Goal: Task Accomplishment & Management: Manage account settings

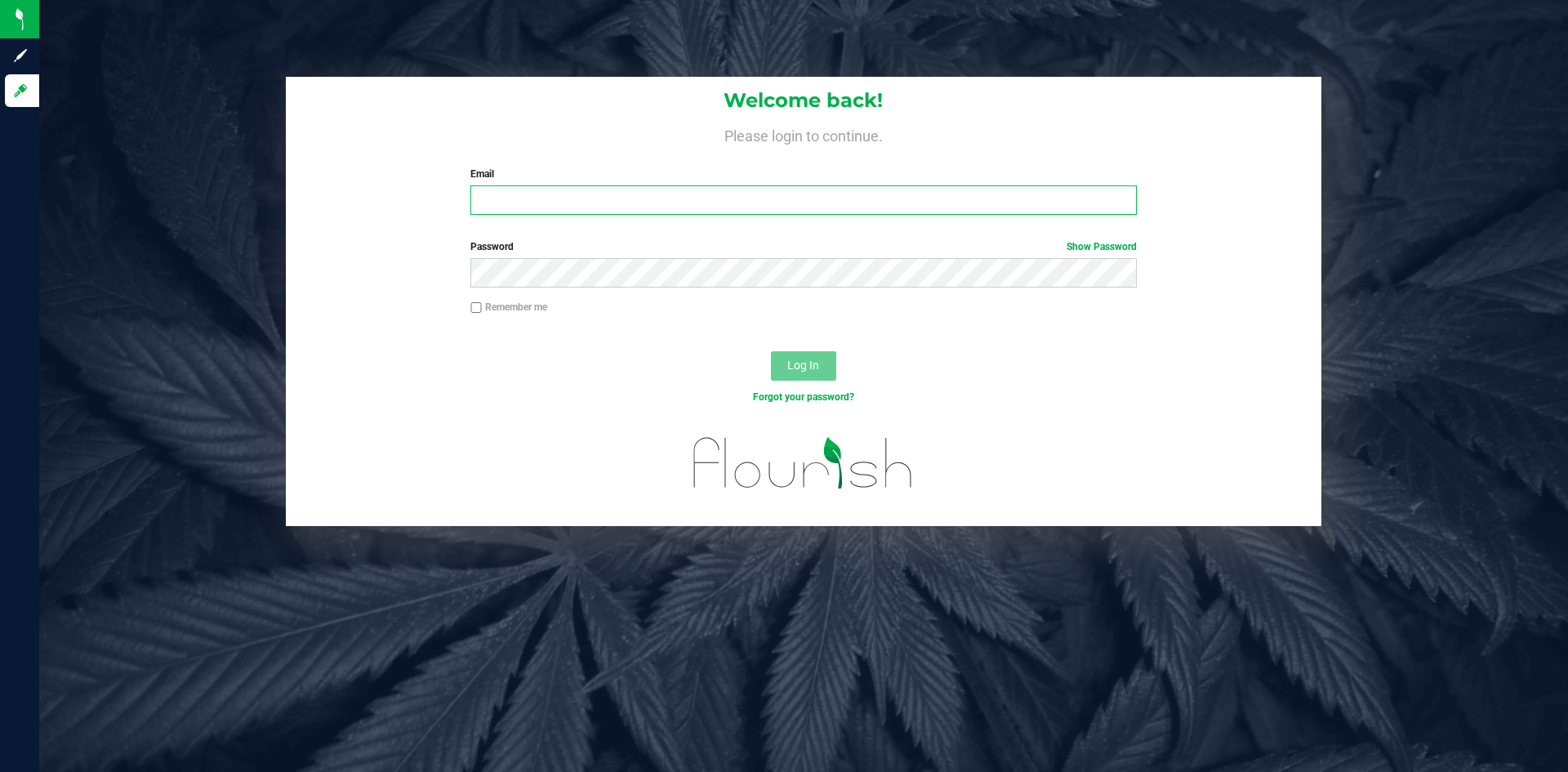
type input "[EMAIL_ADDRESS][DOMAIN_NAME]"
click at [513, 314] on label "Remember me" at bounding box center [509, 306] width 77 height 14
click at [482, 314] on input "Remember me" at bounding box center [476, 307] width 11 height 11
checkbox input "true"
click at [795, 362] on span "Log In" at bounding box center [803, 365] width 32 height 13
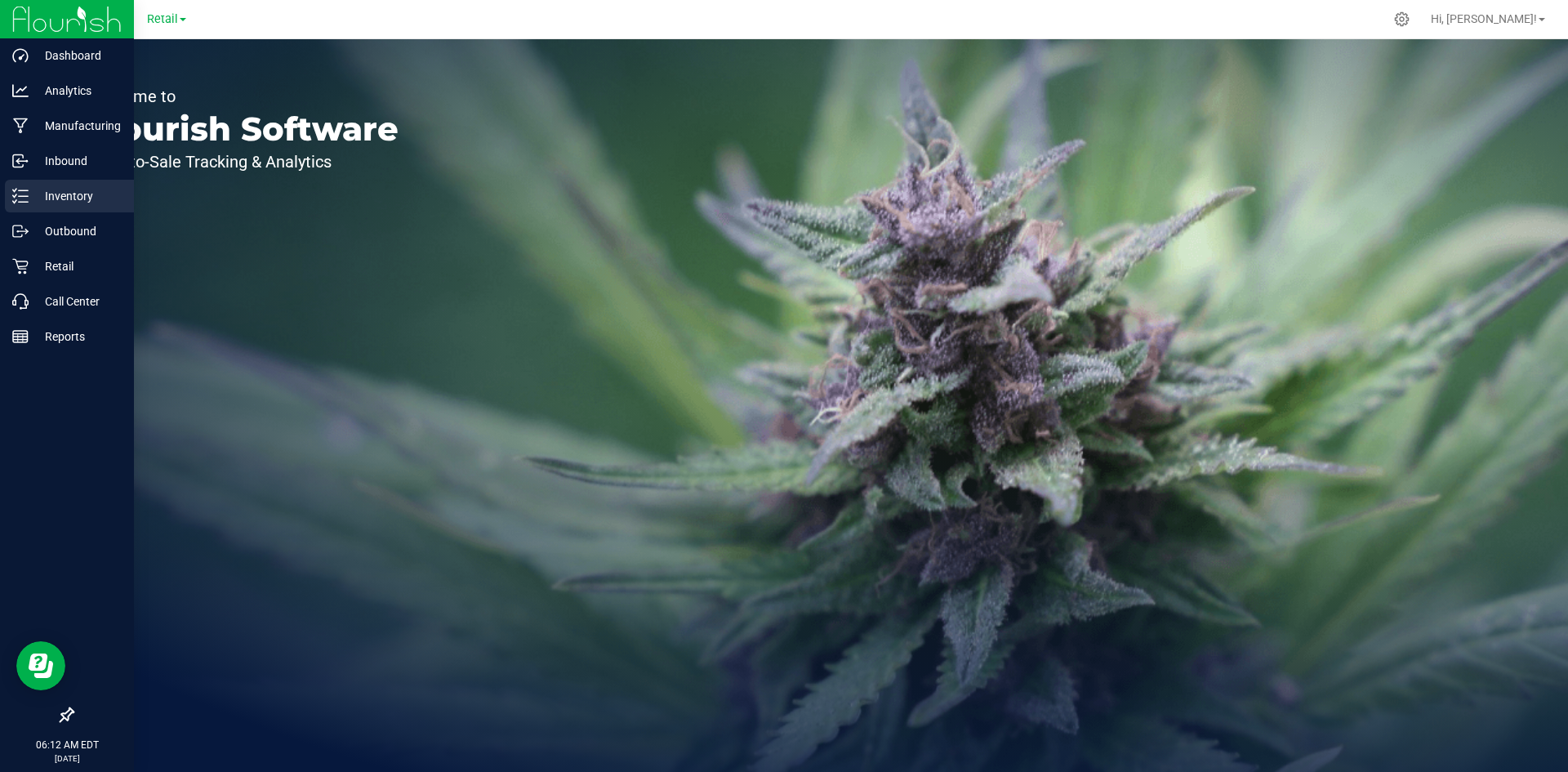
click at [21, 209] on div "Inventory" at bounding box center [70, 196] width 129 height 33
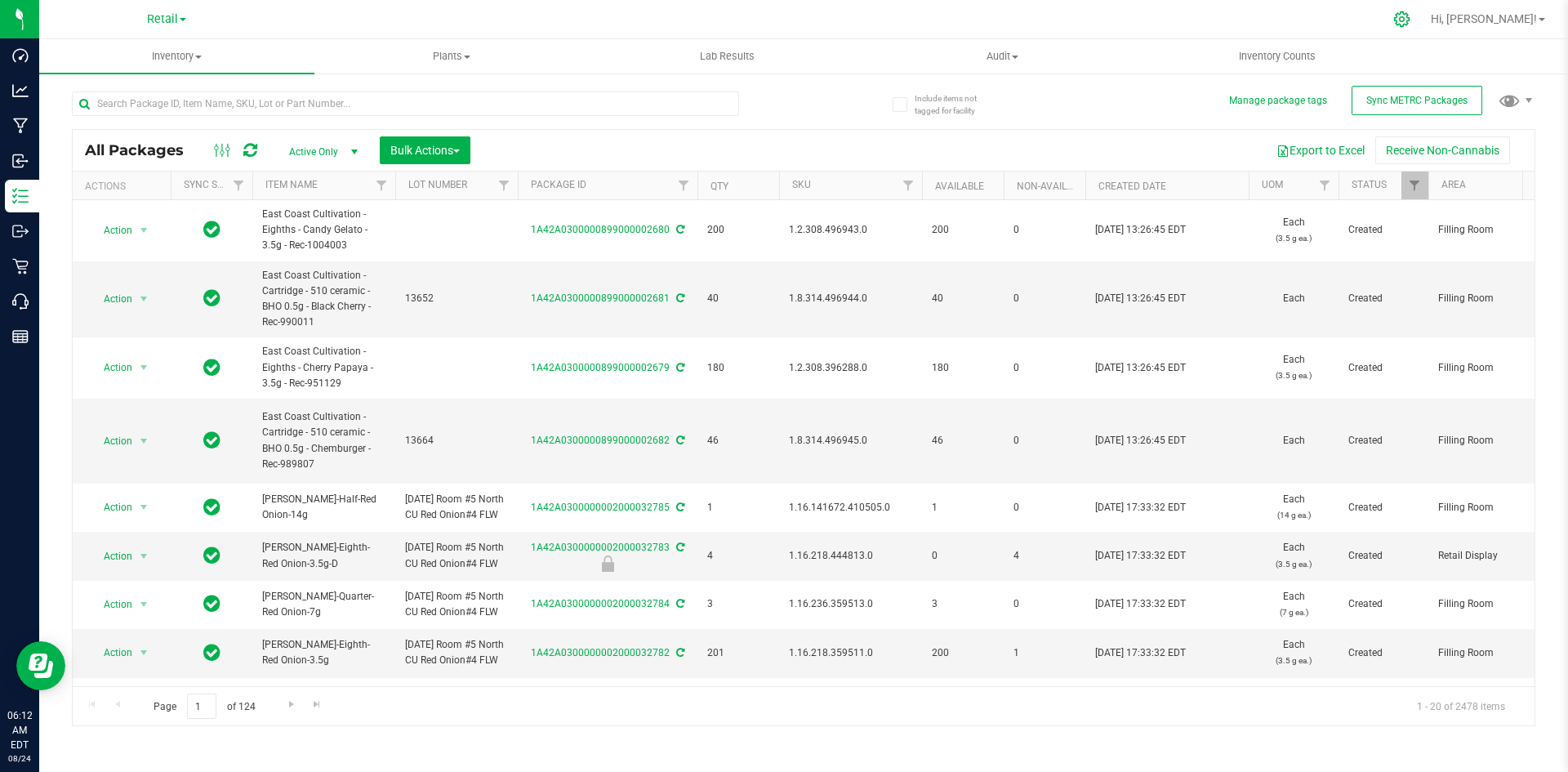
click at [1409, 14] on icon at bounding box center [1402, 19] width 15 height 15
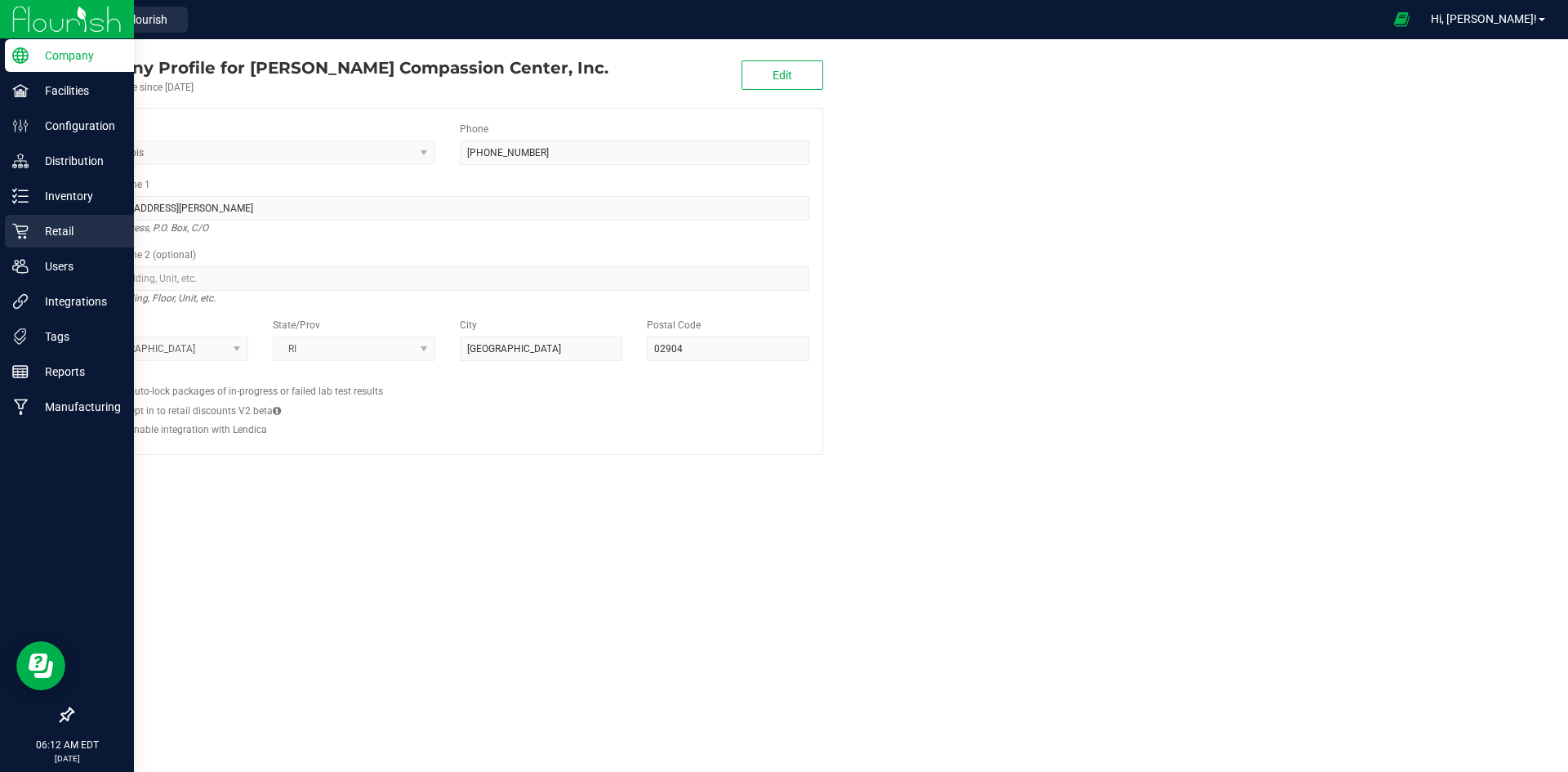
click at [11, 232] on div "Retail" at bounding box center [70, 231] width 129 height 33
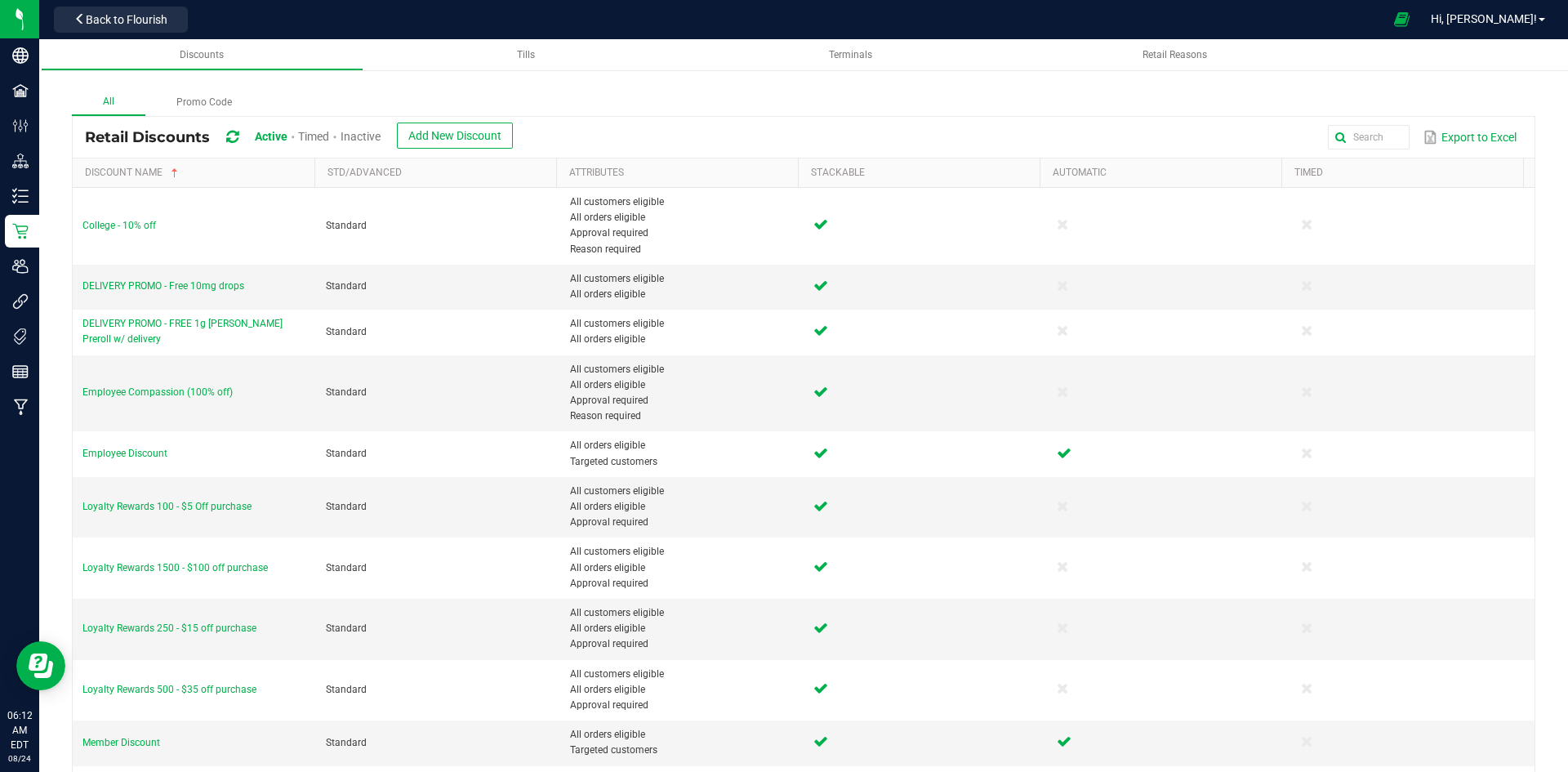
click at [375, 136] on span "Inactive" at bounding box center [360, 136] width 40 height 13
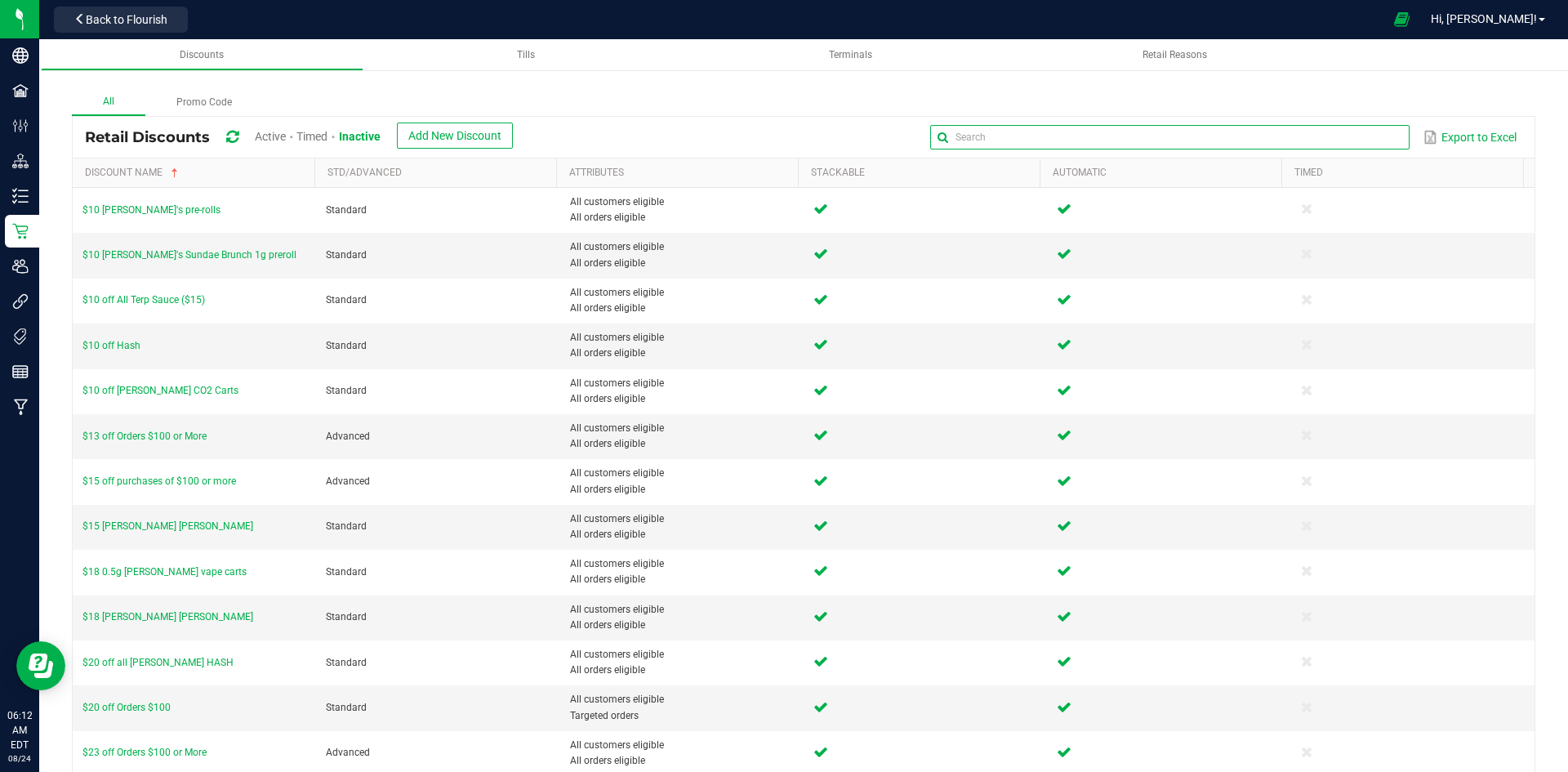
click at [1373, 137] on input "text" at bounding box center [1169, 137] width 478 height 25
type input "edibles"
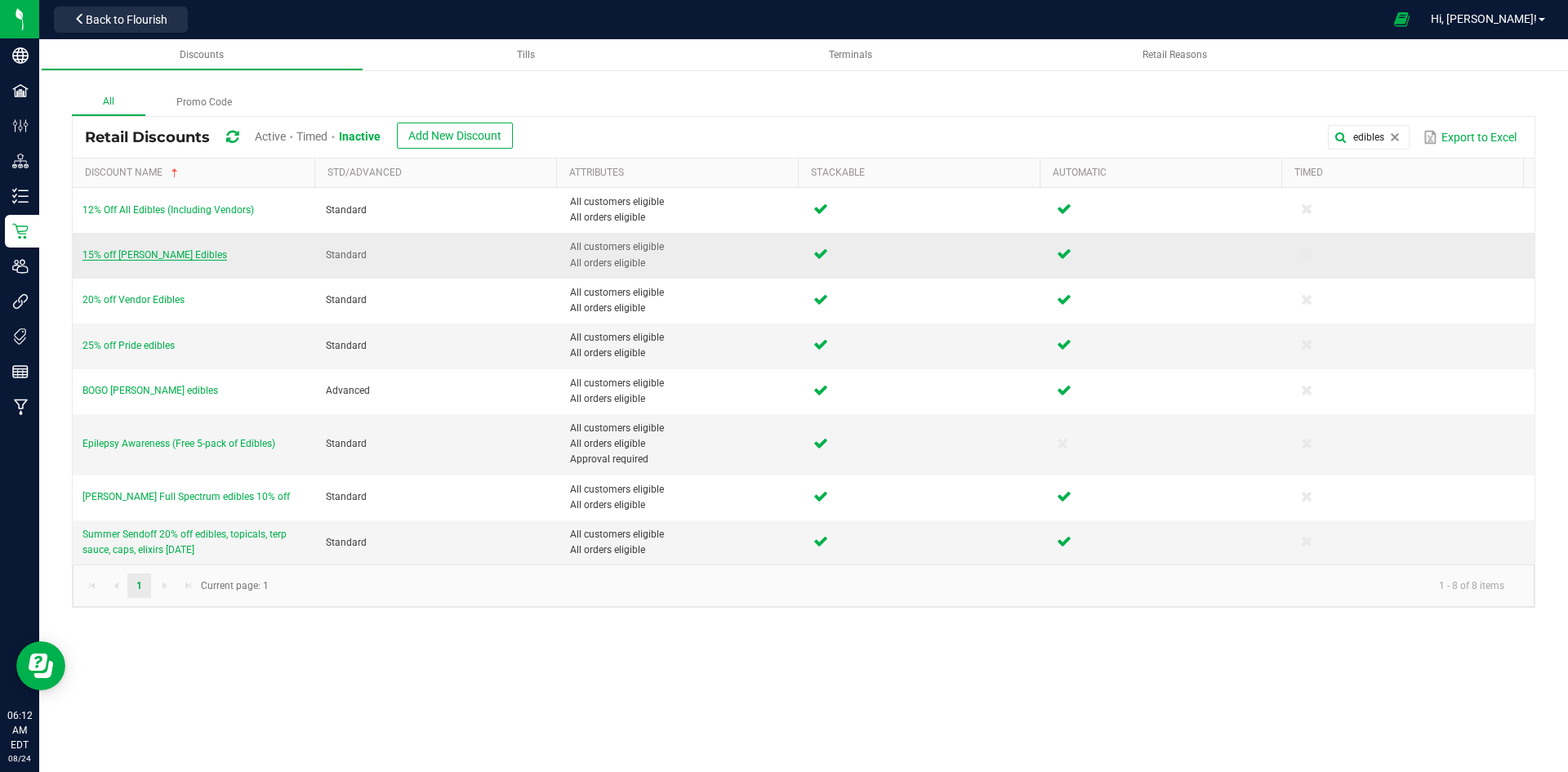
click at [165, 255] on span "15% off [PERSON_NAME] Edibles" at bounding box center [154, 255] width 144 height 11
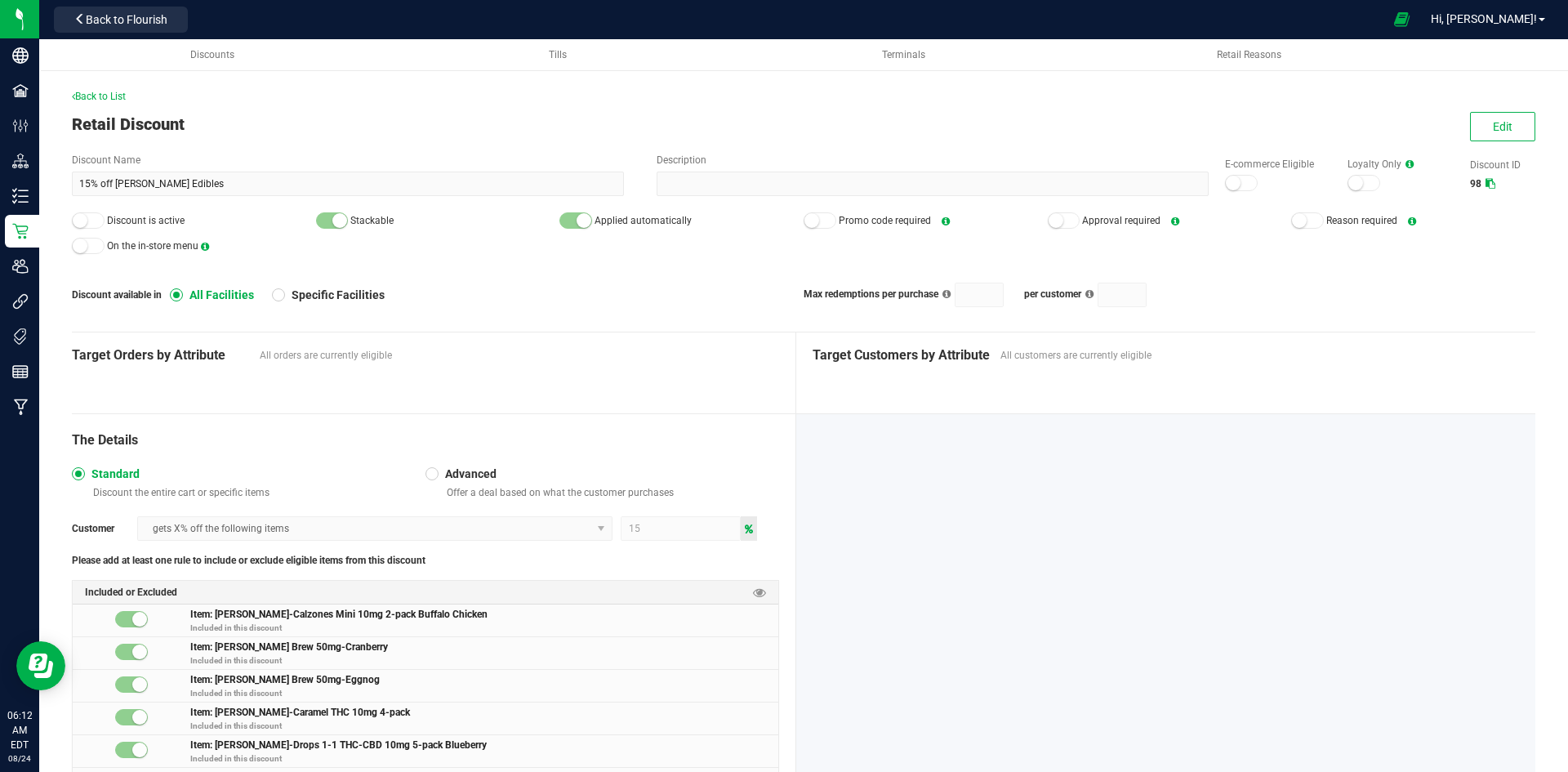
click at [1456, 132] on div "Edit" at bounding box center [1495, 126] width 80 height 30
click at [1470, 131] on button "Edit" at bounding box center [1502, 126] width 65 height 30
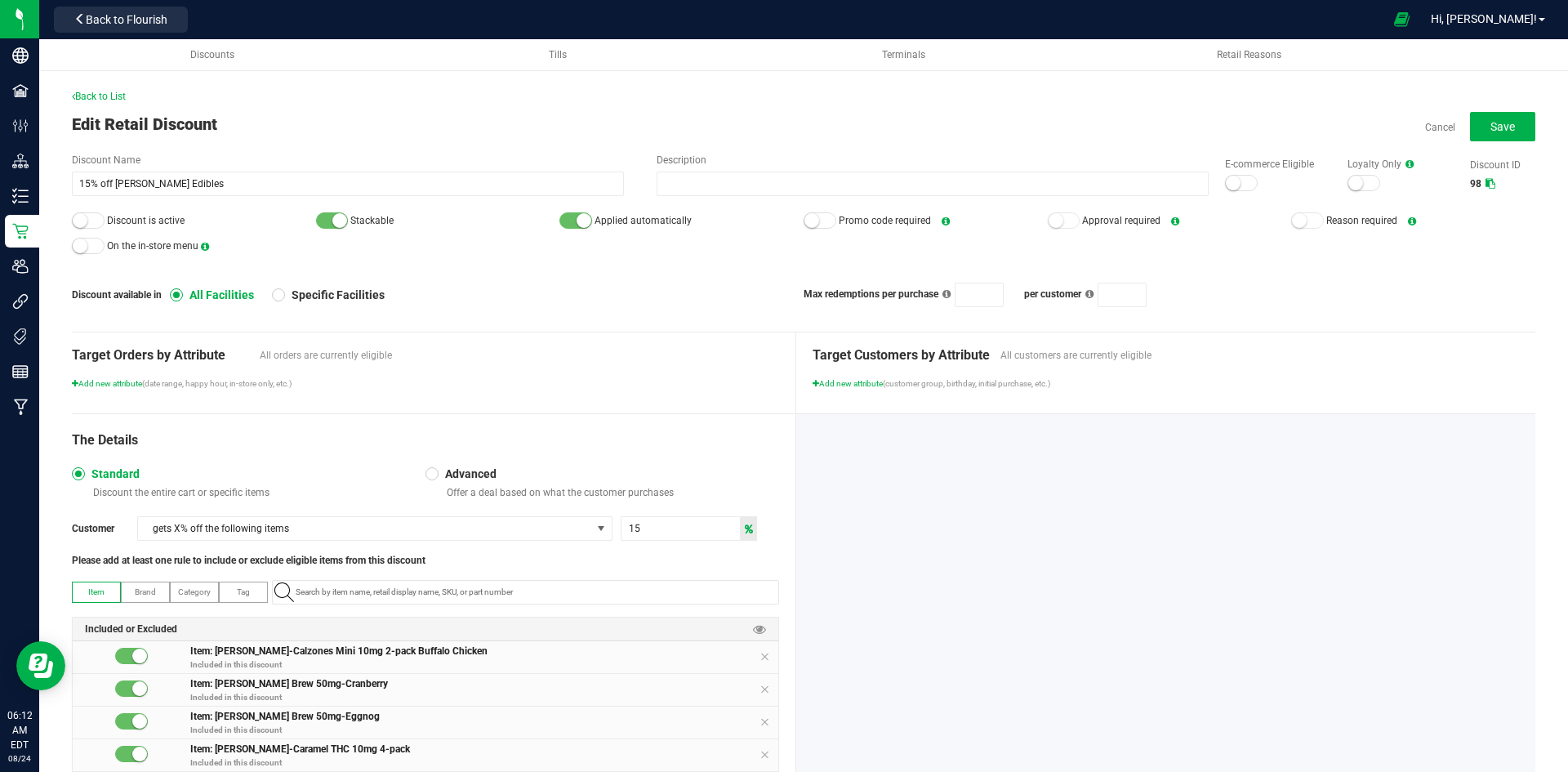
click at [1230, 175] on div at bounding box center [1241, 182] width 33 height 16
click at [90, 219] on div at bounding box center [88, 220] width 33 height 16
click at [1493, 123] on span "Save" at bounding box center [1502, 126] width 25 height 13
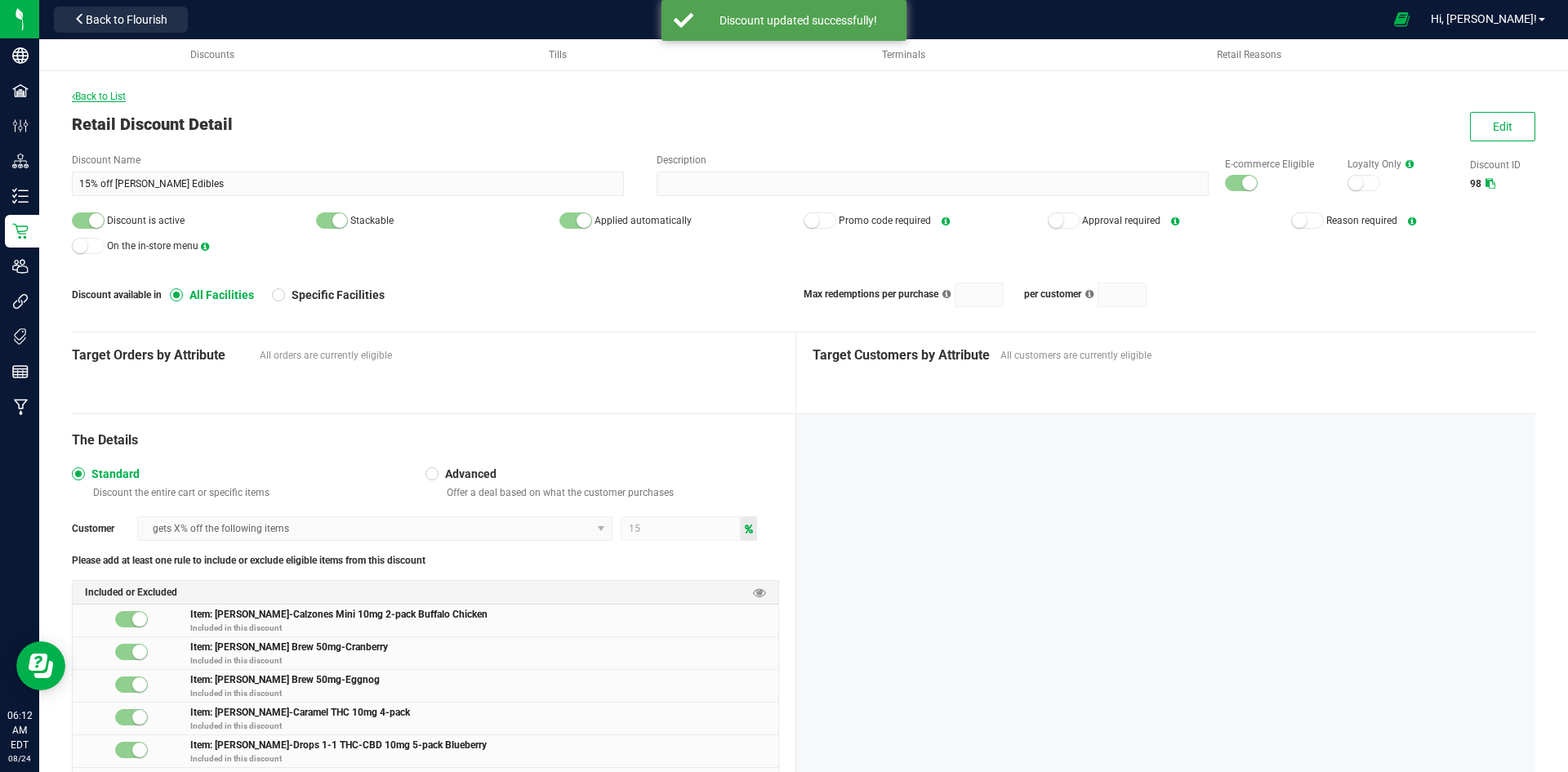
click at [97, 95] on span "Back to List" at bounding box center [99, 96] width 54 height 11
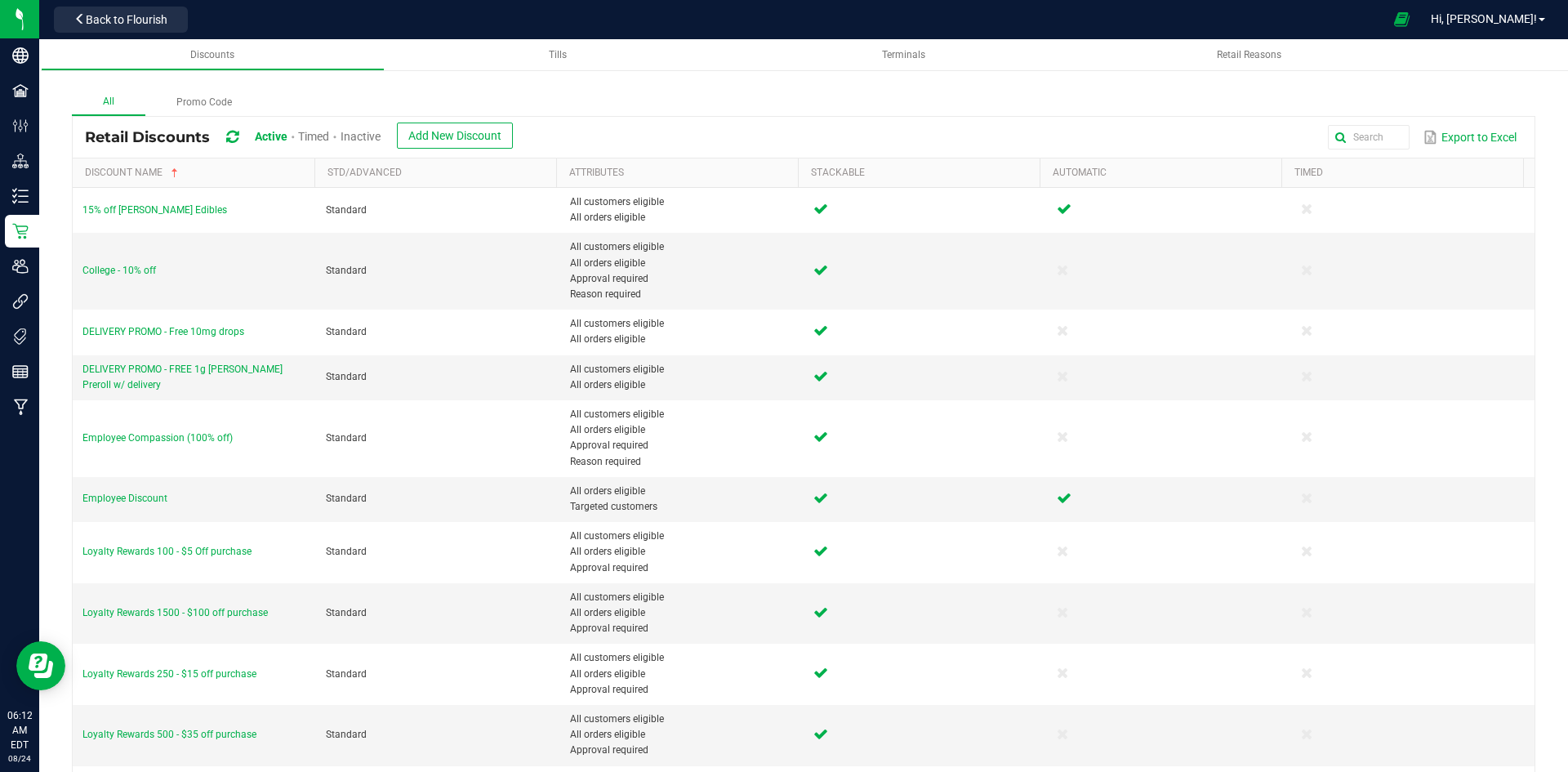
click at [365, 138] on span "Inactive" at bounding box center [360, 136] width 40 height 13
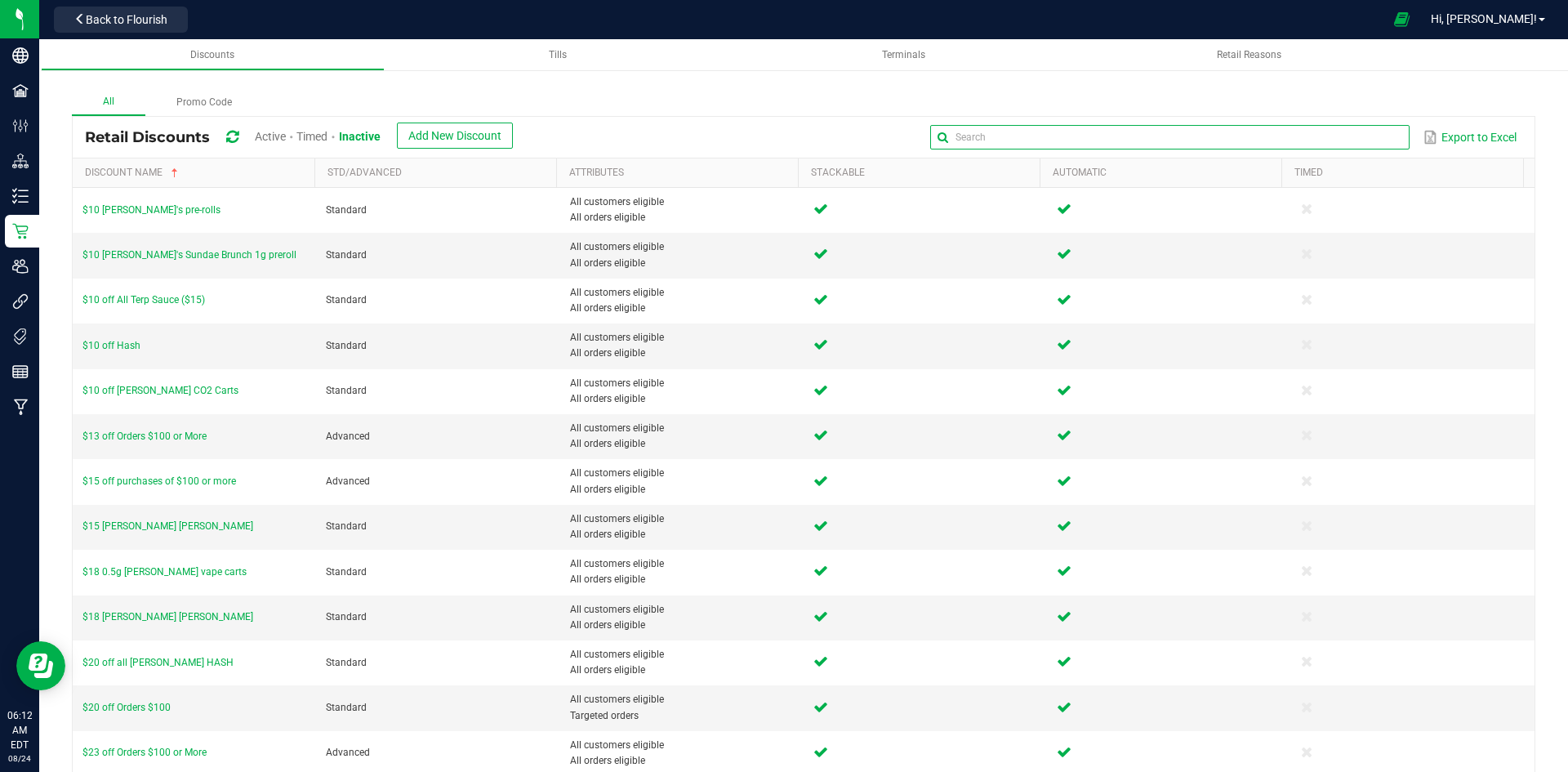
click at [1380, 133] on global-search-input-ngx at bounding box center [1169, 137] width 478 height 11
type input "daily"
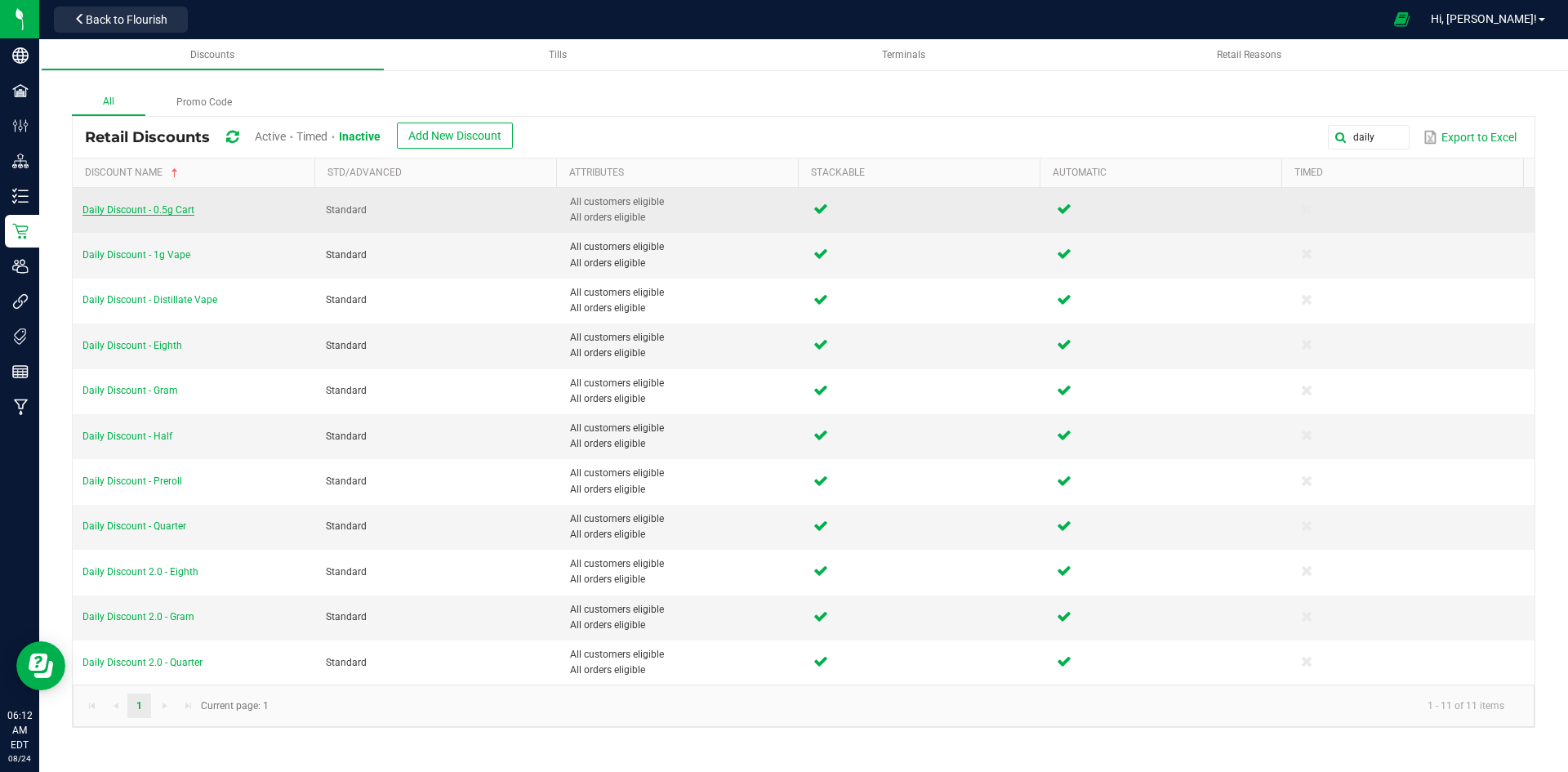
click at [187, 209] on span "Daily Discount - 0.5g Cart" at bounding box center [138, 210] width 112 height 11
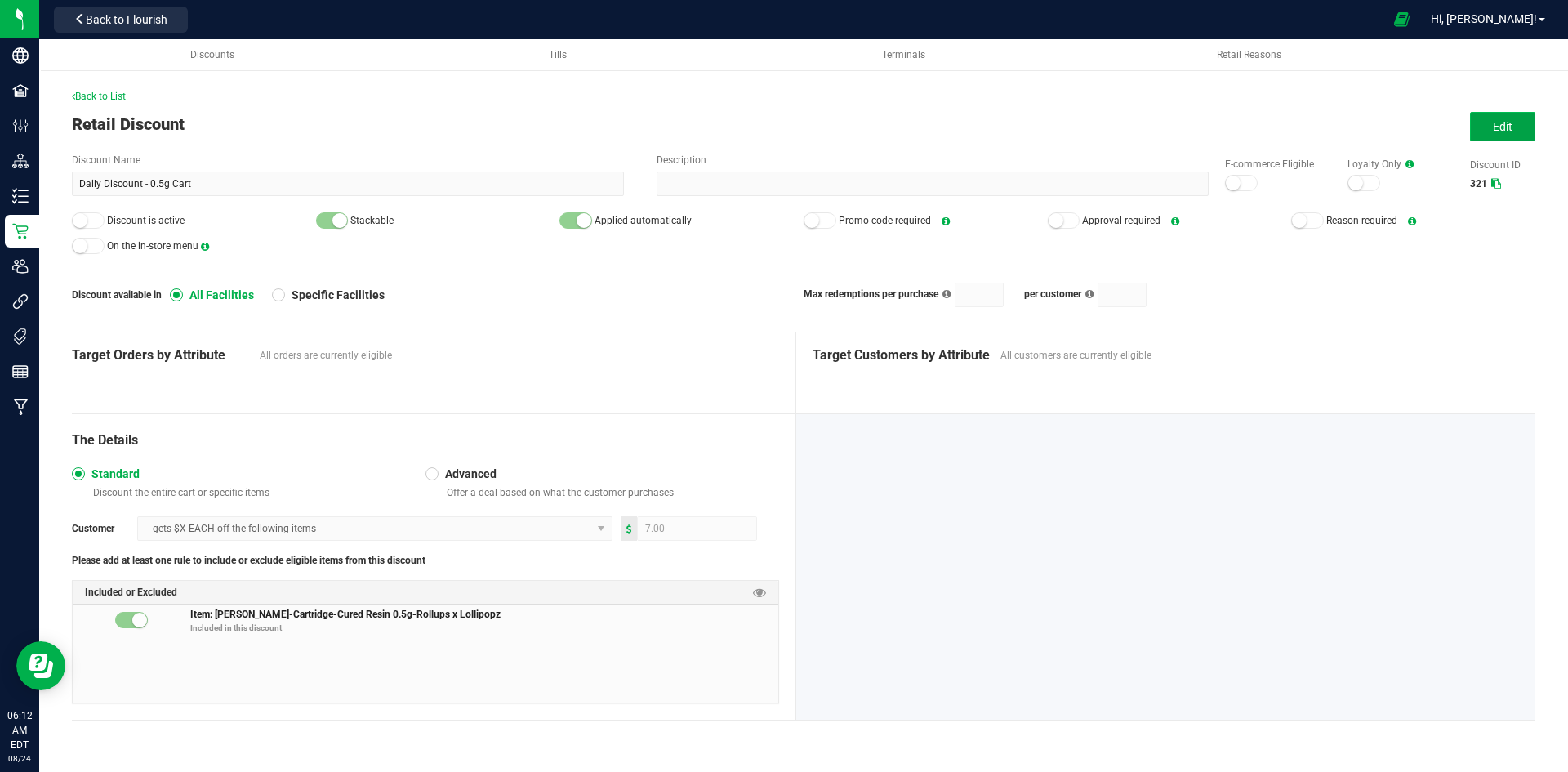
click at [1508, 127] on span "Edit" at bounding box center [1502, 126] width 20 height 13
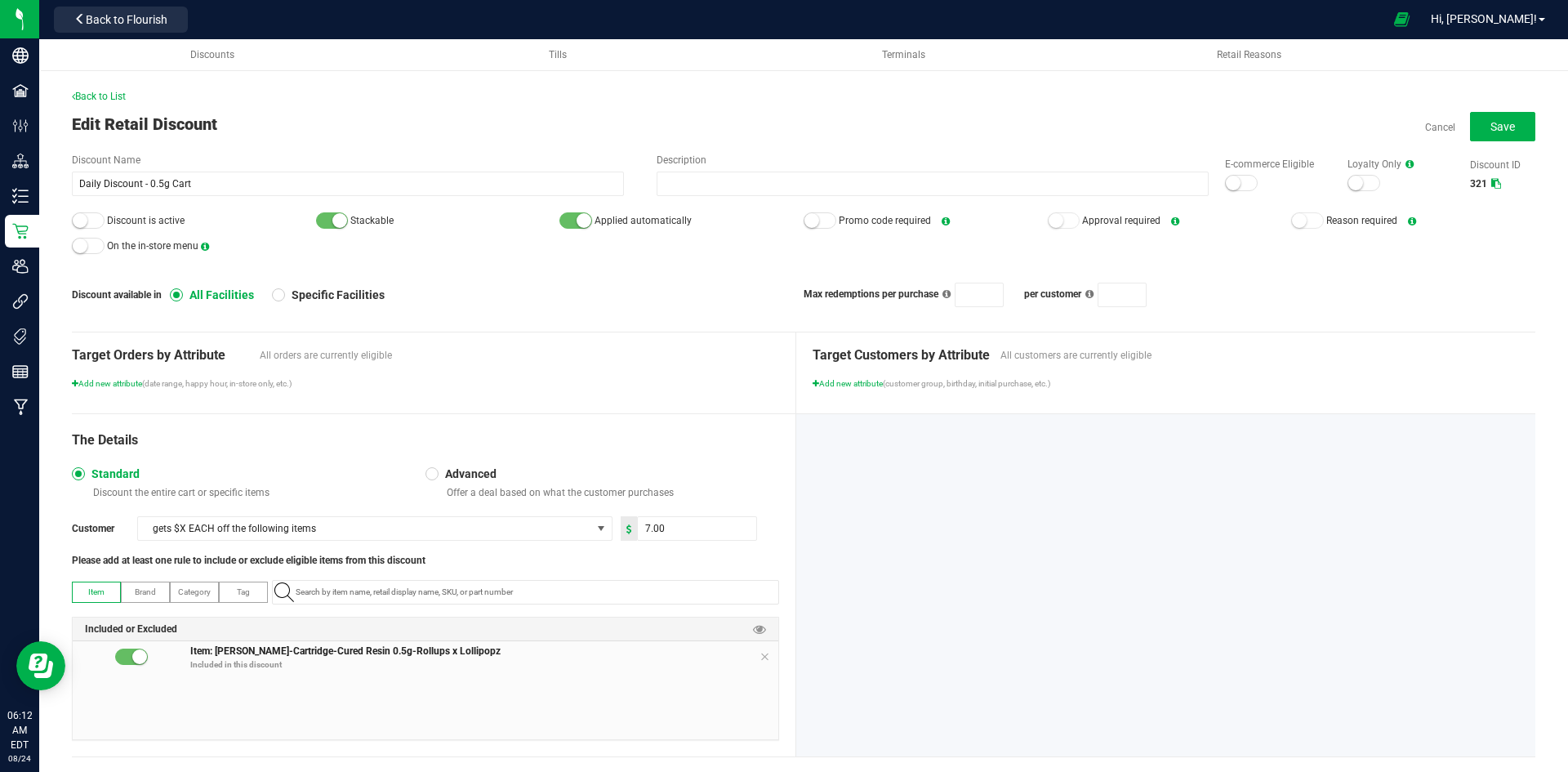
click at [1225, 187] on small at bounding box center [1232, 182] width 14 height 14
click at [71, 221] on div "Back to List Edit Retail Discount Cancel Save Discount Name Daily Discount - 0.…" at bounding box center [803, 418] width 1528 height 758
click at [85, 221] on small at bounding box center [80, 220] width 14 height 14
click at [1470, 120] on button "Save" at bounding box center [1502, 126] width 65 height 30
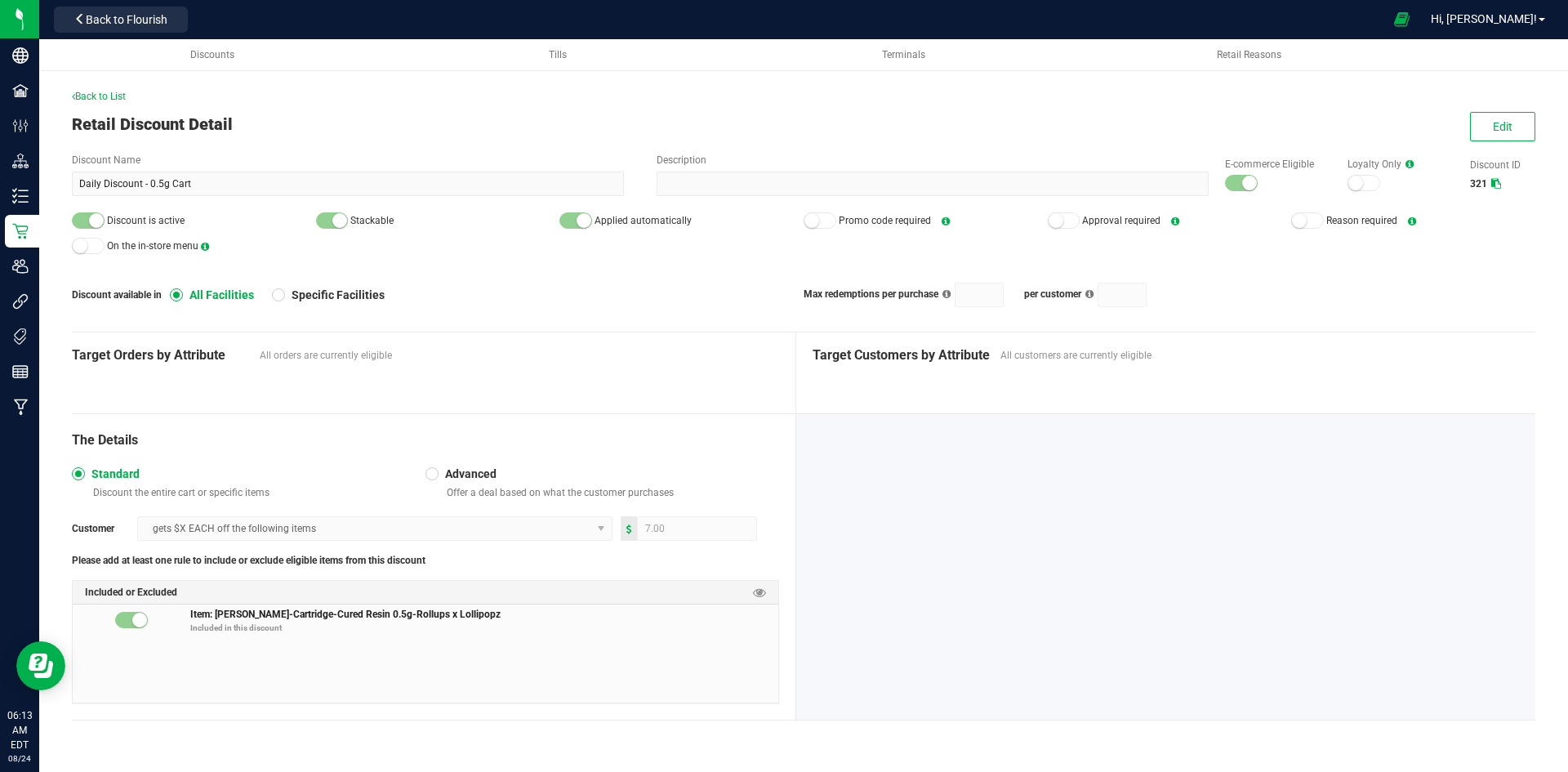
click at [84, 90] on div "Back to List" at bounding box center [803, 96] width 1463 height 14
click at [90, 93] on span "Back to List" at bounding box center [99, 96] width 54 height 11
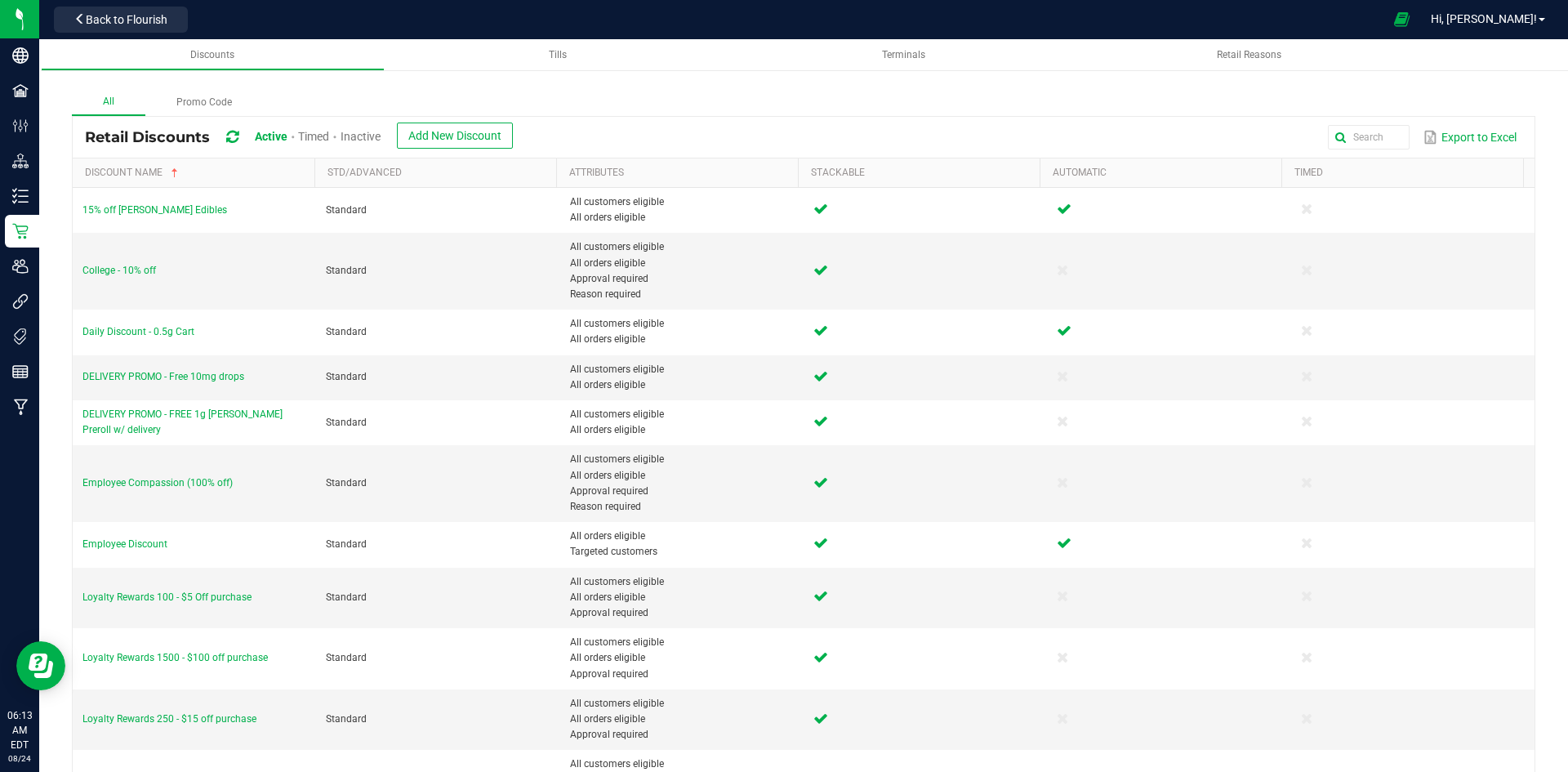
click at [381, 137] on span "Inactive" at bounding box center [360, 136] width 40 height 13
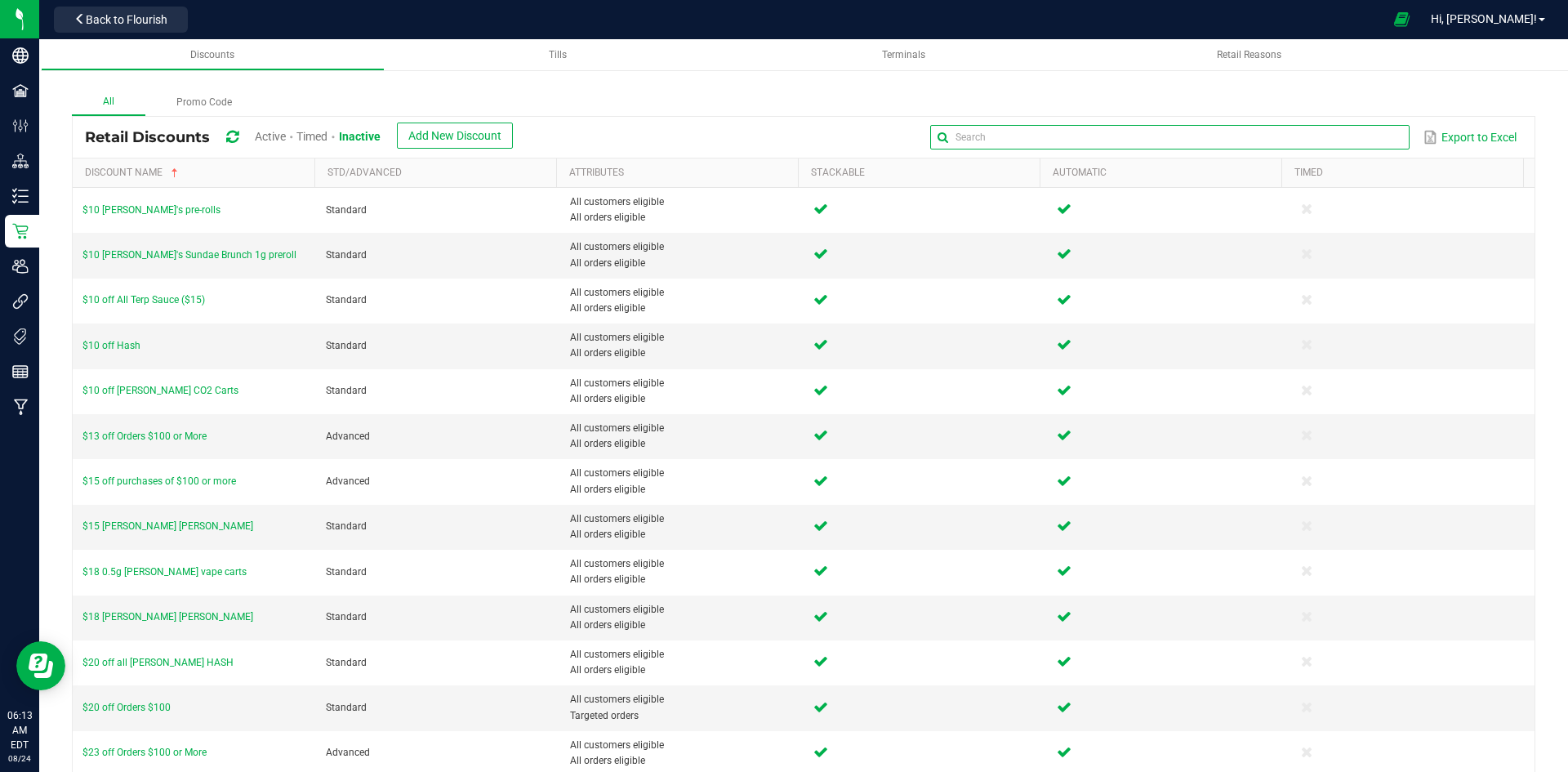
click at [1348, 137] on input "text" at bounding box center [1169, 137] width 478 height 25
type input "Daily"
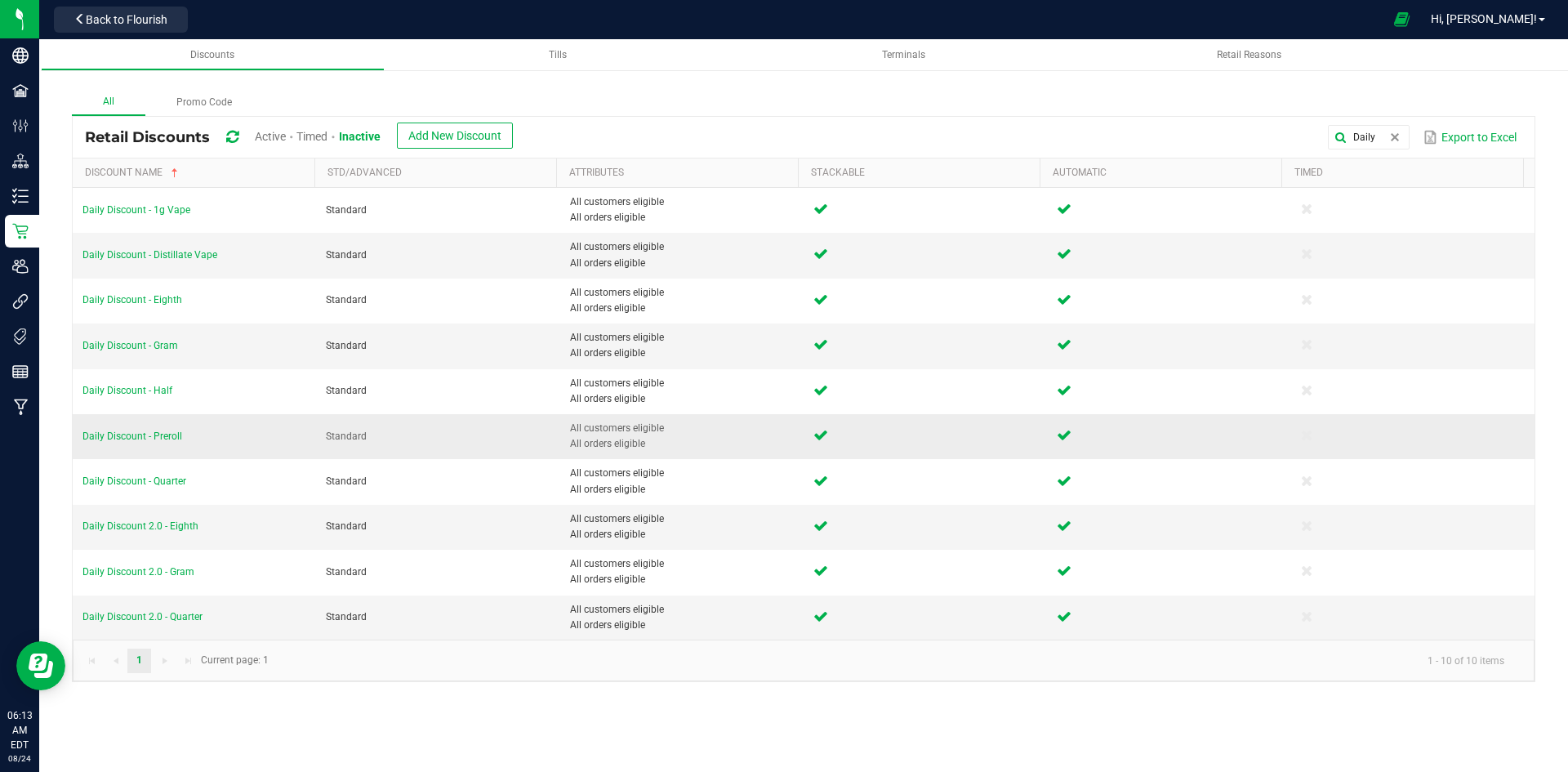
click at [155, 442] on td "Daily Discount - Preroll" at bounding box center [194, 436] width 243 height 45
click at [155, 436] on span "Daily Discount - Preroll" at bounding box center [131, 435] width 99 height 11
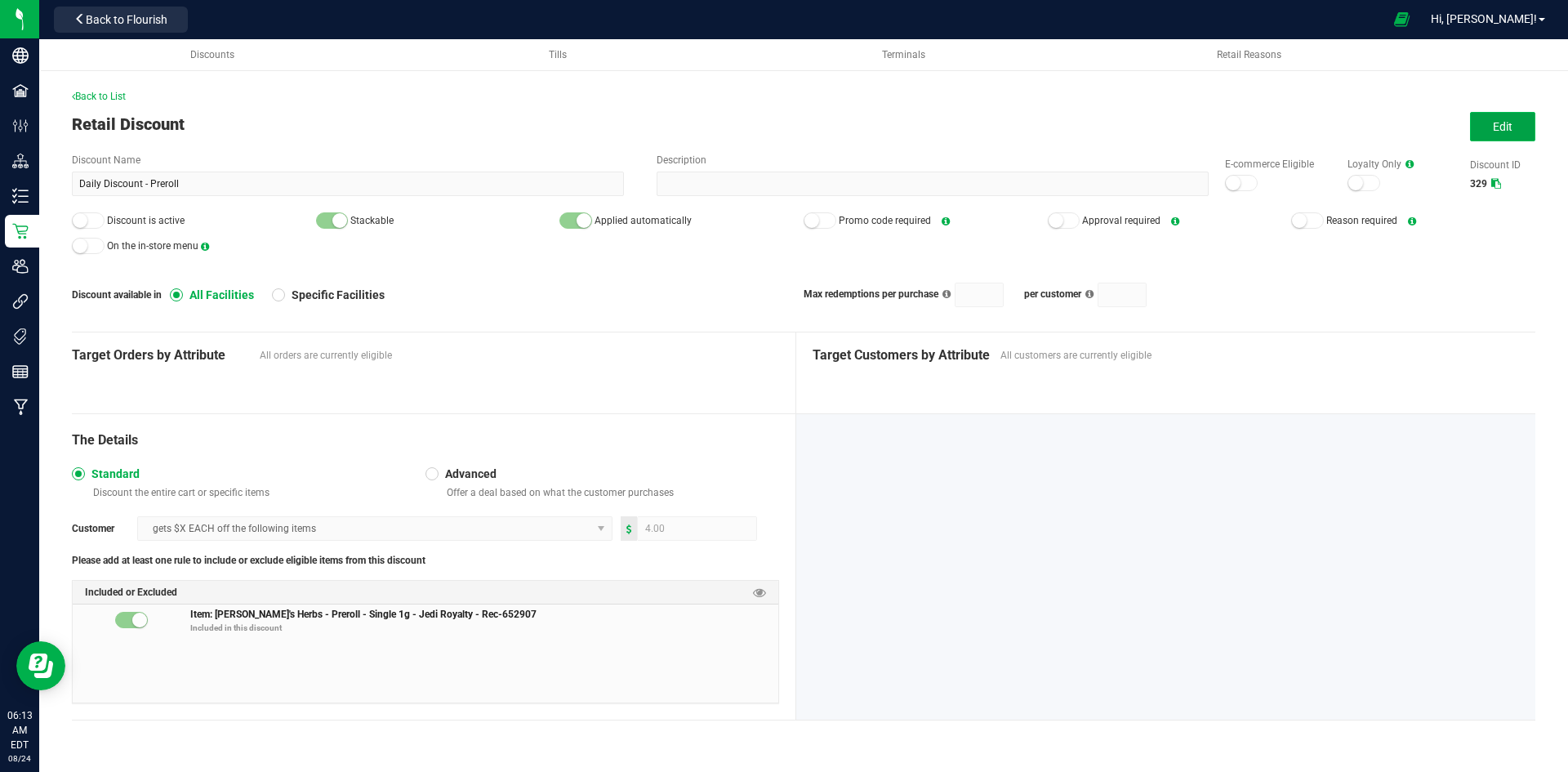
click at [1506, 120] on span "Edit" at bounding box center [1502, 126] width 20 height 13
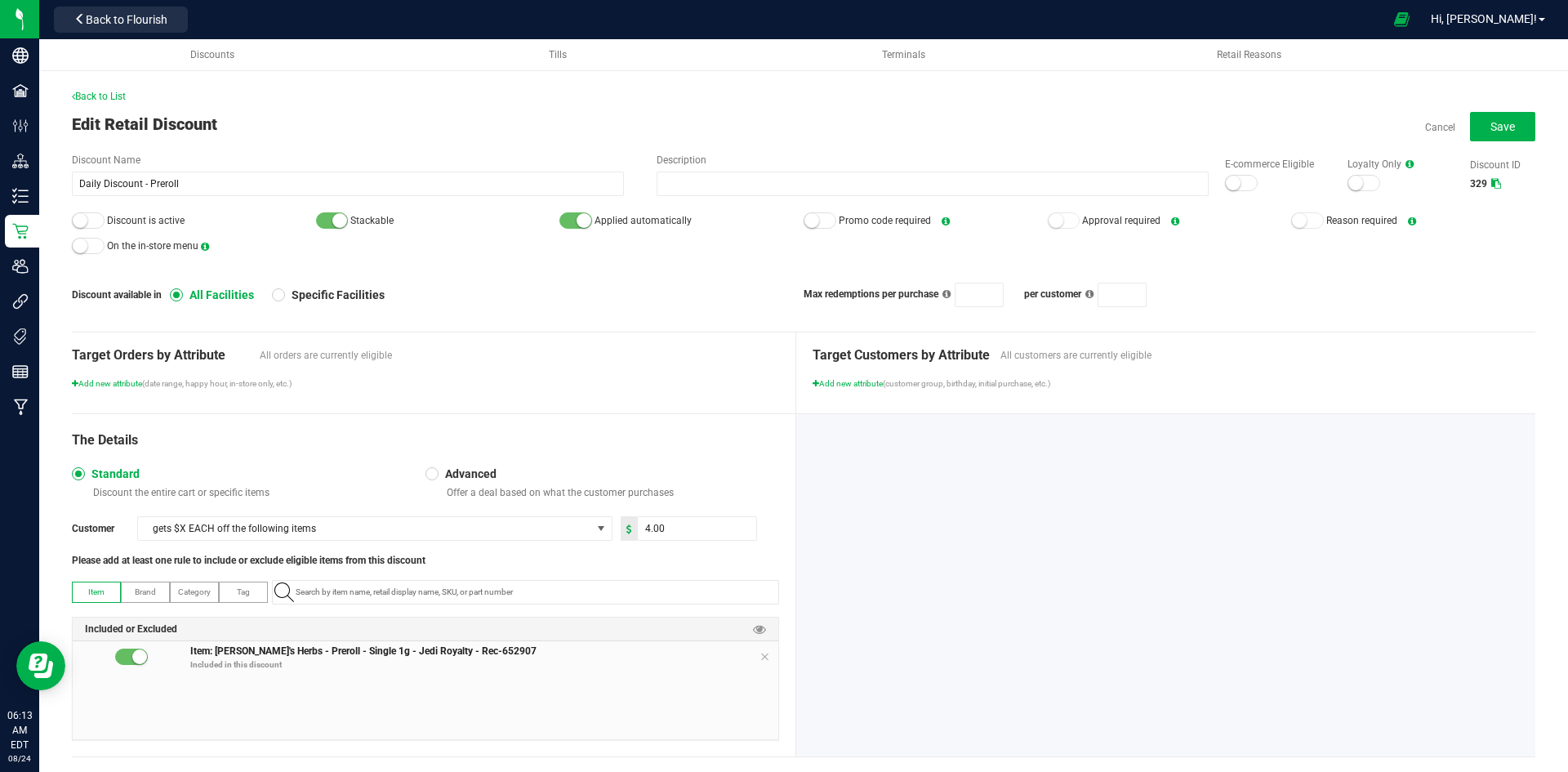
click at [1225, 179] on small at bounding box center [1232, 182] width 14 height 14
click at [76, 222] on small at bounding box center [80, 220] width 14 height 14
click at [1476, 131] on button "Save" at bounding box center [1502, 126] width 65 height 30
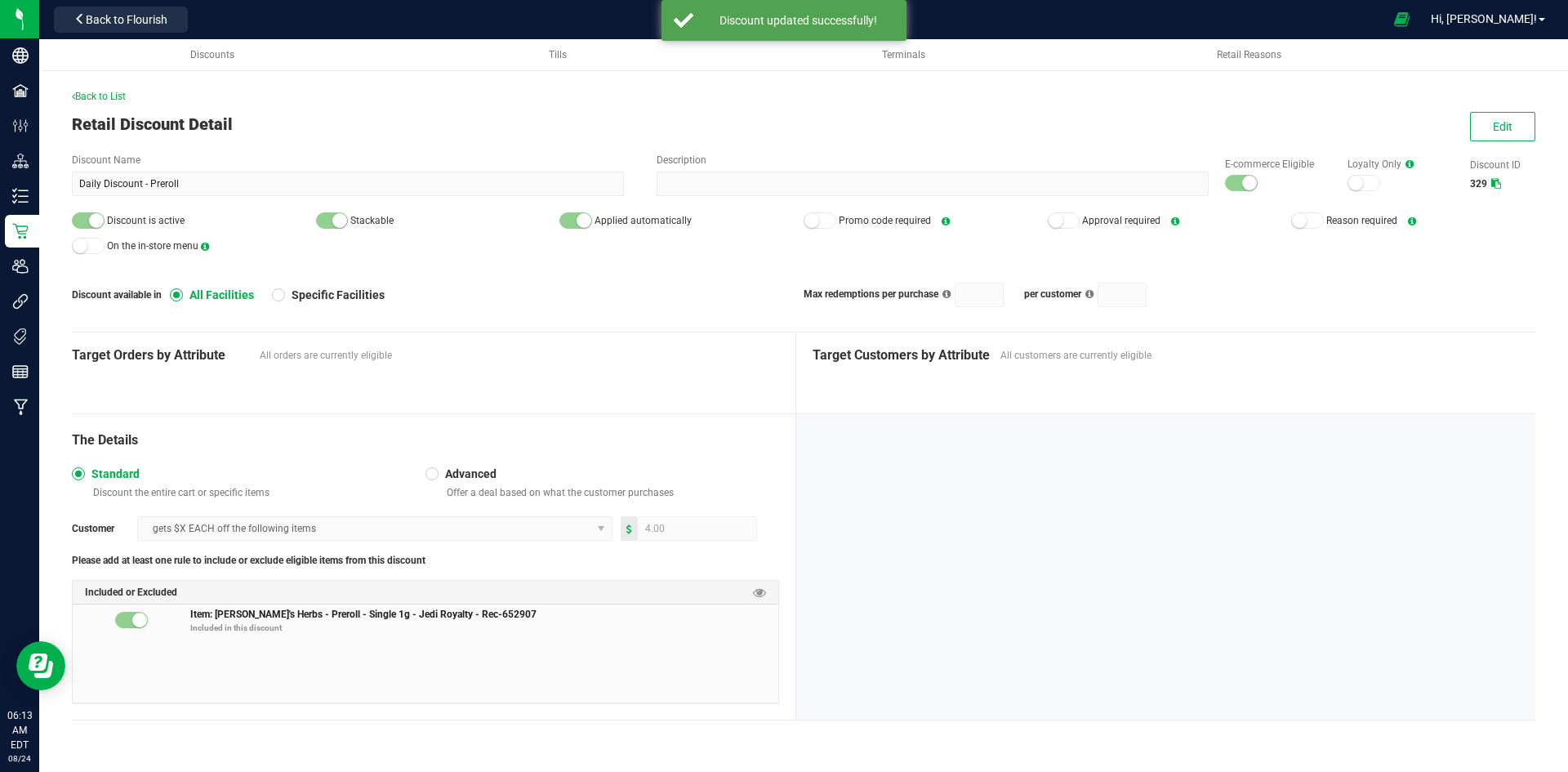
click at [108, 107] on div "Back to List Retail Discount Detail Edit Discount Name Daily Discount - Preroll…" at bounding box center [803, 417] width 1463 height 656
click at [110, 105] on div "Back to List Retail Discount Detail Edit Discount Name Daily Discount - Preroll…" at bounding box center [803, 417] width 1463 height 656
click at [111, 101] on span "Back to List" at bounding box center [99, 96] width 54 height 11
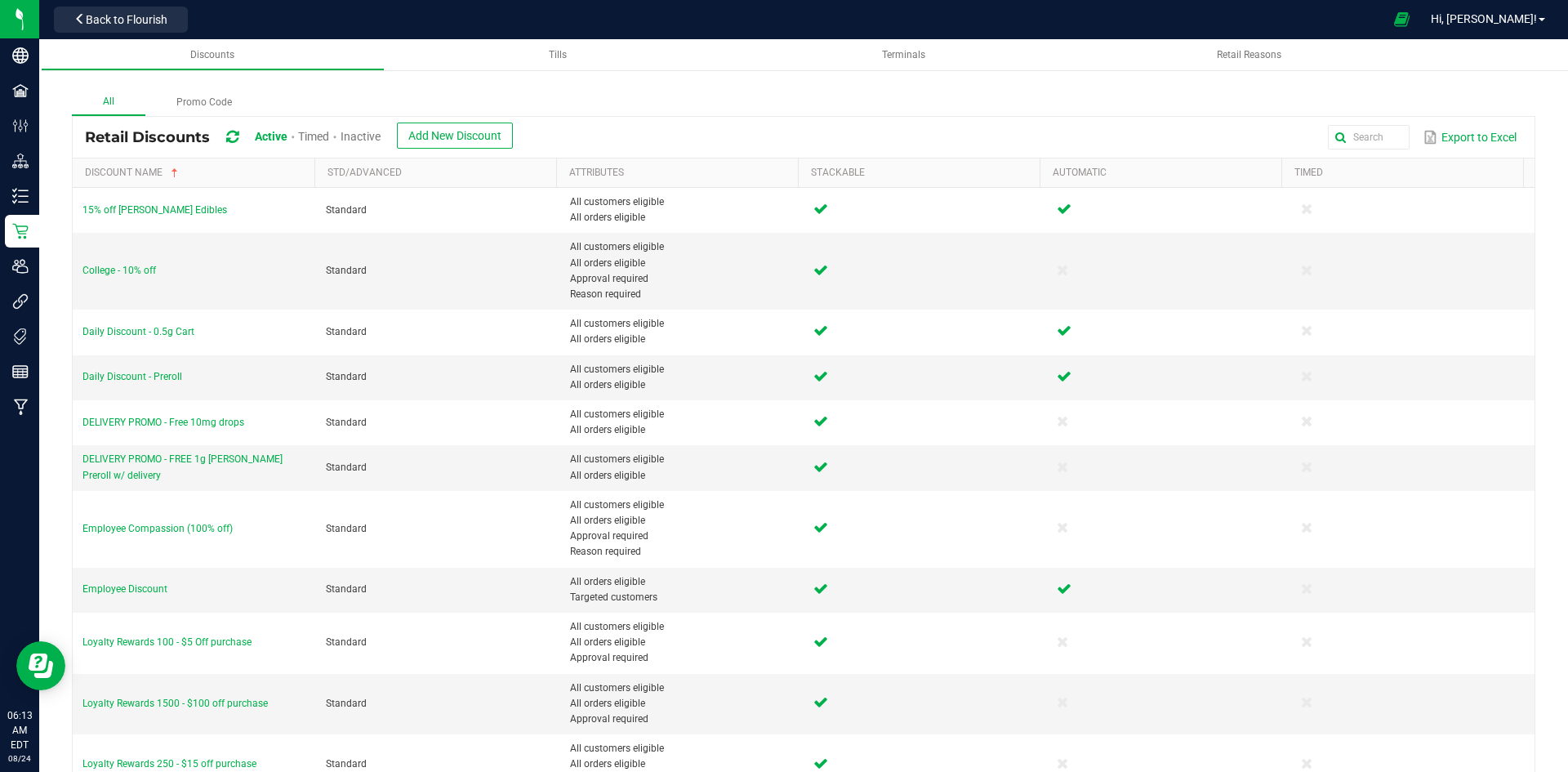
click at [375, 132] on span "Inactive" at bounding box center [360, 136] width 40 height 13
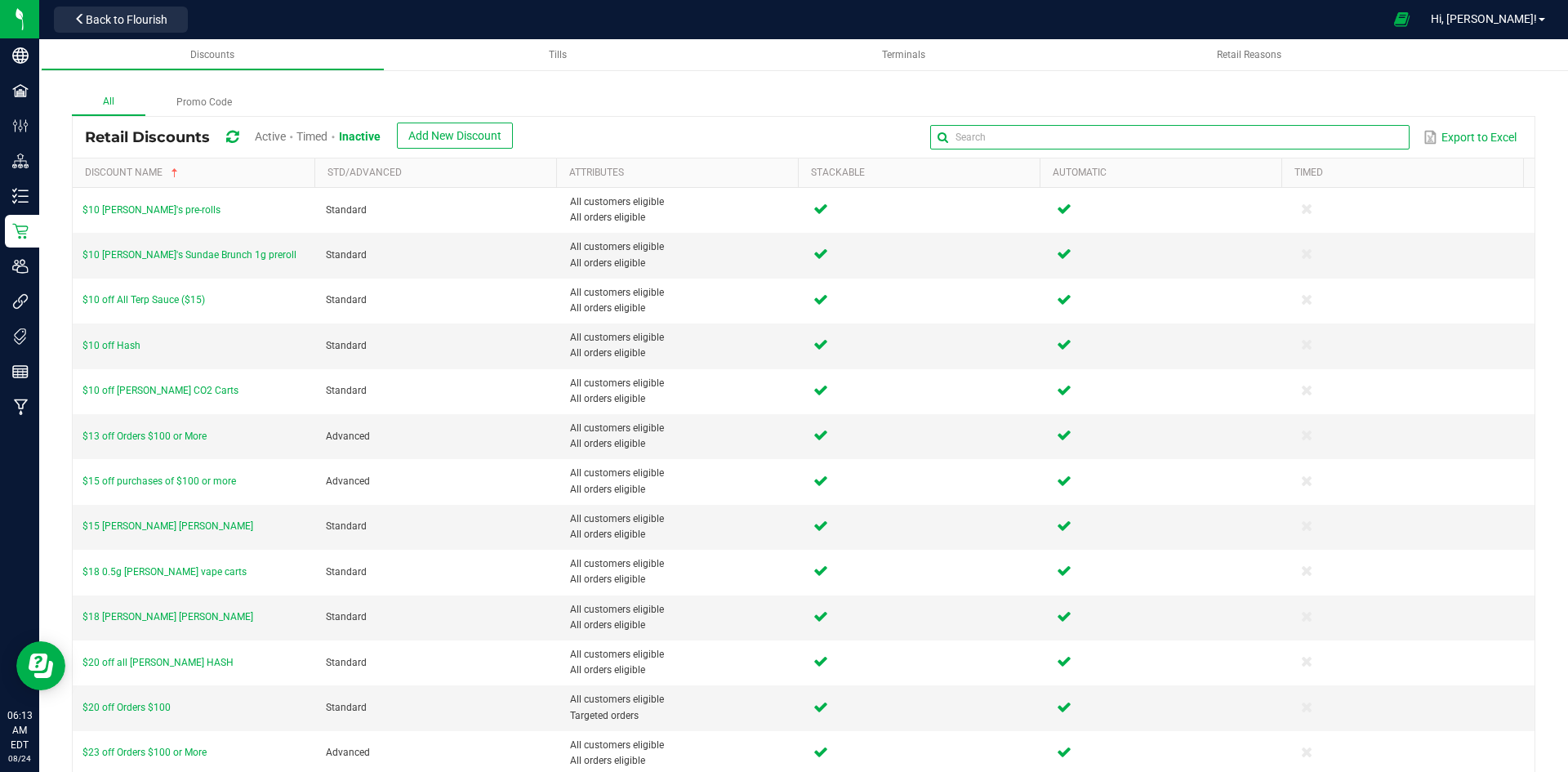
click at [1364, 137] on input "text" at bounding box center [1169, 137] width 478 height 25
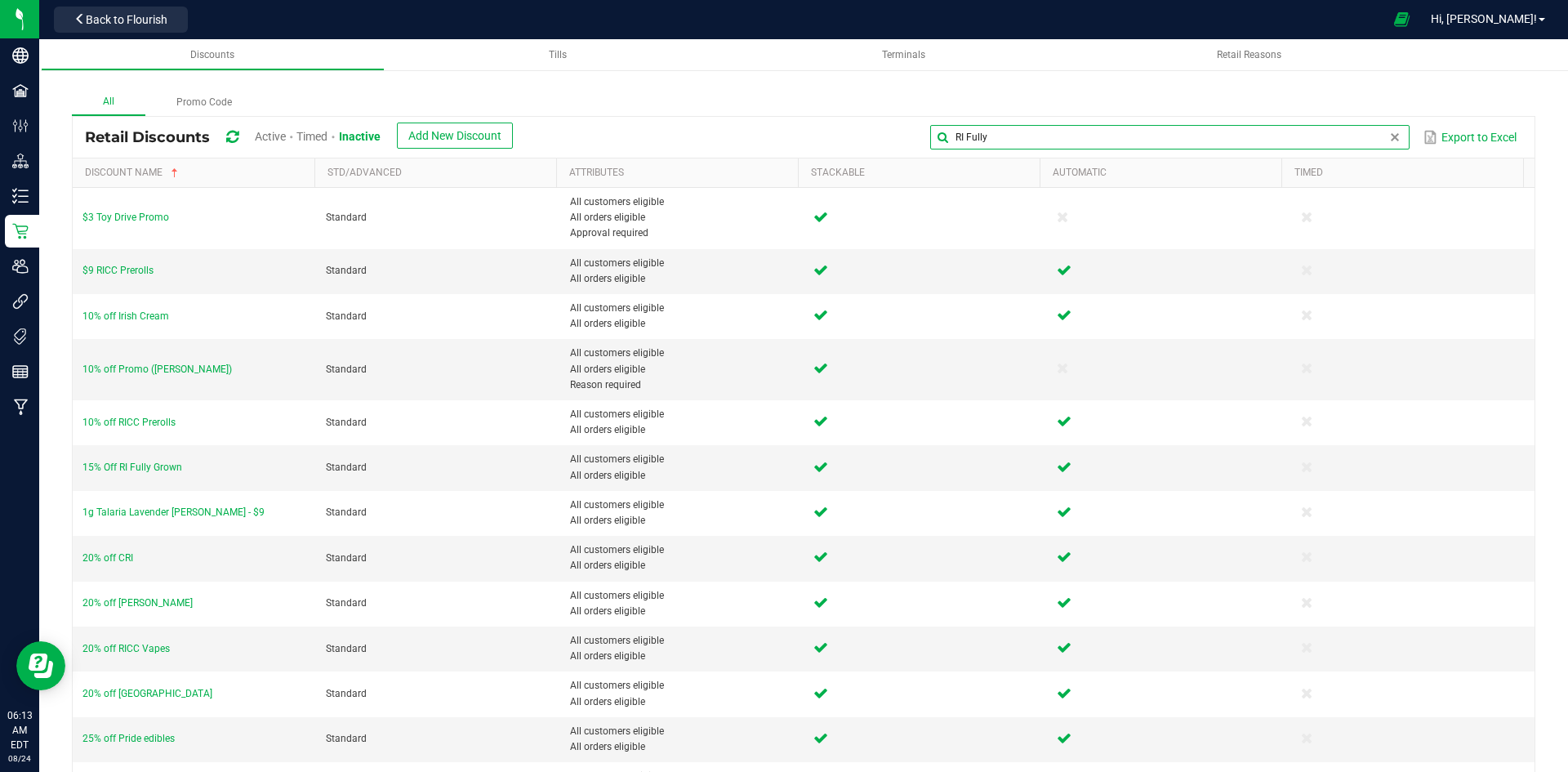
type input "RI Fully"
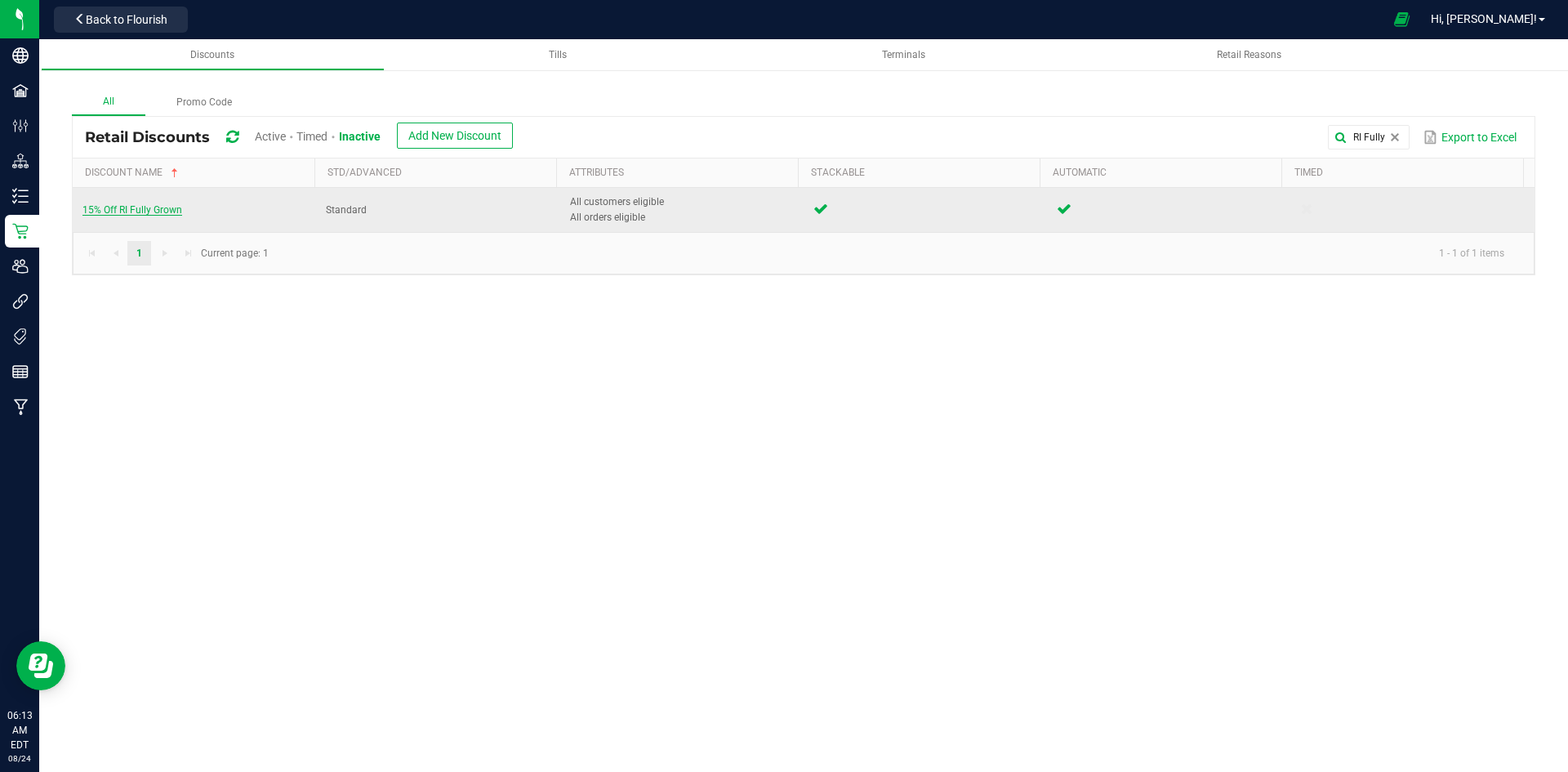
click at [105, 209] on span "15% Off RI Fully Grown" at bounding box center [131, 210] width 99 height 11
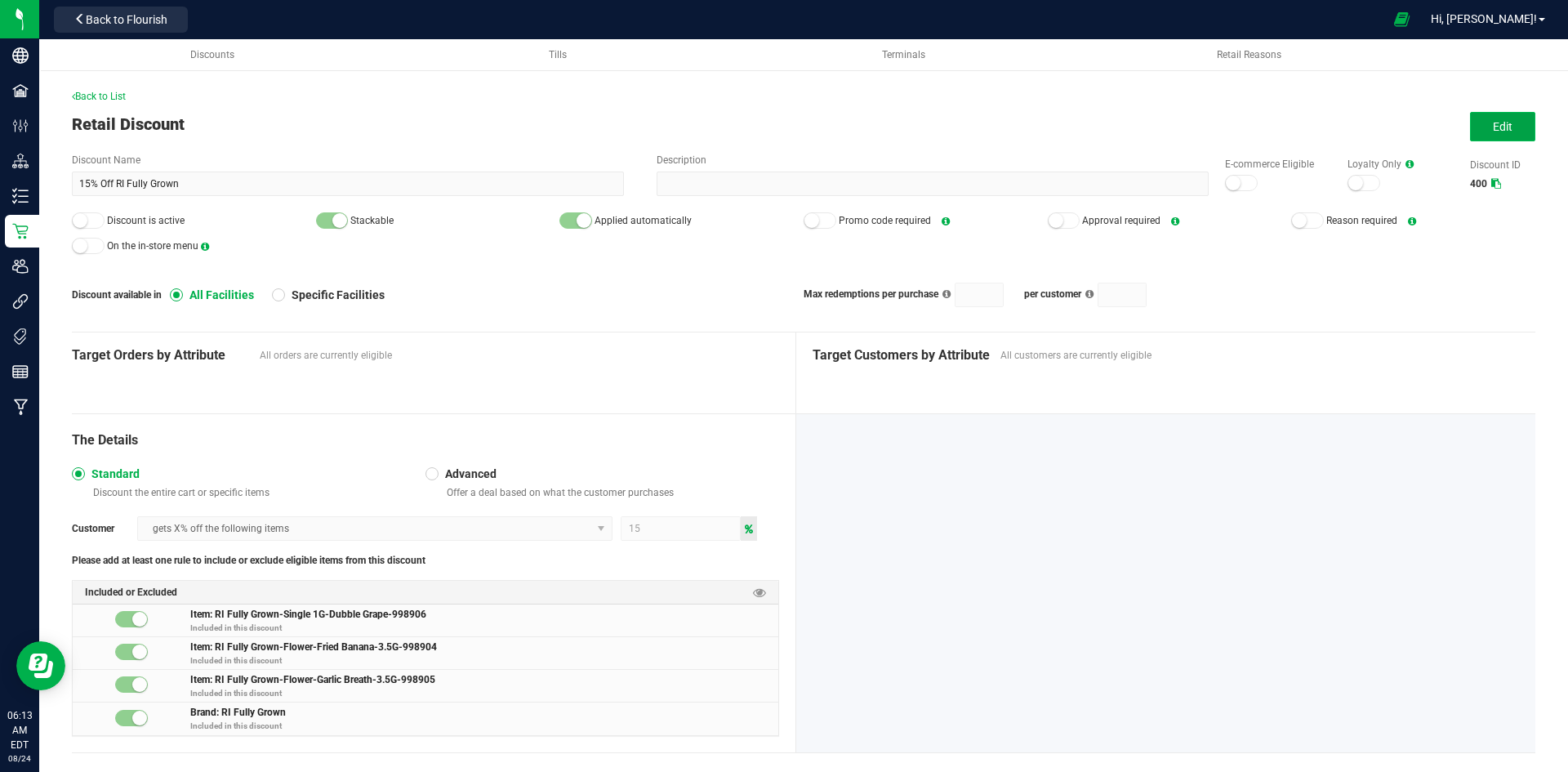
click at [1515, 120] on button "Edit" at bounding box center [1502, 126] width 65 height 30
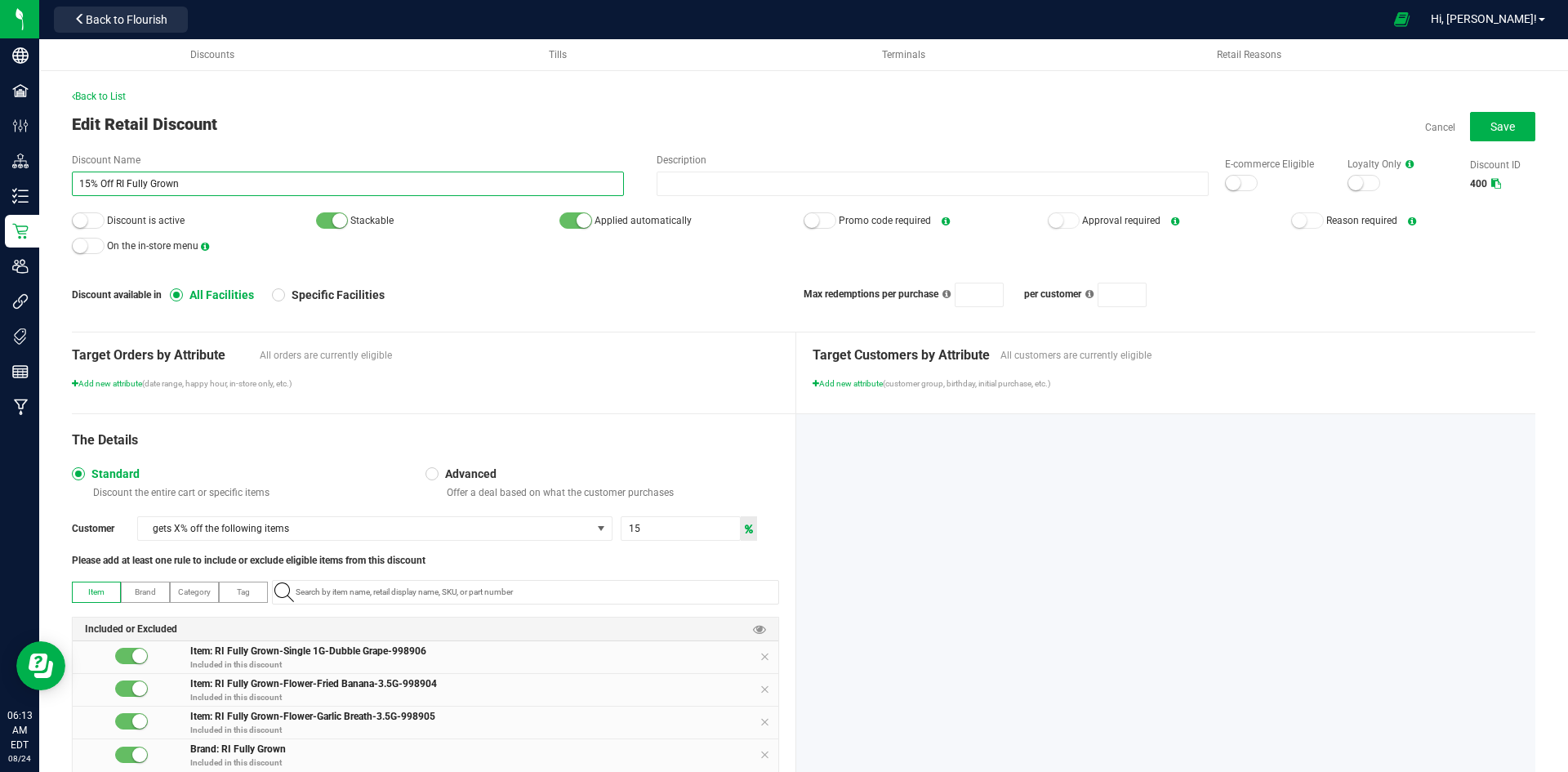
click at [103, 184] on input "15% Off RI Fully Grown" at bounding box center [348, 183] width 552 height 25
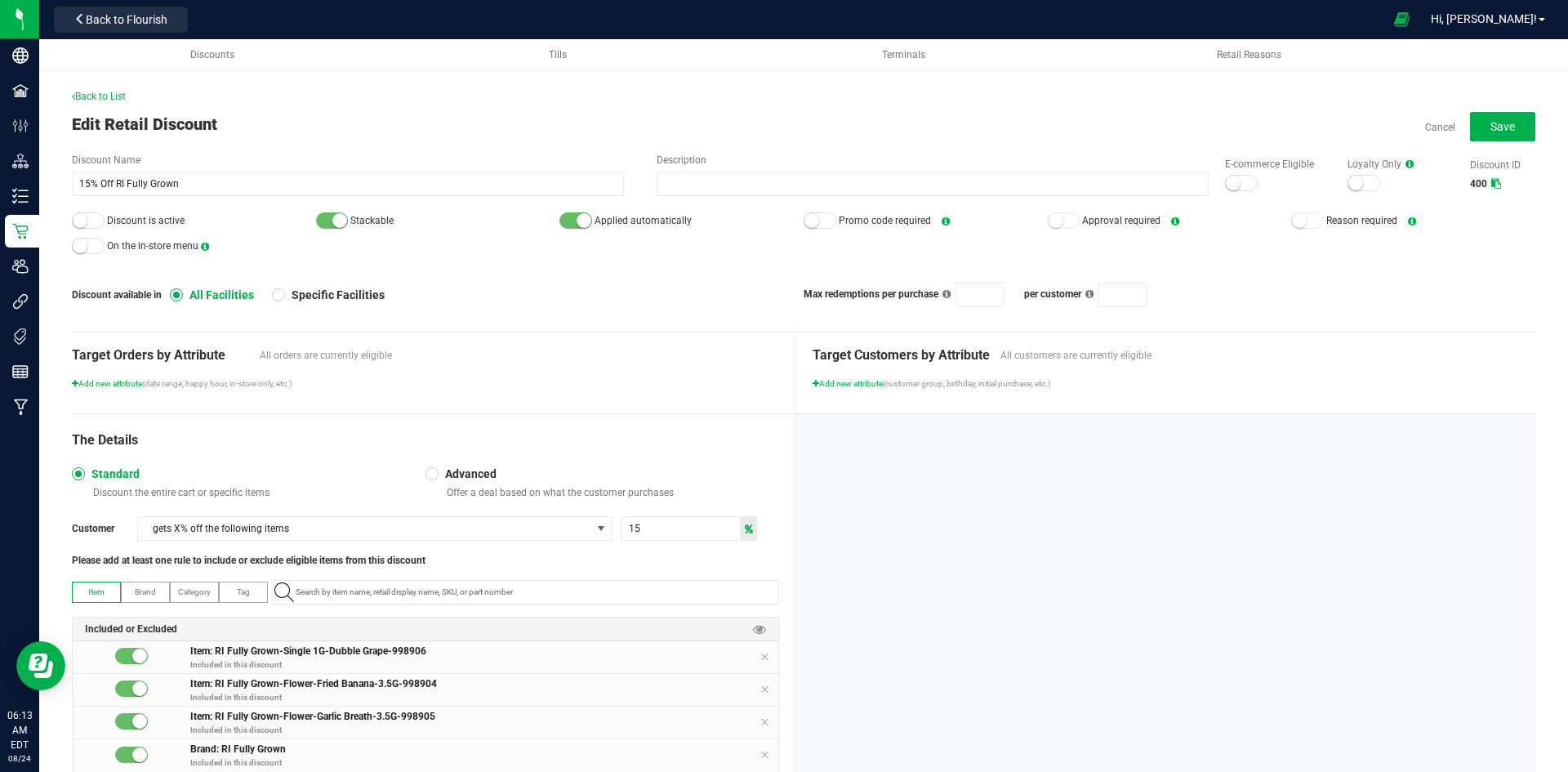
click at [1225, 187] on small at bounding box center [1232, 182] width 14 height 14
click at [76, 223] on small at bounding box center [80, 220] width 14 height 14
click at [1470, 122] on button "Save" at bounding box center [1502, 126] width 65 height 30
type input "15% ff RI Fully Grown"
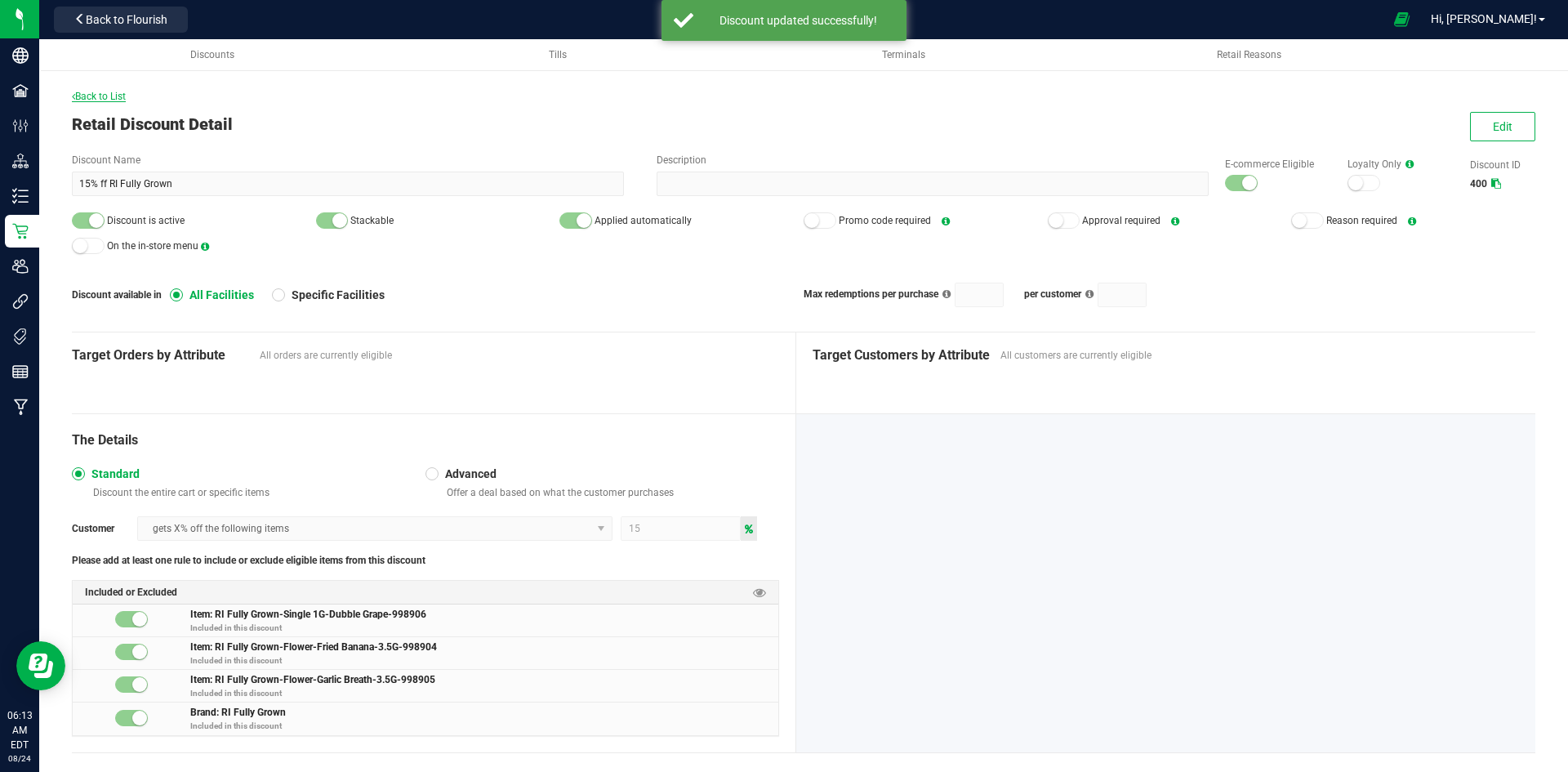
click at [99, 100] on span "Back to List" at bounding box center [99, 96] width 54 height 11
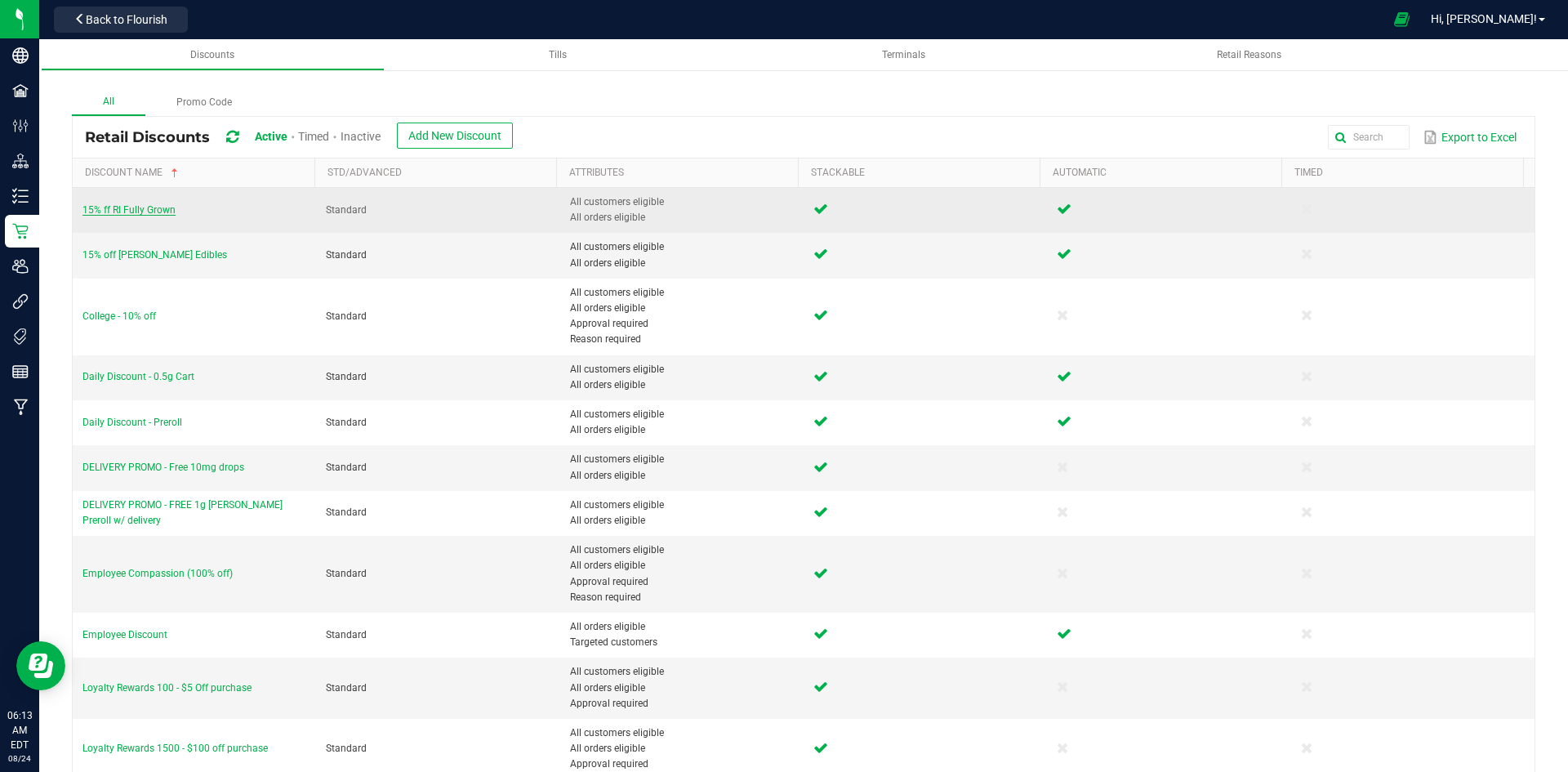
click at [151, 206] on span "15% ff RI Fully Grown" at bounding box center [129, 210] width 93 height 11
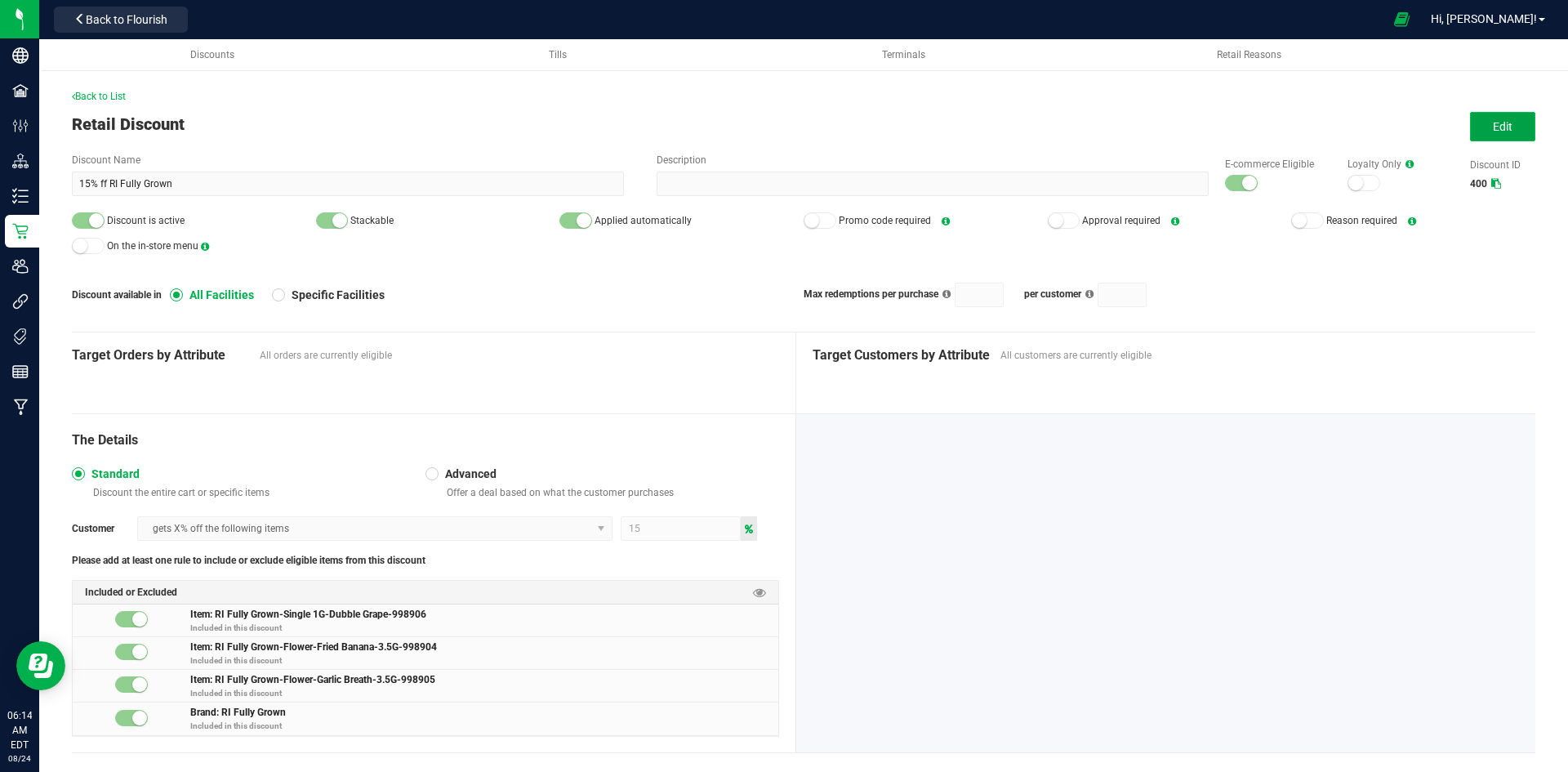
click at [1498, 117] on button "Edit" at bounding box center [1502, 126] width 65 height 30
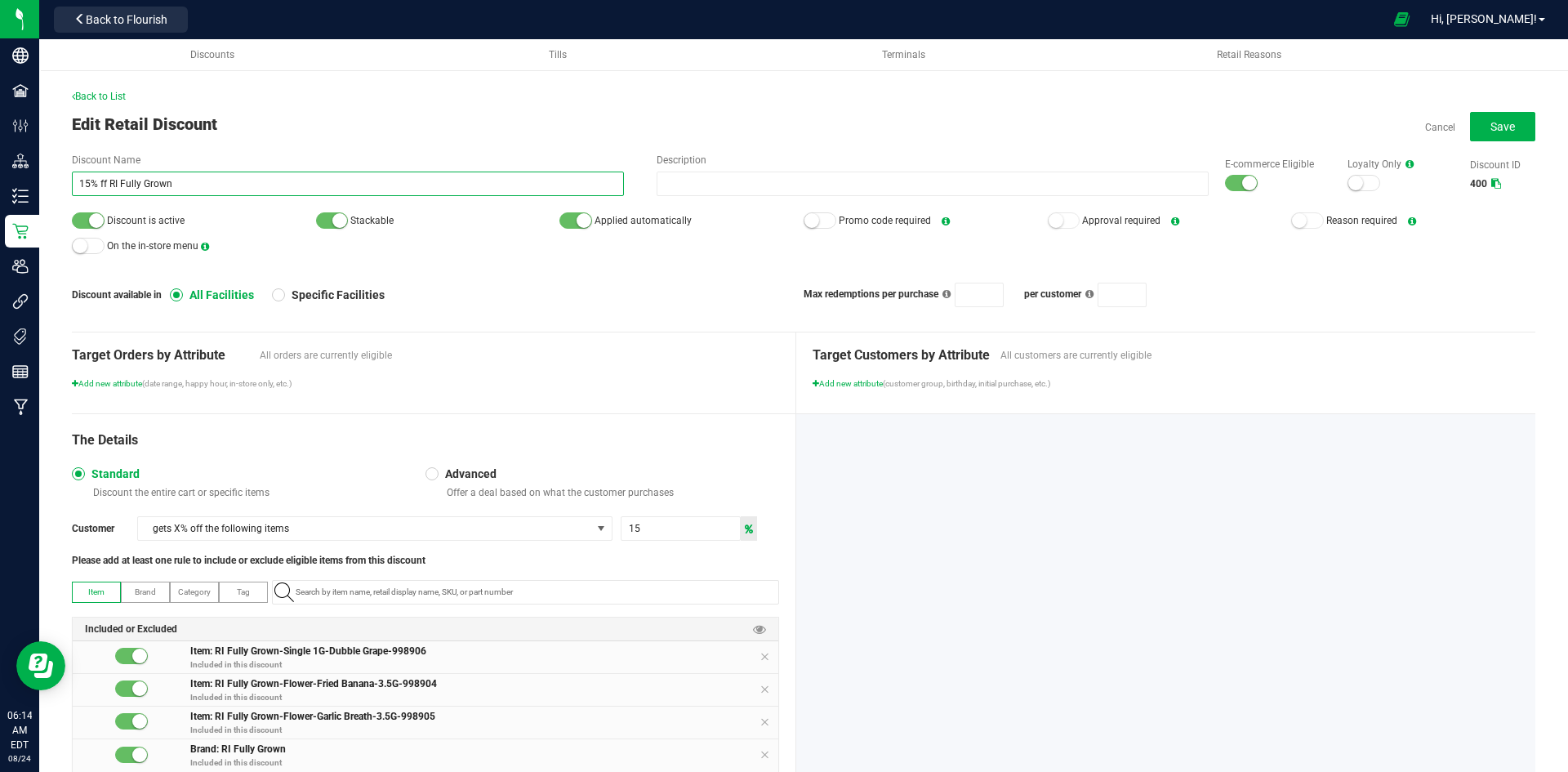
click at [99, 179] on input "15% ff RI Fully Grown" at bounding box center [348, 183] width 552 height 25
type input "15% off RI Fully Grown"
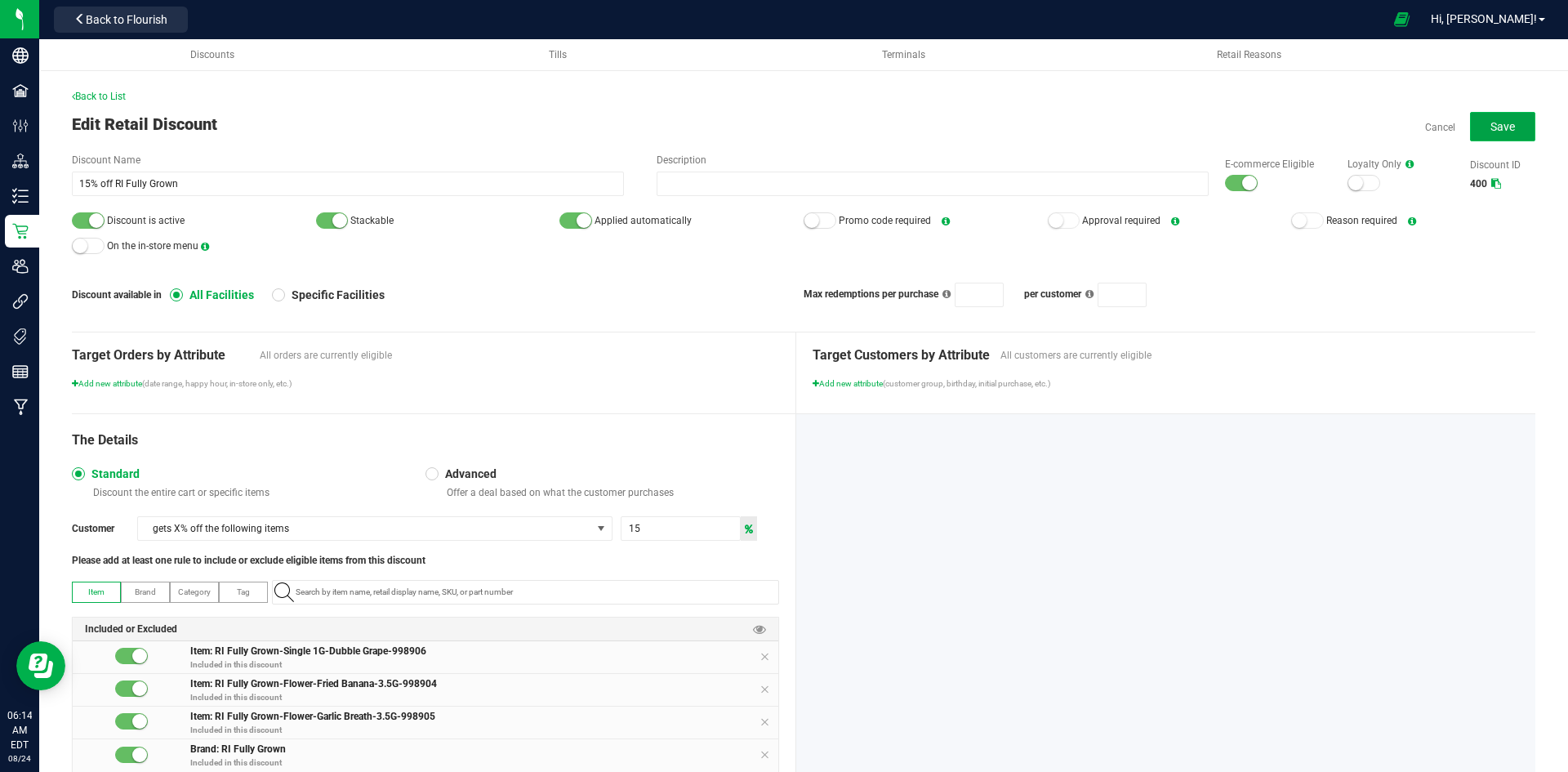
click at [1518, 119] on button "Save" at bounding box center [1502, 126] width 65 height 30
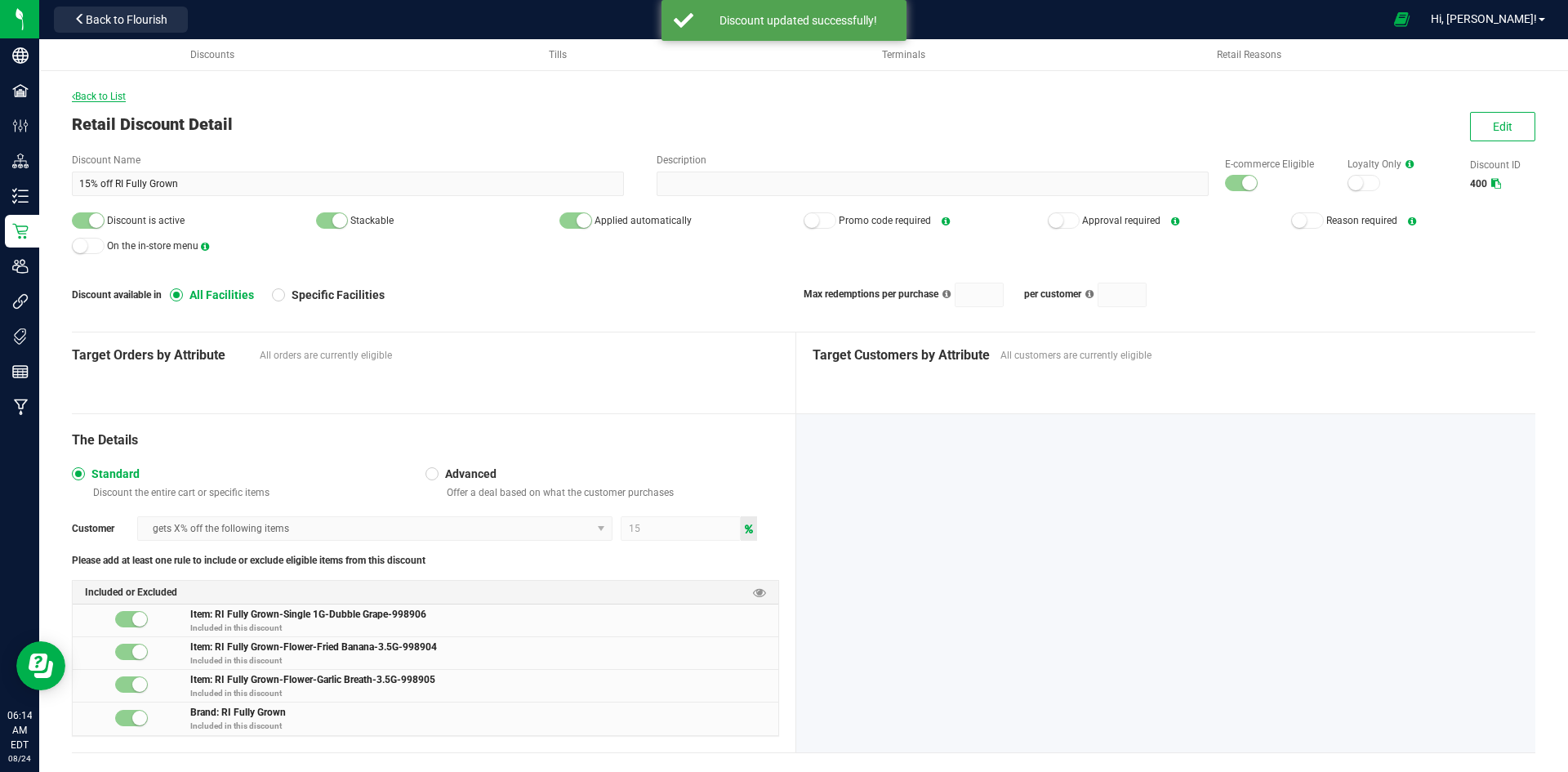
click at [106, 95] on span "Back to List" at bounding box center [99, 96] width 54 height 11
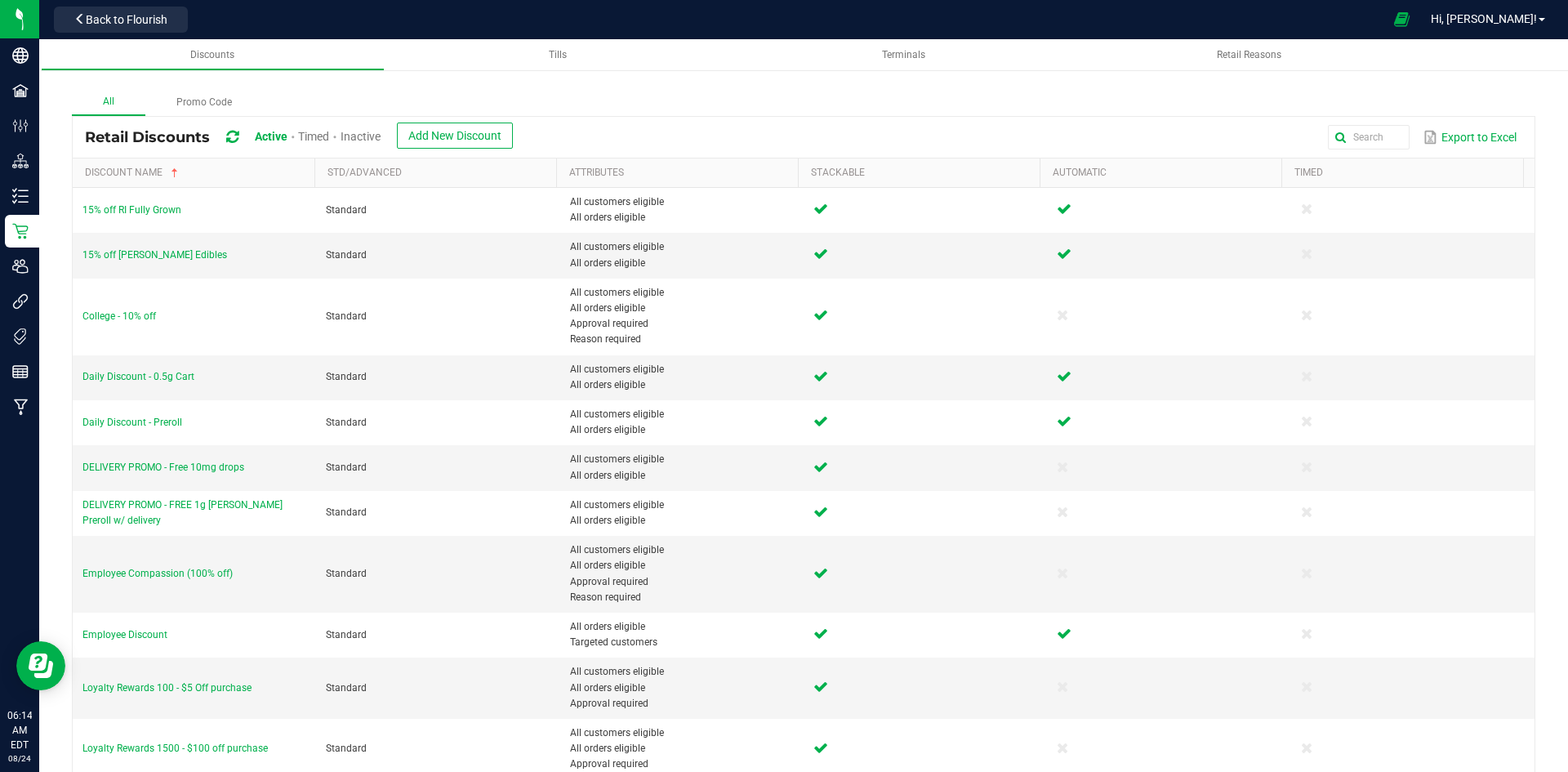
click at [381, 132] on span "Inactive" at bounding box center [360, 136] width 40 height 13
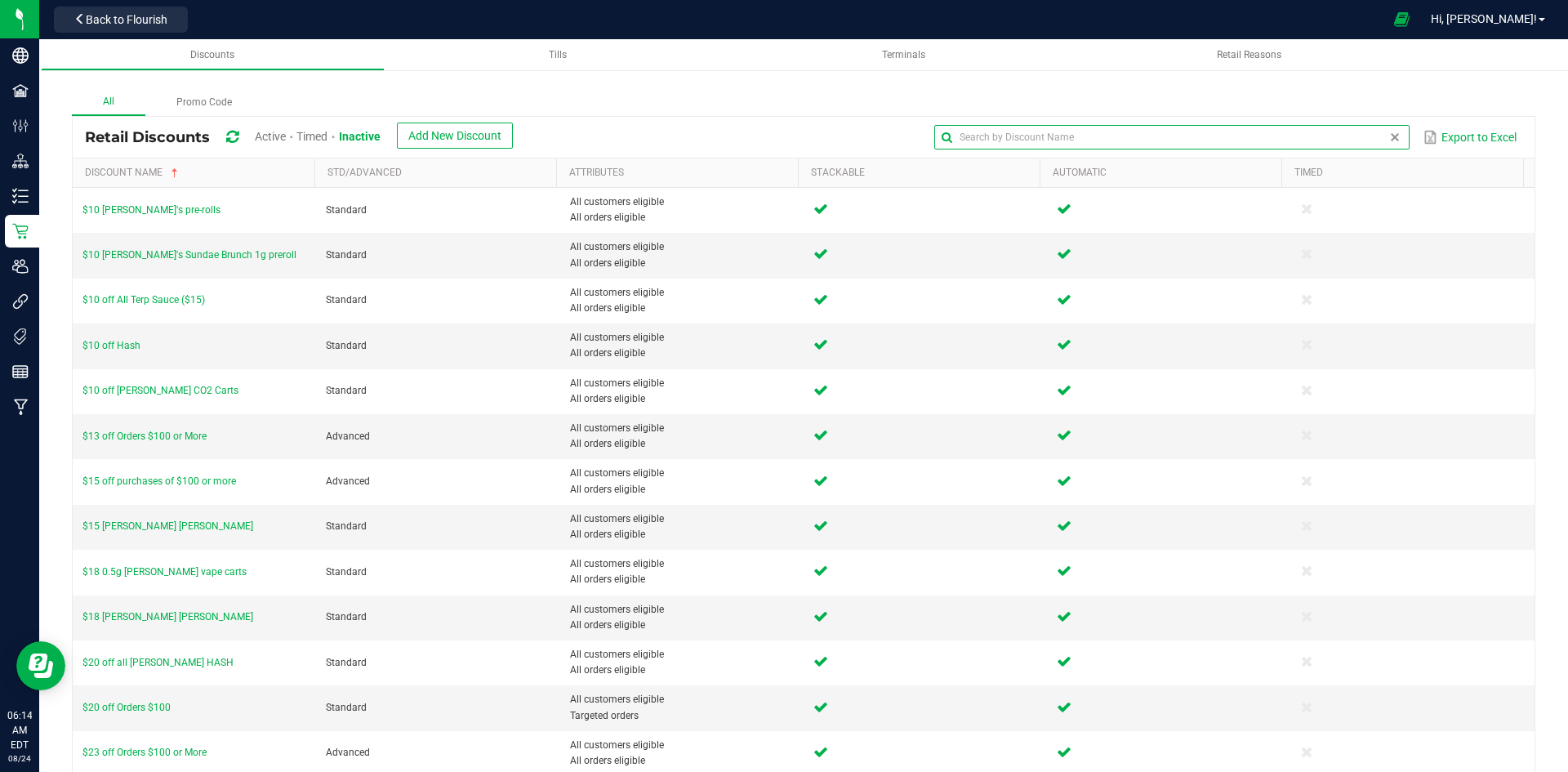
click at [1338, 131] on input "text" at bounding box center [1170, 137] width 474 height 25
type input "daily"
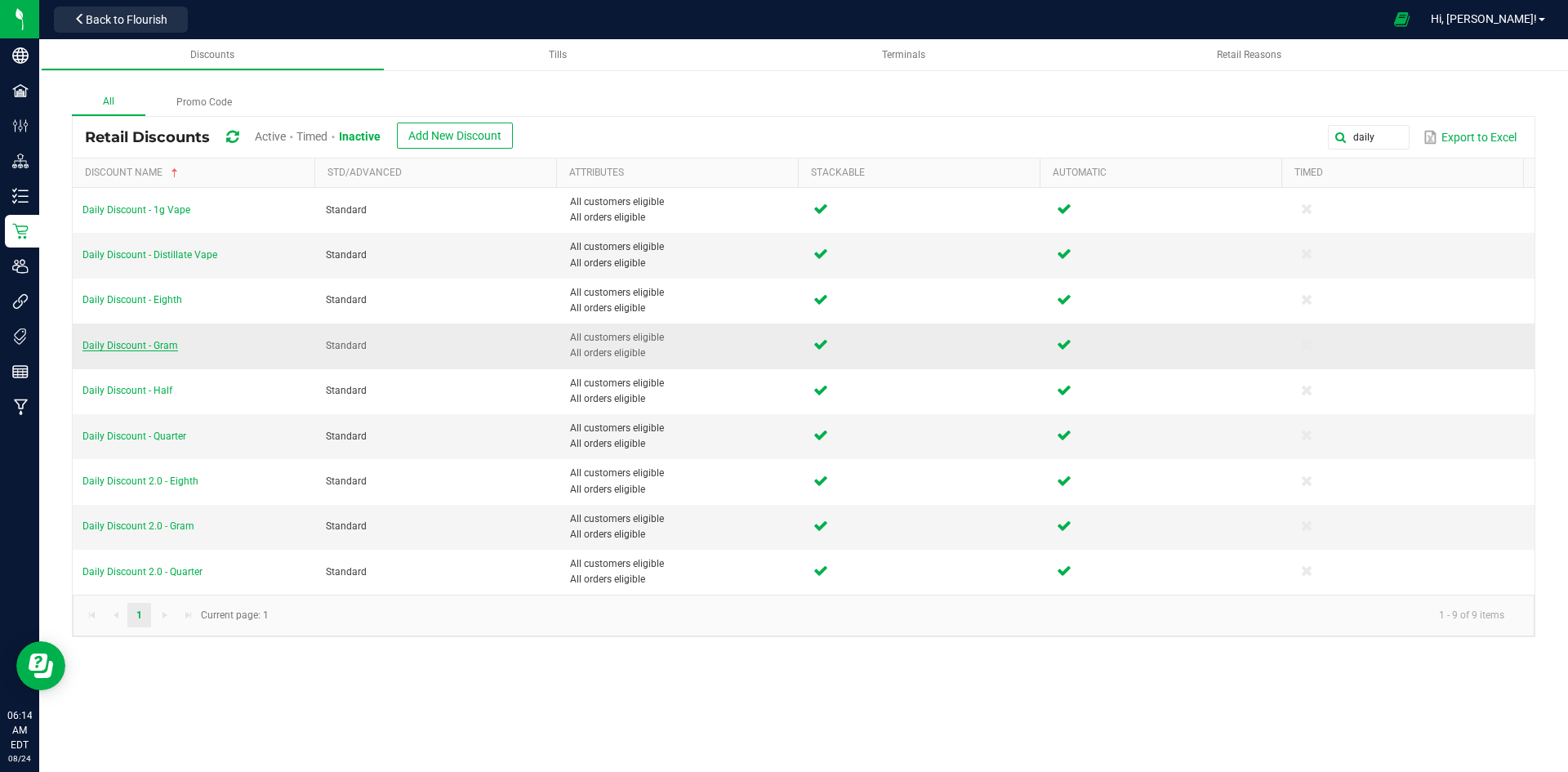
click at [162, 349] on span "Daily Discount - Gram" at bounding box center [130, 345] width 96 height 11
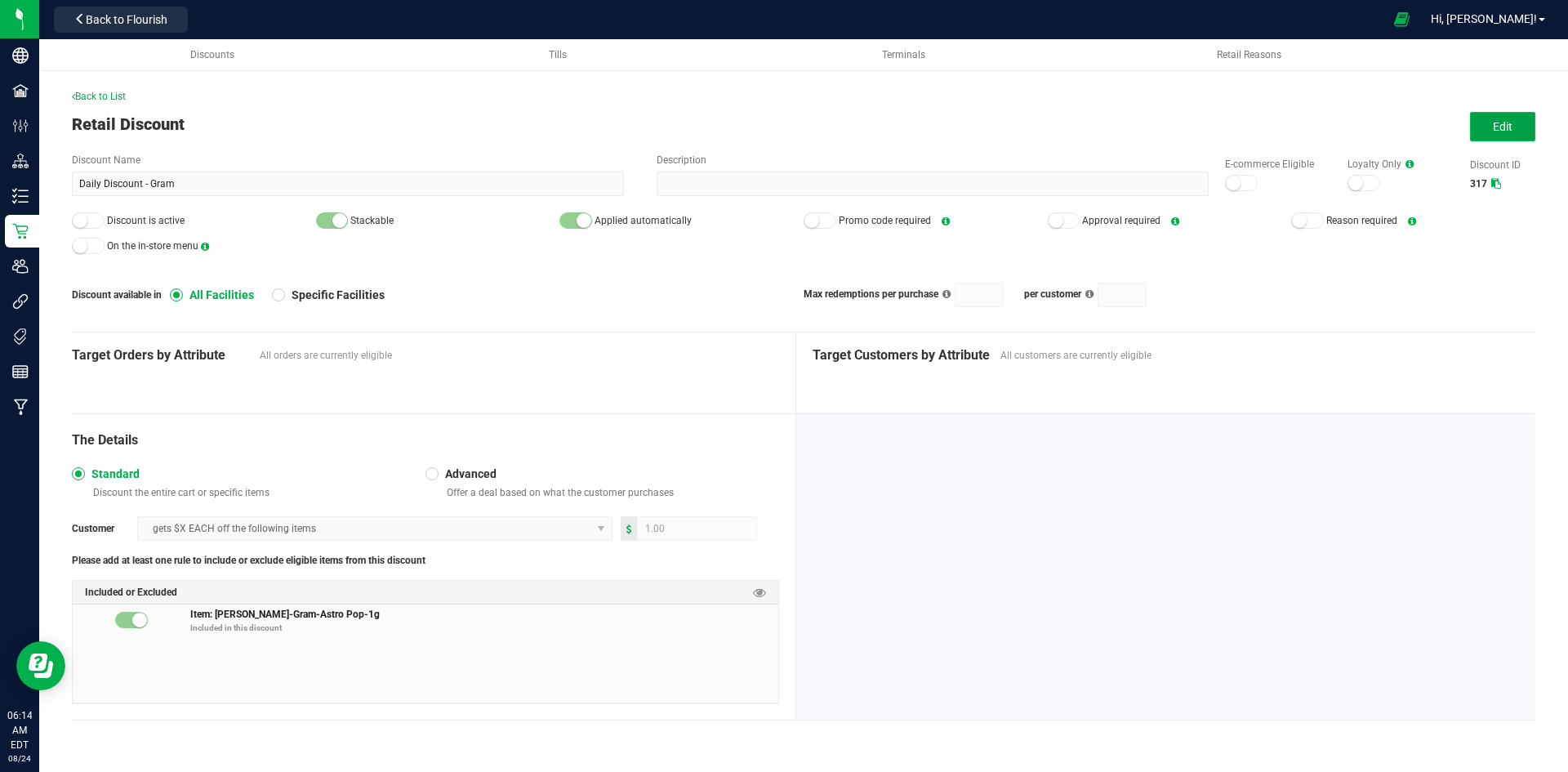
click at [1480, 120] on button "Edit" at bounding box center [1502, 126] width 65 height 30
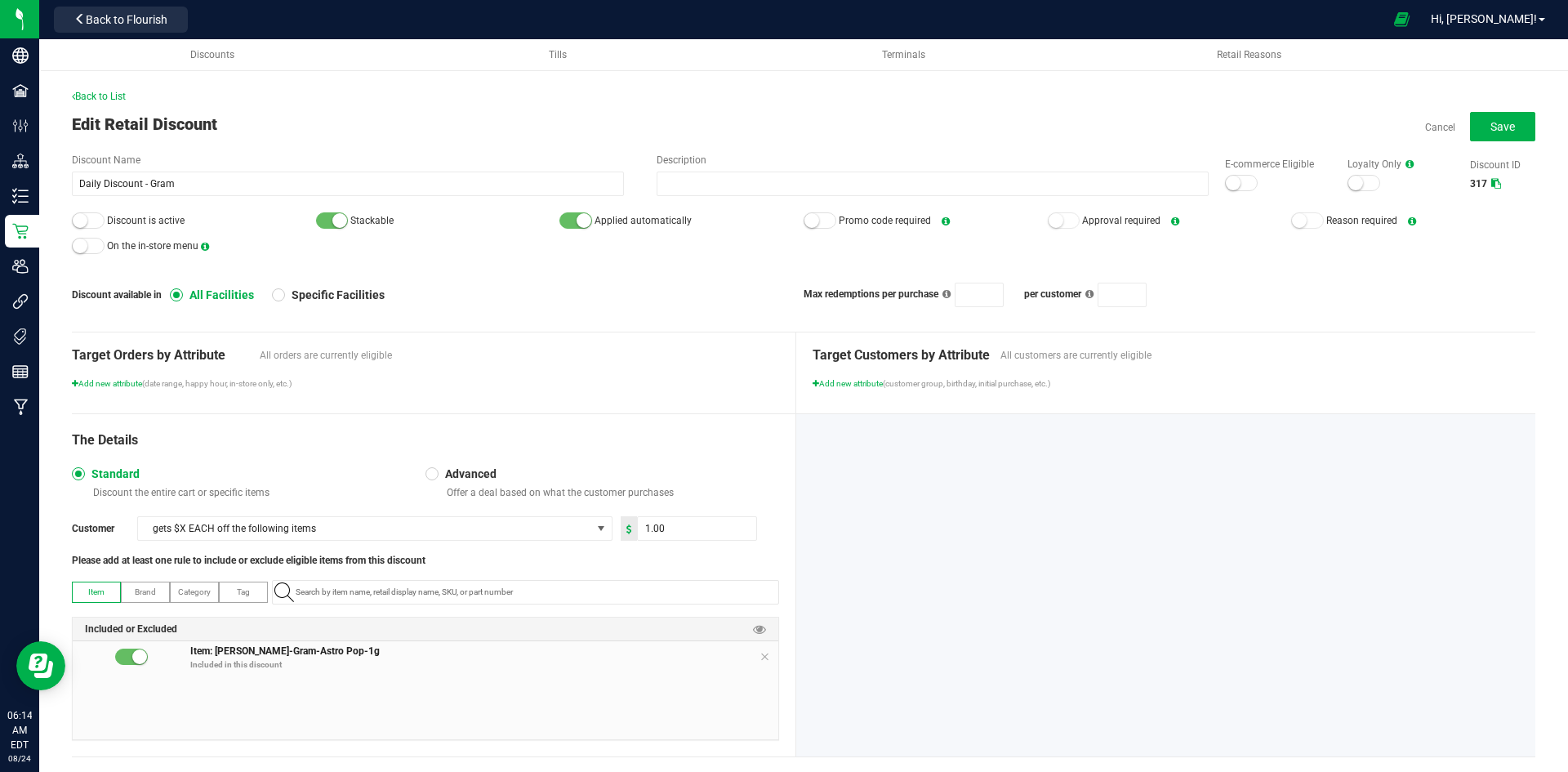
click at [79, 229] on span "Discount is active" at bounding box center [194, 221] width 244 height 25
click at [83, 225] on small at bounding box center [80, 220] width 14 height 14
drag, startPoint x: 291, startPoint y: 648, endPoint x: 183, endPoint y: 631, distance: 109.3
click at [183, 631] on div "Included or Excluded Item: Slater-Gram-Astro Pop-1g Included in this discount" at bounding box center [426, 678] width 707 height 123
copy div "Item: [PERSON_NAME]-Gram-Astro Pop-1g"
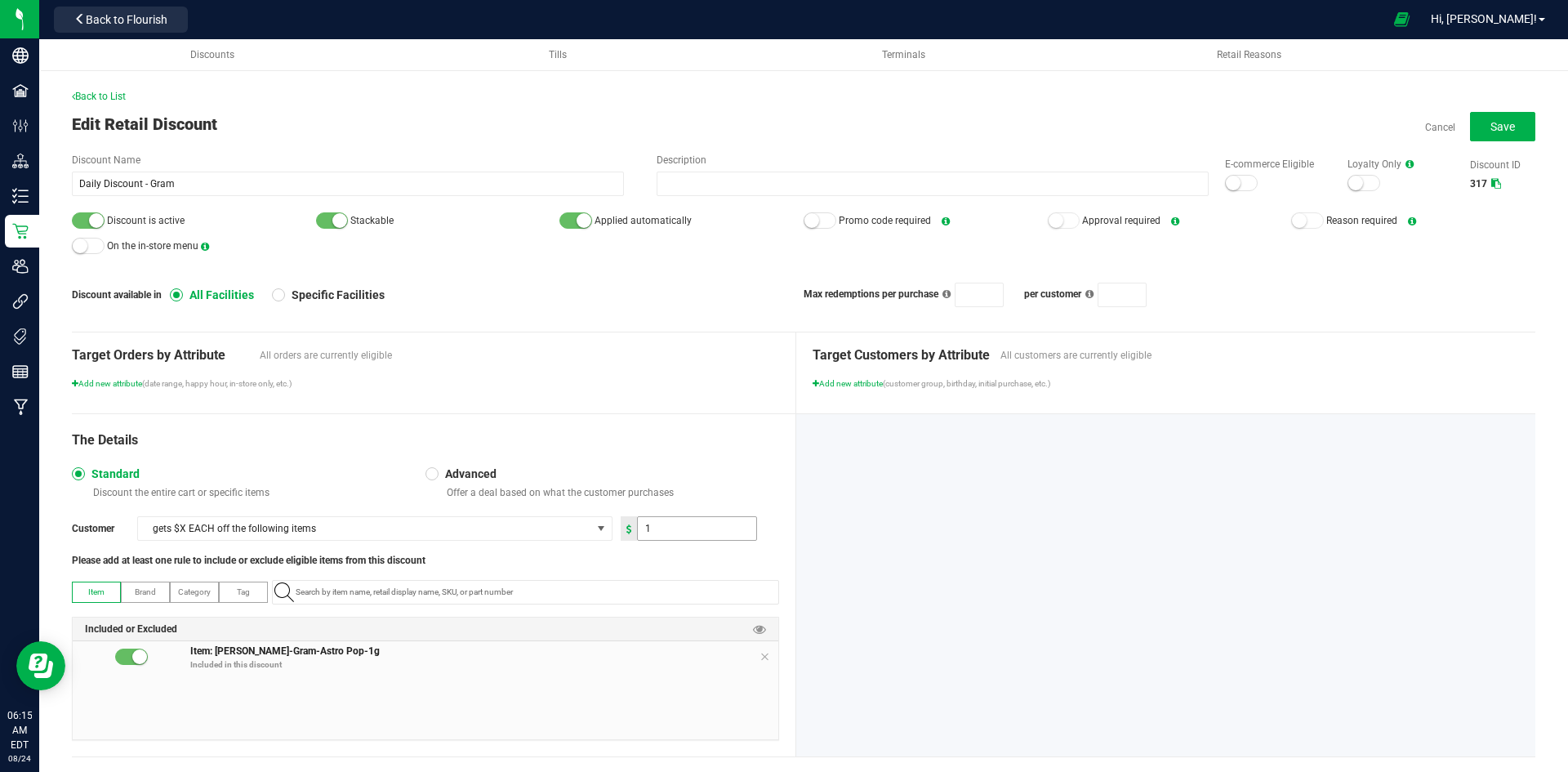
click at [684, 518] on input "1" at bounding box center [697, 528] width 119 height 23
type input "0.50"
click at [670, 438] on div "The Details" at bounding box center [426, 439] width 707 height 20
click at [1236, 185] on div at bounding box center [1241, 182] width 33 height 16
click at [1490, 126] on span "Save" at bounding box center [1502, 126] width 25 height 13
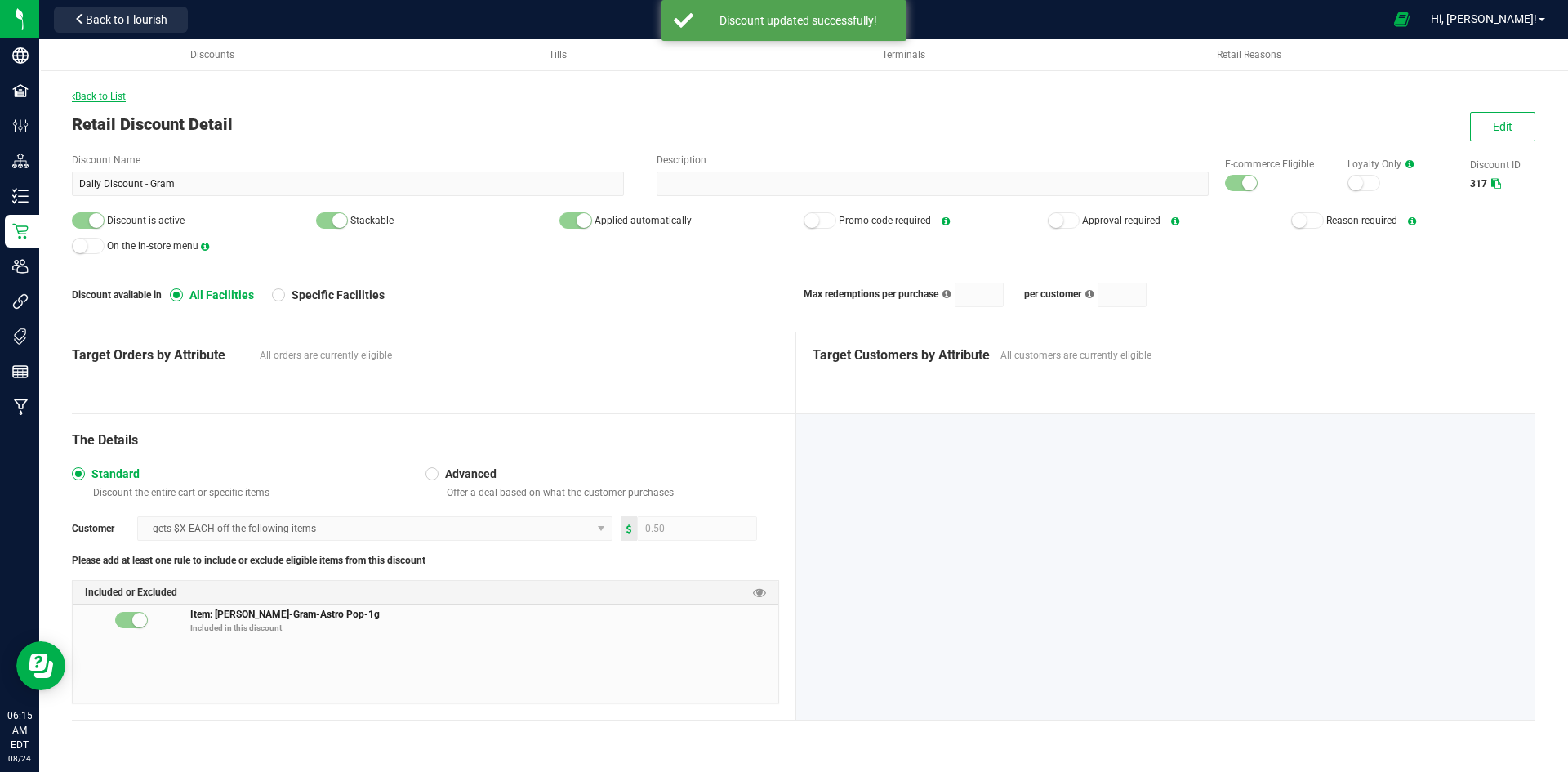
click at [125, 98] on span "Back to List" at bounding box center [99, 96] width 54 height 11
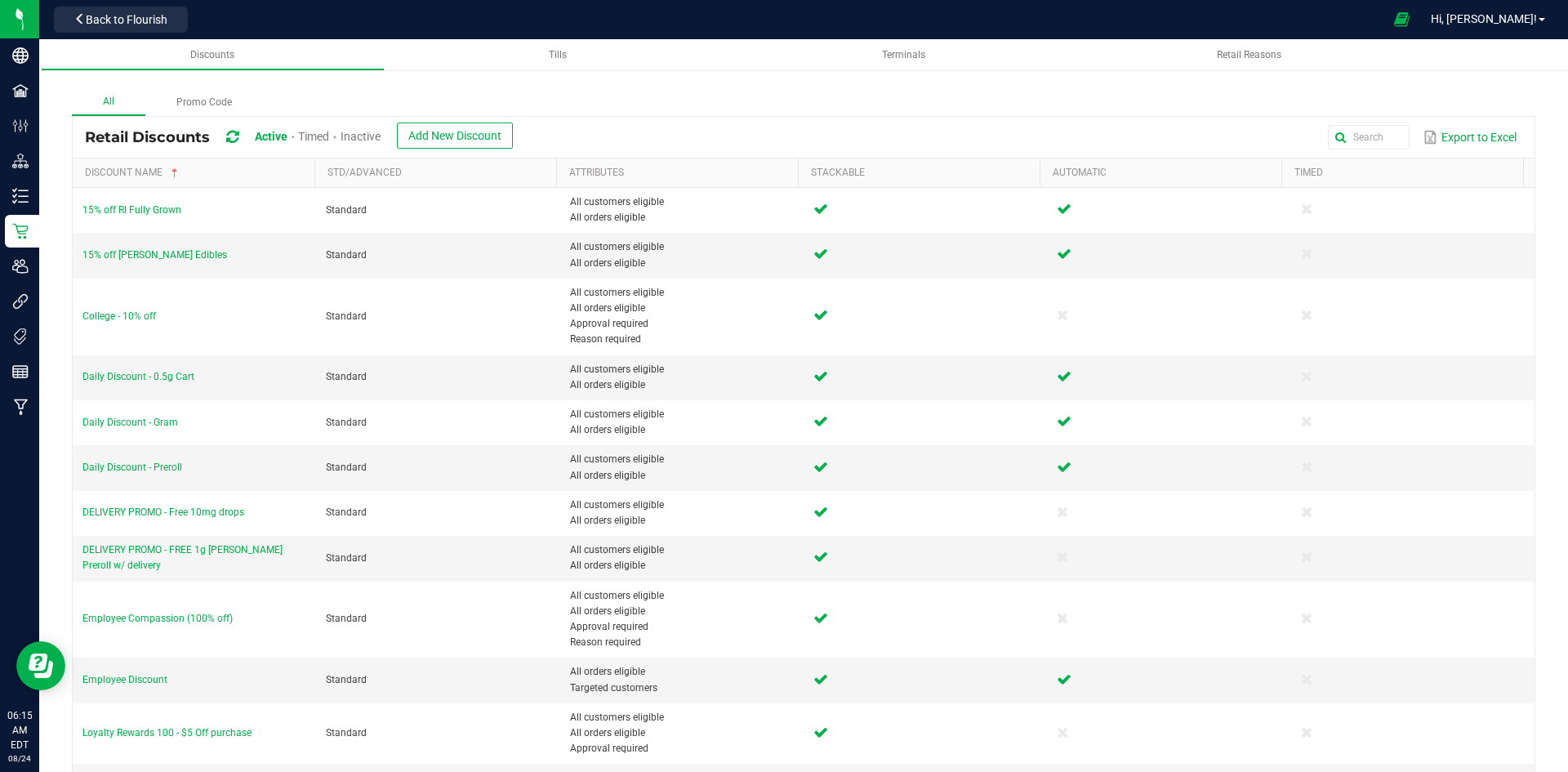
click at [393, 137] on span "Active Timed Inactive Add New Discount" at bounding box center [383, 137] width 258 height 31
click at [381, 135] on span "Inactive" at bounding box center [360, 136] width 40 height 13
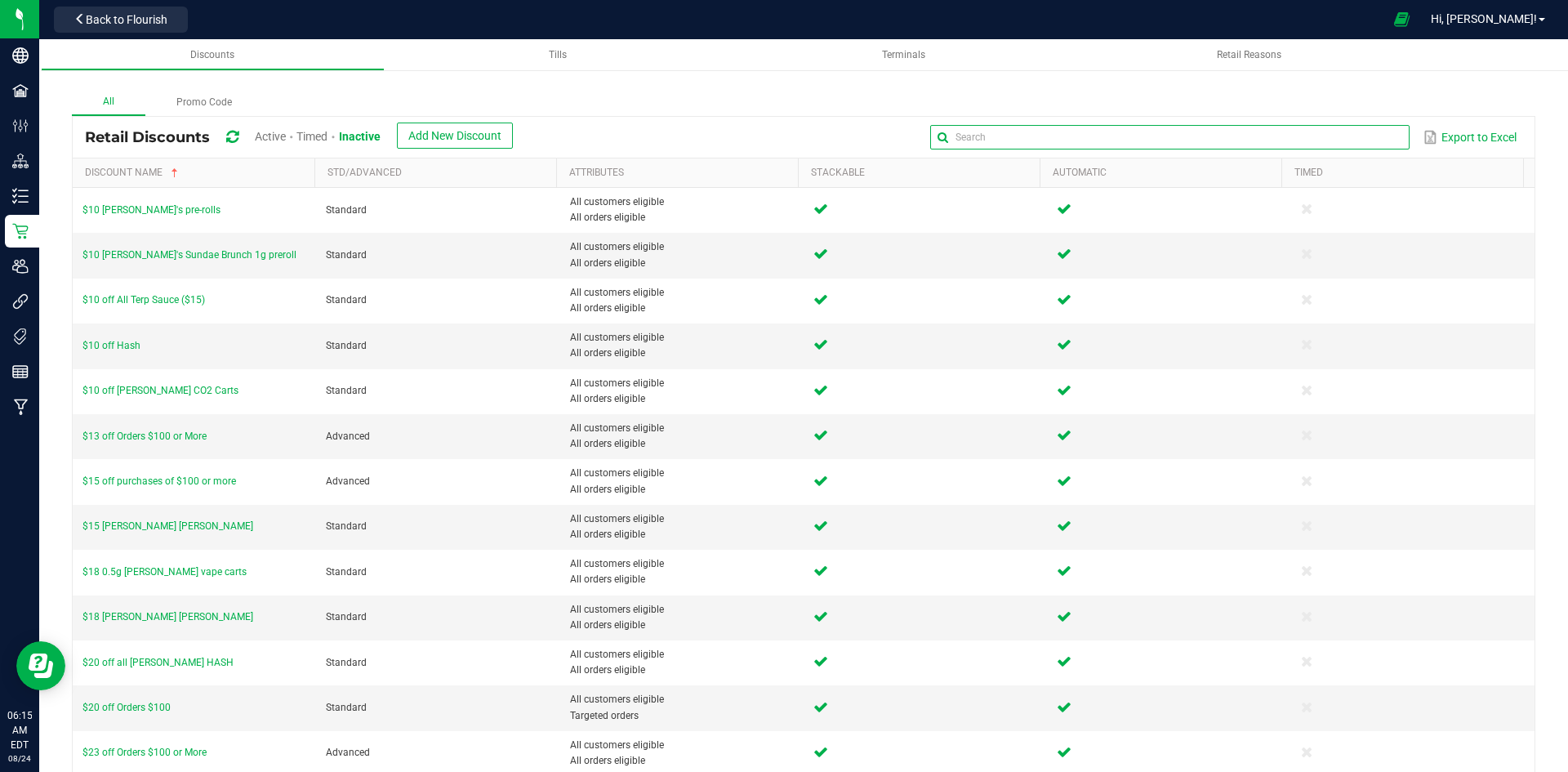
click at [1340, 131] on input "text" at bounding box center [1169, 137] width 478 height 25
type input "daily"
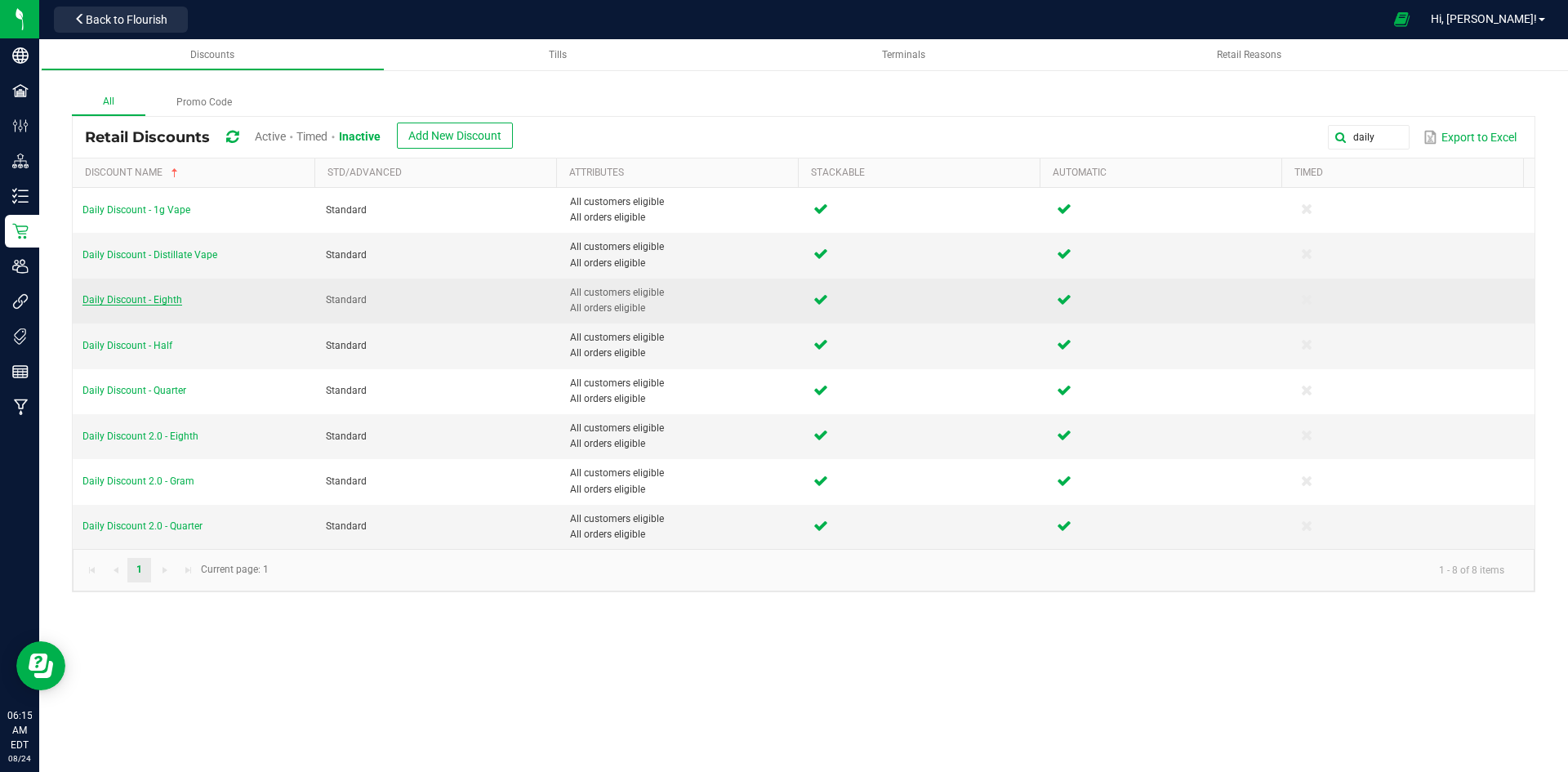
click at [159, 294] on span "Daily Discount - Eighth" at bounding box center [131, 299] width 99 height 11
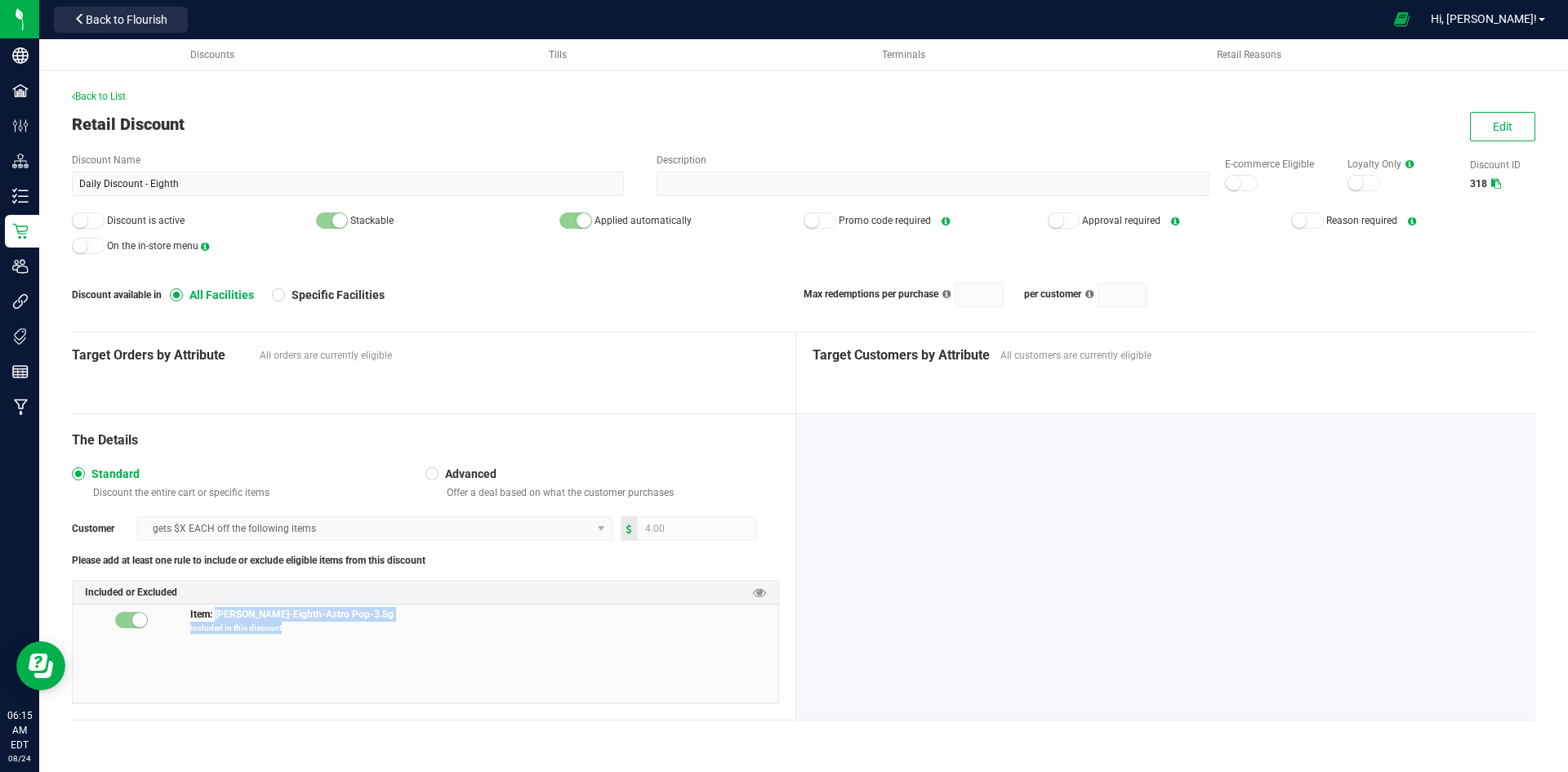
drag, startPoint x: 426, startPoint y: 631, endPoint x: 218, endPoint y: 612, distance: 208.9
click at [218, 612] on span "Item: Slater-Eighth-Astro Pop-3.5g Included in this discount" at bounding box center [483, 623] width 588 height 33
click at [215, 612] on span "Item: [PERSON_NAME]-Eighth-Astro Pop-3.5g" at bounding box center [292, 613] width 204 height 14
drag, startPoint x: 215, startPoint y: 614, endPoint x: 341, endPoint y: 609, distance: 126.1
click at [335, 610] on span "Item: [PERSON_NAME]-Eighth-Astro Pop-3.5g" at bounding box center [292, 613] width 204 height 14
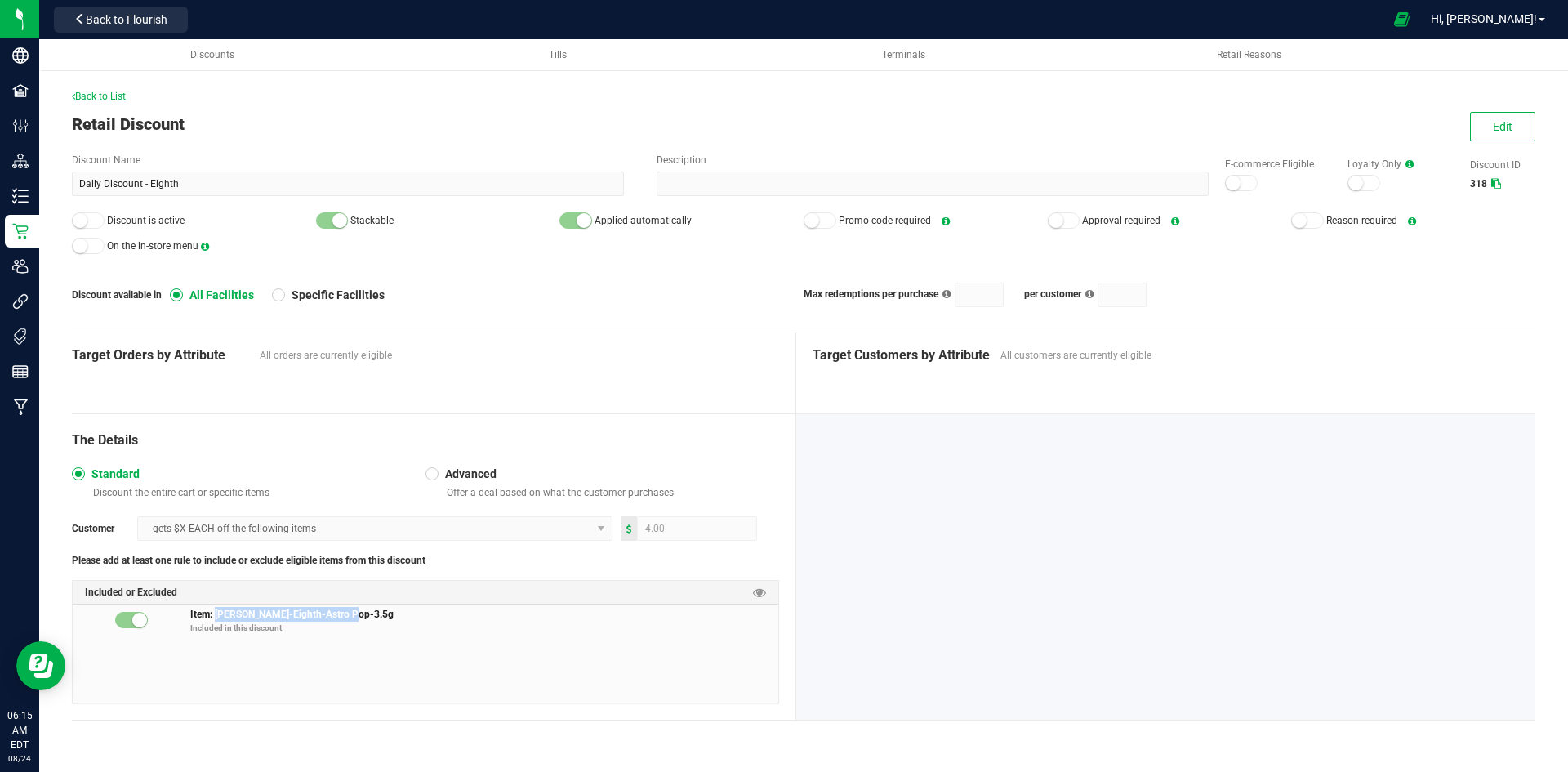
drag, startPoint x: 344, startPoint y: 610, endPoint x: 215, endPoint y: 612, distance: 129.0
click at [215, 612] on span "Item: Slater-Eighth-Astro Pop-3.5g Included in this discount" at bounding box center [483, 623] width 588 height 33
copy span "Slater-Eighth-Astro Pop-3.5g"
drag, startPoint x: 1499, startPoint y: 134, endPoint x: 1454, endPoint y: 145, distance: 46.3
click at [1499, 134] on button "Edit" at bounding box center [1502, 126] width 65 height 30
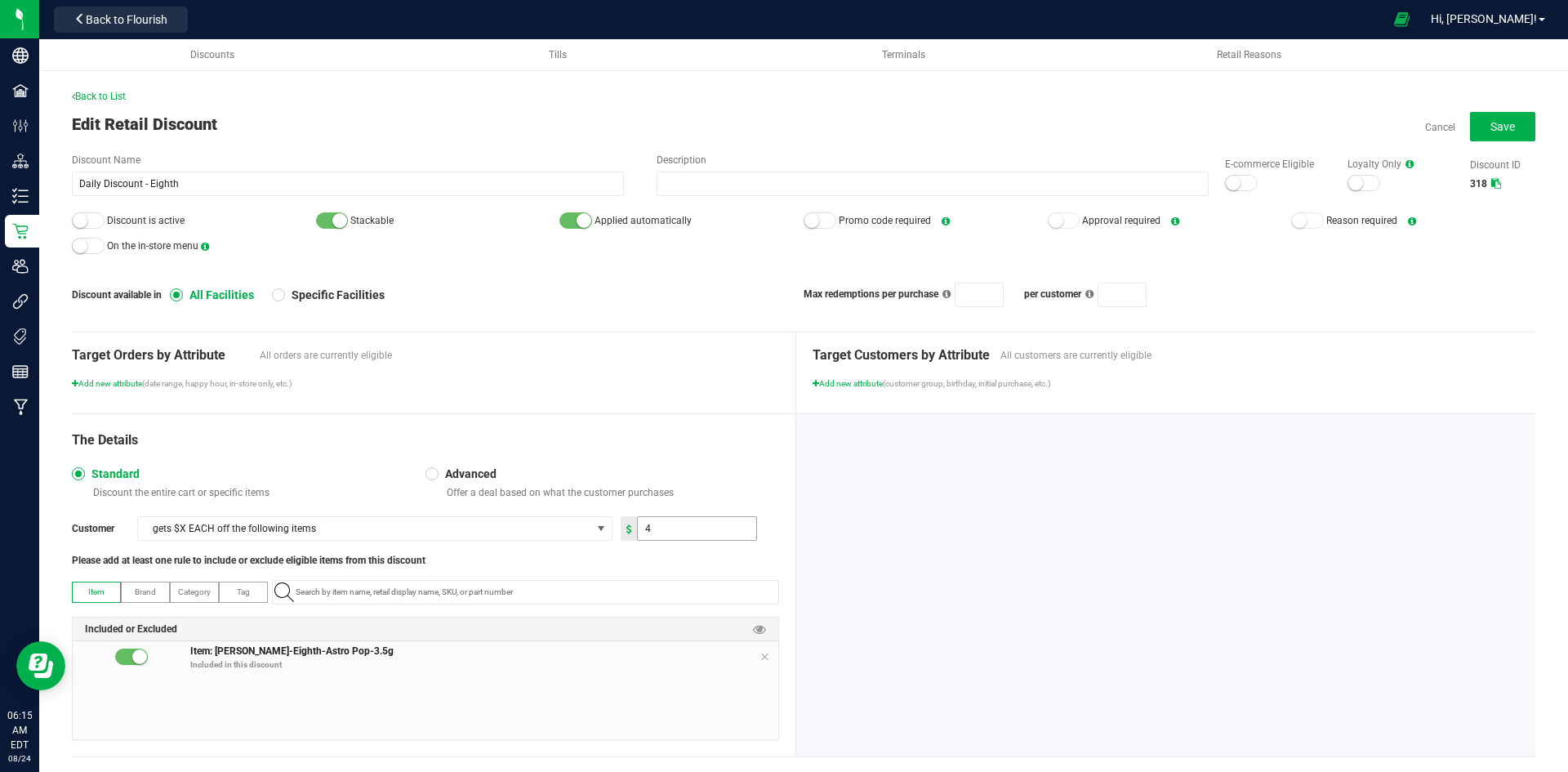
click at [650, 528] on input "4" at bounding box center [697, 528] width 119 height 23
type input "2.00"
click at [669, 460] on div "The Details Standard Discount the entire cart or specific items Advanced Offer …" at bounding box center [434, 585] width 724 height 342
click at [1242, 185] on div at bounding box center [1241, 182] width 33 height 16
click at [72, 222] on div at bounding box center [88, 220] width 33 height 16
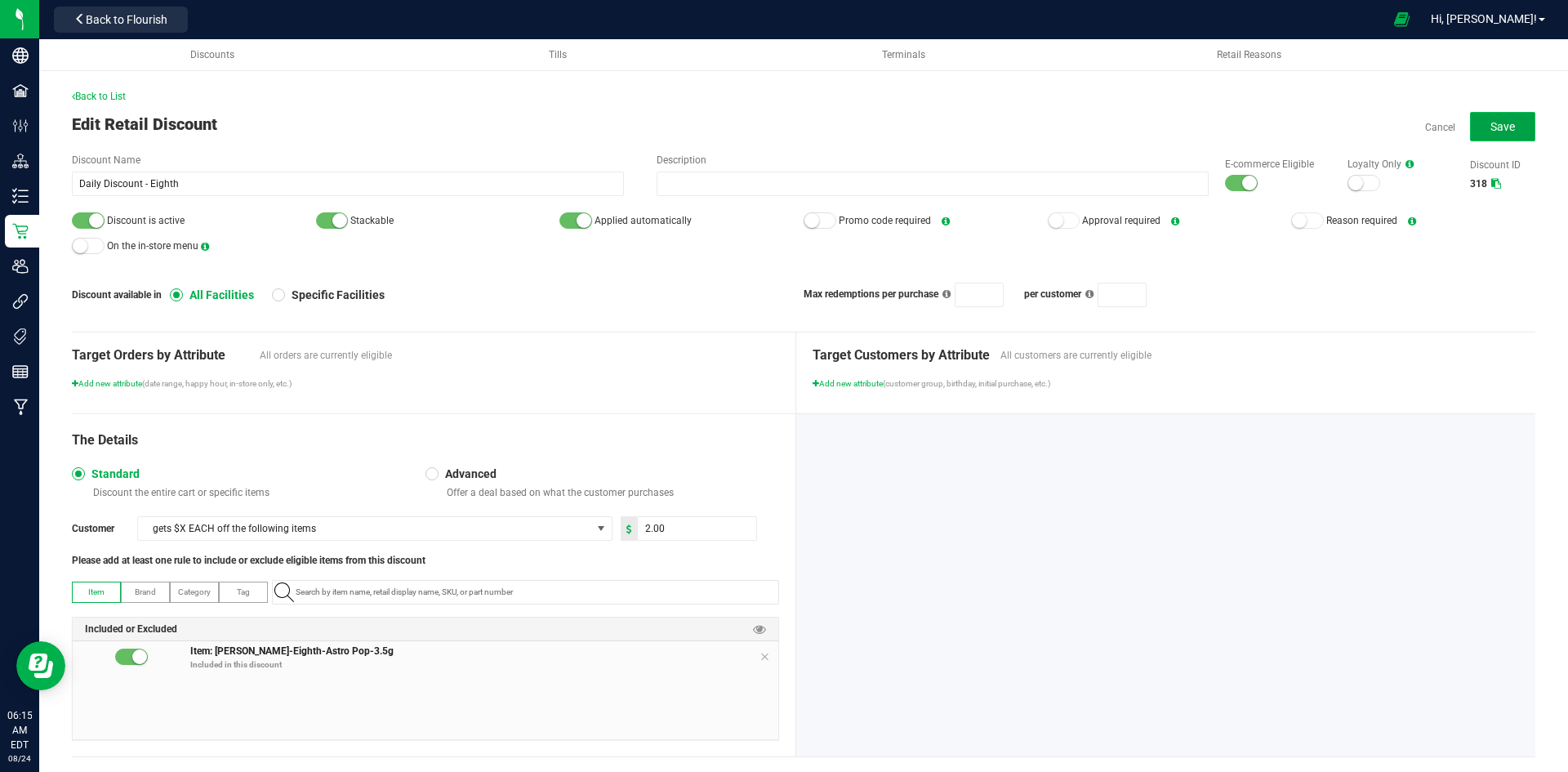
click at [1470, 120] on button "Save" at bounding box center [1502, 126] width 65 height 30
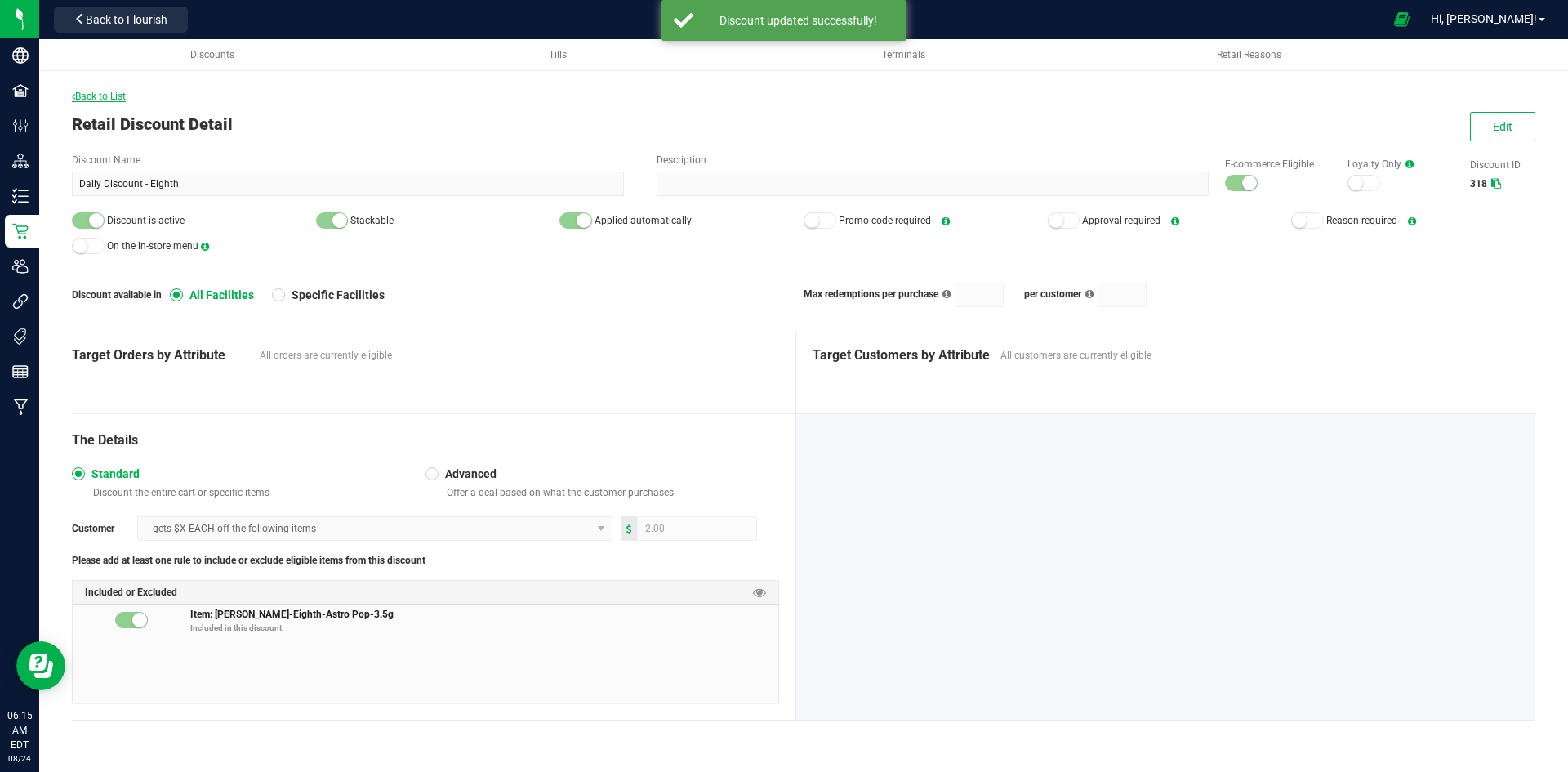
click at [117, 99] on span "Back to List" at bounding box center [99, 96] width 54 height 11
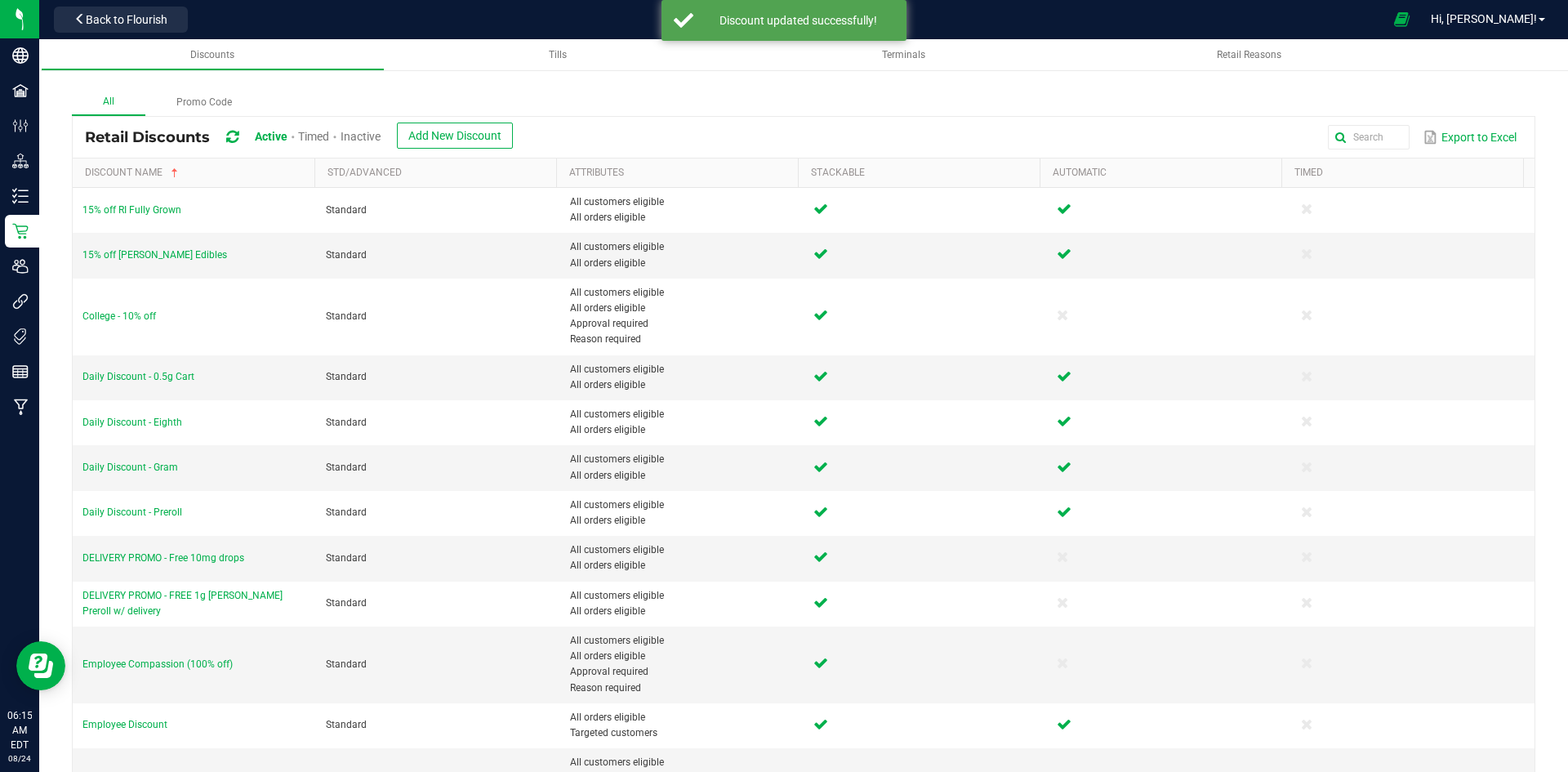
click at [374, 137] on span "Inactive" at bounding box center [360, 136] width 40 height 13
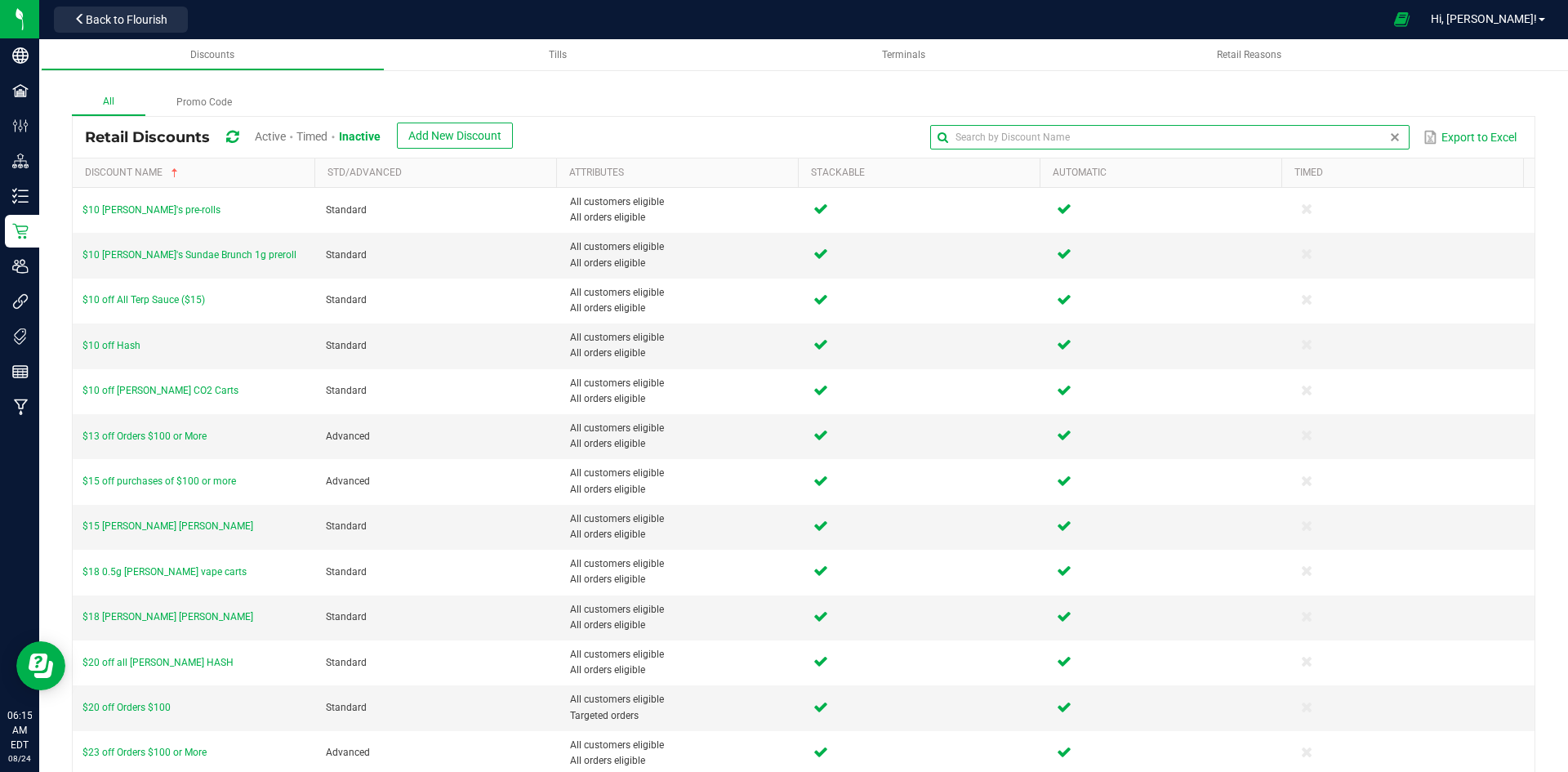
click at [1357, 132] on input "text" at bounding box center [1169, 137] width 478 height 25
type input "daily"
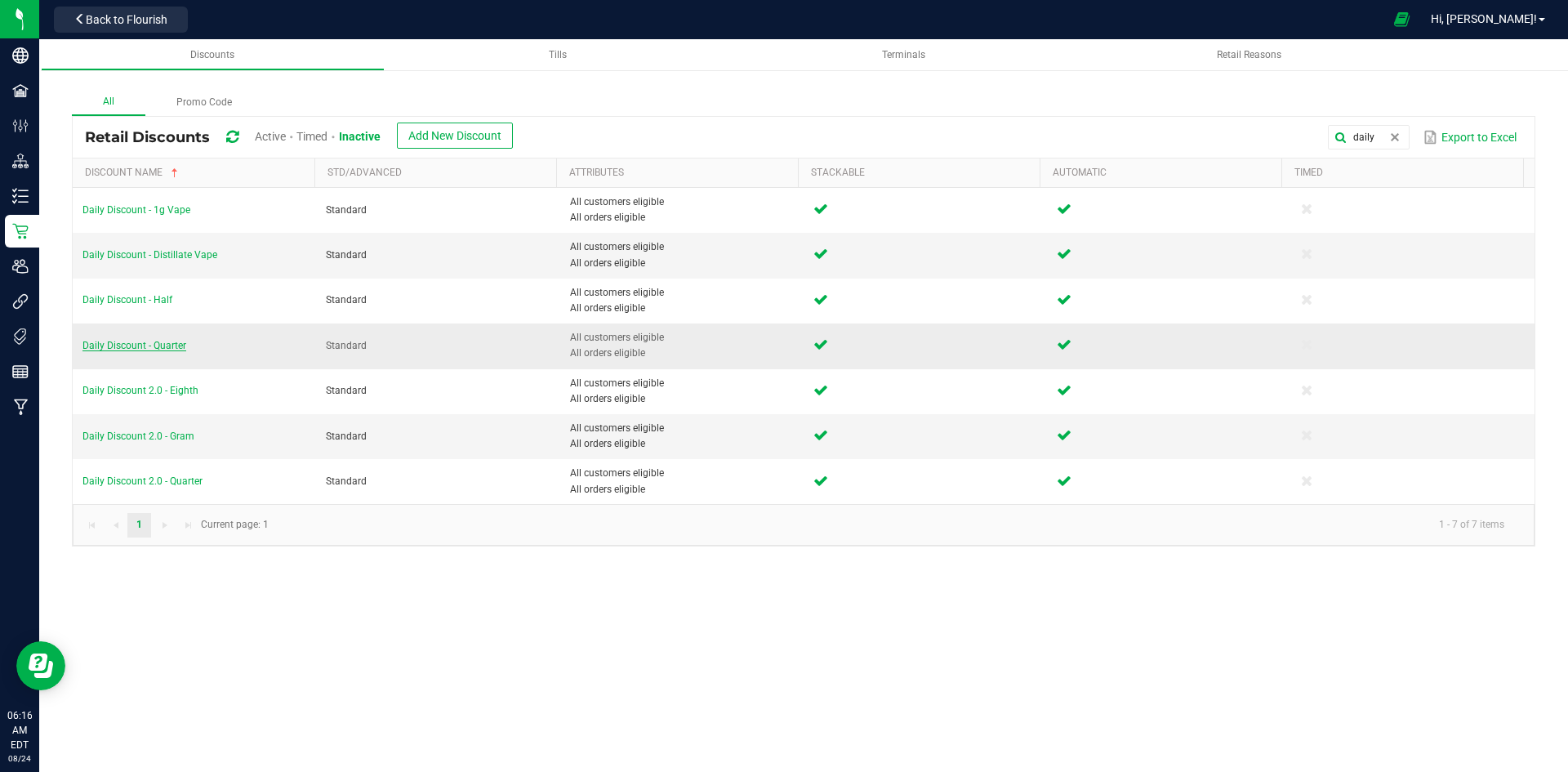
click at [173, 346] on span "Daily Discount - Quarter" at bounding box center [134, 345] width 103 height 11
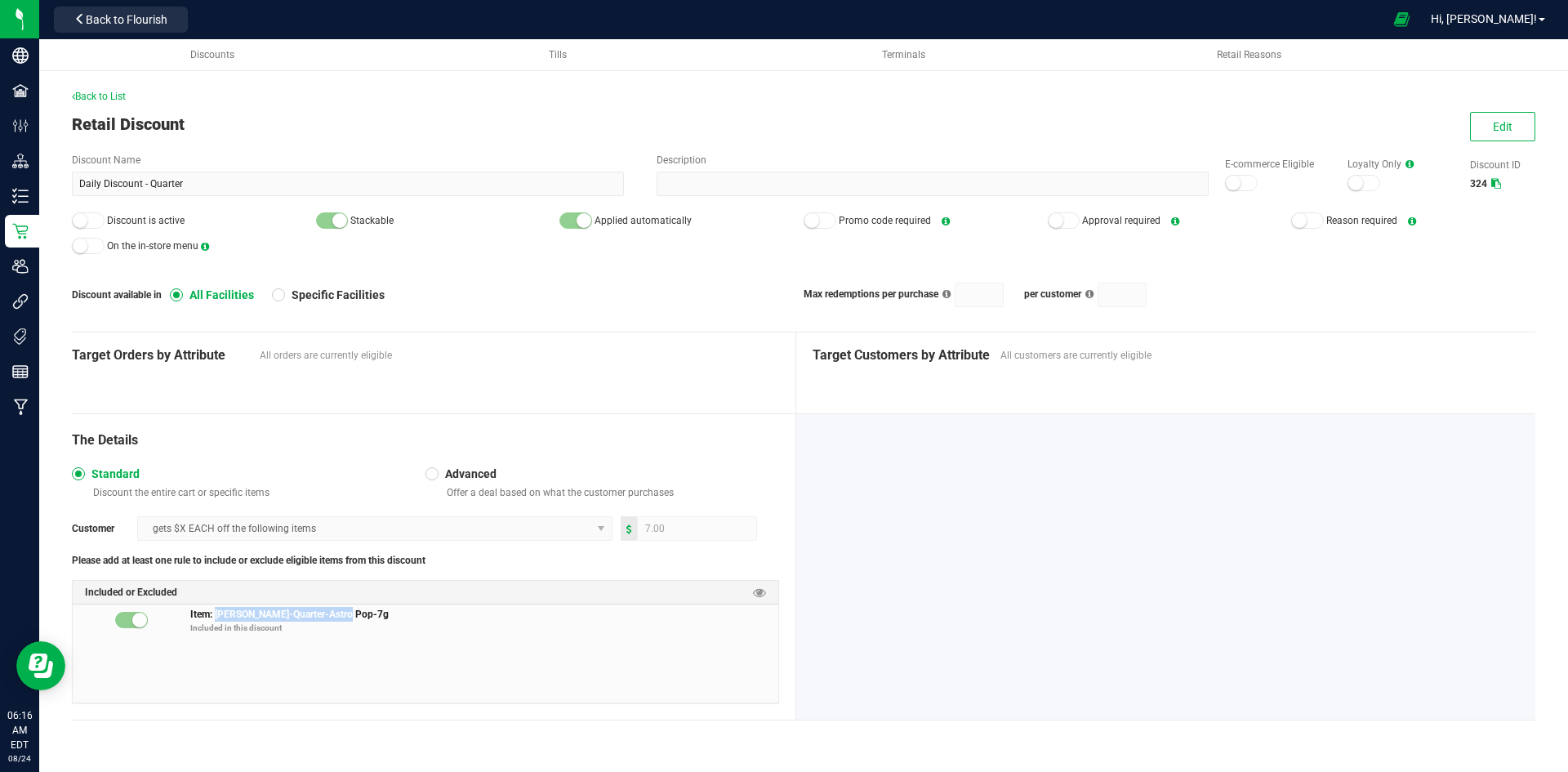
drag, startPoint x: 356, startPoint y: 607, endPoint x: 218, endPoint y: 613, distance: 138.1
click at [218, 613] on span "Item: Slater-Quarter-Astro Pop-7g Included in this discount" at bounding box center [483, 623] width 588 height 33
copy span "Slater-Quarter-Astro Pop-7g"
click at [1504, 117] on button "Edit" at bounding box center [1502, 126] width 65 height 30
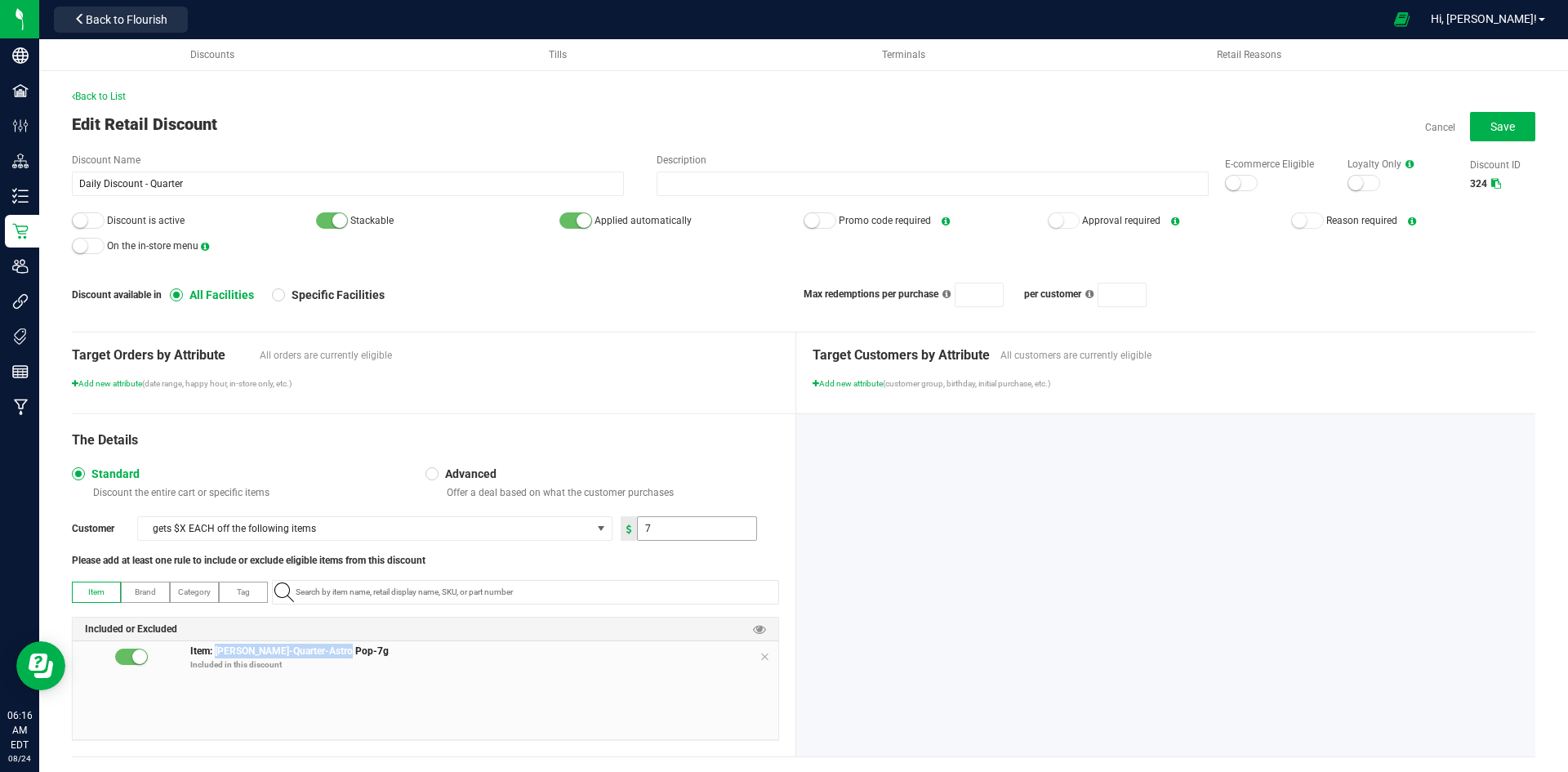
click at [638, 529] on input "7" at bounding box center [697, 528] width 119 height 23
type input "2.00"
click at [654, 473] on div "Advanced Offer a deal based on what the customer purchases" at bounding box center [602, 483] width 354 height 33
click at [86, 226] on div at bounding box center [88, 220] width 33 height 16
click at [1230, 186] on div at bounding box center [1241, 182] width 33 height 16
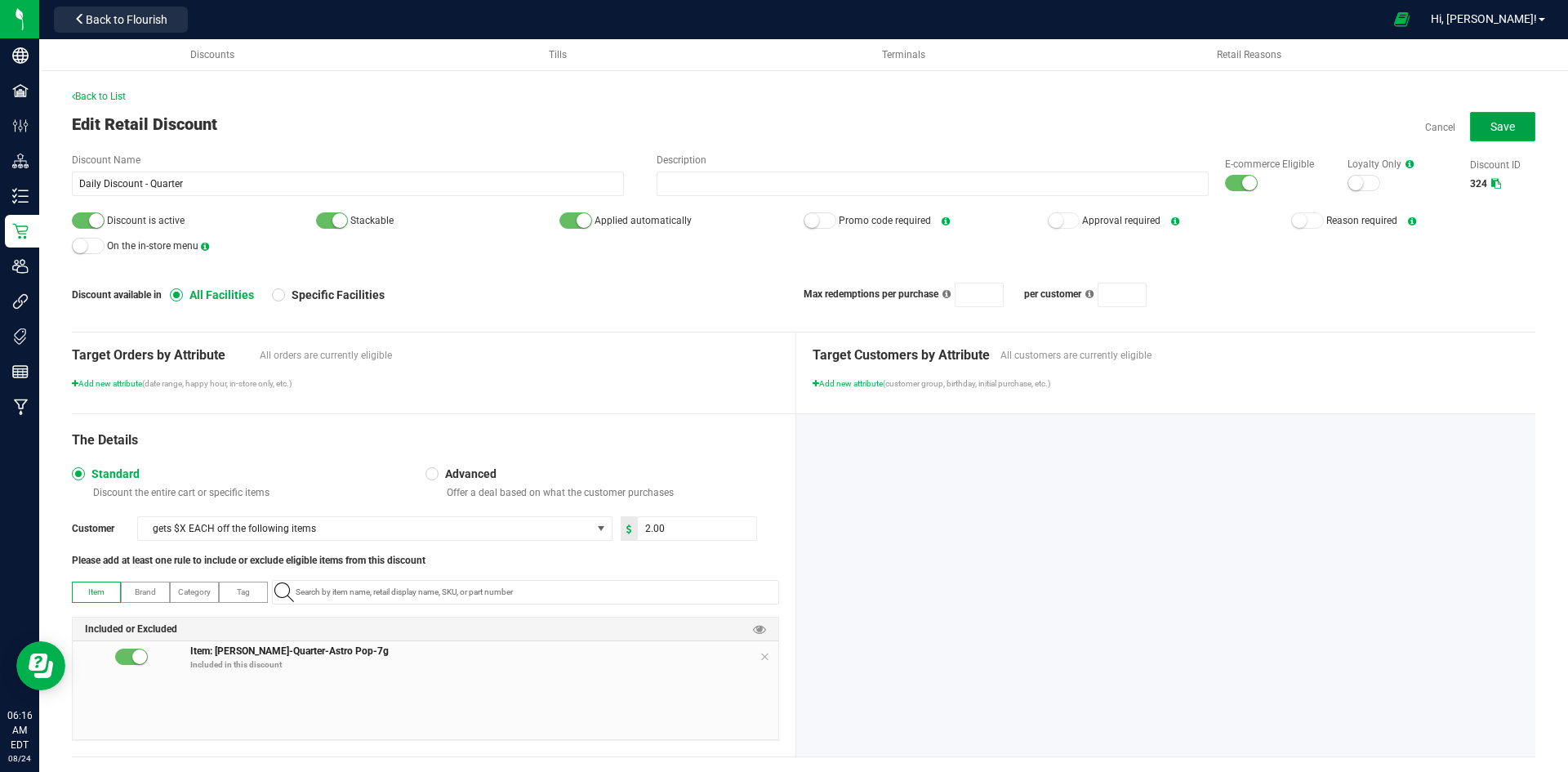
click at [1473, 138] on button "Save" at bounding box center [1502, 126] width 65 height 30
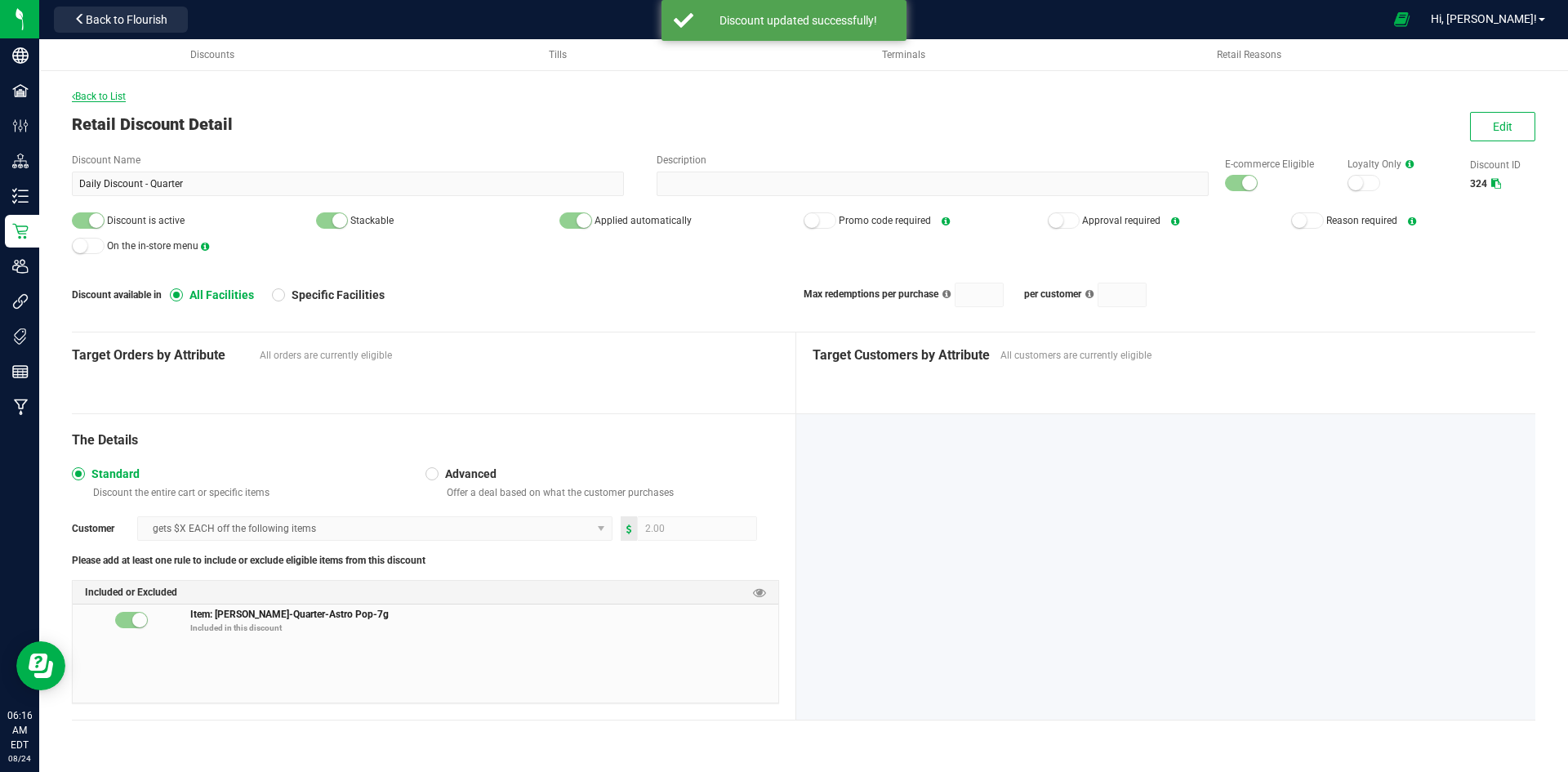
click at [114, 97] on span "Back to List" at bounding box center [99, 96] width 54 height 11
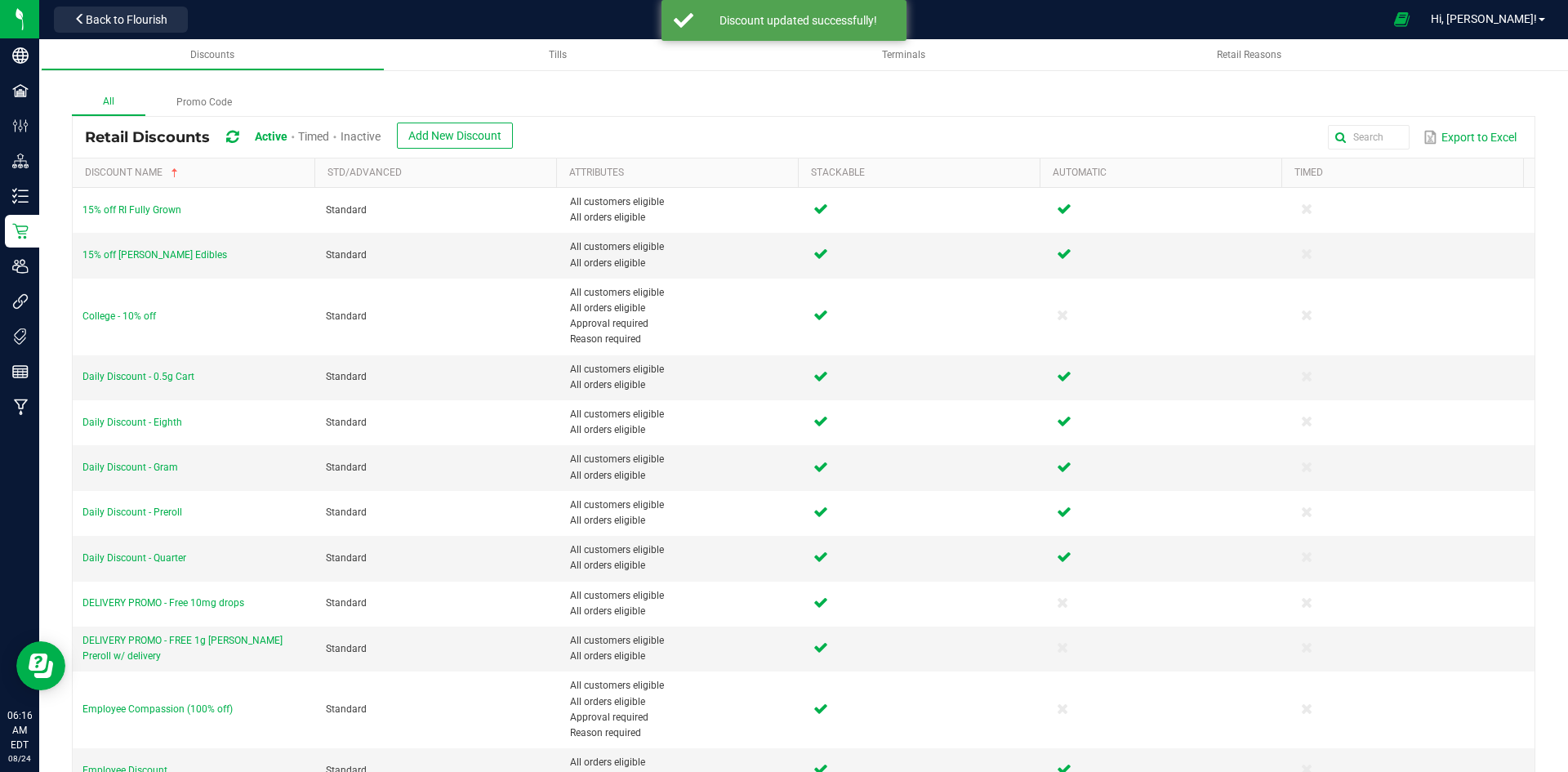
click at [374, 136] on span "Inactive" at bounding box center [360, 136] width 40 height 13
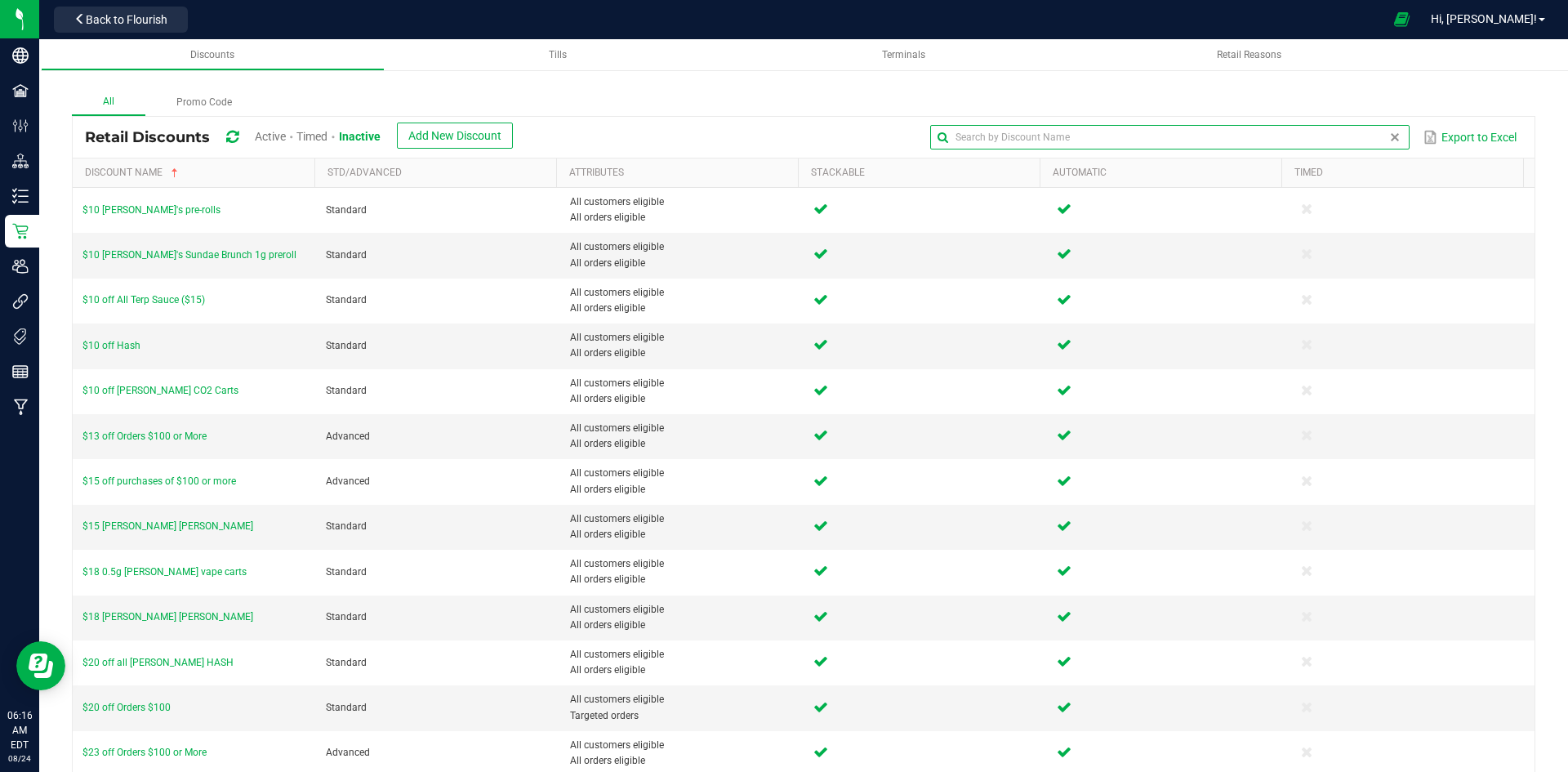
click at [1359, 142] on input "text" at bounding box center [1169, 137] width 478 height 25
type input "daily"
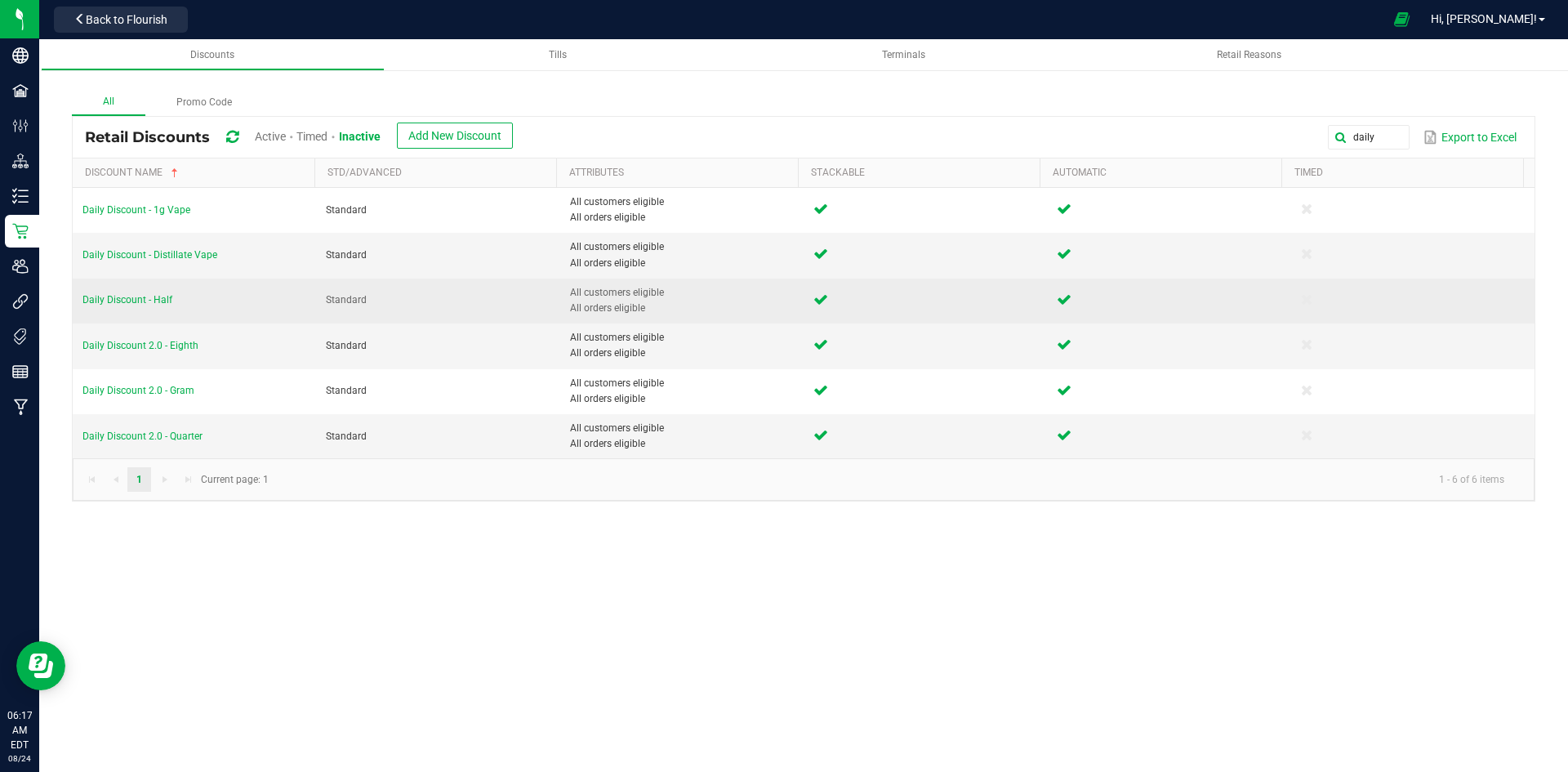
click at [126, 309] on td "Daily Discount - Half" at bounding box center [194, 300] width 243 height 45
click at [128, 302] on span "Daily Discount - Half" at bounding box center [127, 299] width 90 height 11
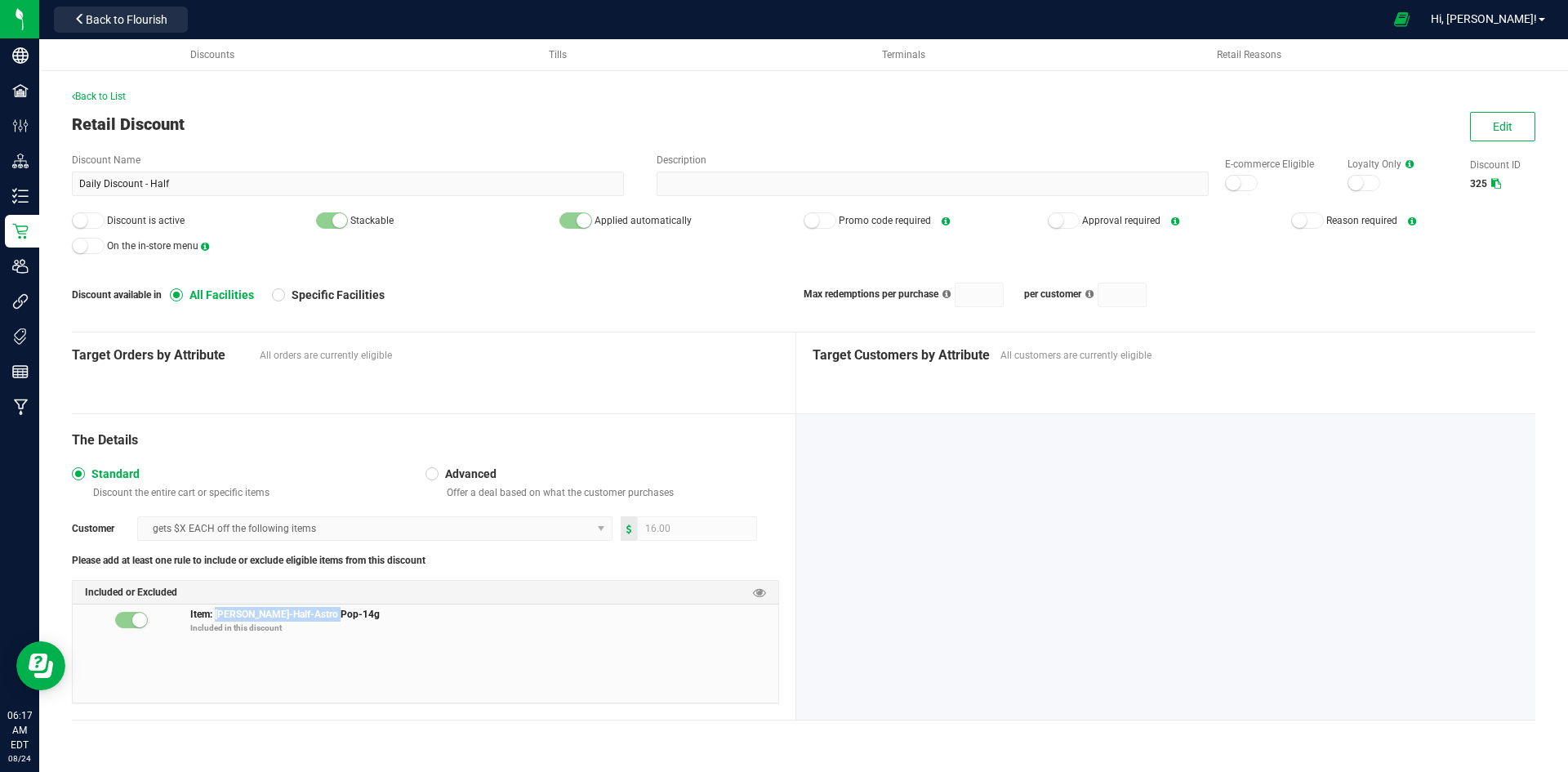
drag, startPoint x: 287, startPoint y: 618, endPoint x: 217, endPoint y: 609, distance: 70.6
click at [217, 609] on span "Item: Slater-Half-Astro Pop-14g Included in this discount" at bounding box center [483, 623] width 588 height 33
copy span "Slater-Half-Astro Pop-14g"
click at [1473, 128] on button "Edit" at bounding box center [1502, 126] width 65 height 30
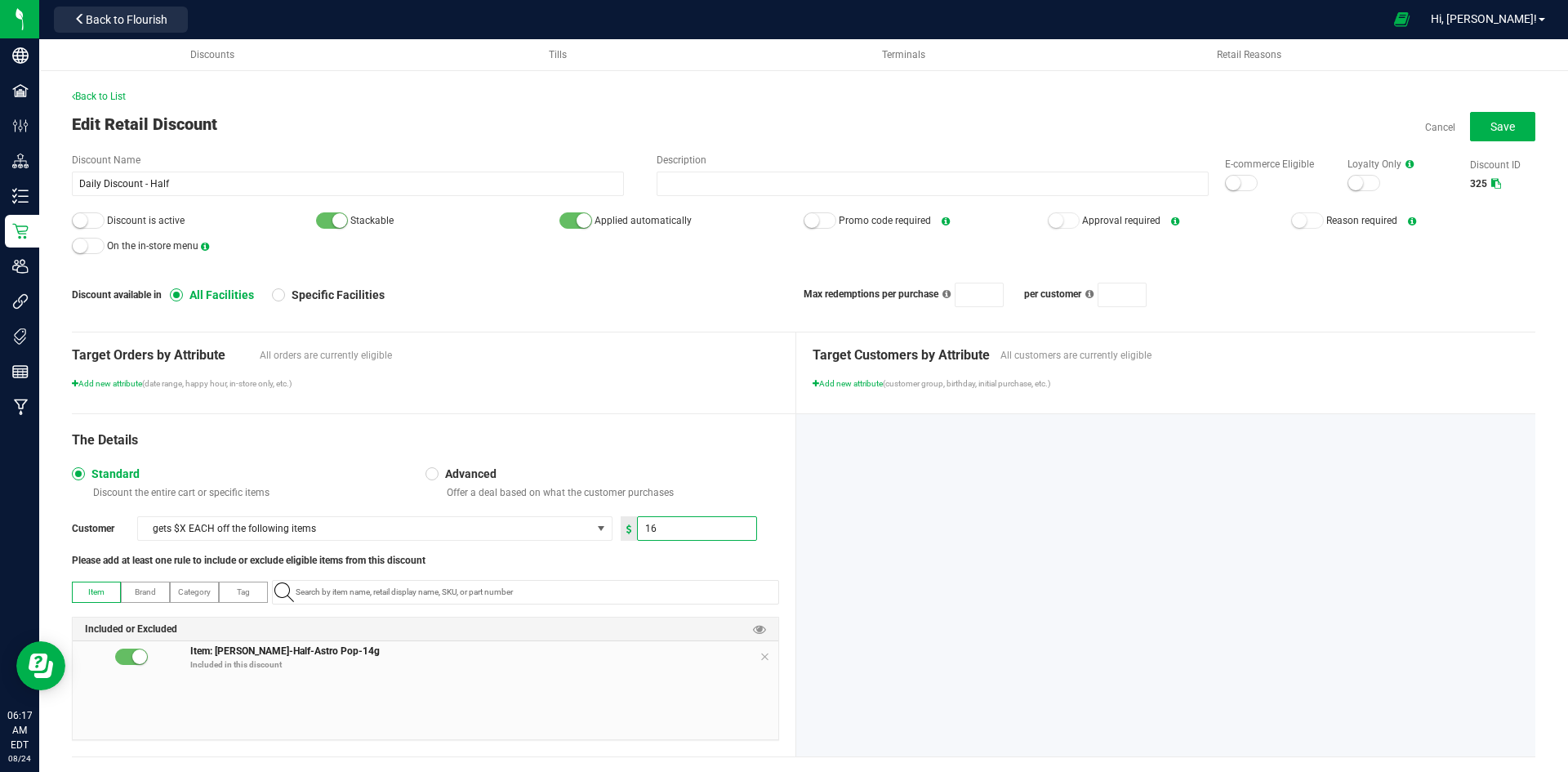
click at [645, 527] on input "16" at bounding box center [697, 528] width 119 height 23
type input "8.00"
click at [634, 445] on div "The Details" at bounding box center [426, 439] width 707 height 20
click at [80, 223] on small at bounding box center [80, 220] width 14 height 14
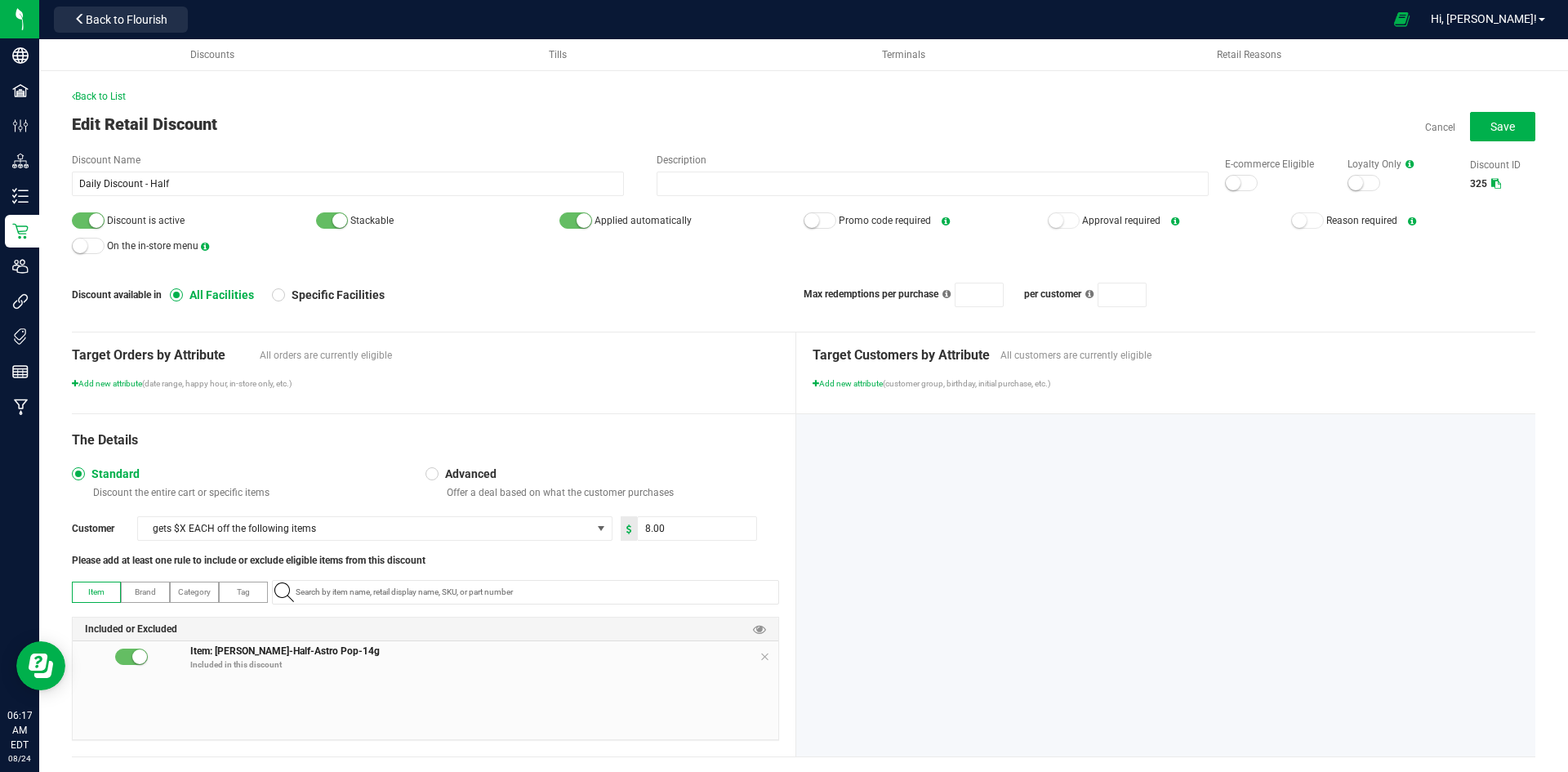
click at [1225, 182] on small at bounding box center [1232, 182] width 14 height 14
click at [1504, 120] on button "Save" at bounding box center [1502, 126] width 65 height 30
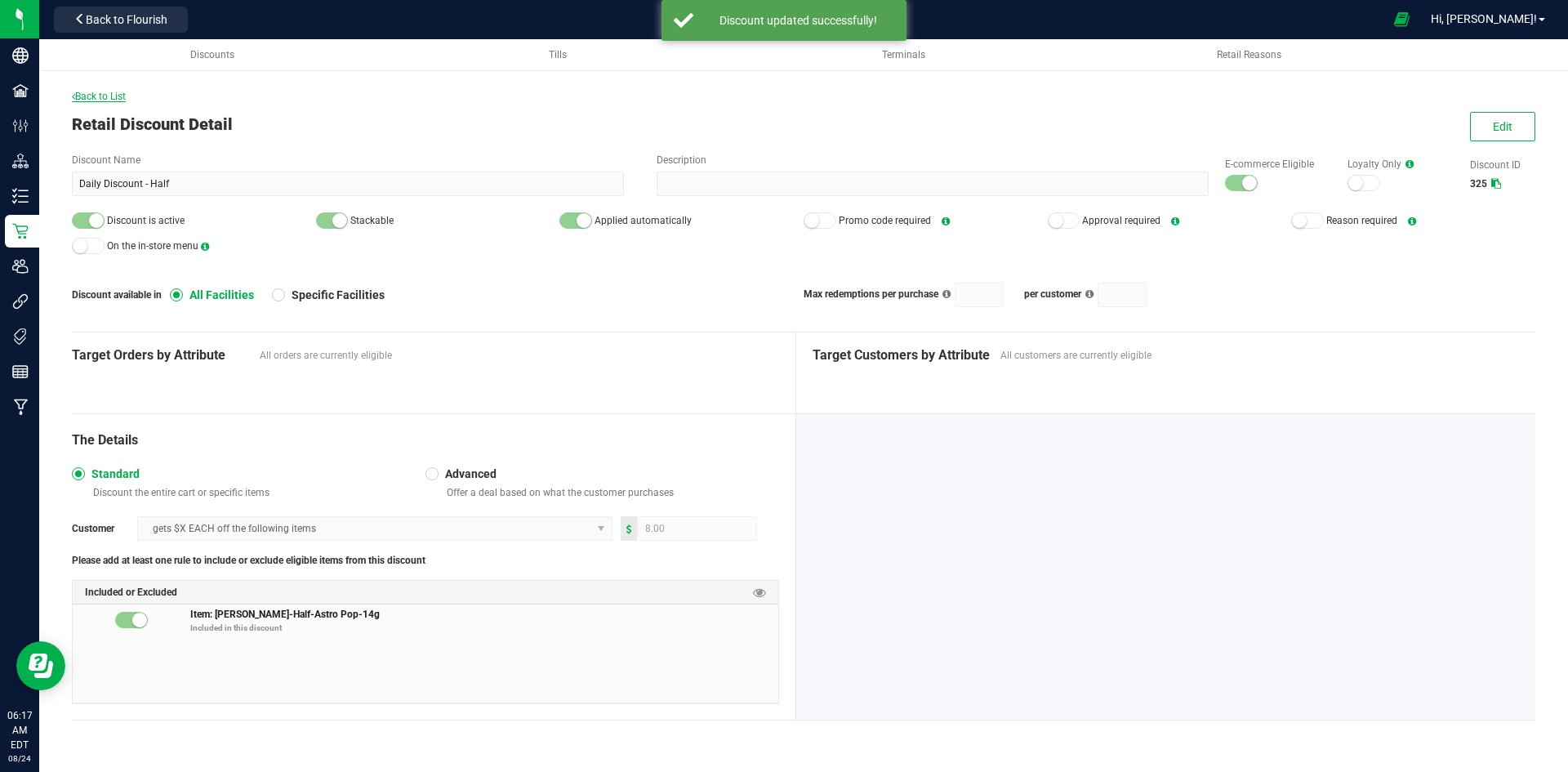
click at [114, 101] on span "Back to List" at bounding box center [99, 96] width 54 height 11
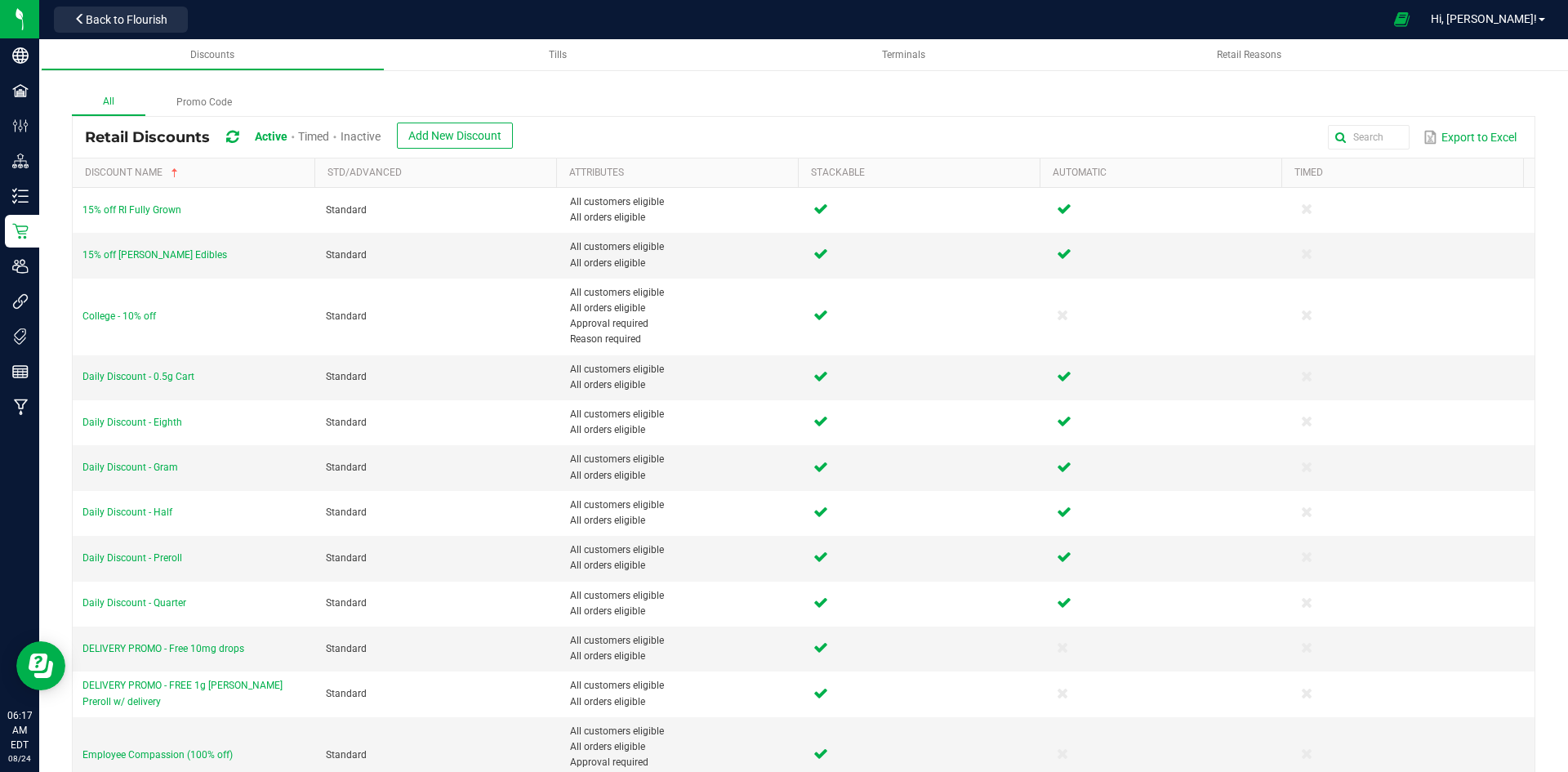
click at [373, 138] on span "Inactive" at bounding box center [360, 136] width 40 height 13
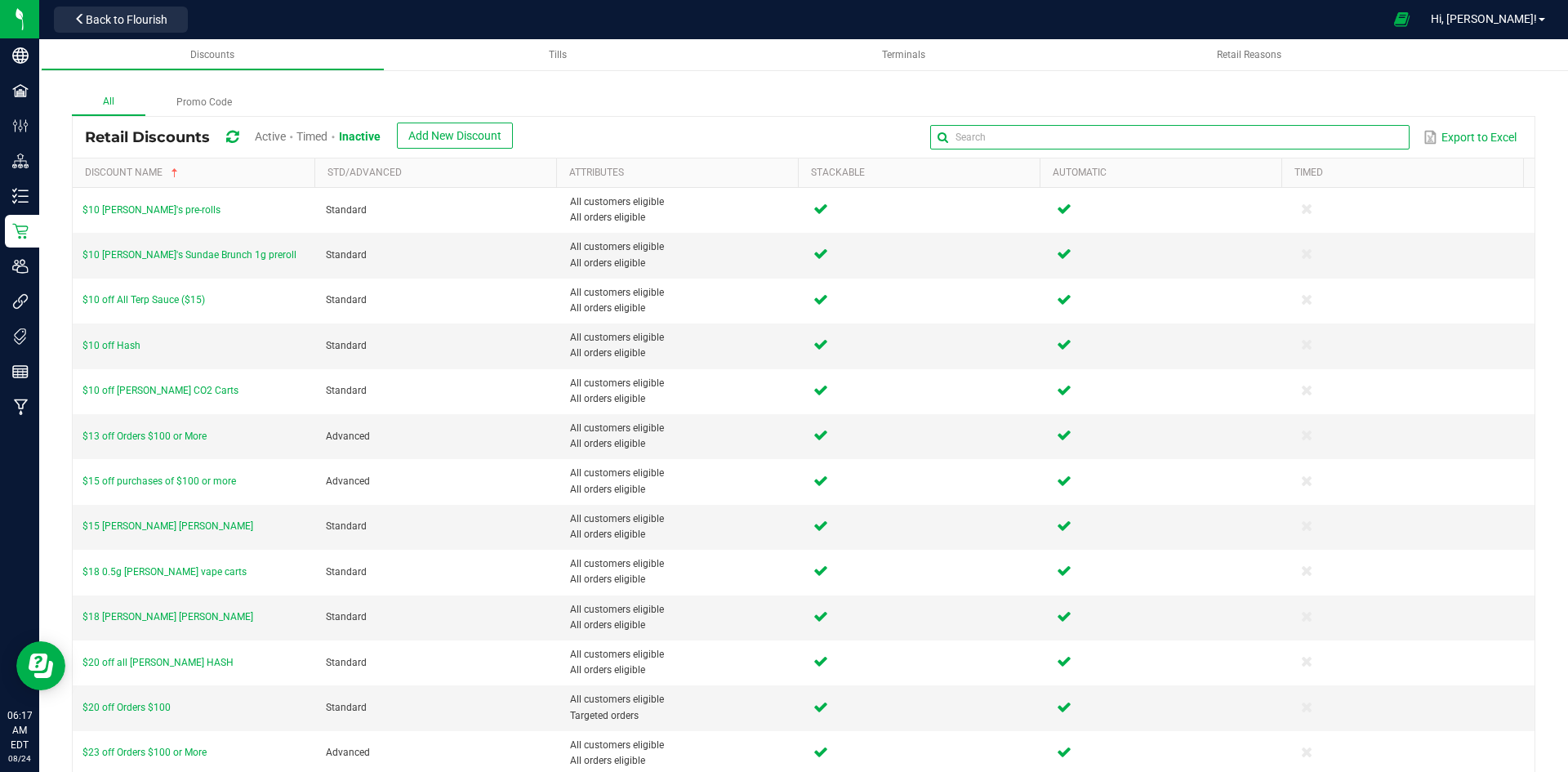
click at [1342, 128] on input "text" at bounding box center [1169, 137] width 478 height 25
type input "sunday"
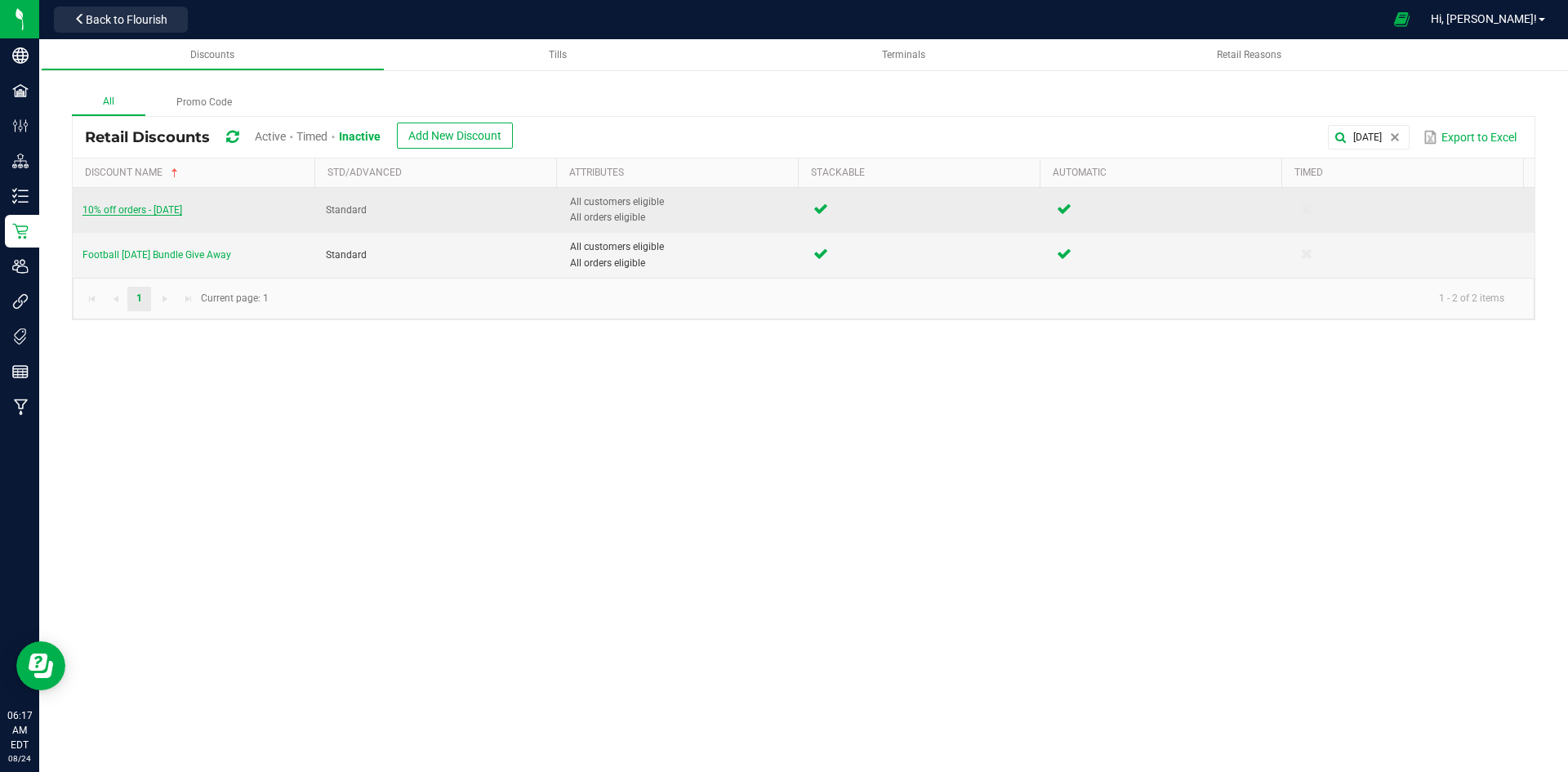
click at [164, 207] on span "10% off orders - [DATE]" at bounding box center [131, 210] width 99 height 11
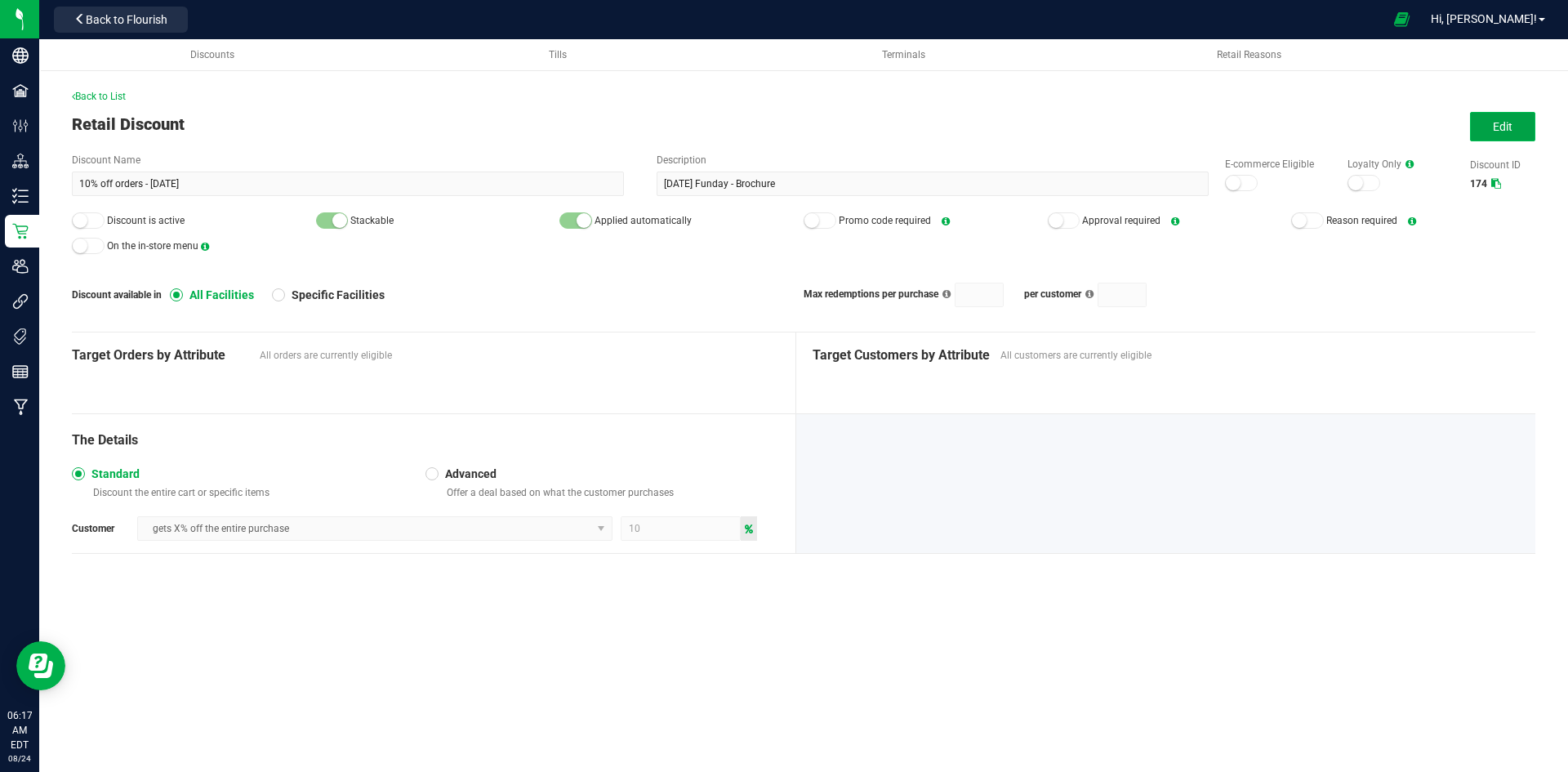
click at [1507, 130] on span "Edit" at bounding box center [1502, 126] width 20 height 13
click at [1241, 183] on div at bounding box center [1241, 182] width 33 height 16
click at [85, 217] on small at bounding box center [80, 220] width 14 height 14
click at [1511, 130] on span "Save" at bounding box center [1502, 126] width 25 height 13
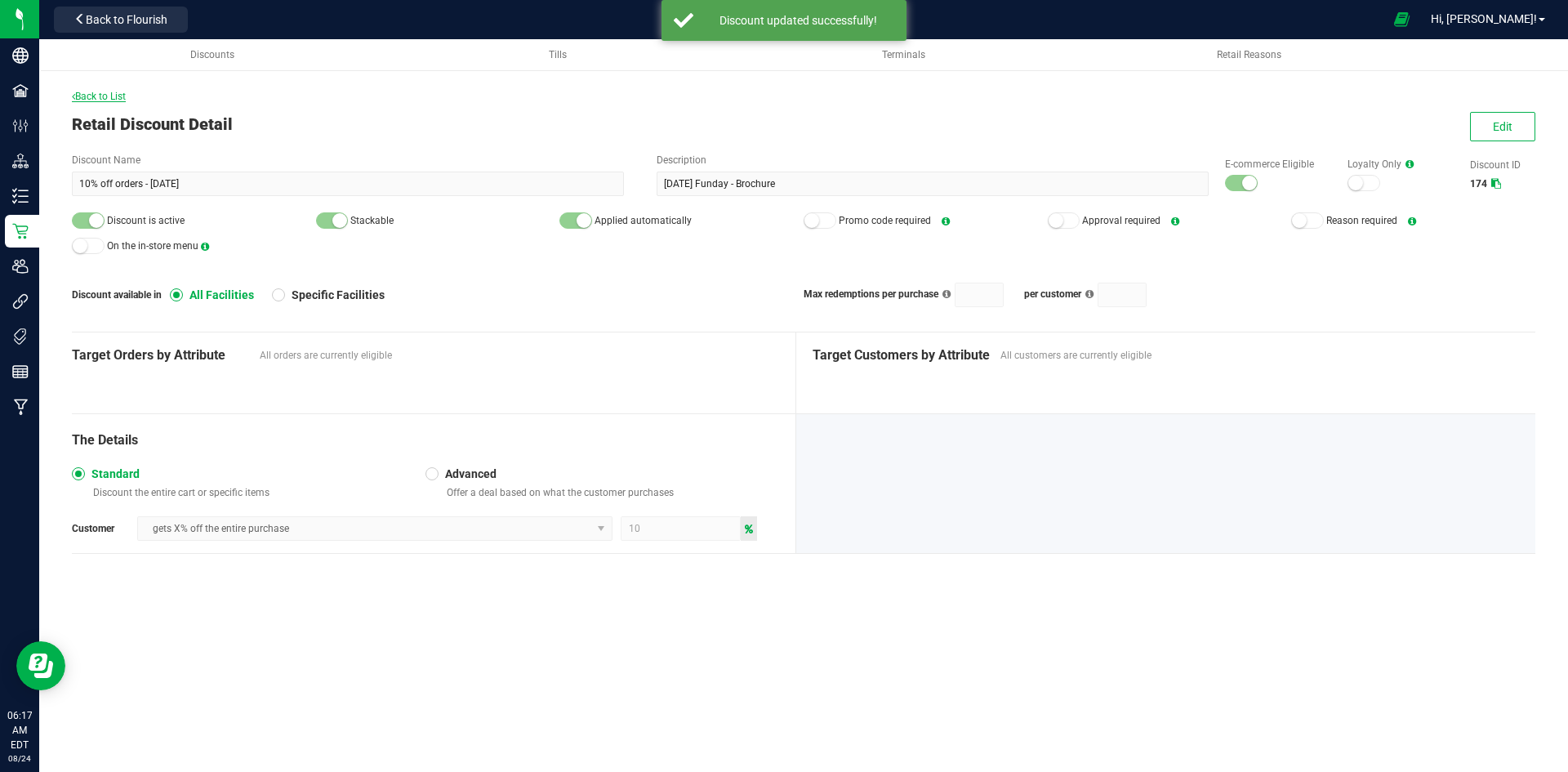
click at [88, 98] on span "Back to List" at bounding box center [99, 96] width 54 height 11
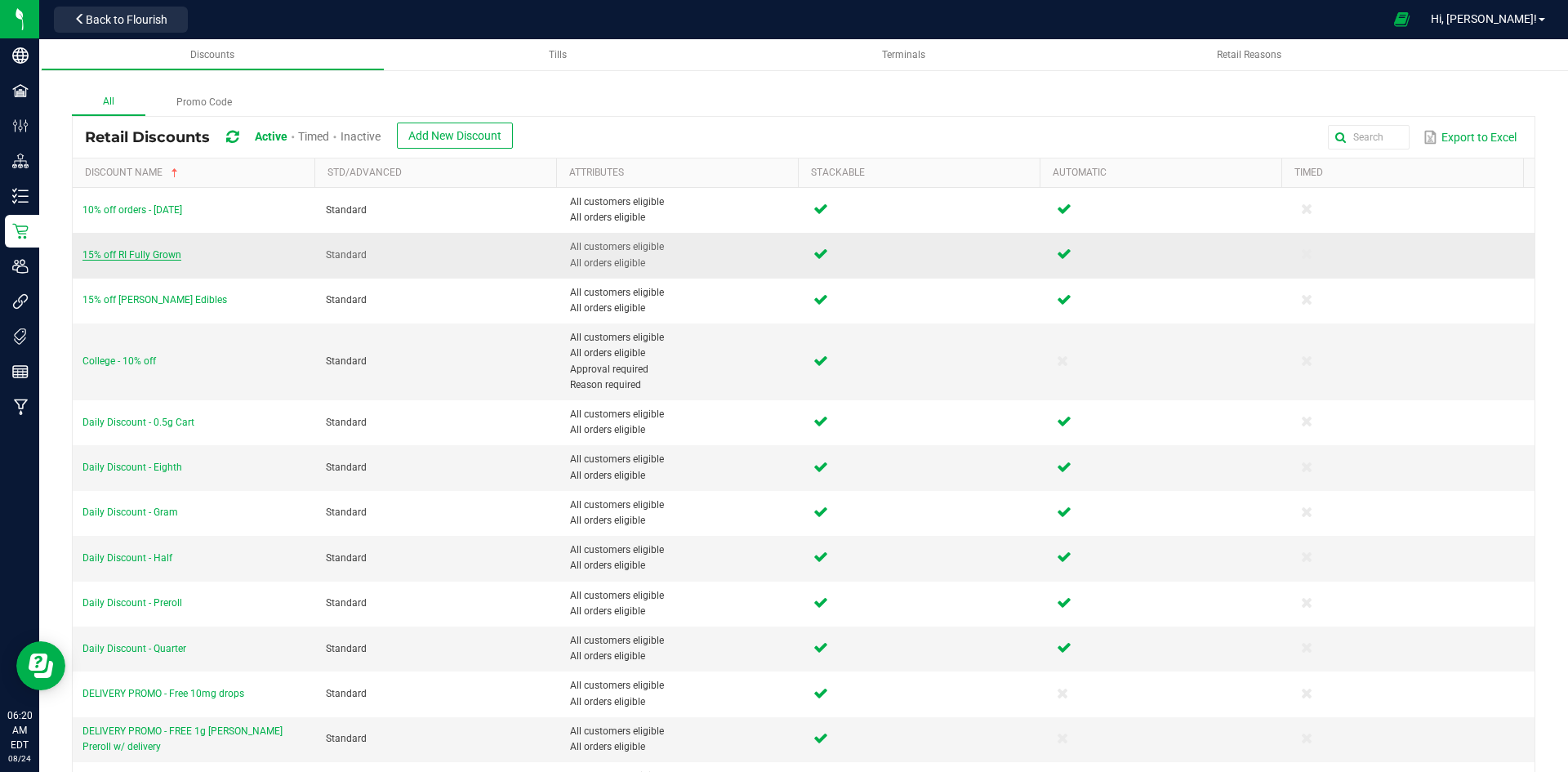
click at [167, 254] on span "15% off RI Fully Grown" at bounding box center [131, 255] width 99 height 11
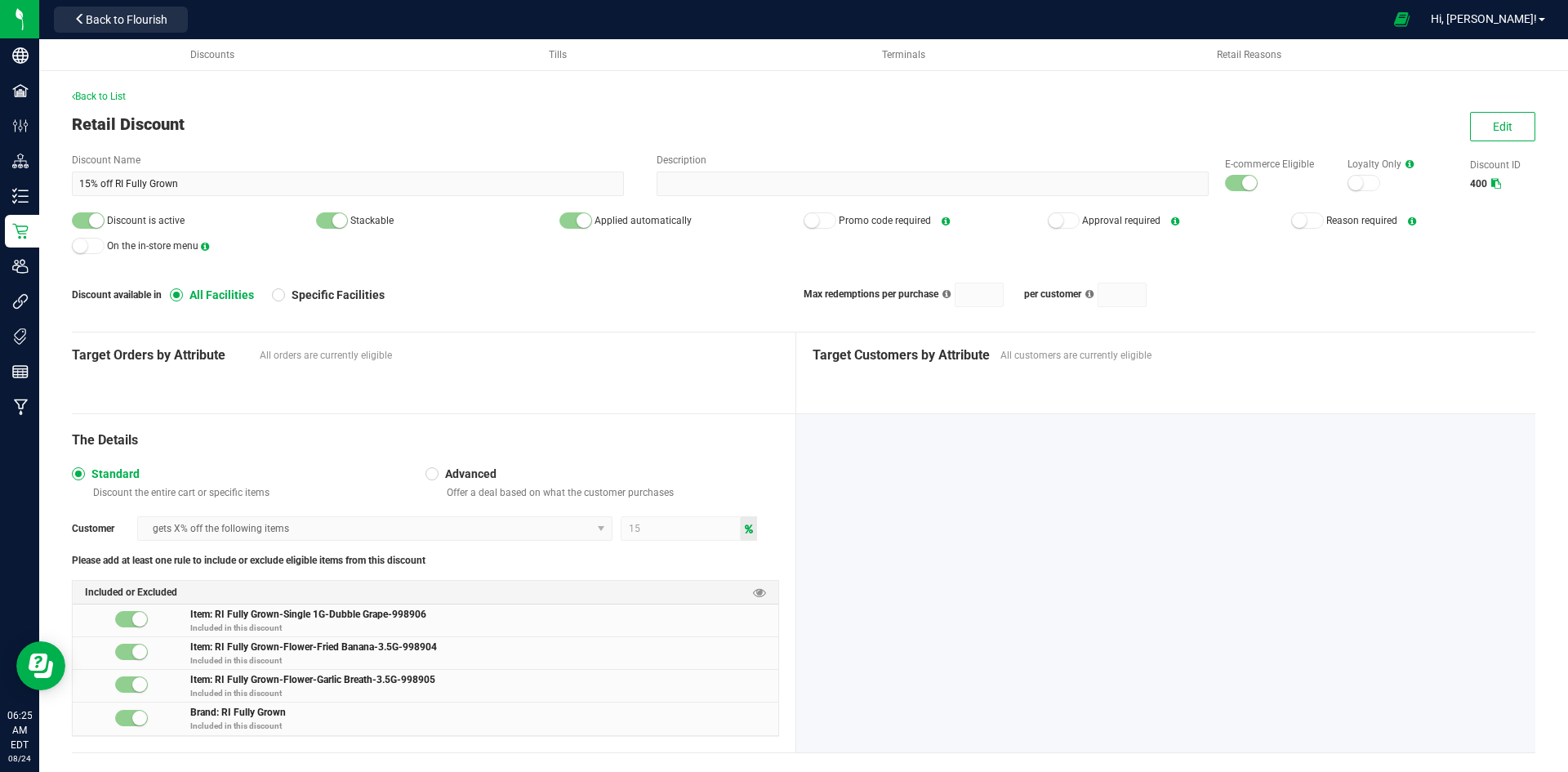
scroll to position [22, 0]
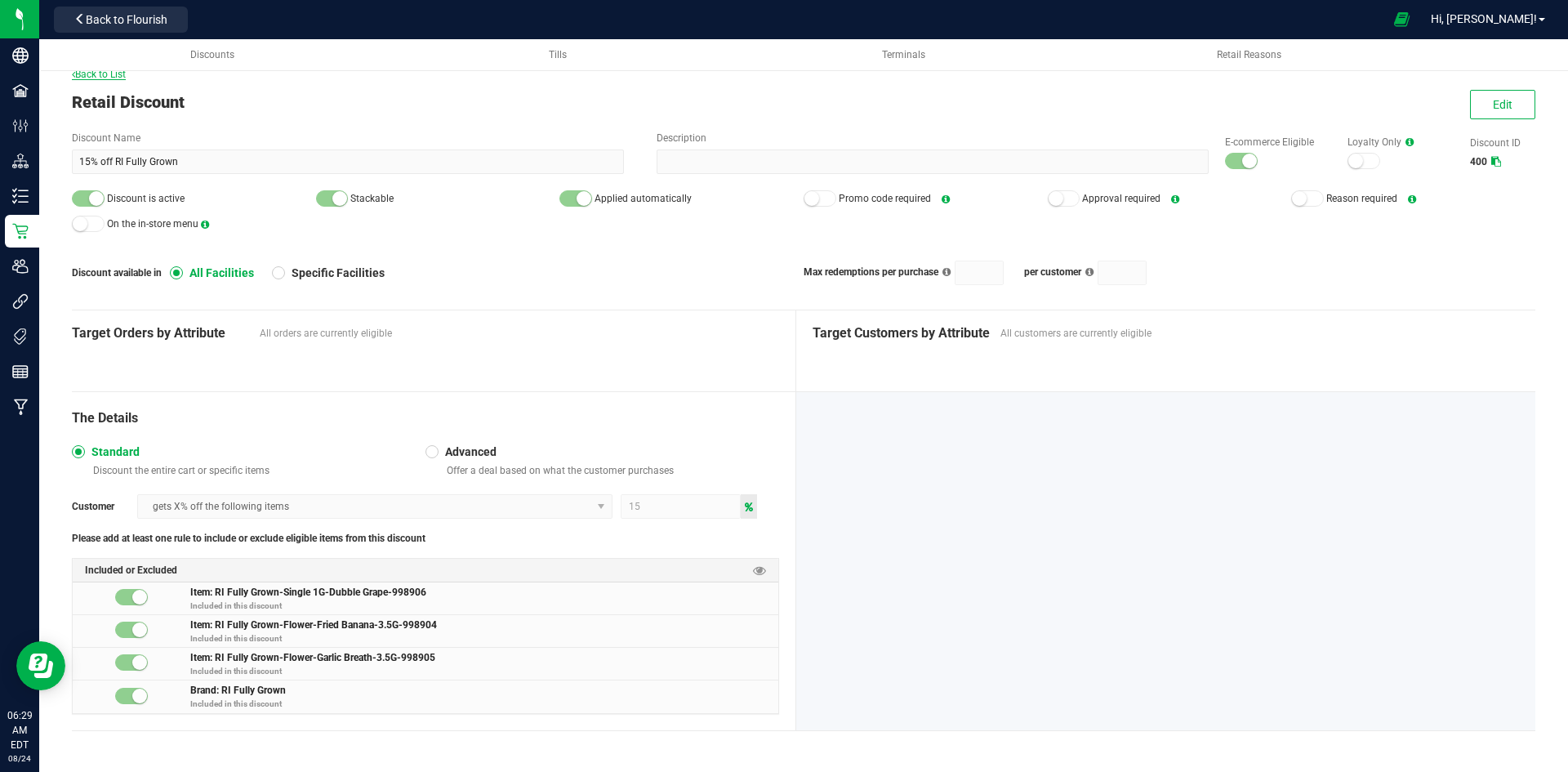
click at [109, 76] on span "Back to List" at bounding box center [99, 74] width 54 height 11
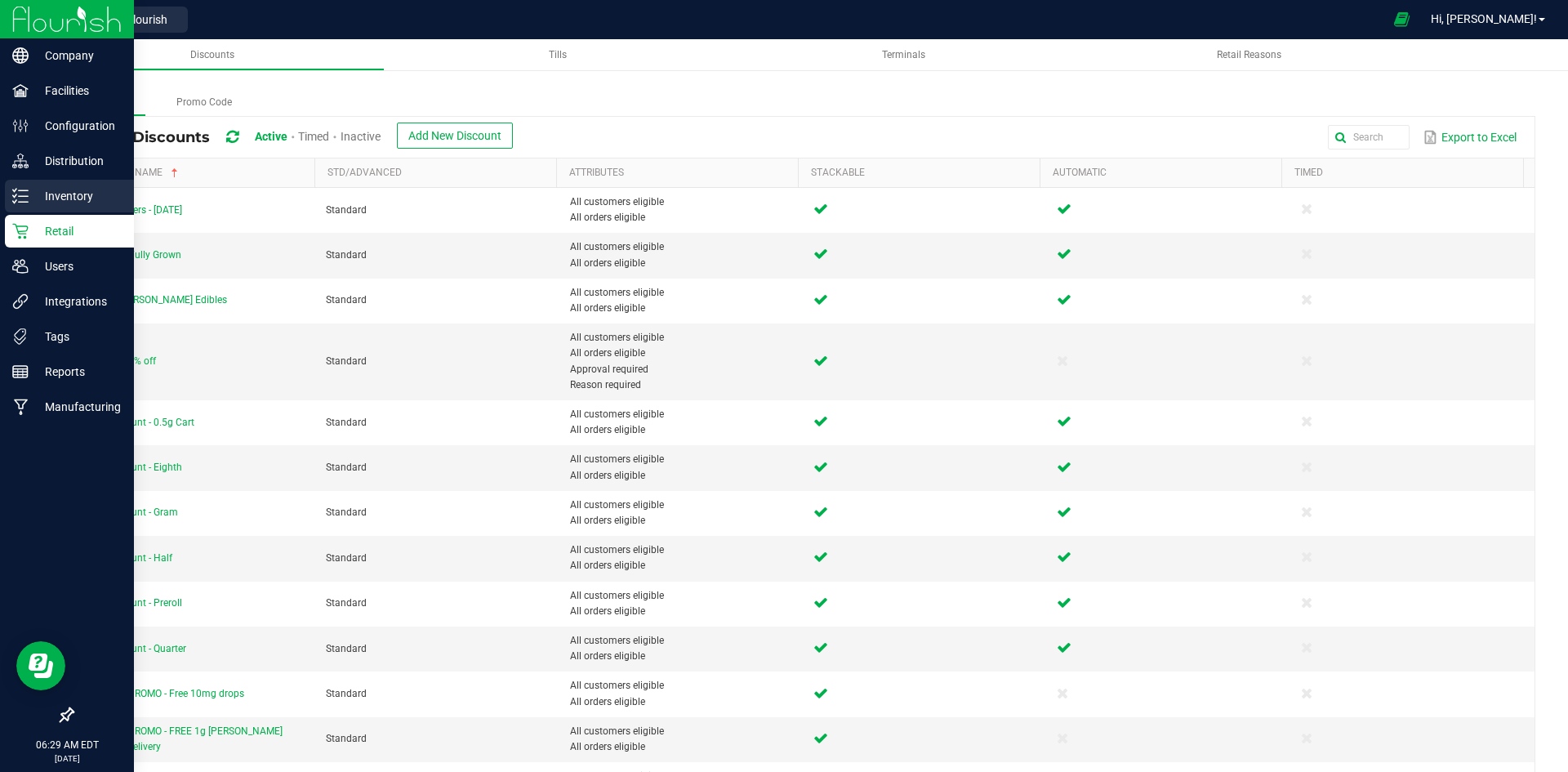
click at [8, 202] on div "Inventory" at bounding box center [70, 196] width 129 height 33
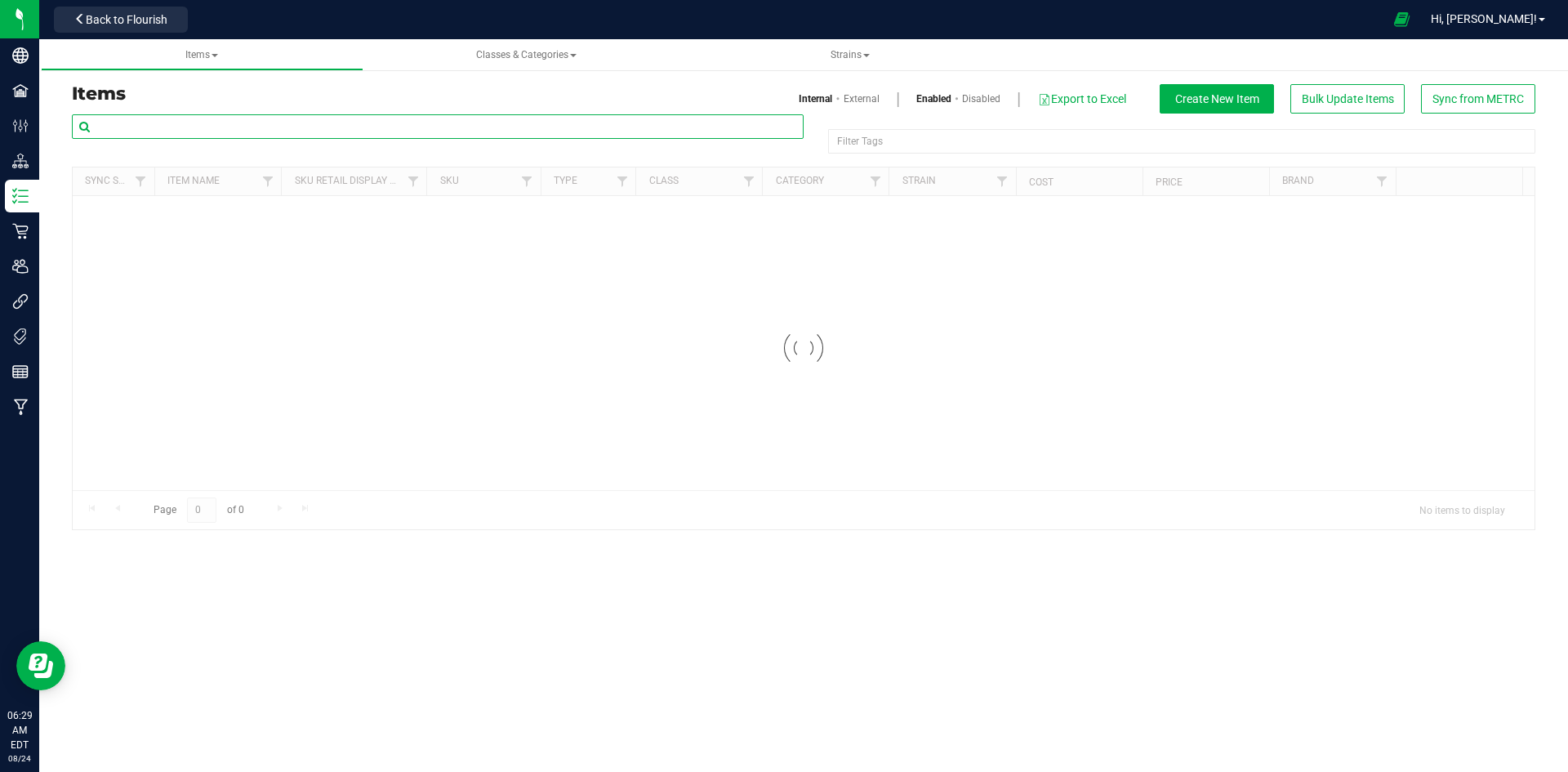
drag, startPoint x: 335, startPoint y: 131, endPoint x: 352, endPoint y: 172, distance: 44.4
click at [335, 131] on input "text" at bounding box center [438, 126] width 732 height 25
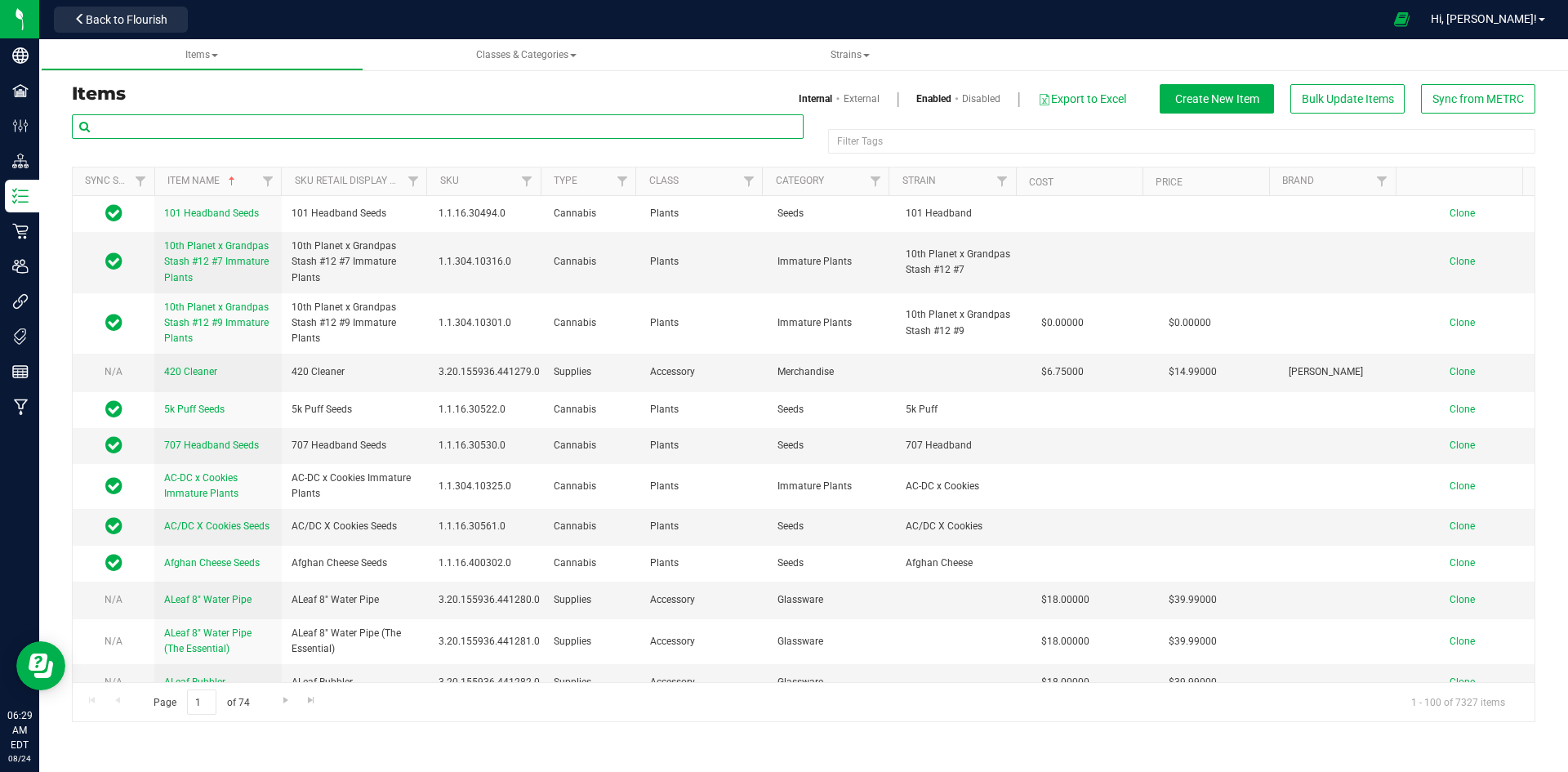
paste input "Nano Peach Chews THC 10mg 10-pack-305"
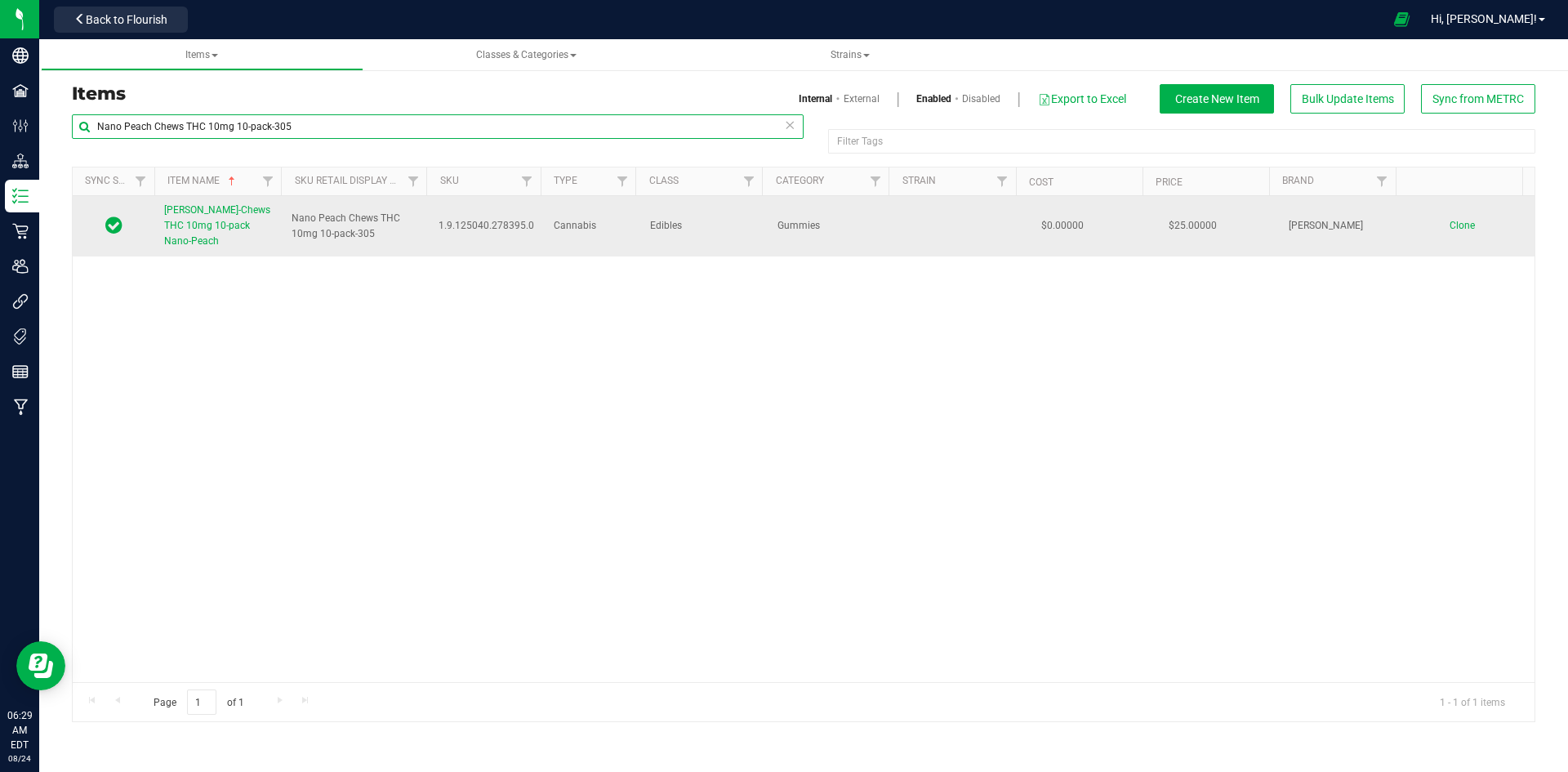
type input "Nano Peach Chews THC 10mg 10-pack-305"
click at [253, 223] on span "Slater-Chews THC 10mg 10-pack Nano-Peach" at bounding box center [217, 226] width 106 height 42
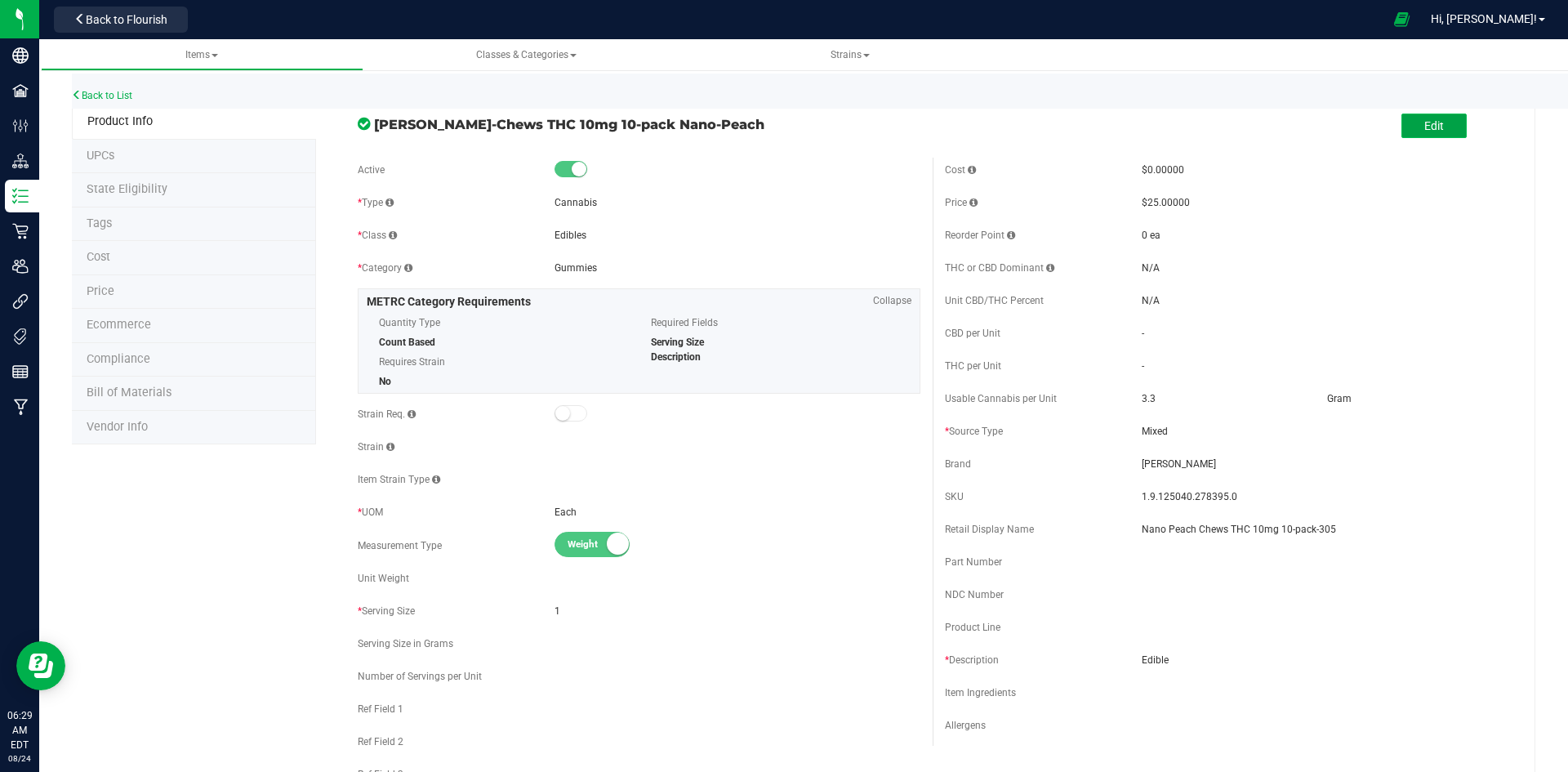
click at [1424, 123] on span "Edit" at bounding box center [1433, 126] width 20 height 13
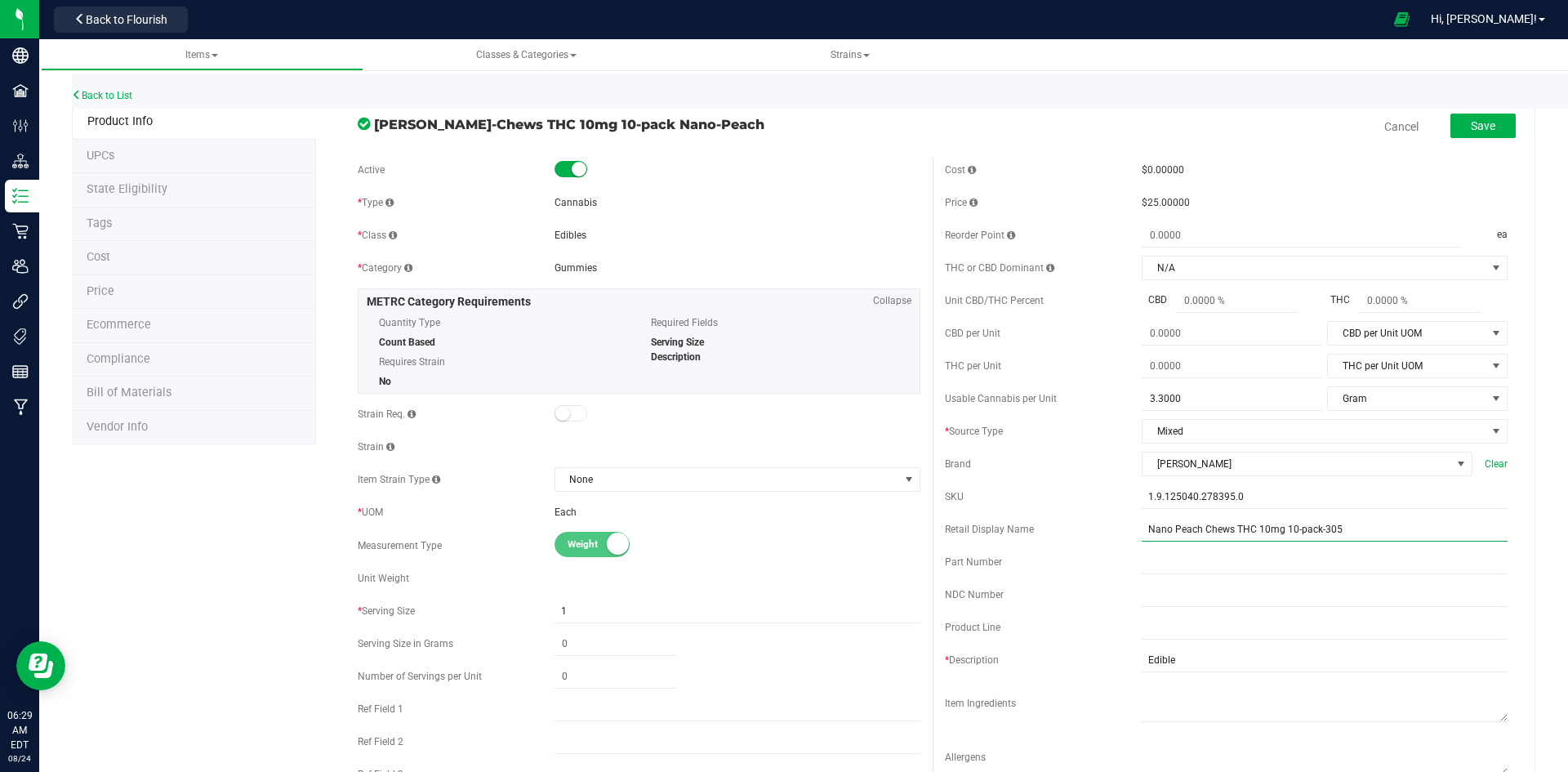
click at [1188, 529] on input "Nano Peach Chews THC 10mg 10-pack-305" at bounding box center [1324, 529] width 365 height 25
click at [1170, 533] on input "Nano Peach Chews THC 10mg 10-pack-305" at bounding box center [1324, 529] width 365 height 25
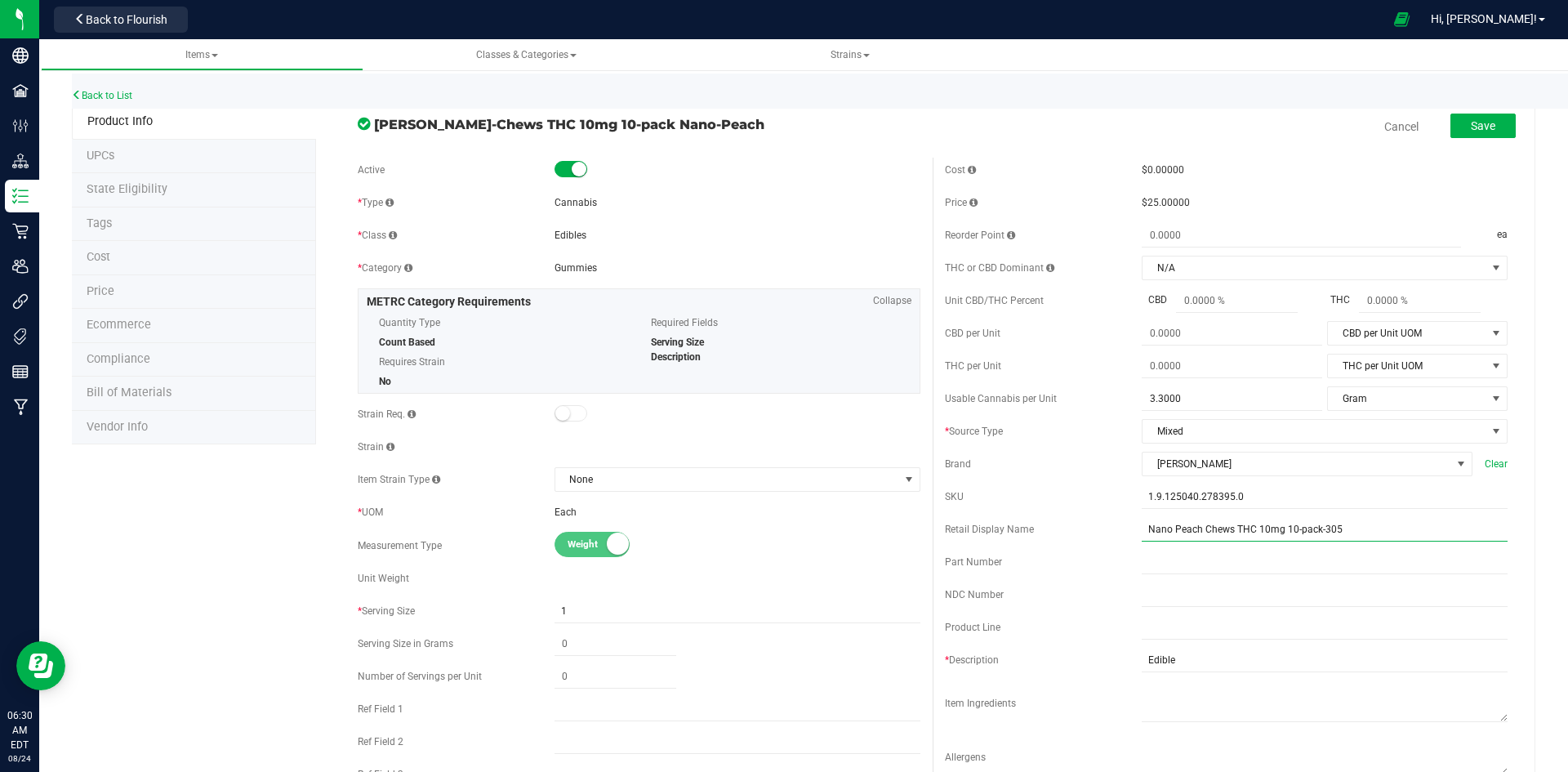
click at [1170, 533] on input "Nano Peach Chews THC 10mg 10-pack-305" at bounding box center [1324, 529] width 365 height 25
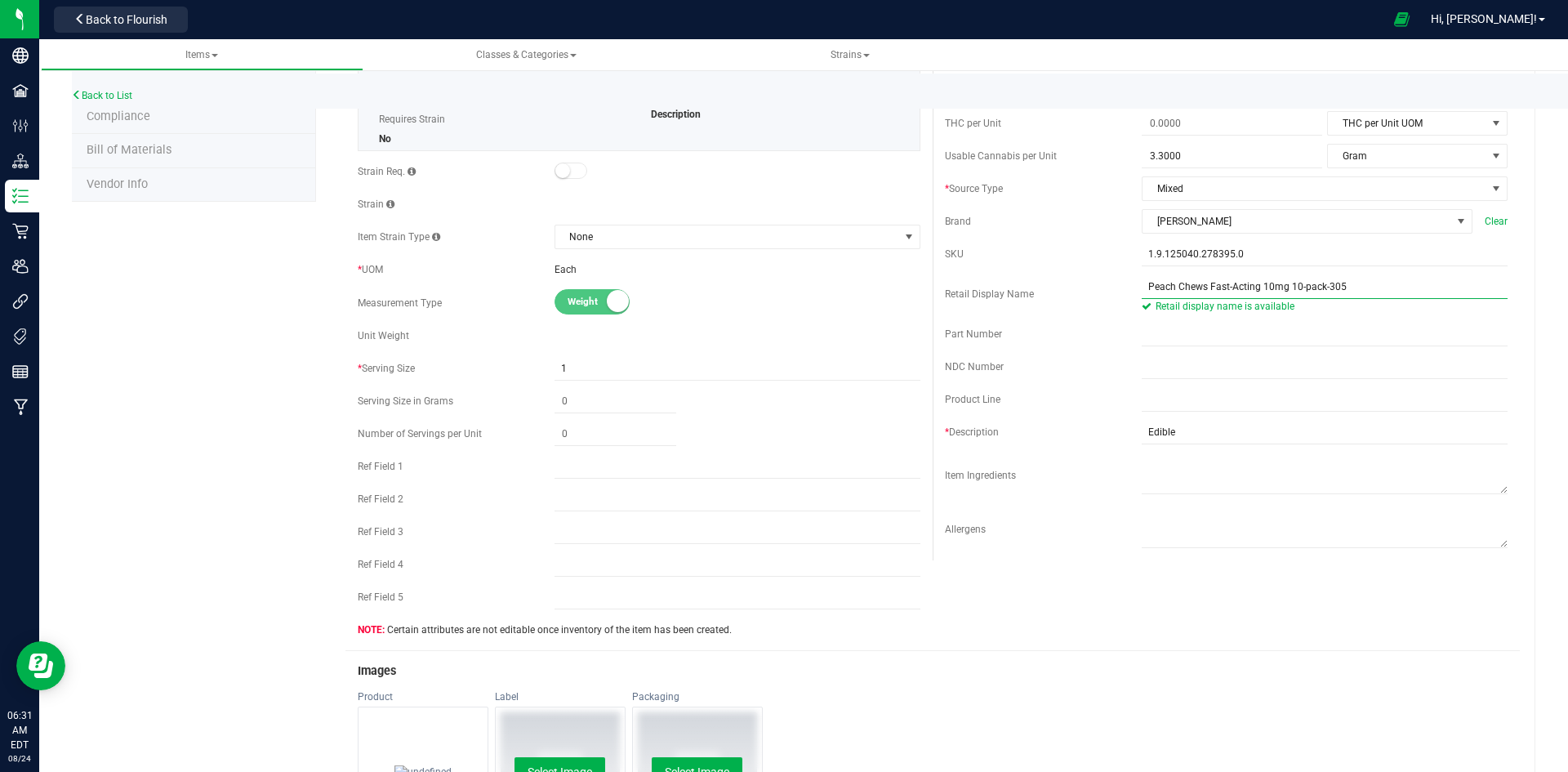
scroll to position [490, 0]
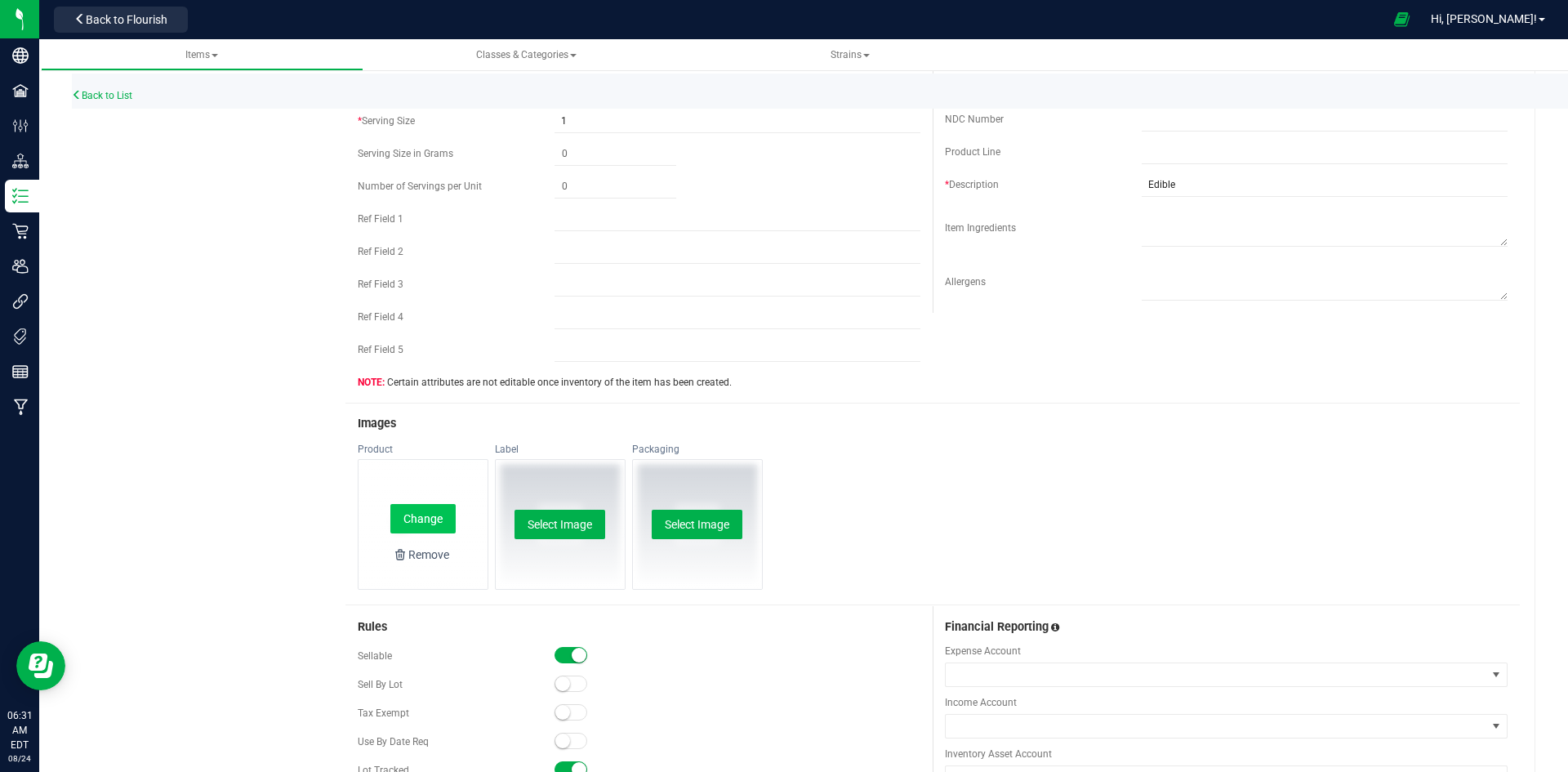
type input "Peach Chews Fast-Acting 10mg 10-pack-305"
click at [410, 508] on button "Change" at bounding box center [422, 518] width 65 height 30
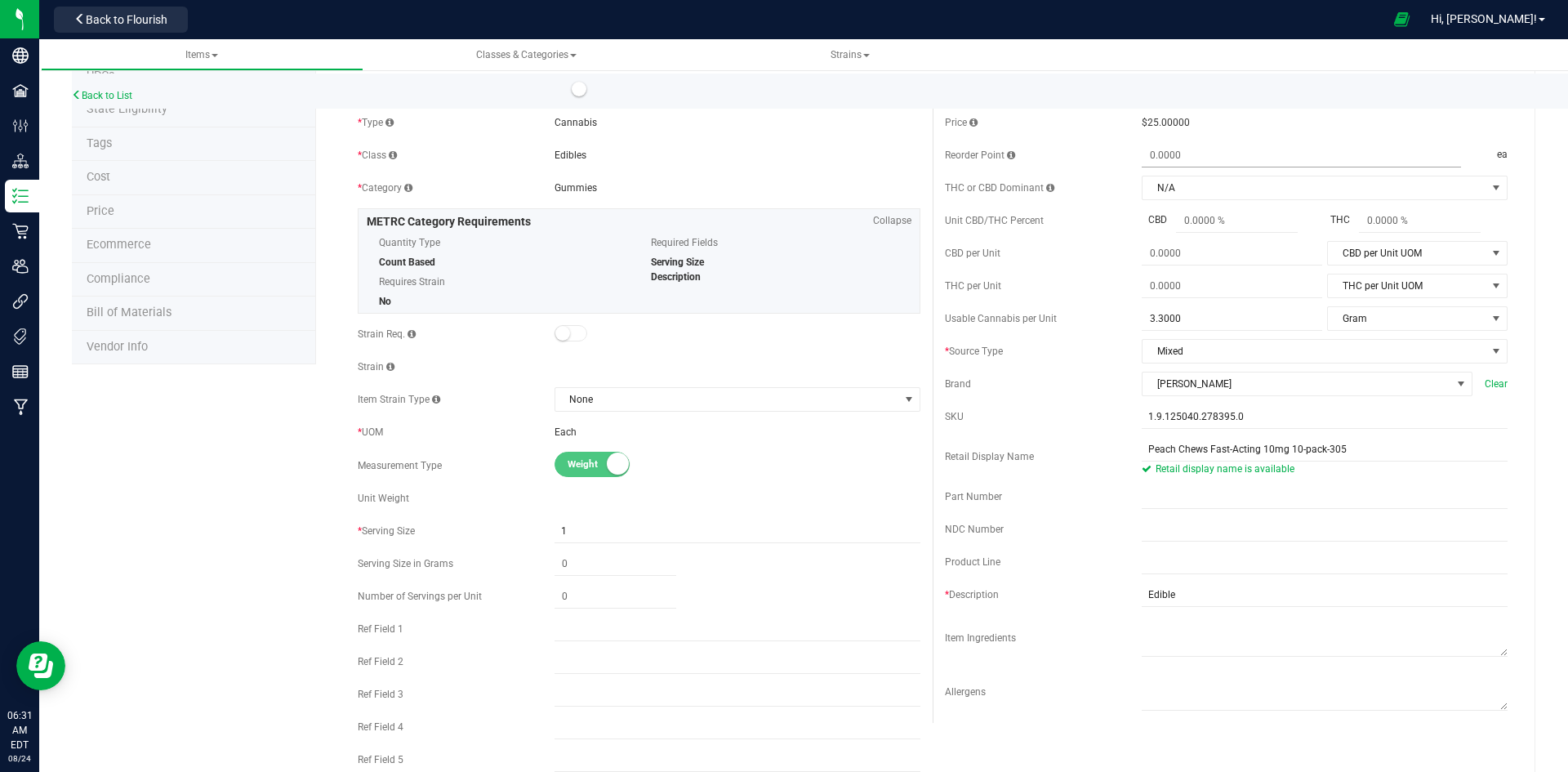
scroll to position [0, 0]
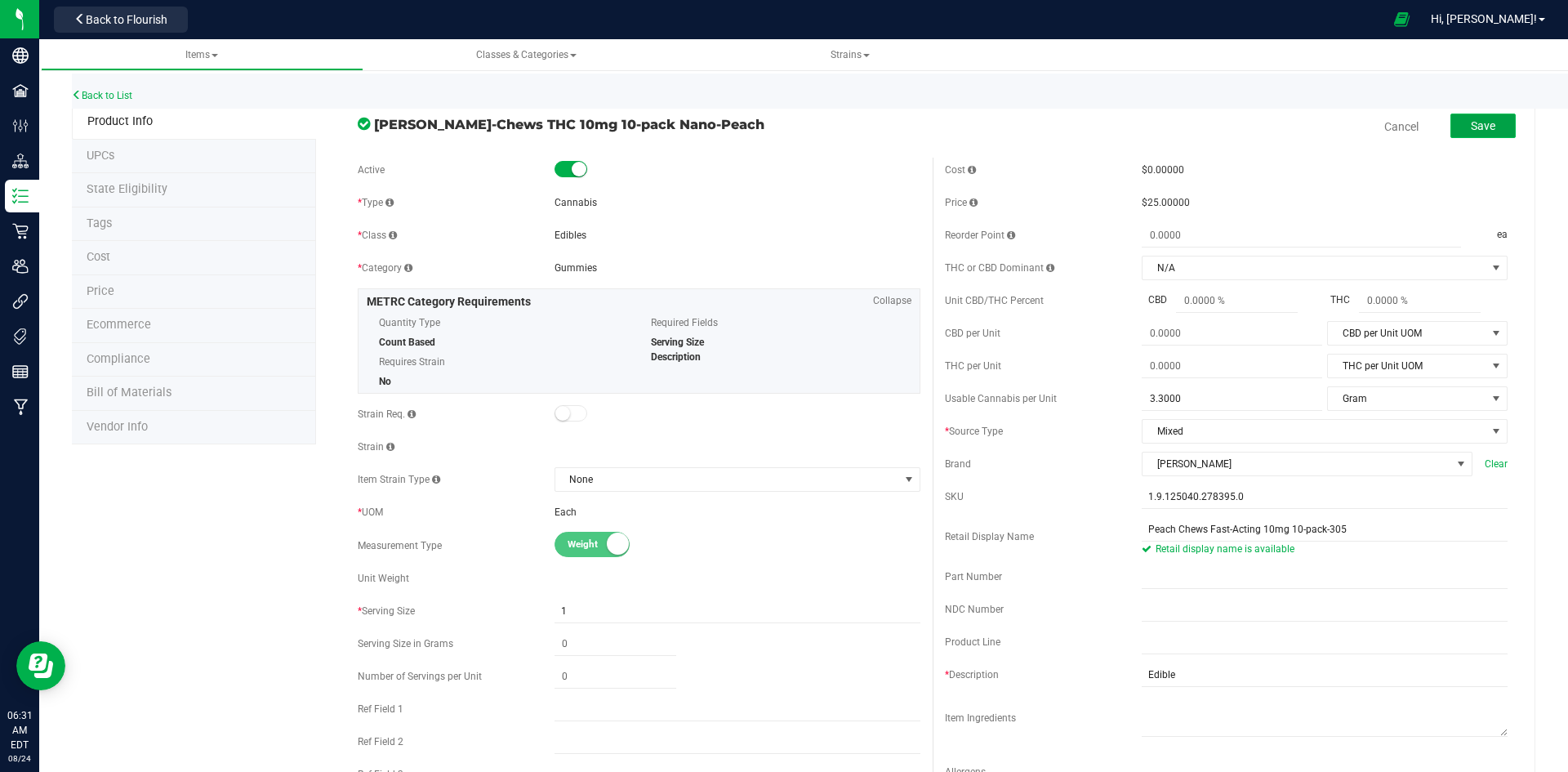
click at [1487, 133] on button "Save" at bounding box center [1482, 126] width 65 height 25
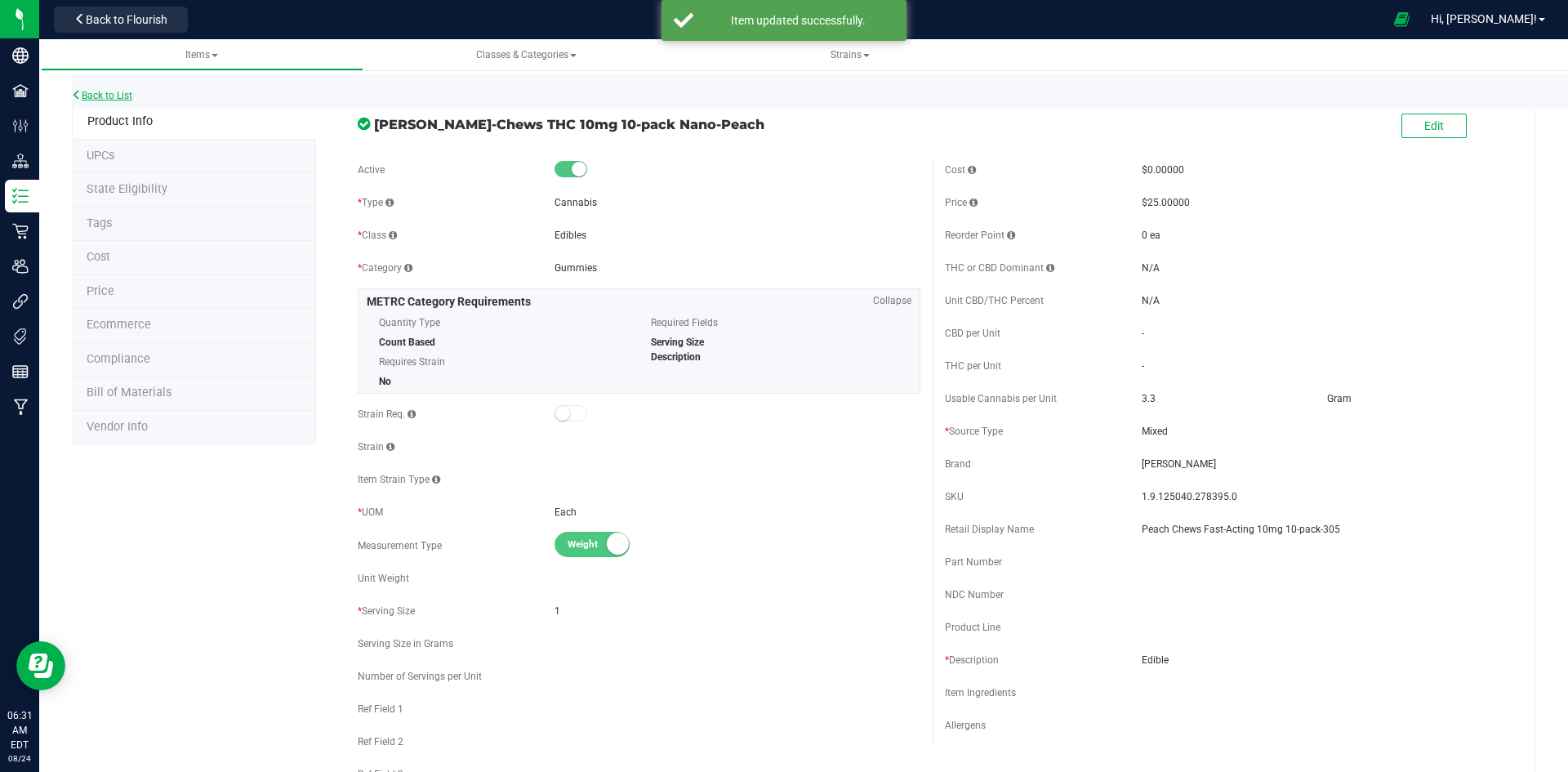
click at [99, 95] on link "Back to List" at bounding box center [102, 95] width 60 height 11
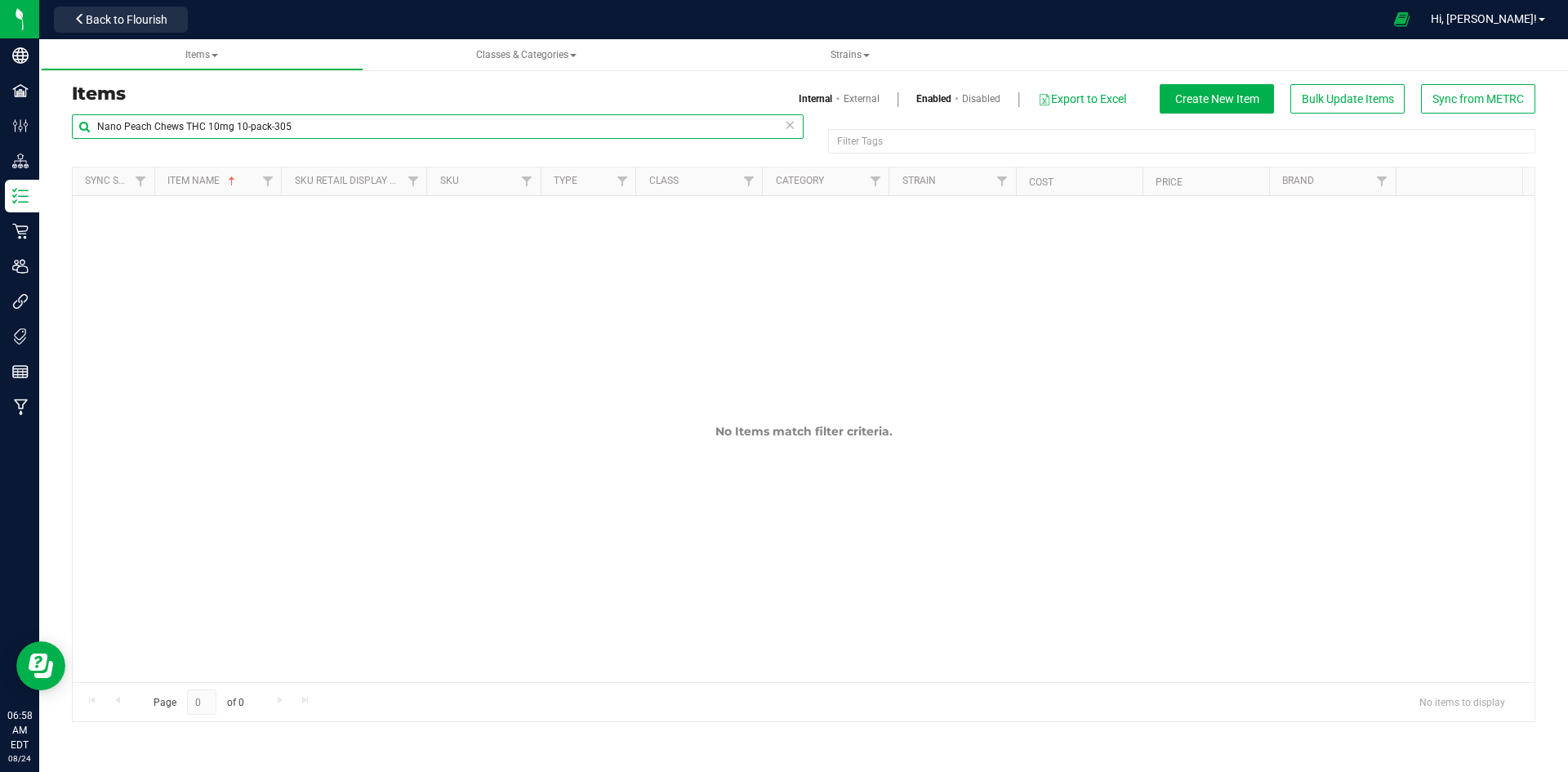
click at [294, 138] on input "Nano Peach Chews THC 10mg 10-pack-305" at bounding box center [438, 126] width 732 height 25
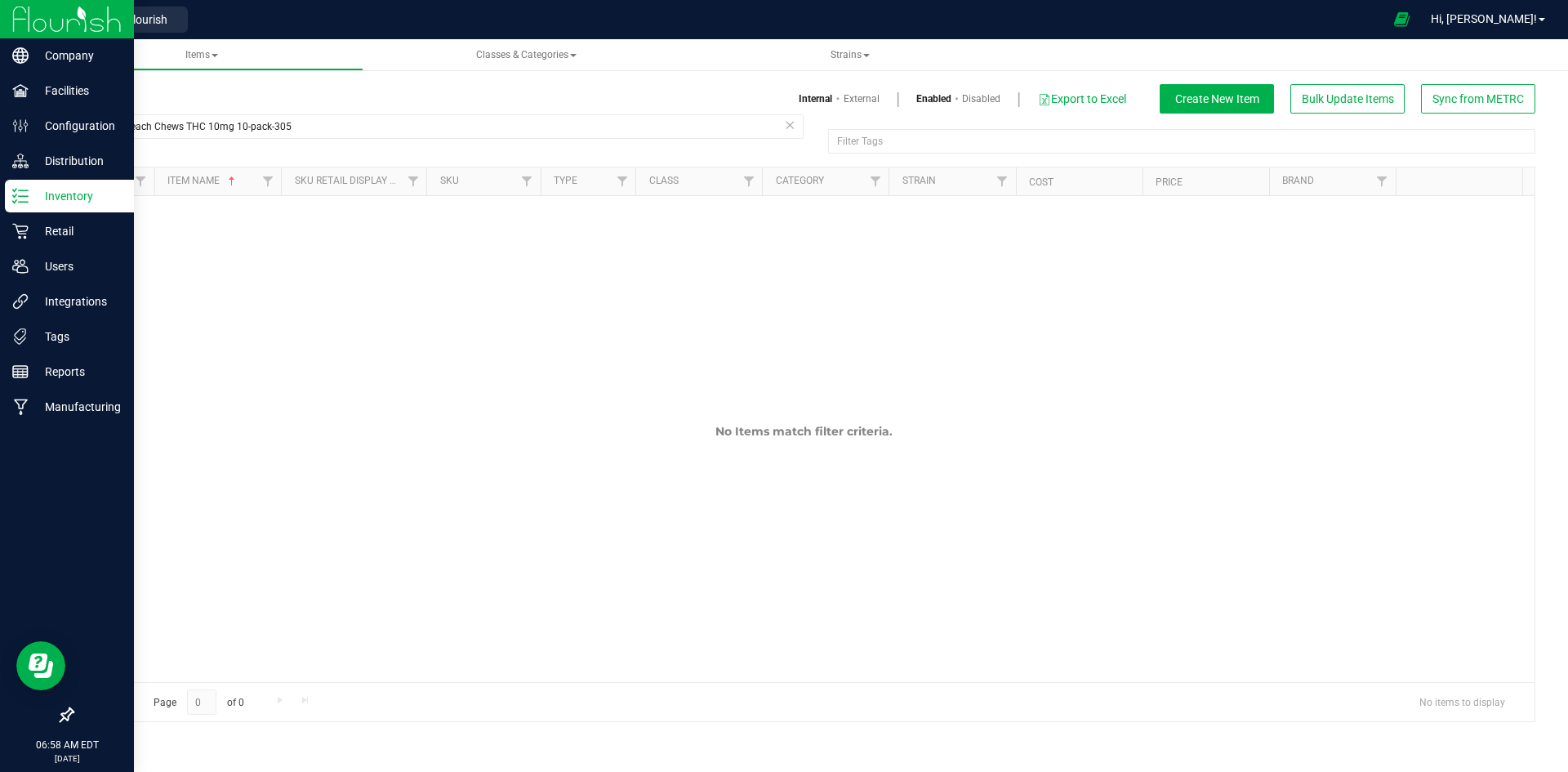
click at [16, 204] on icon at bounding box center [20, 195] width 16 height 16
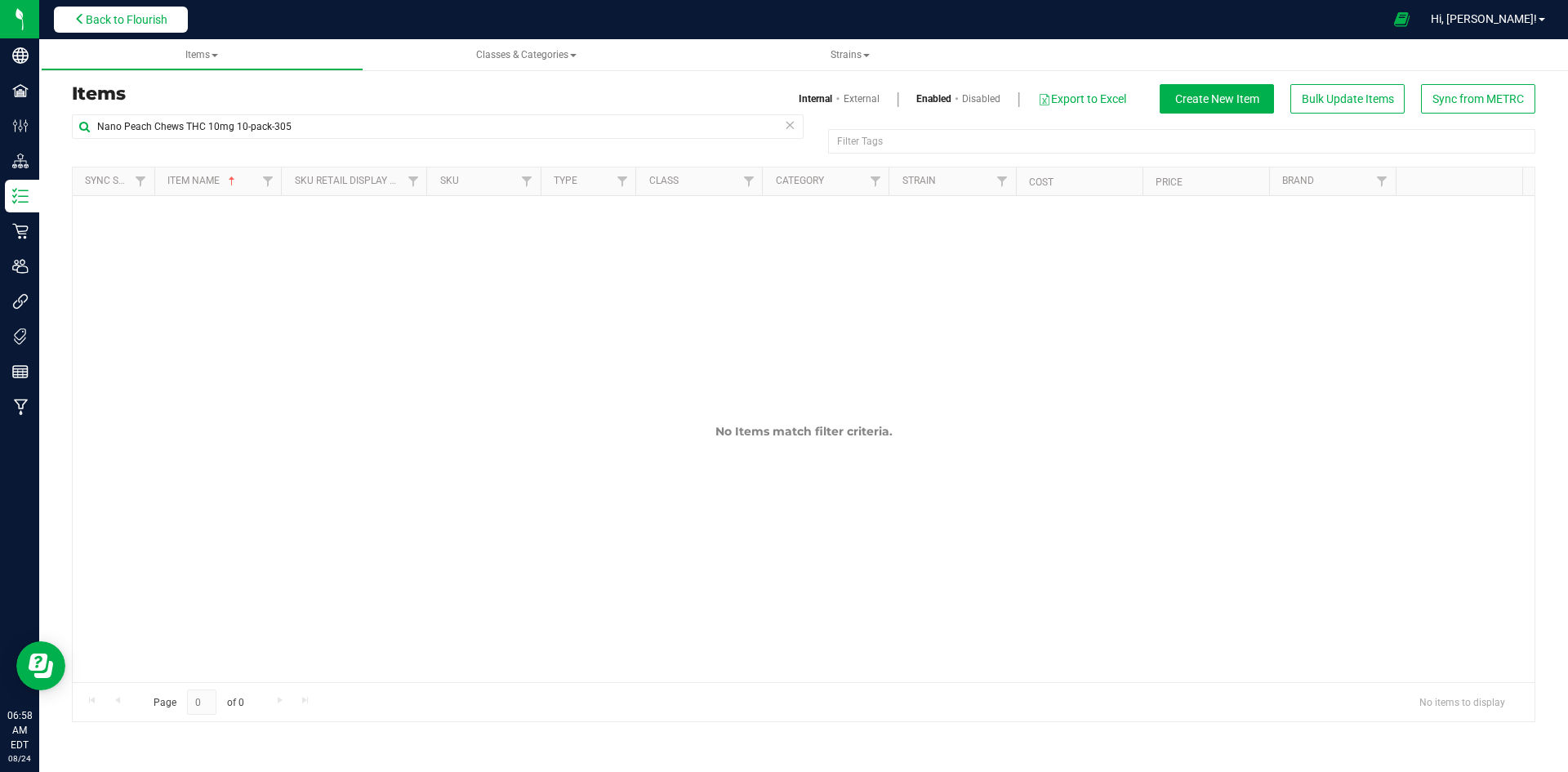
click at [176, 12] on button "Back to Flourish" at bounding box center [121, 20] width 134 height 26
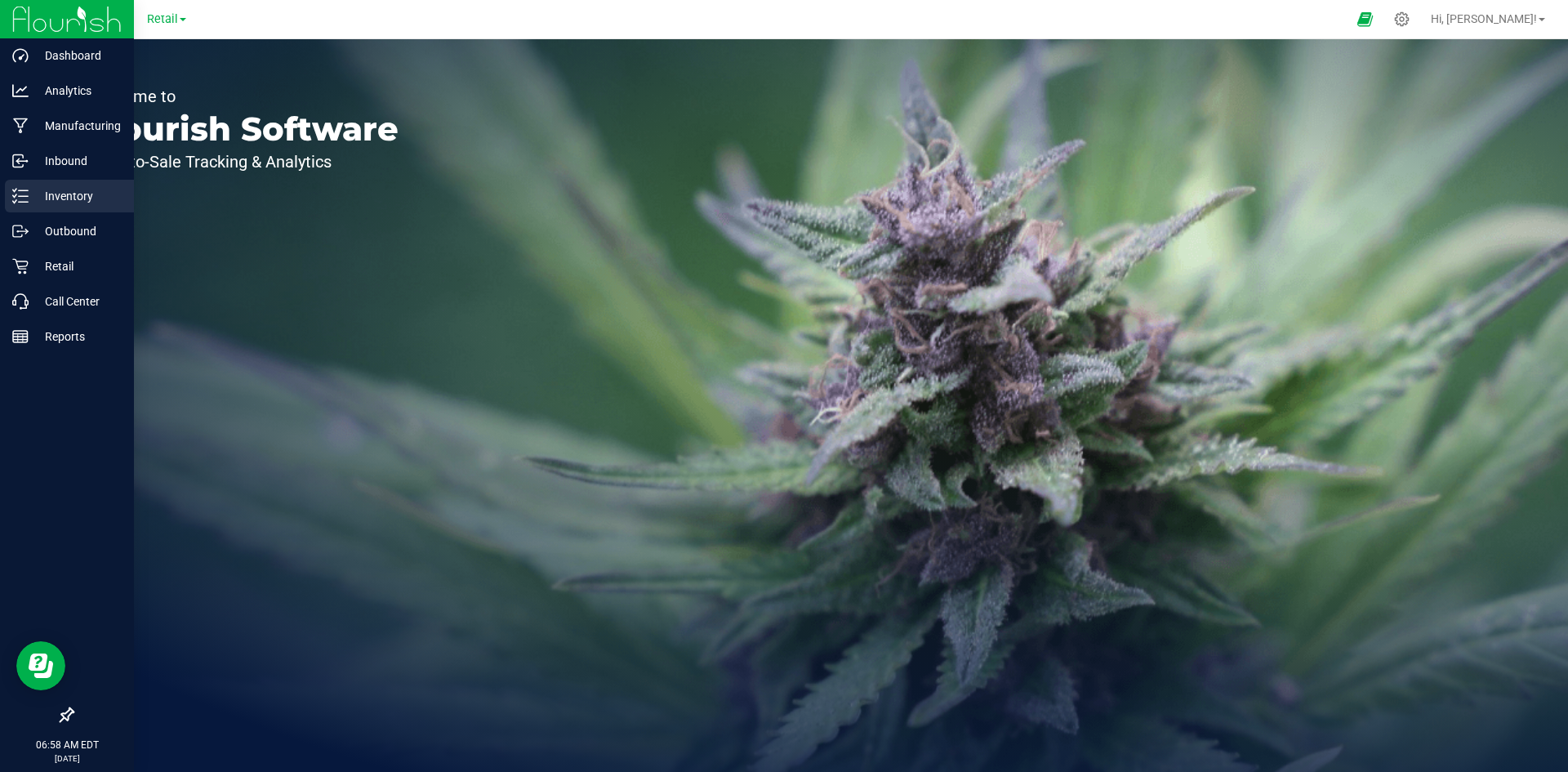
click at [73, 192] on p "Inventory" at bounding box center [78, 196] width 98 height 20
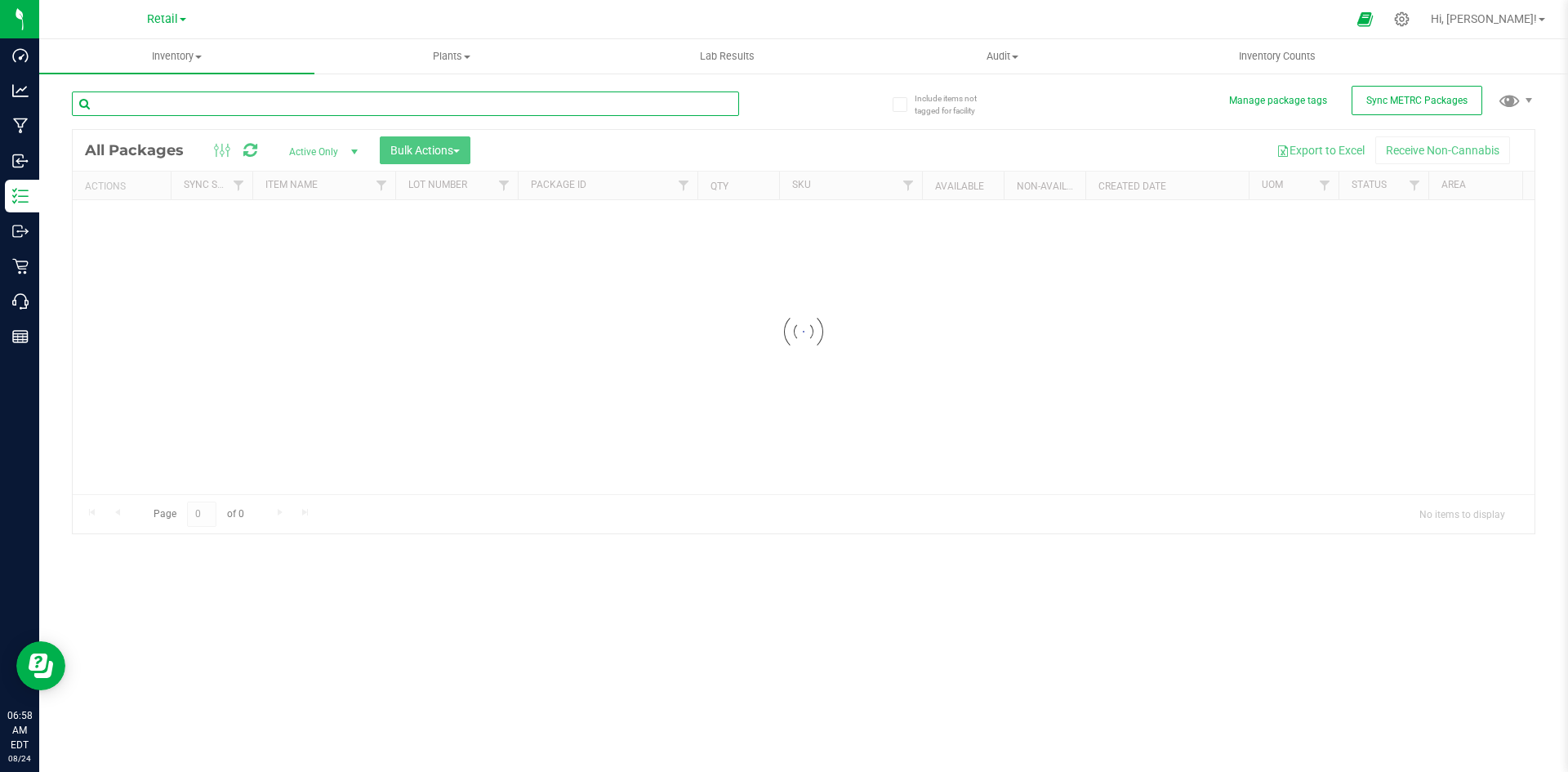
click at [243, 96] on input "text" at bounding box center [405, 103] width 667 height 25
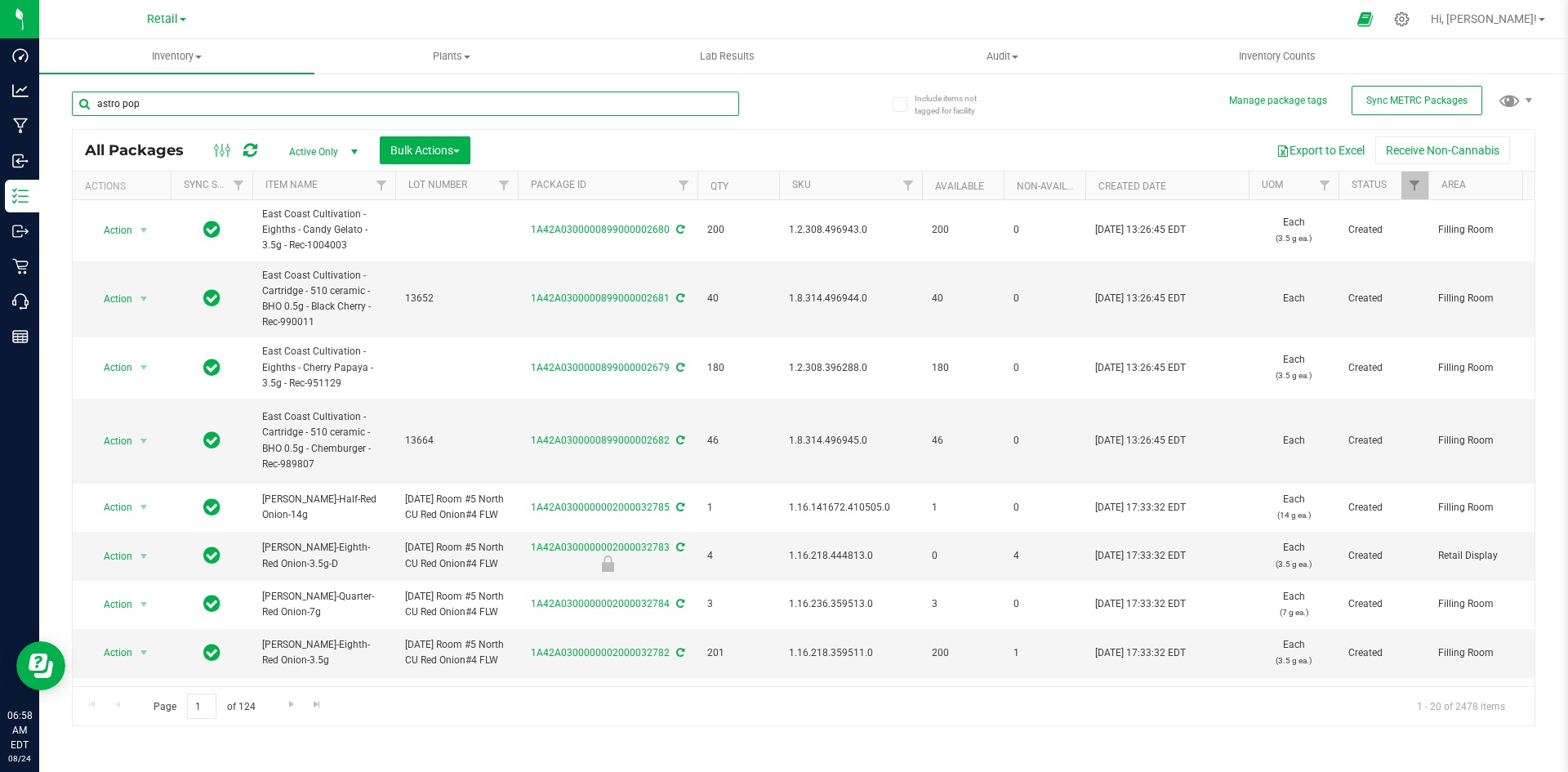
type input "astro pop"
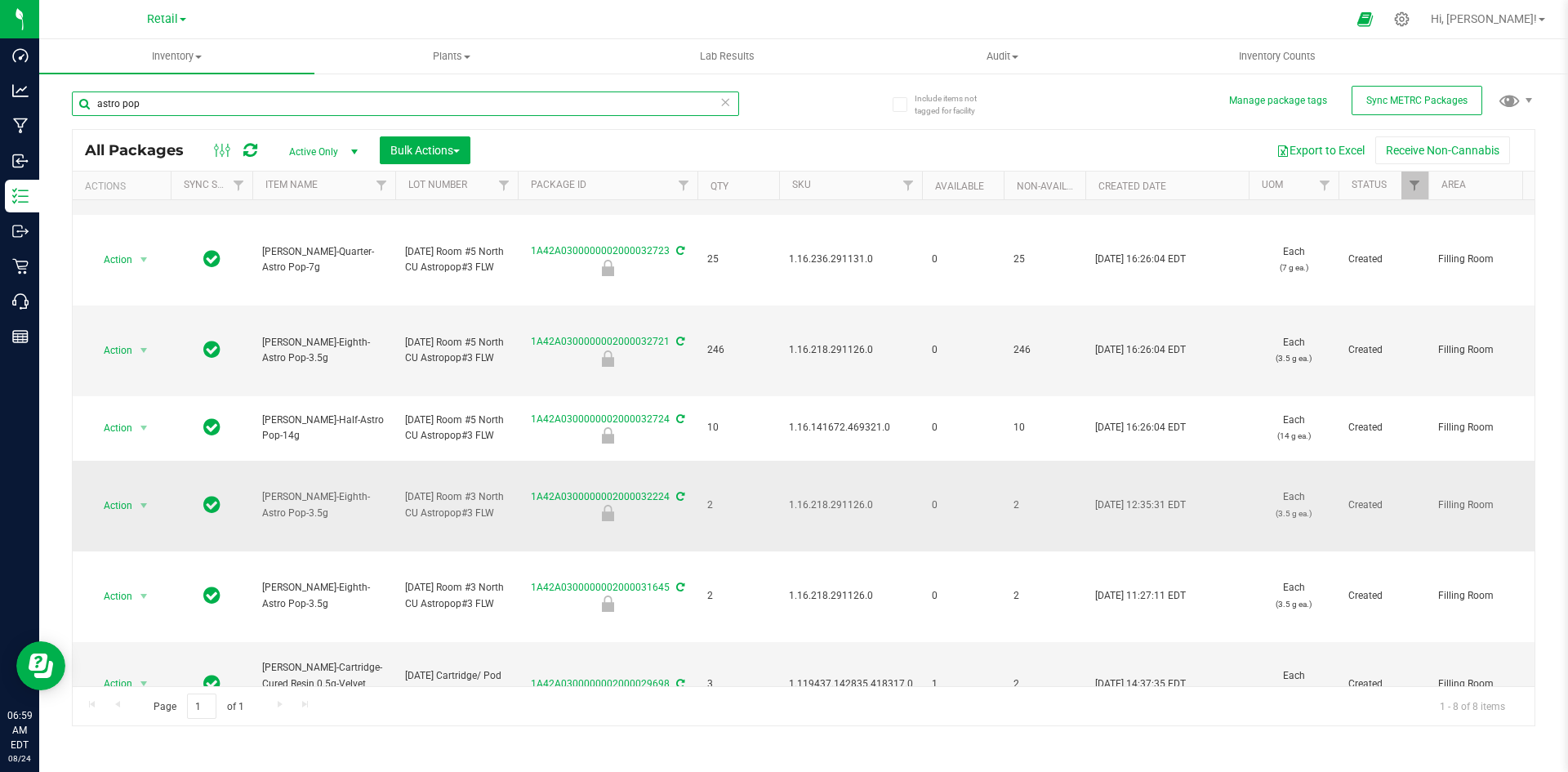
scroll to position [137, 0]
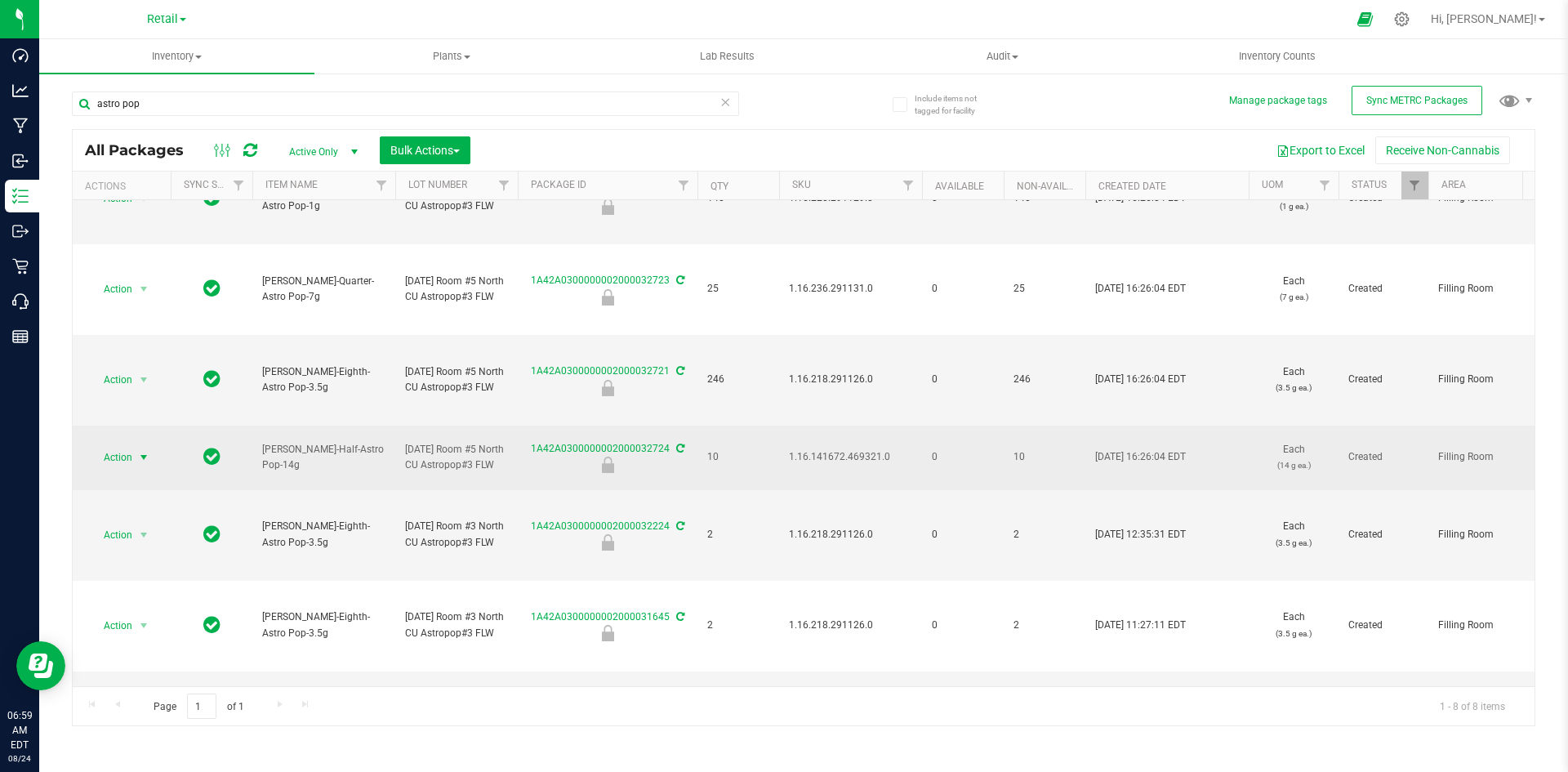
click at [142, 451] on span "select" at bounding box center [143, 456] width 13 height 13
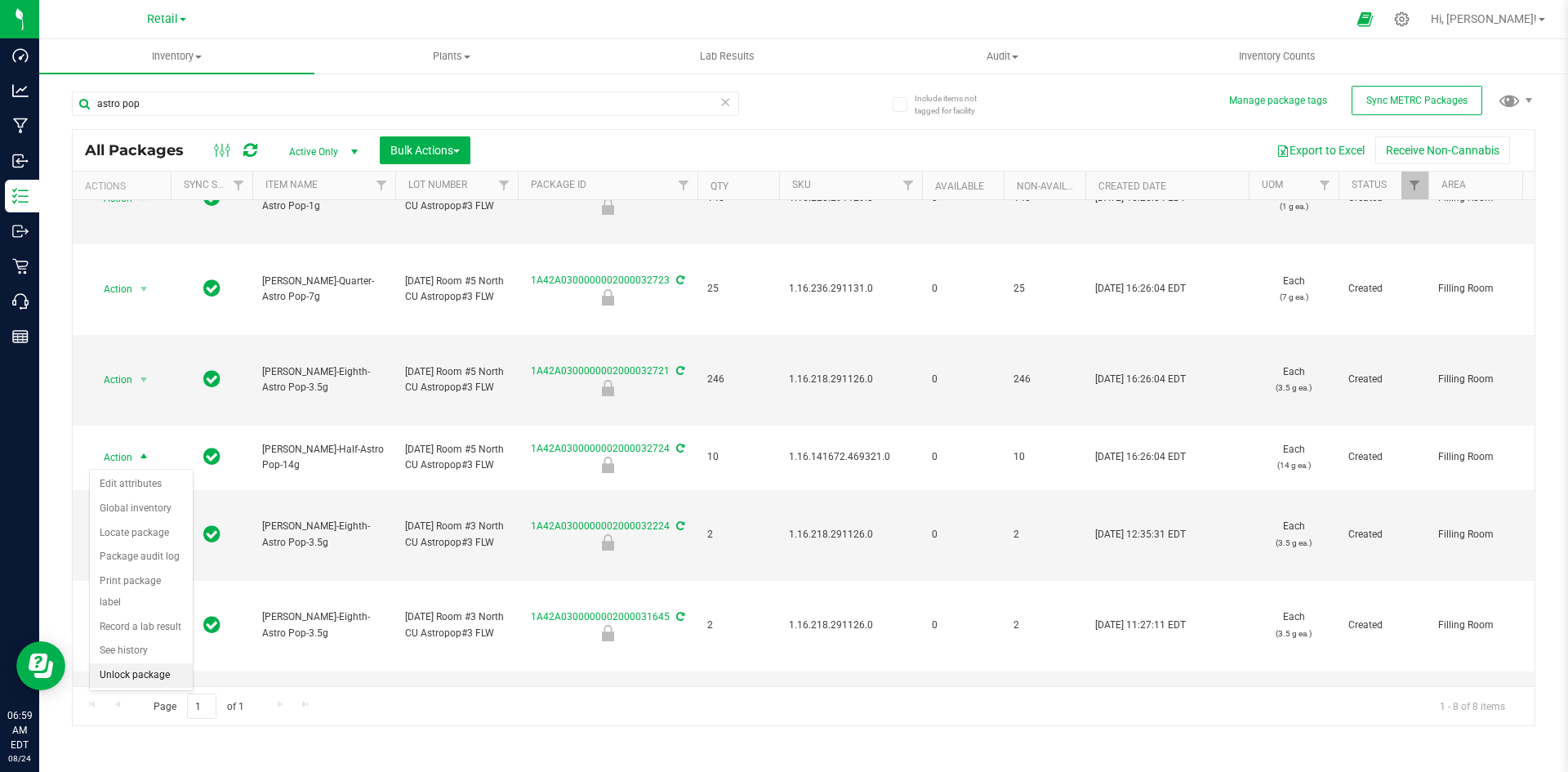
click at [154, 663] on li "Unlock package" at bounding box center [141, 675] width 103 height 25
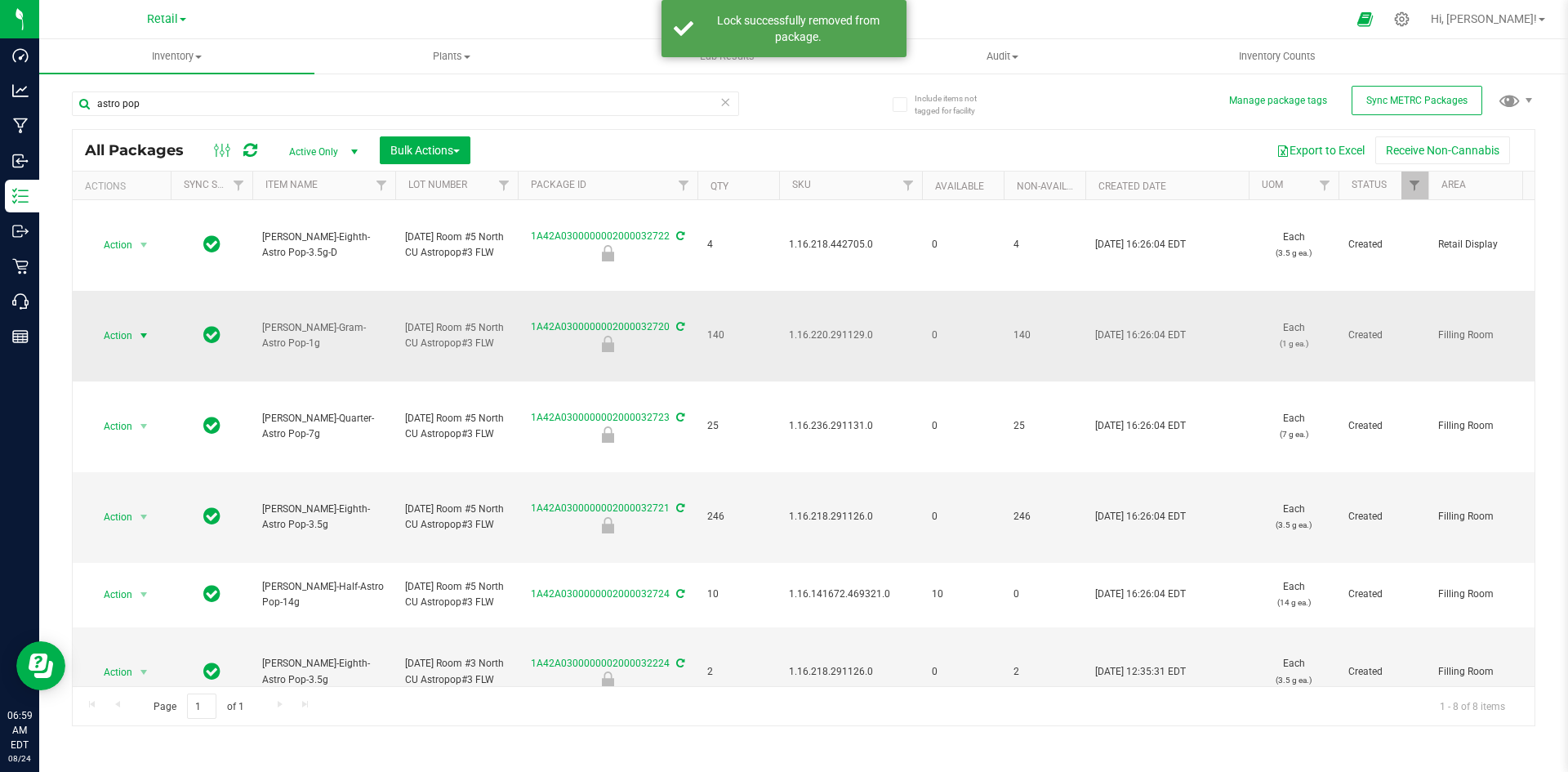
click at [129, 338] on span "Action" at bounding box center [111, 335] width 44 height 23
click at [148, 541] on li "Unlock package" at bounding box center [141, 553] width 103 height 25
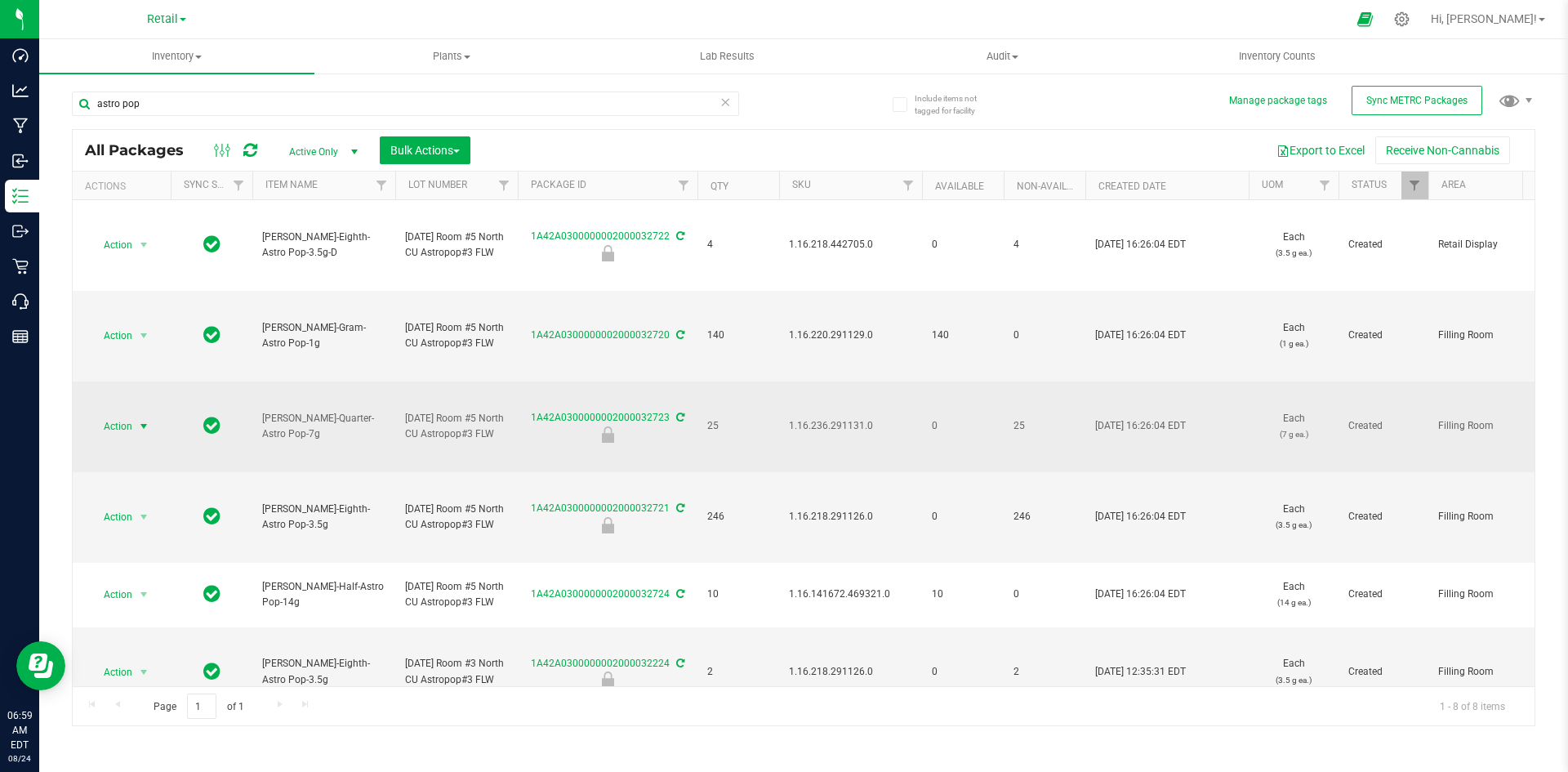
click at [138, 424] on span "select" at bounding box center [143, 426] width 13 height 13
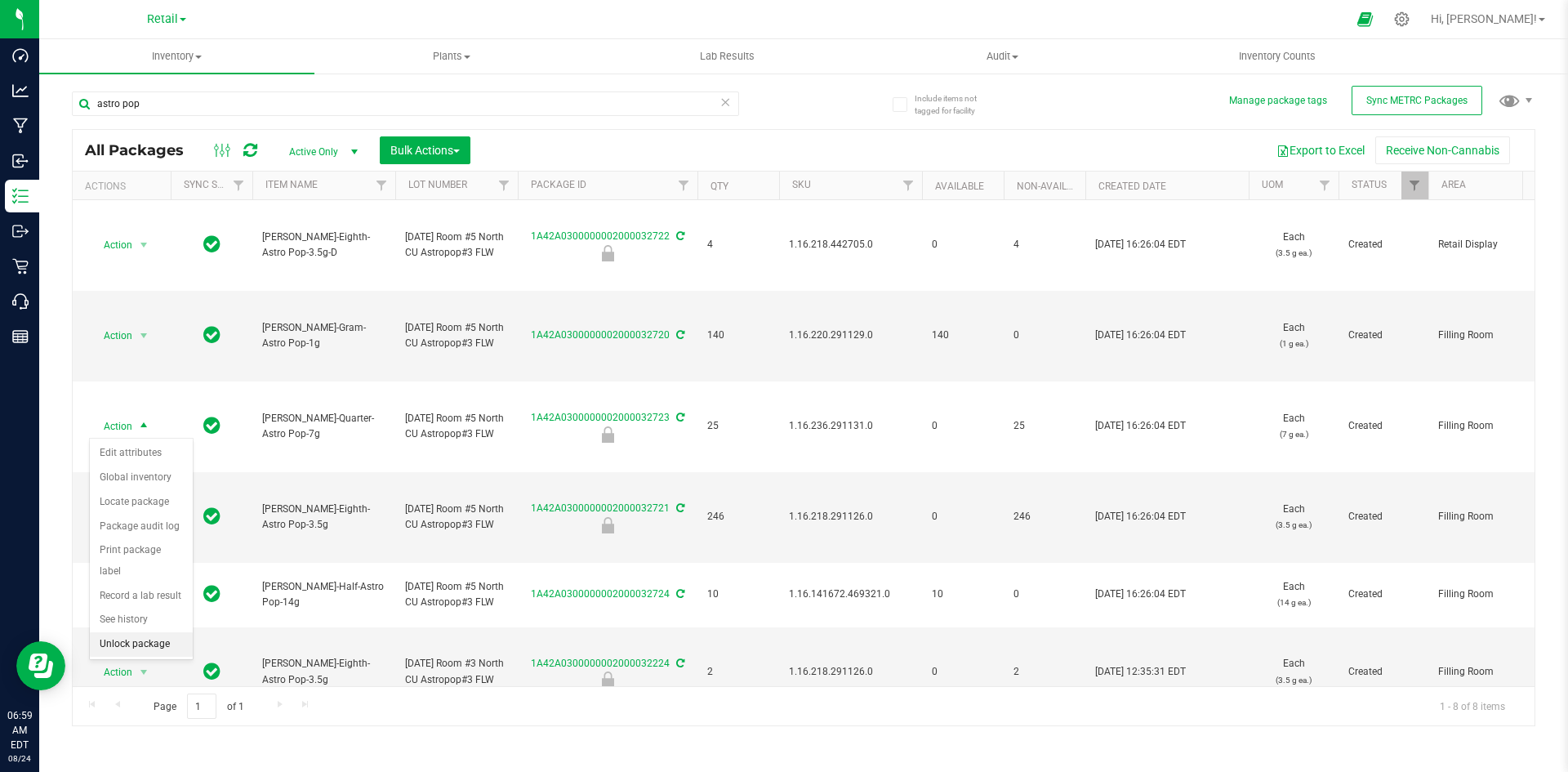
click at [148, 632] on li "Unlock package" at bounding box center [141, 644] width 103 height 25
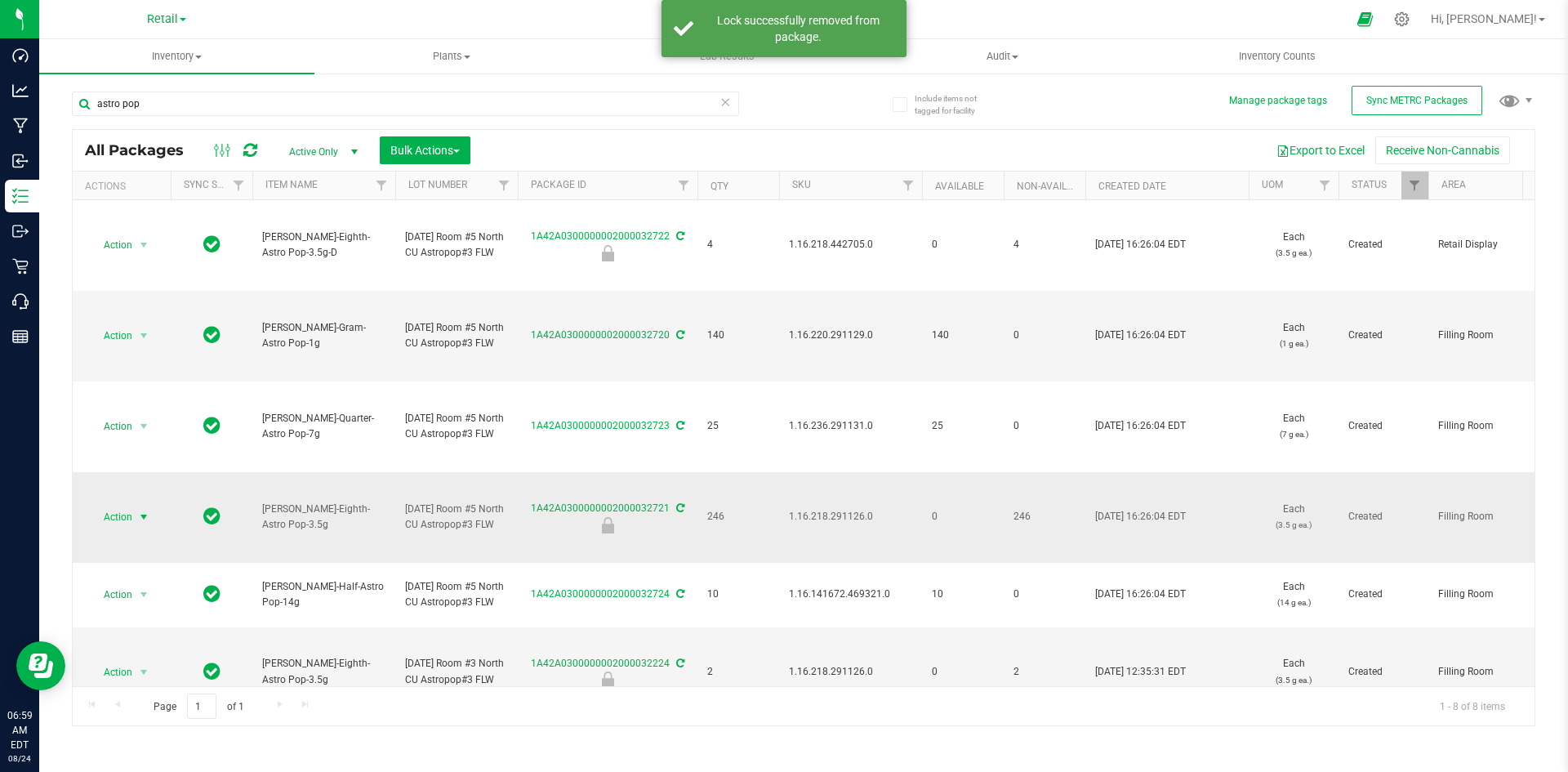
click at [137, 519] on span "select" at bounding box center [144, 517] width 20 height 23
click at [143, 723] on li "Unlock package" at bounding box center [141, 735] width 103 height 25
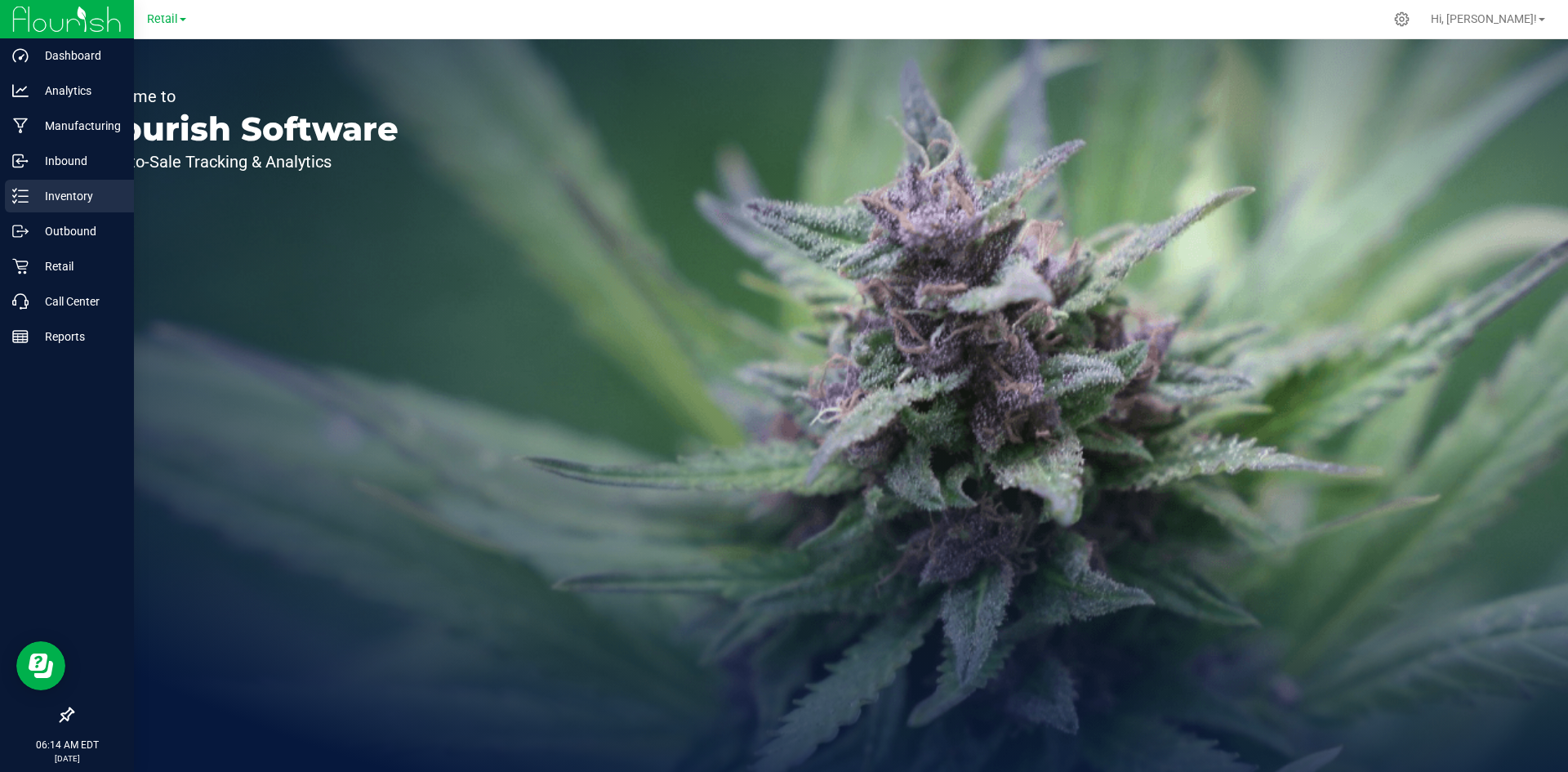
click at [11, 193] on div "Inventory" at bounding box center [70, 196] width 129 height 33
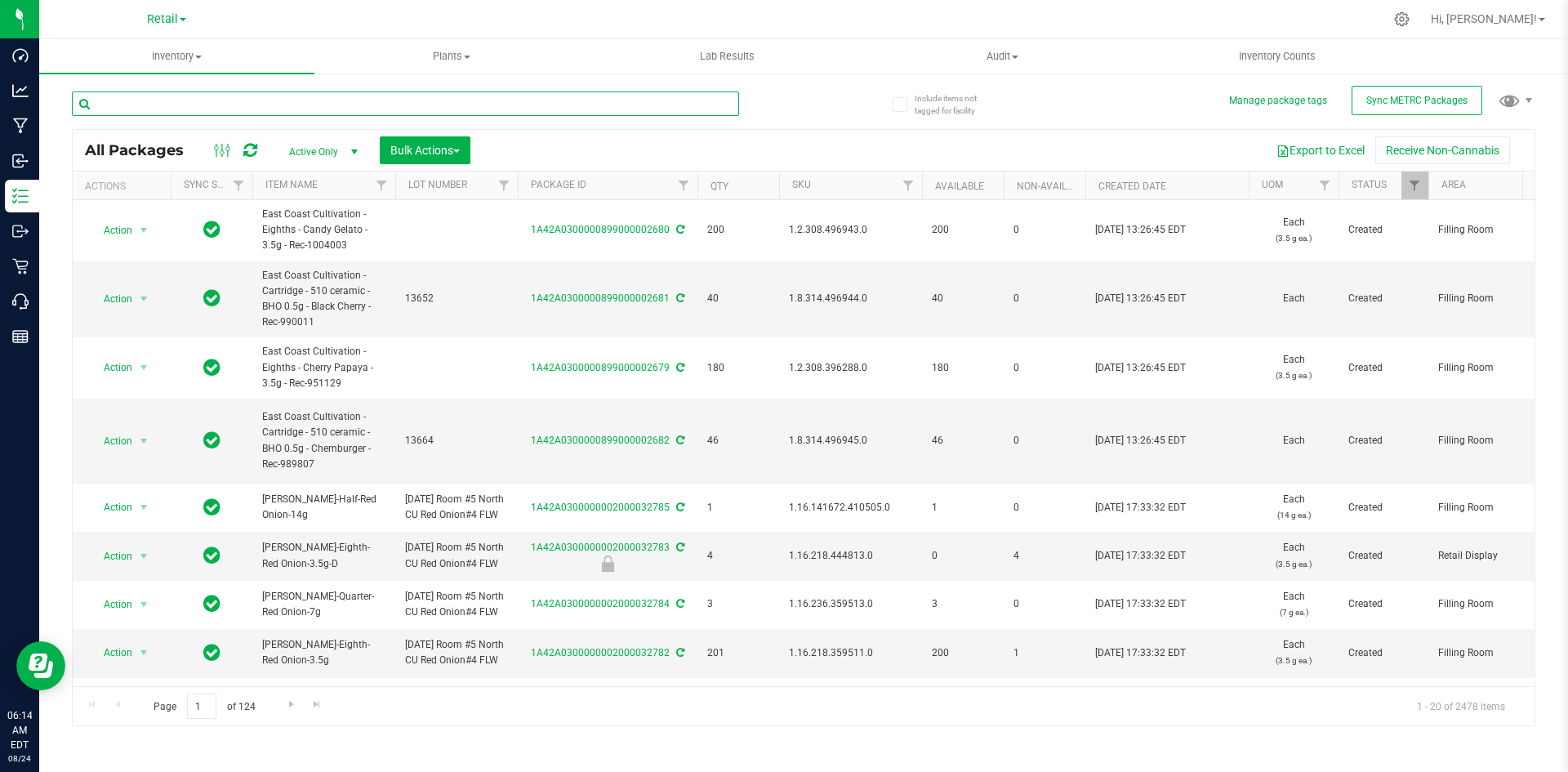
click at [638, 103] on input "text" at bounding box center [405, 103] width 667 height 25
paste input "Item: [PERSON_NAME]-Gram-Astro Pop-1g"
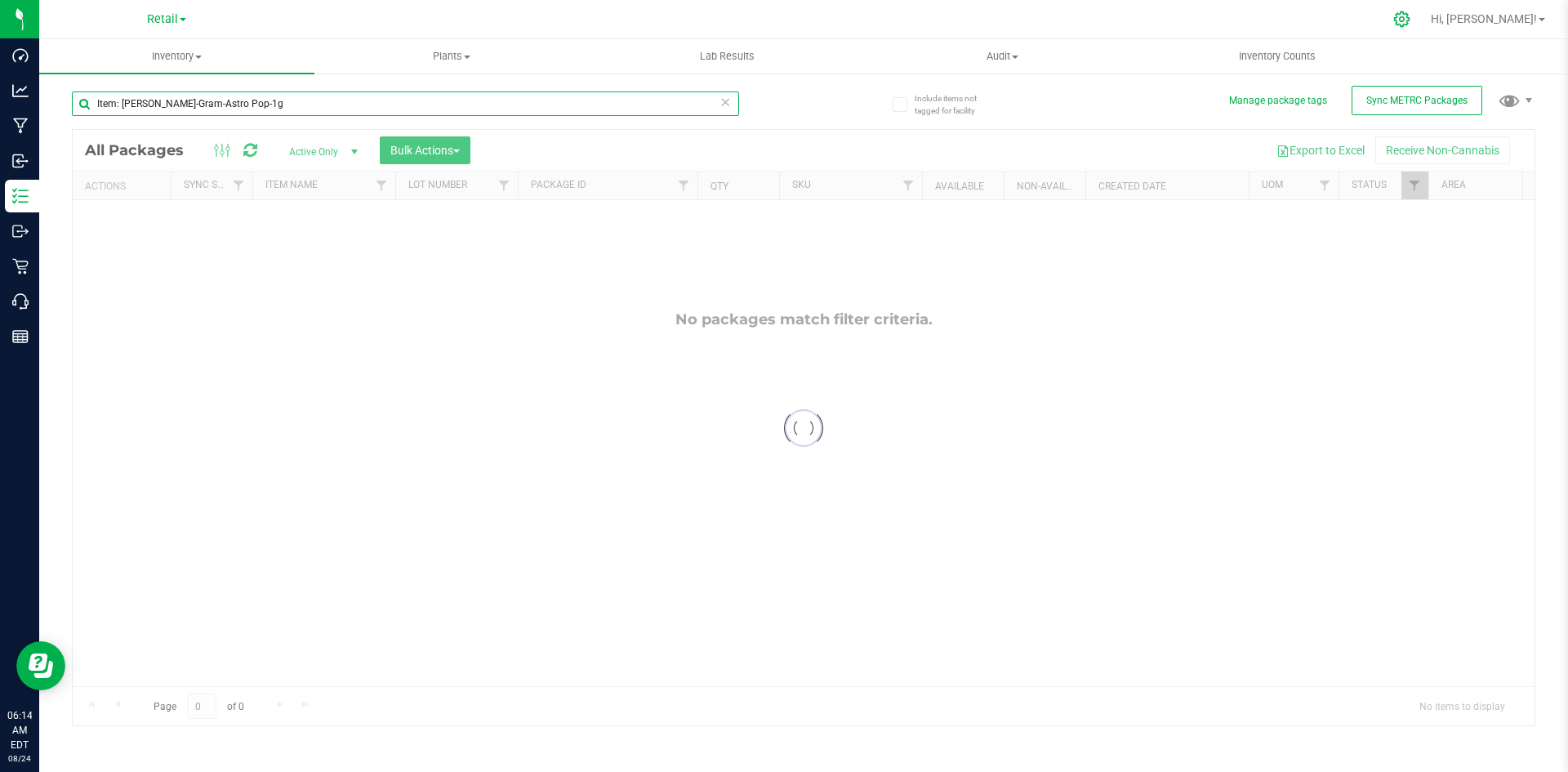
type input "Item: [PERSON_NAME]-Gram-Astro Pop-1g"
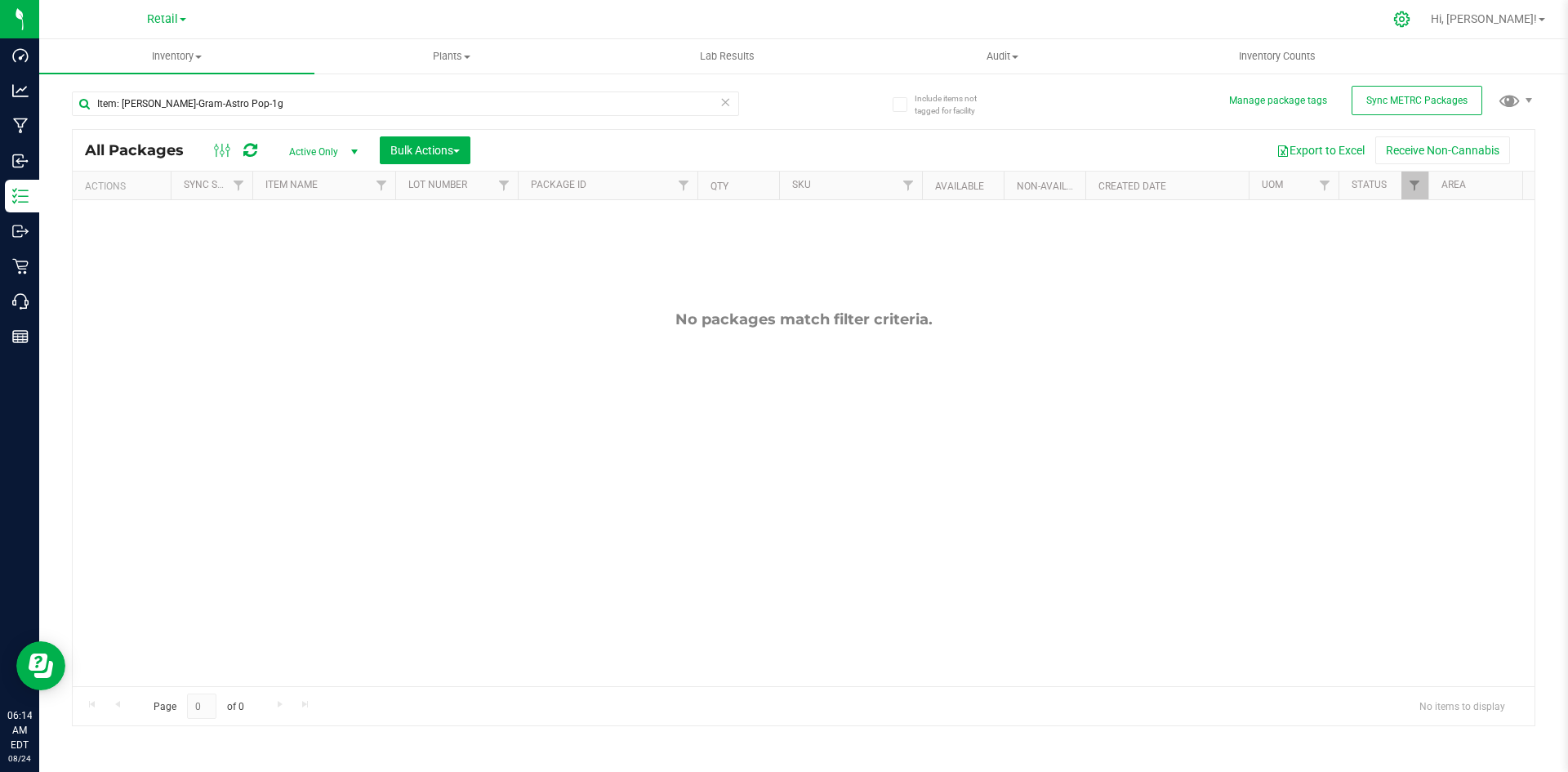
click at [1410, 15] on icon at bounding box center [1402, 20] width 17 height 17
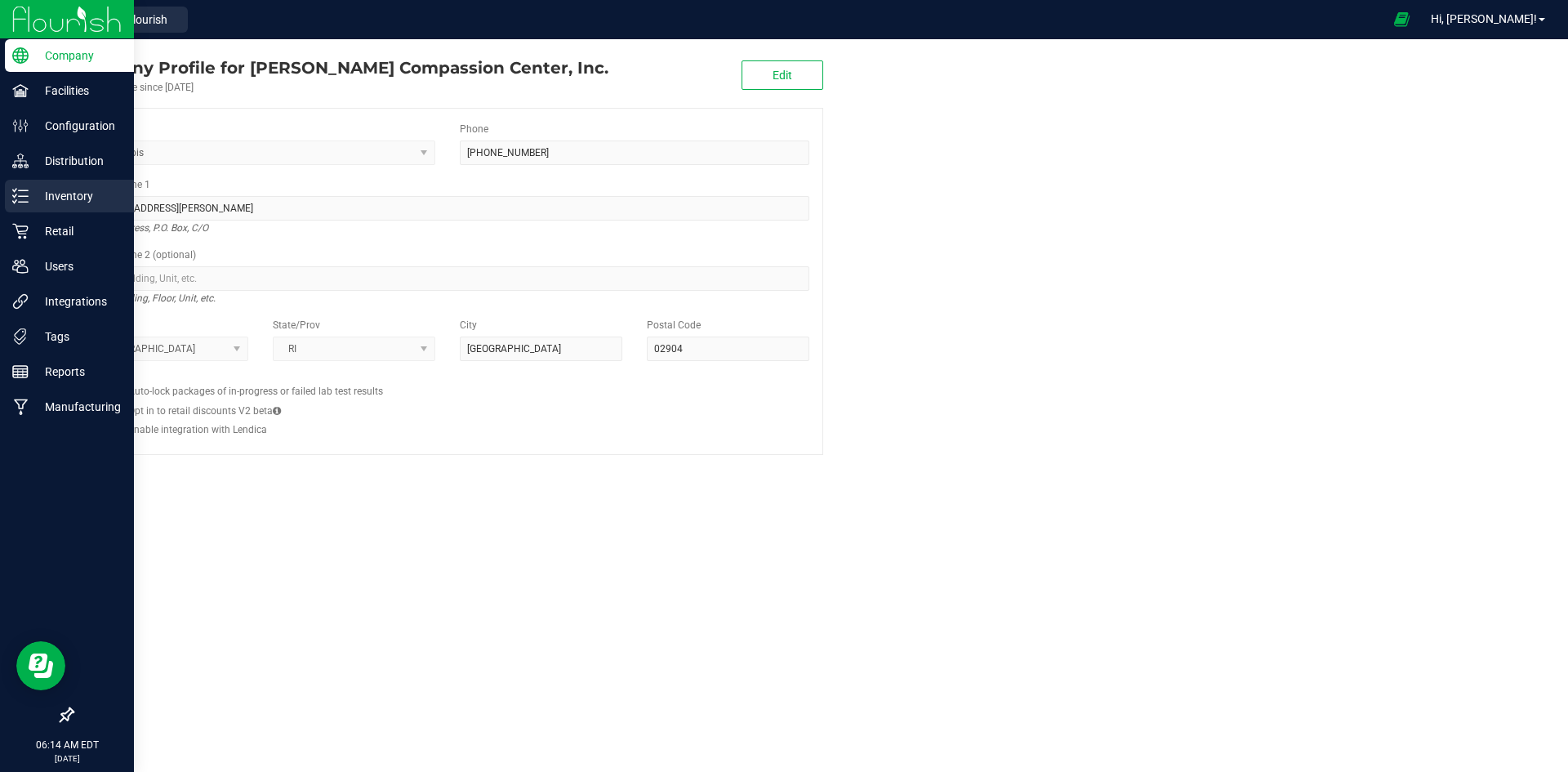
click at [31, 212] on link "Inventory" at bounding box center [67, 197] width 134 height 35
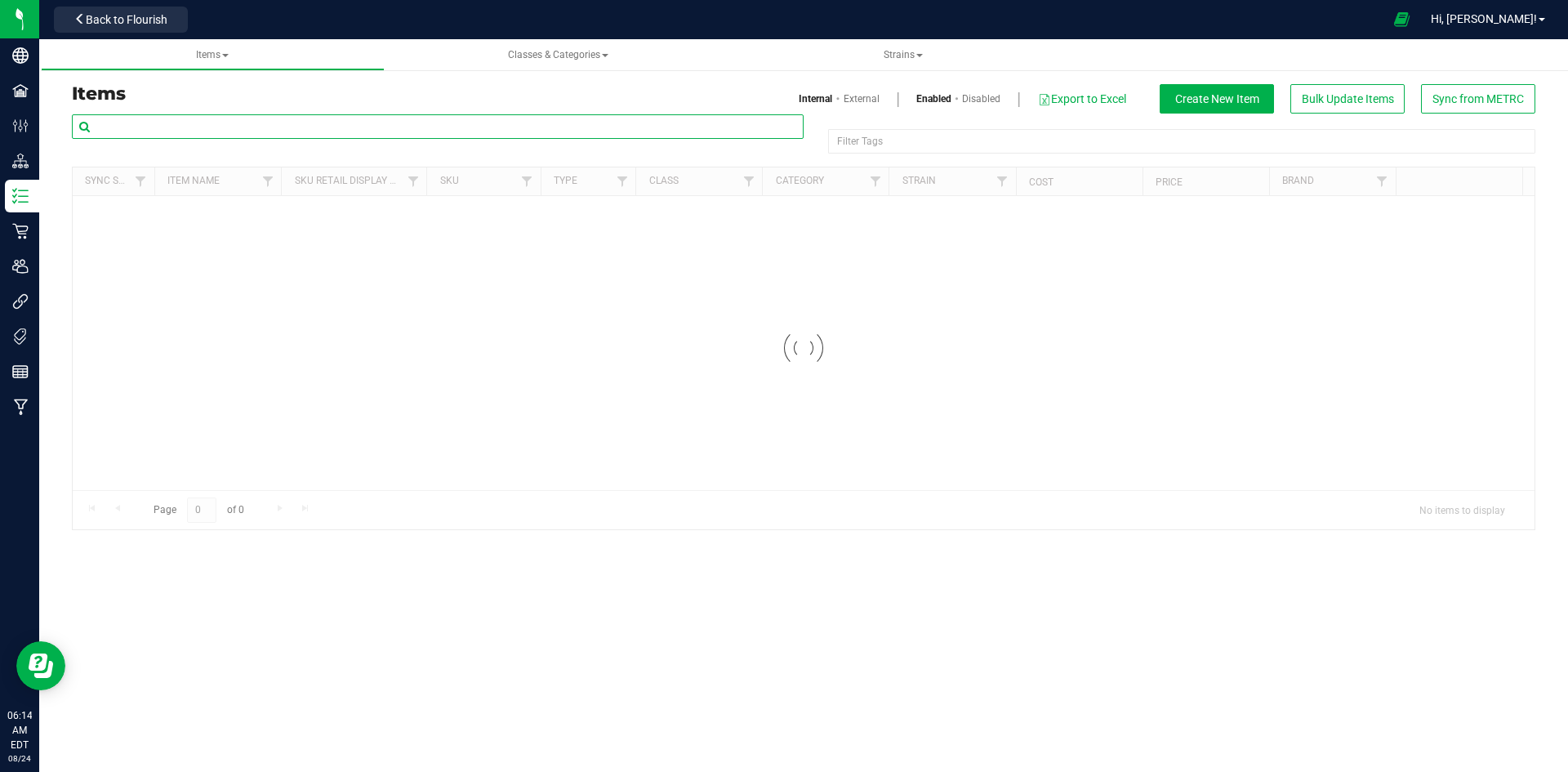
click at [314, 130] on input "text" at bounding box center [438, 126] width 732 height 25
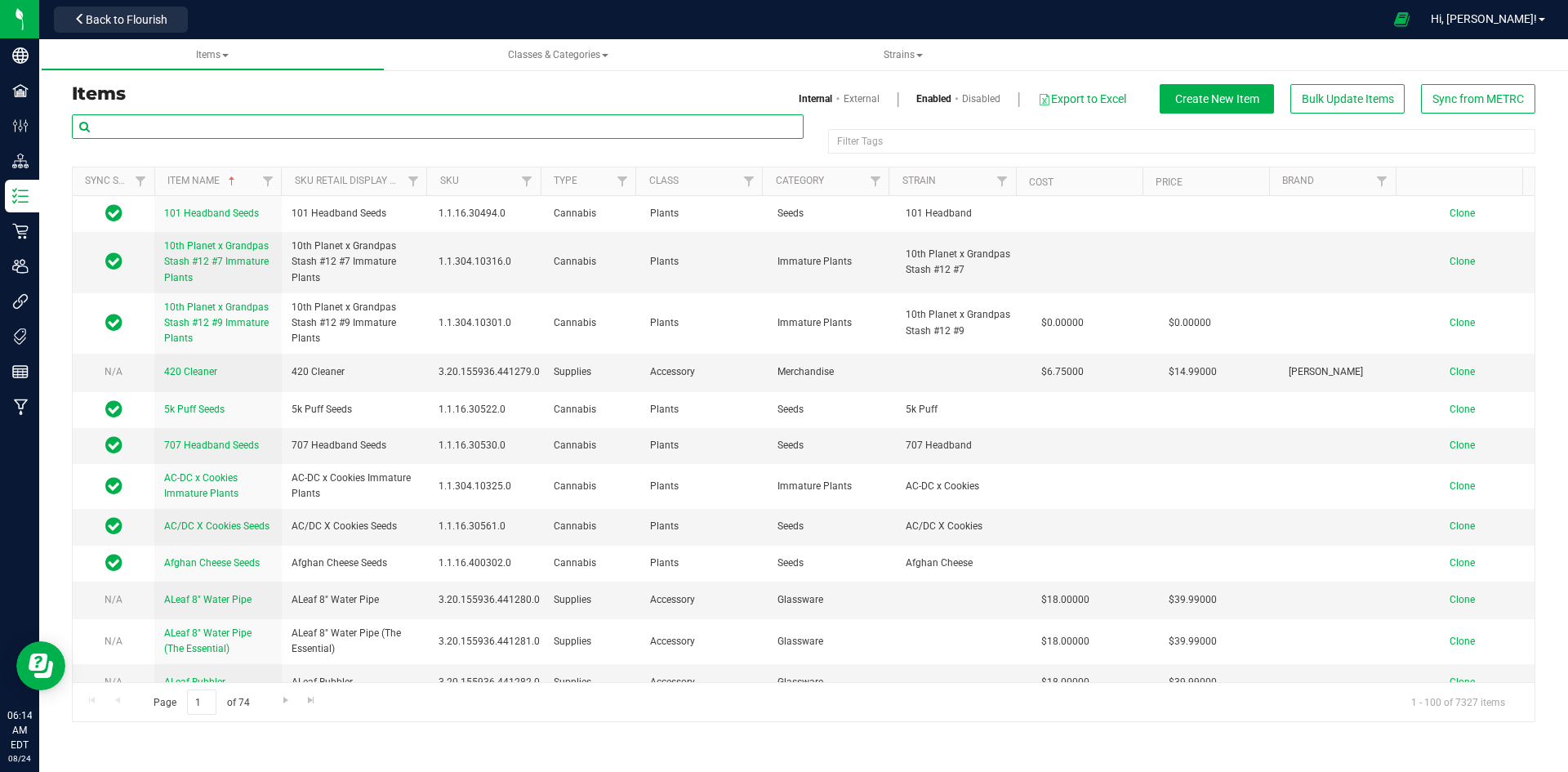
paste input "Item: [PERSON_NAME]-Gram-Astro Pop-1g"
click at [100, 121] on input "Item: [PERSON_NAME]-Gram-Astro Pop-1g" at bounding box center [438, 126] width 732 height 25
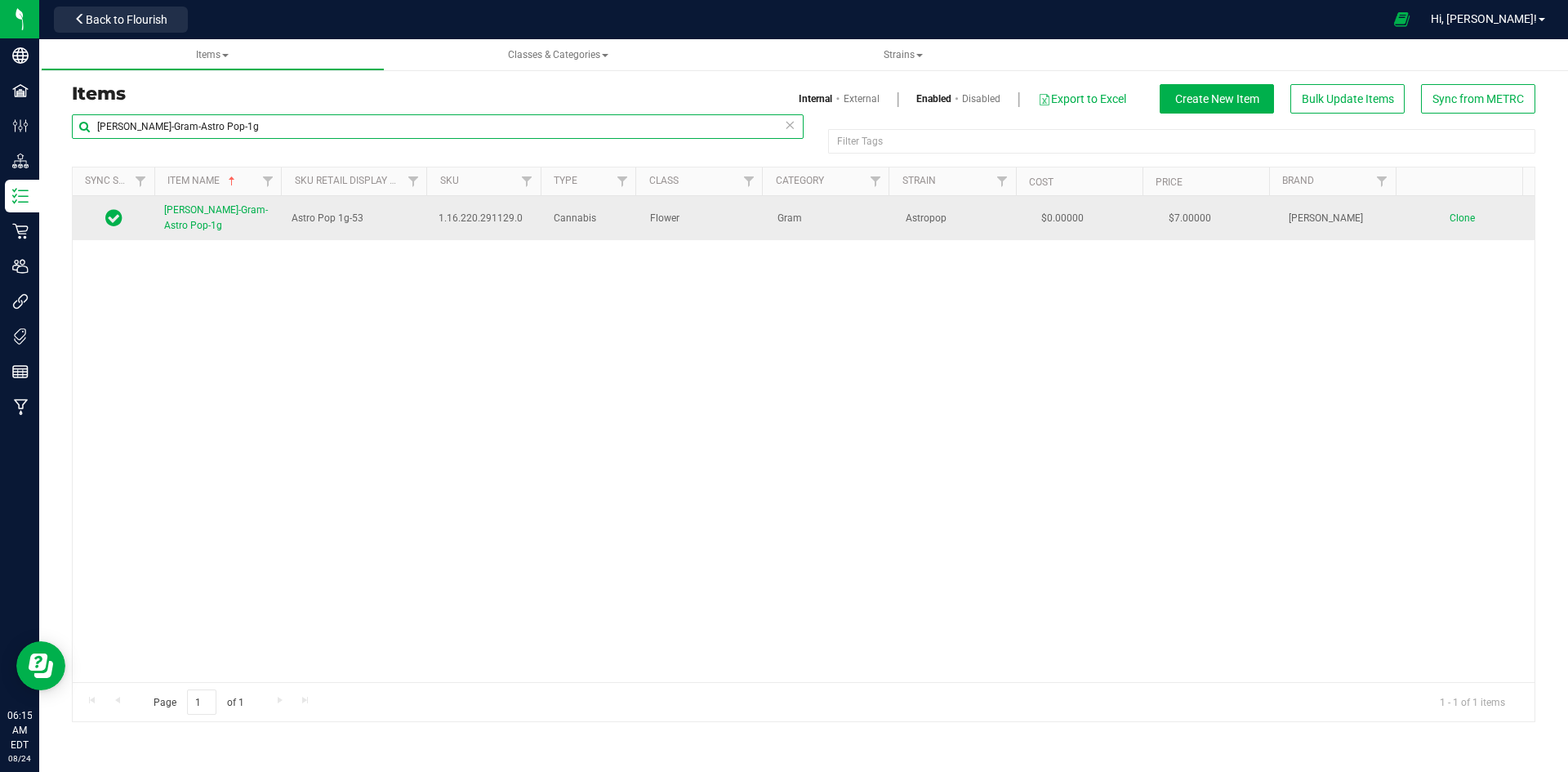
type input "Slater-Gram-Astro Pop-1g"
click at [202, 211] on span "Slater-Gram-Astro Pop-1g" at bounding box center [216, 218] width 103 height 27
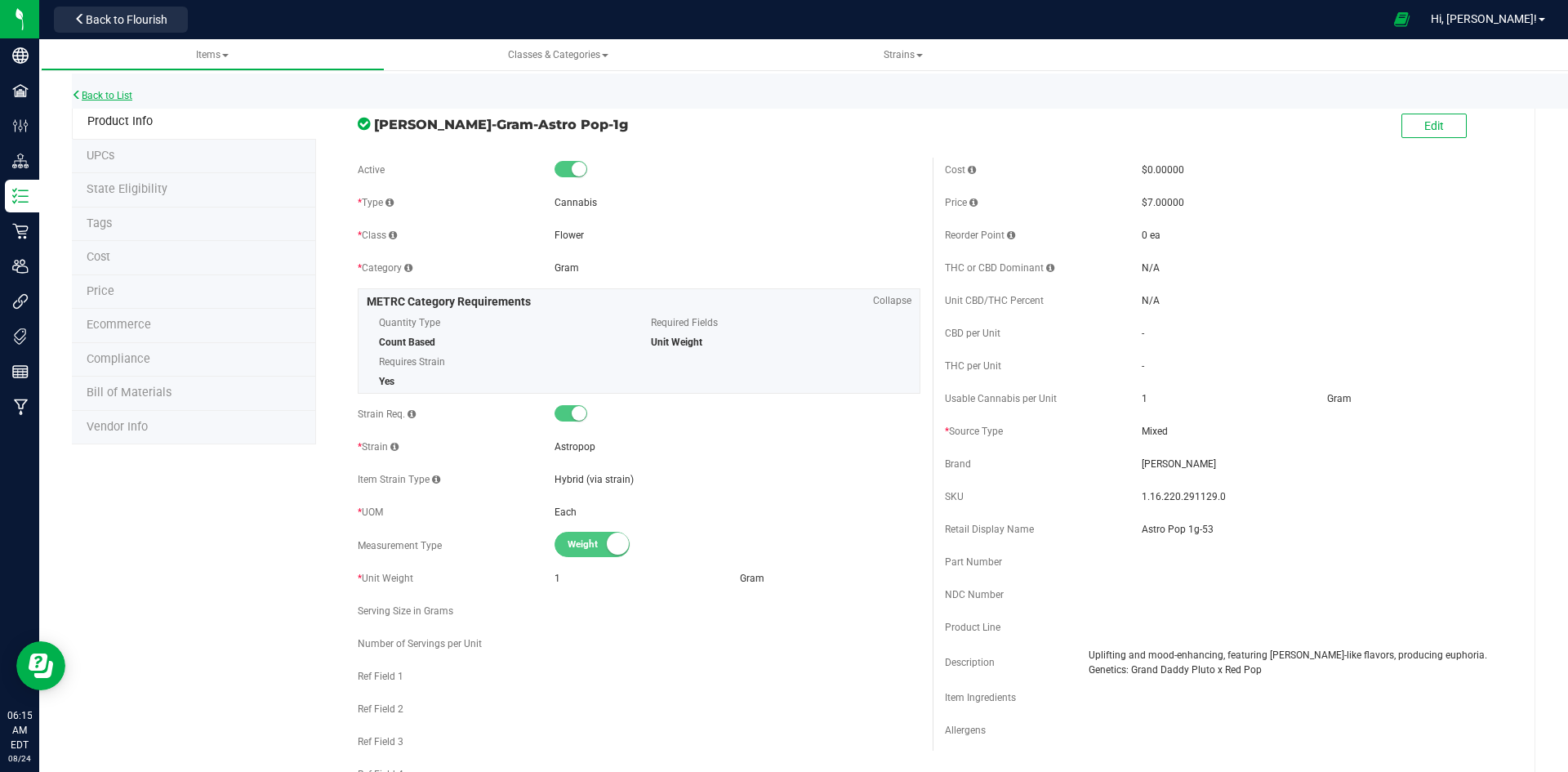
click at [120, 96] on link "Back to List" at bounding box center [102, 95] width 60 height 11
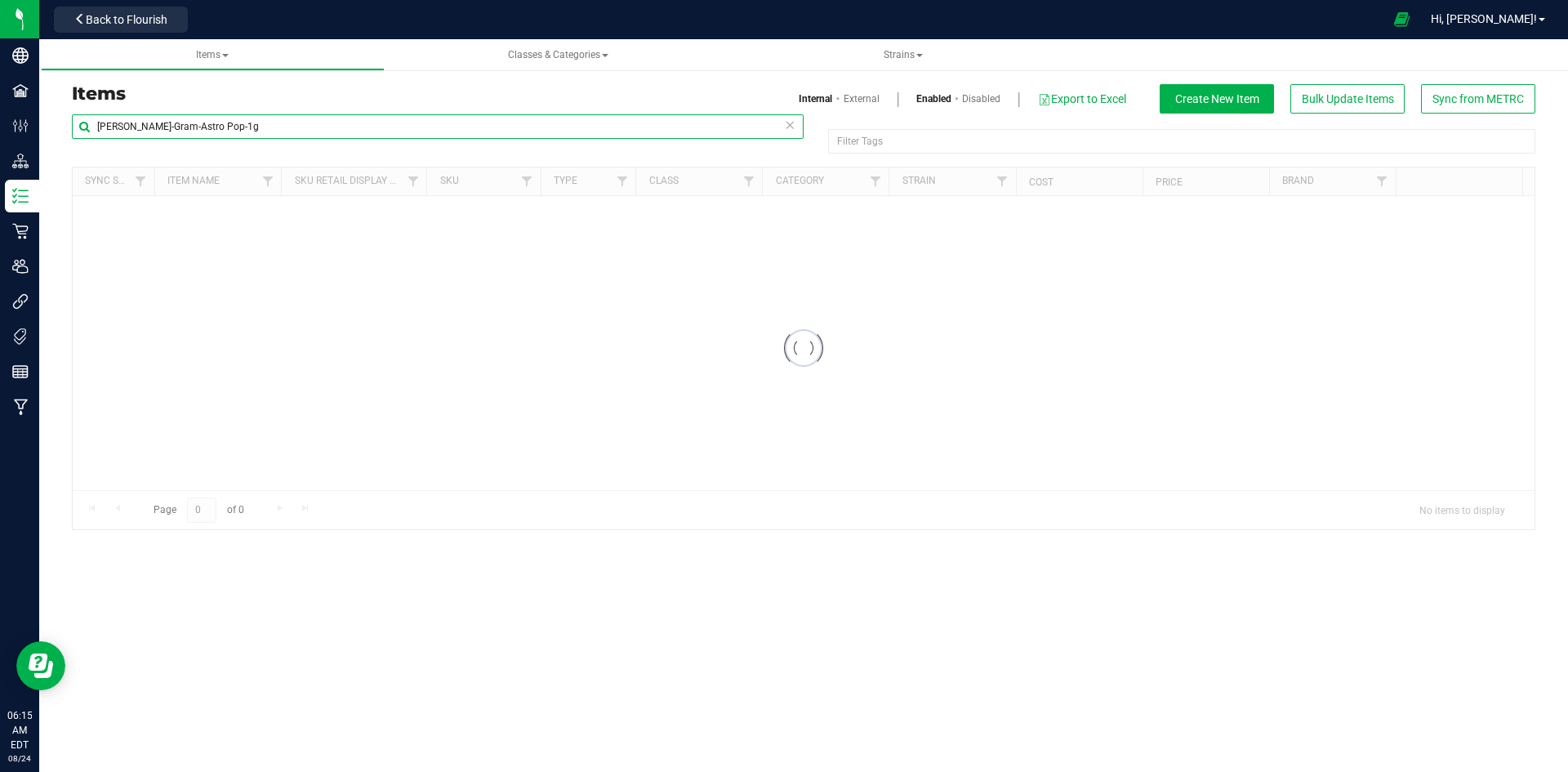
click at [256, 129] on input "Slater-Gram-Astro Pop-1g" at bounding box center [438, 126] width 732 height 25
paste input "Eighth-Astro Pop-3.5"
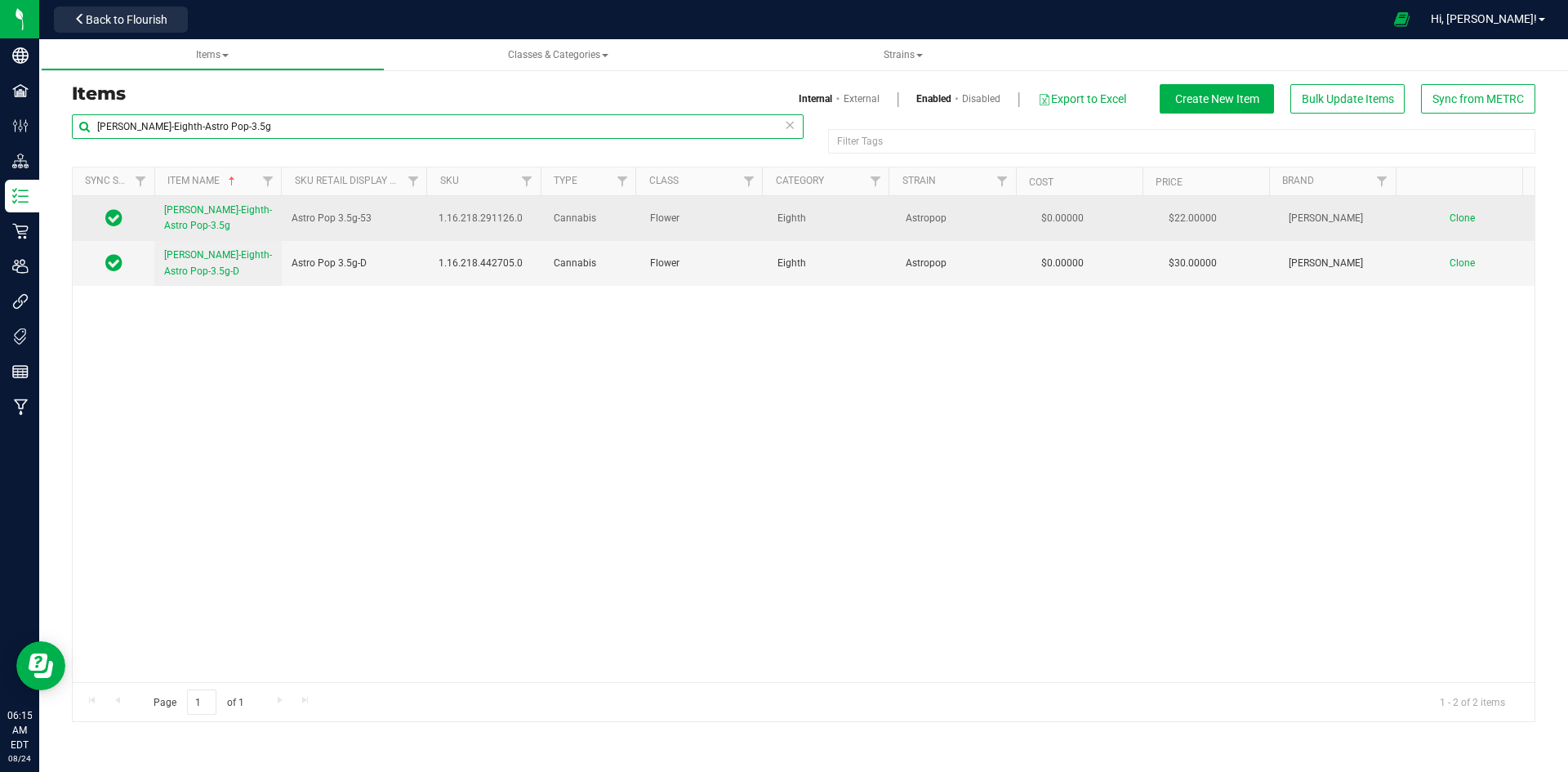
type input "Slater-Eighth-Astro Pop-3.5g"
click at [234, 204] on link "Slater-Eighth-Astro Pop-3.5g" at bounding box center [218, 218] width 108 height 31
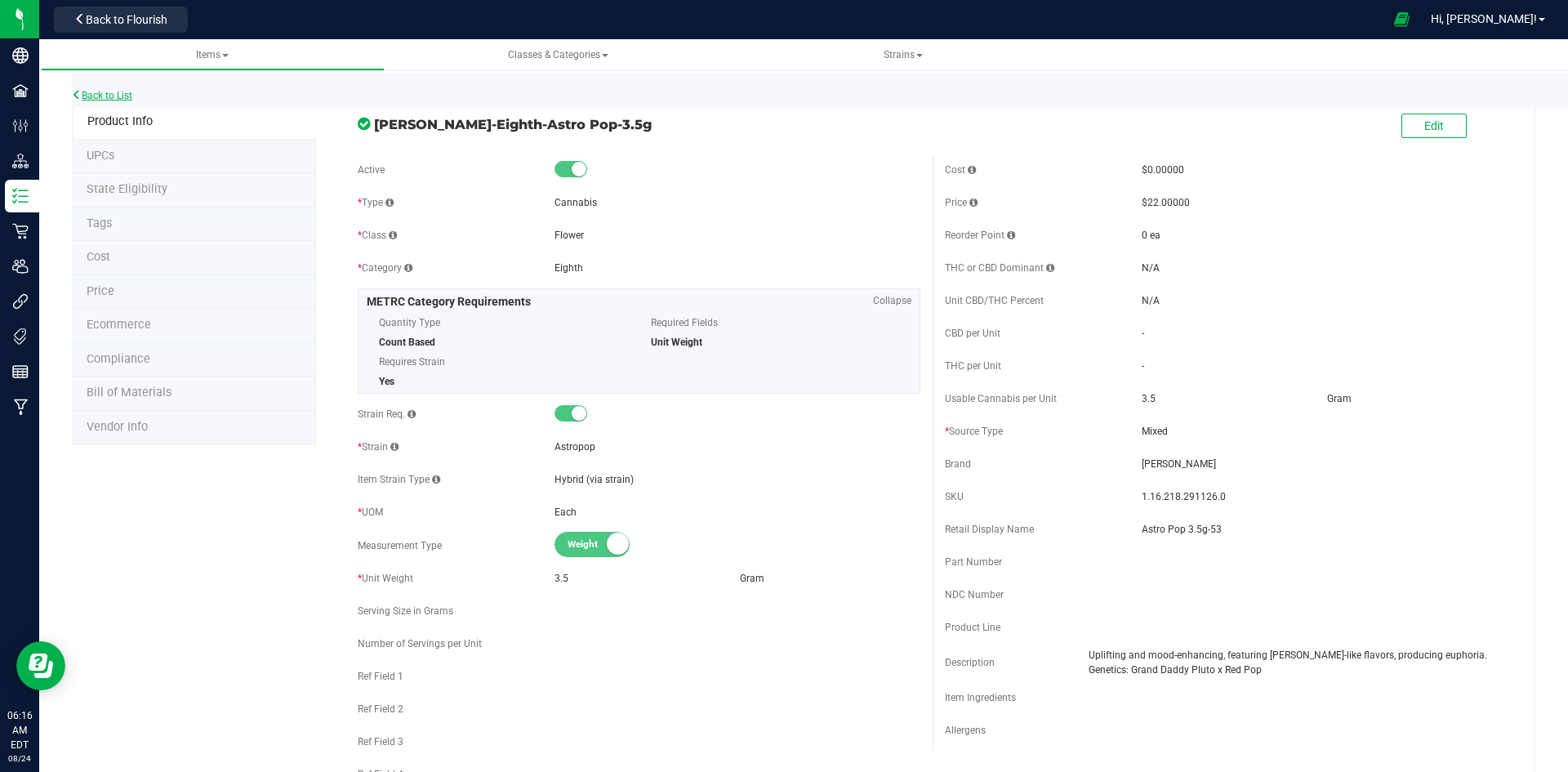
click at [99, 96] on link "Back to List" at bounding box center [102, 95] width 60 height 11
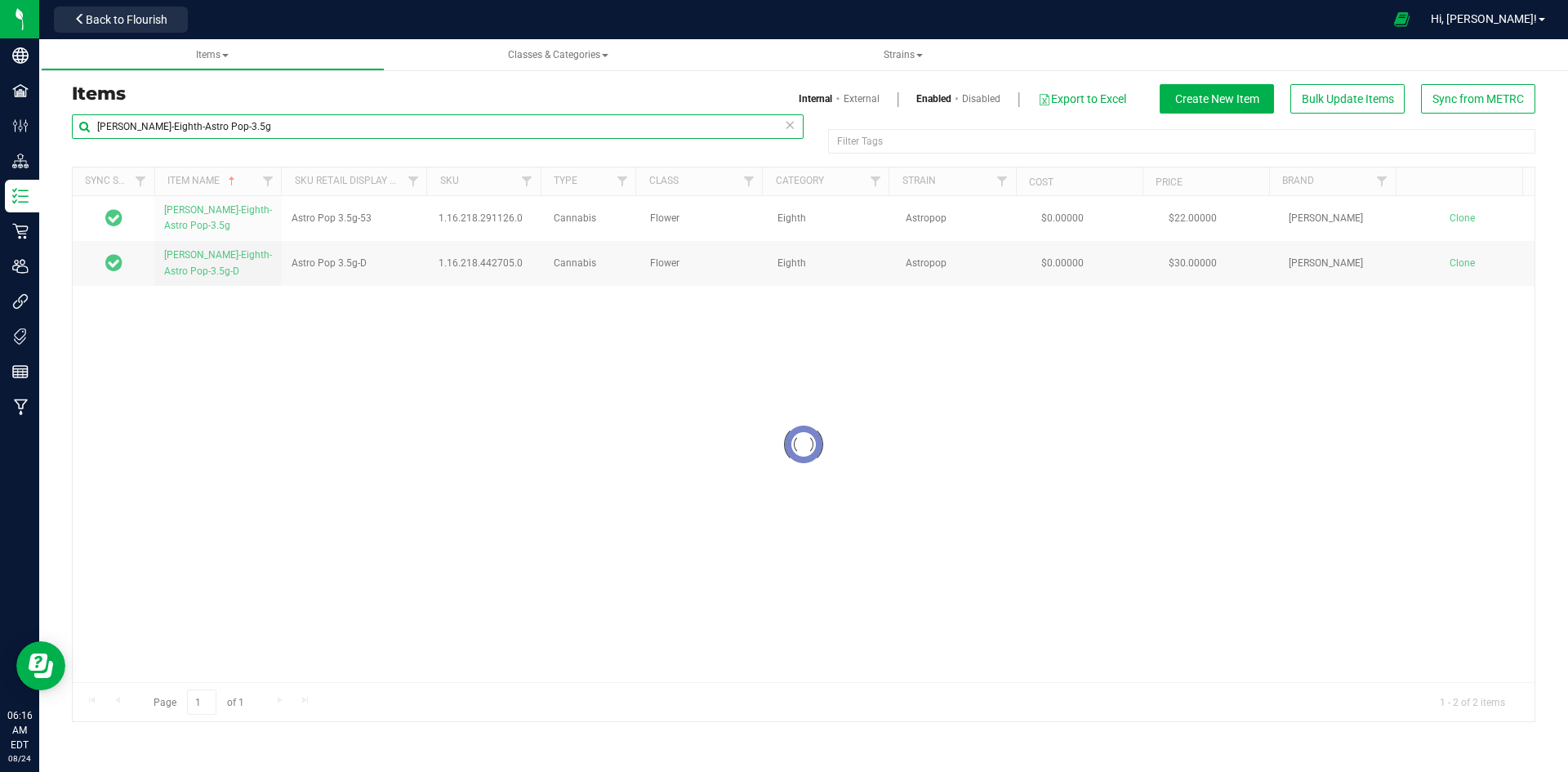
click at [516, 131] on input "Slater-Eighth-Astro Pop-3.5g" at bounding box center [438, 126] width 732 height 25
paste input "Quarter-Astro Pop-7"
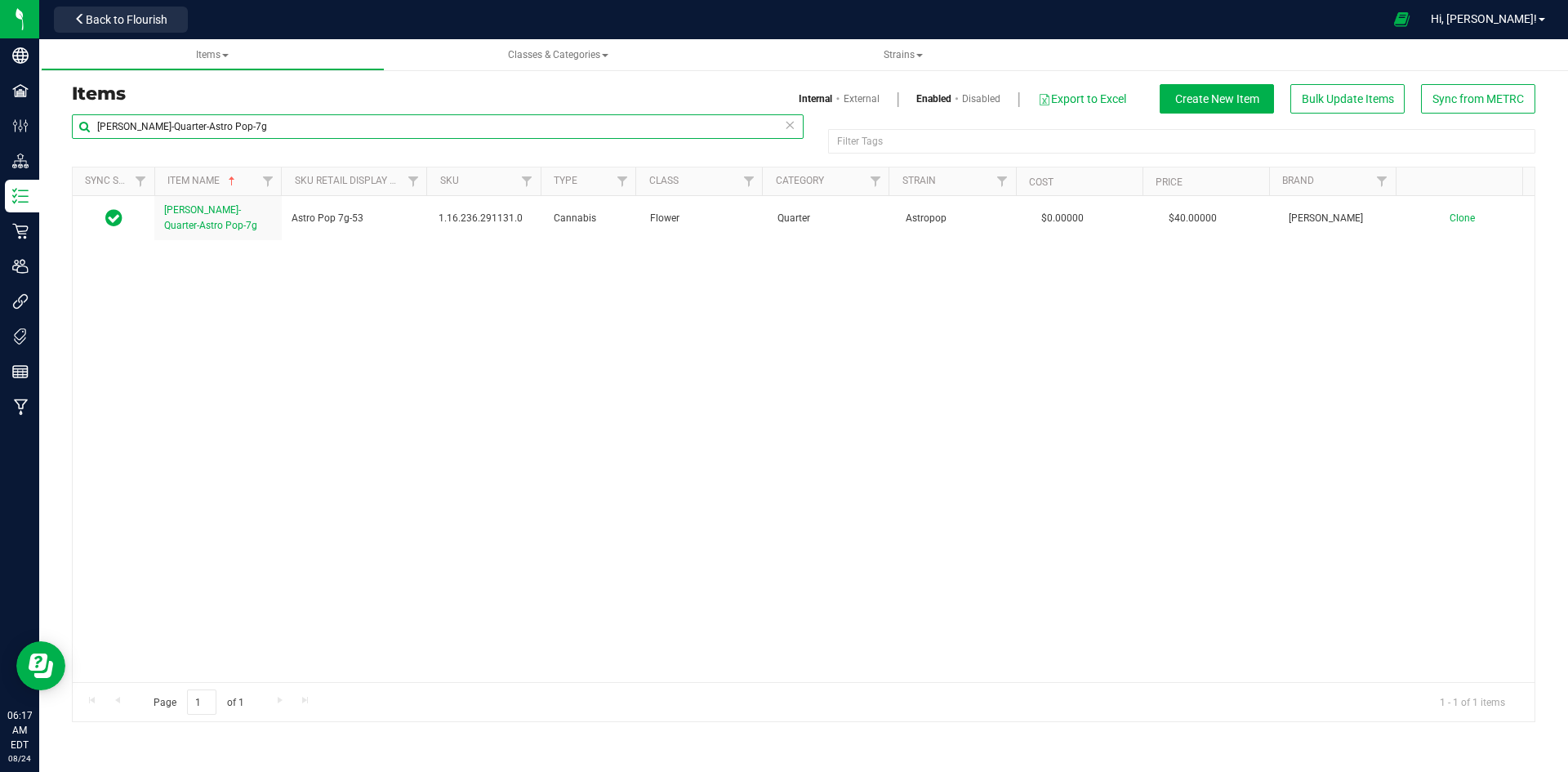
click at [466, 120] on input "Slater-Quarter-Astro Pop-7g" at bounding box center [438, 126] width 732 height 25
paste input "Half-Astro Pop-14"
type input "Slater-Half-Astro Pop-14g"
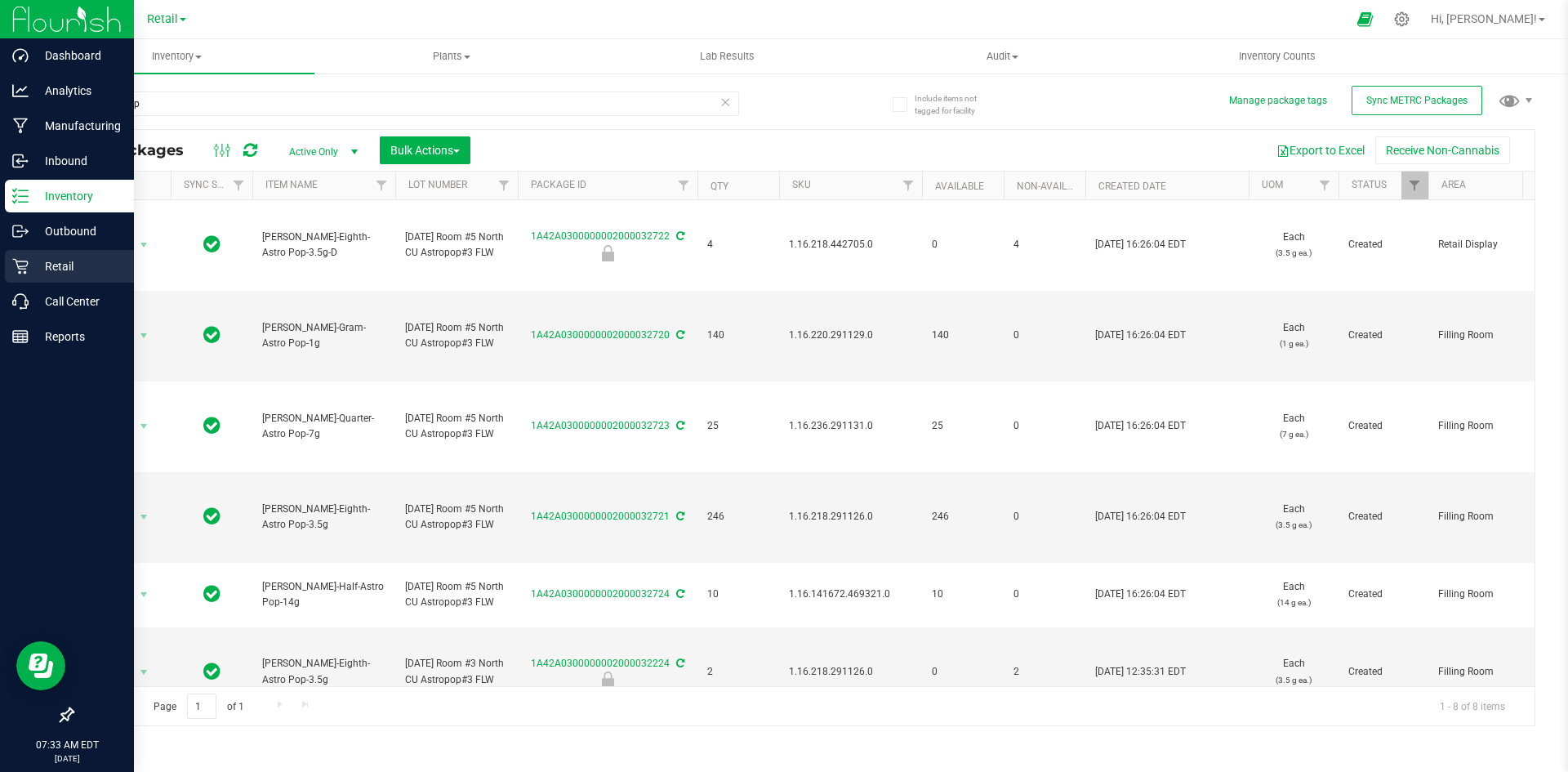
click at [65, 266] on p "Retail" at bounding box center [78, 266] width 98 height 20
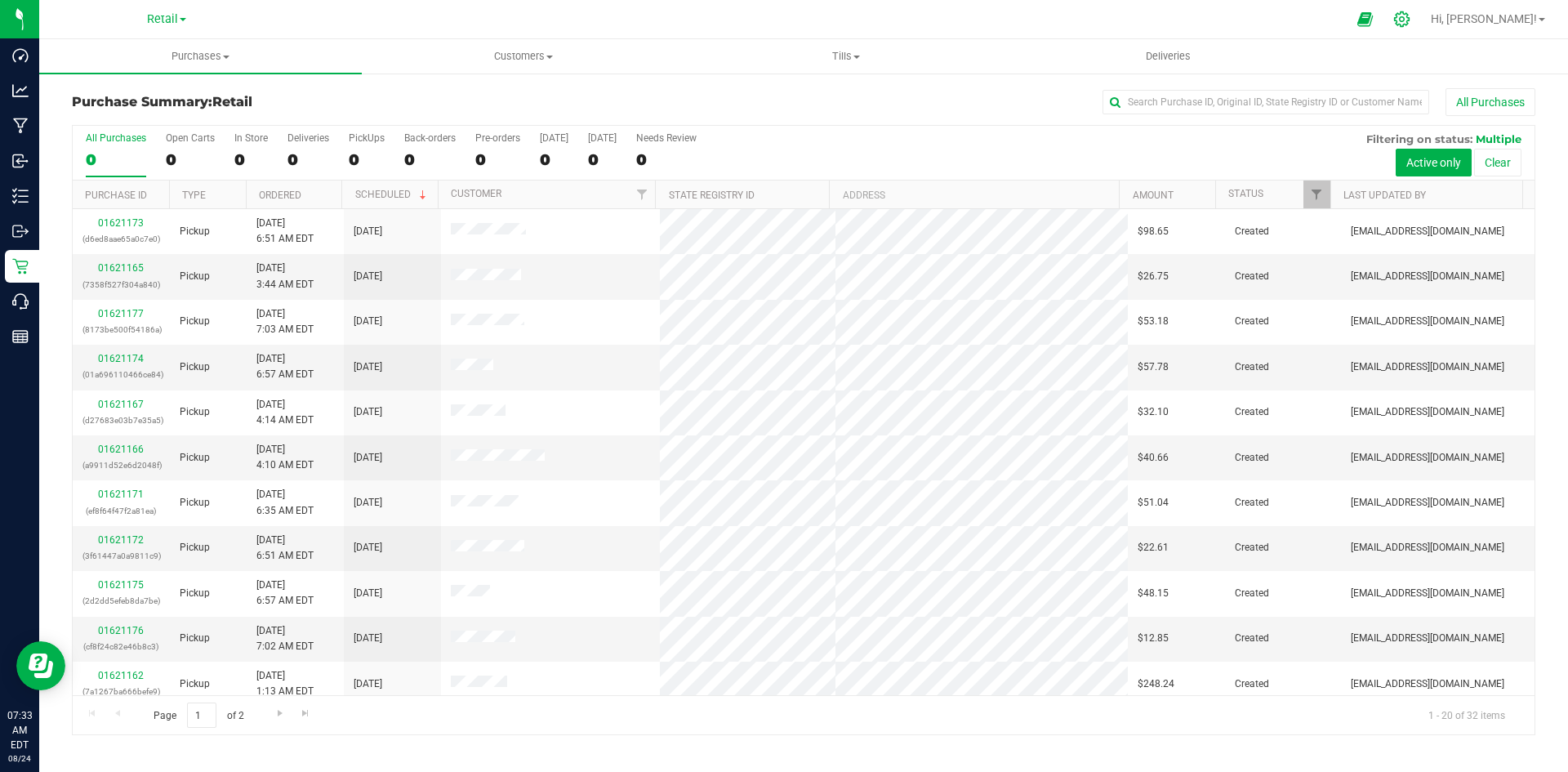
click at [1414, 12] on div at bounding box center [1402, 20] width 23 height 17
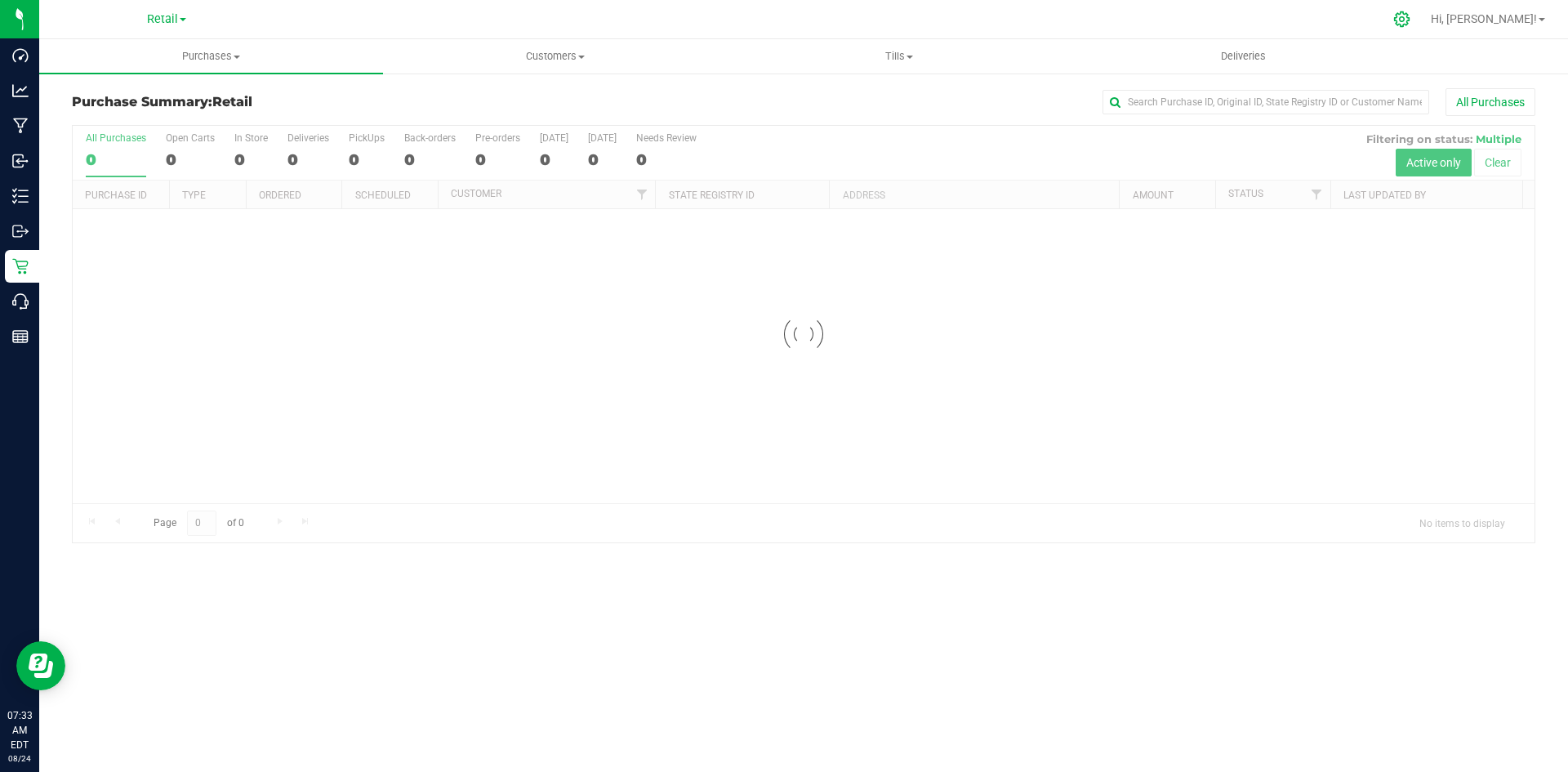
click at [1410, 23] on icon at bounding box center [1402, 20] width 17 height 17
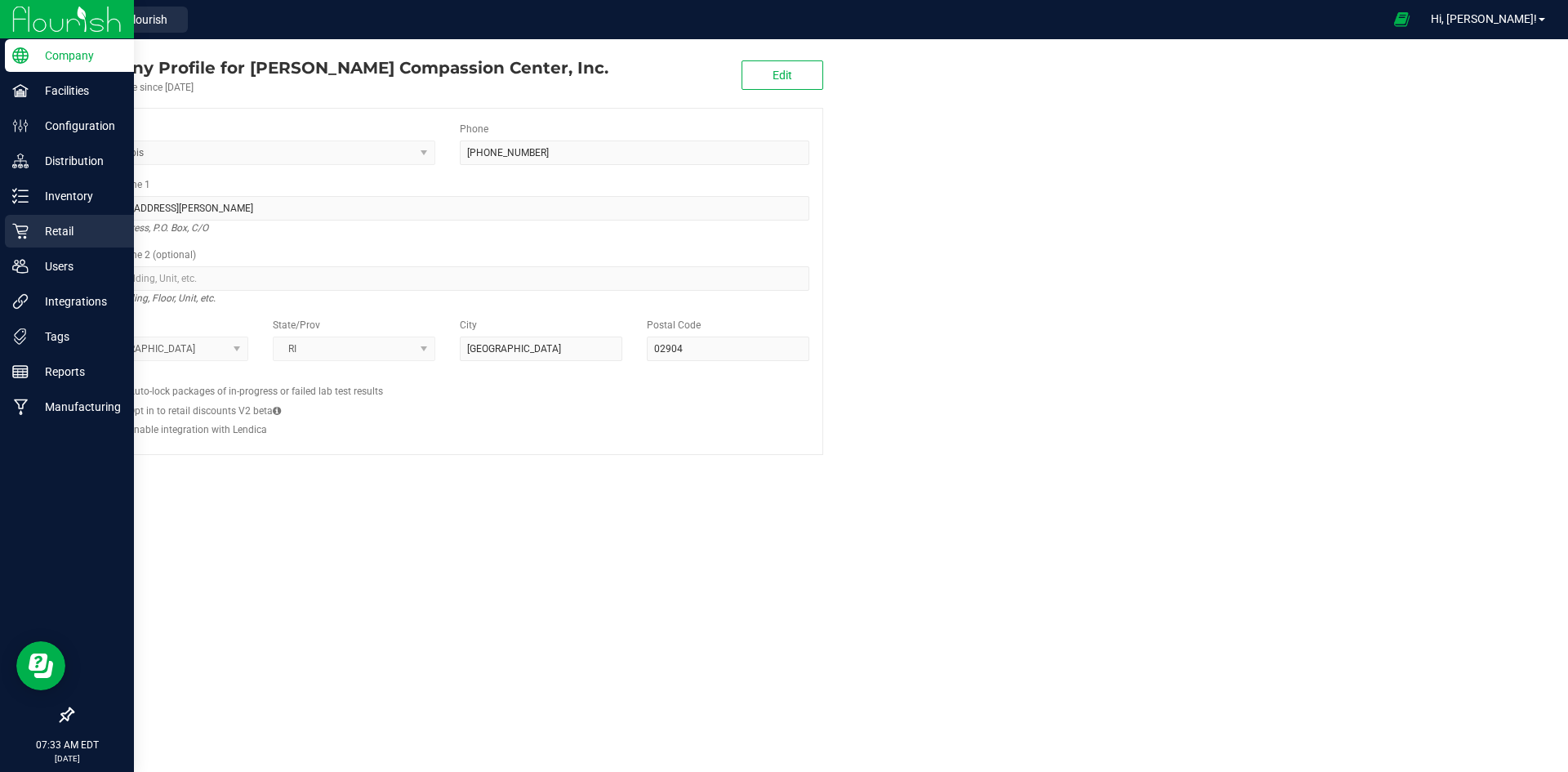
click at [70, 236] on p "Retail" at bounding box center [78, 231] width 98 height 20
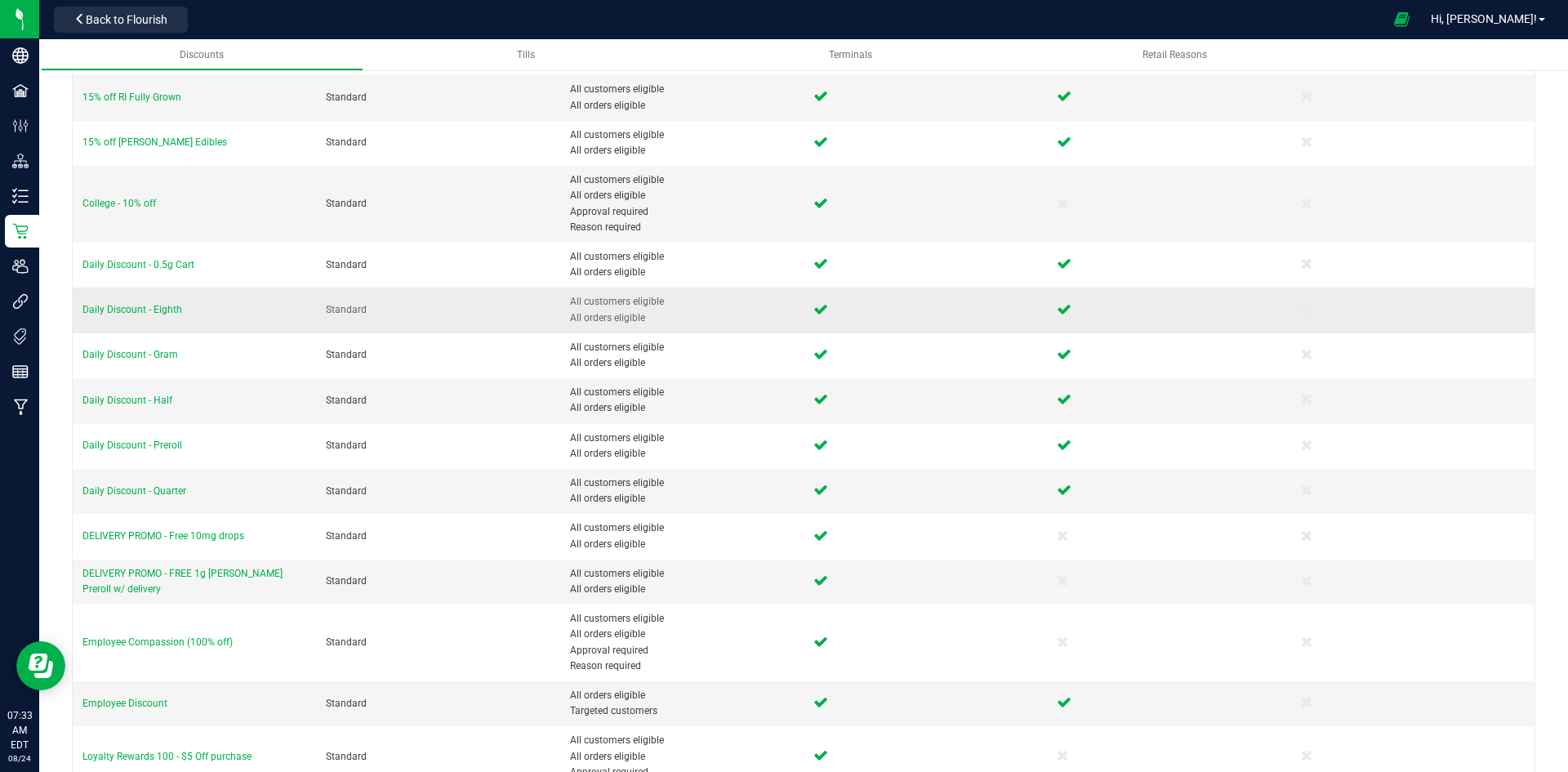
scroll to position [164, 0]
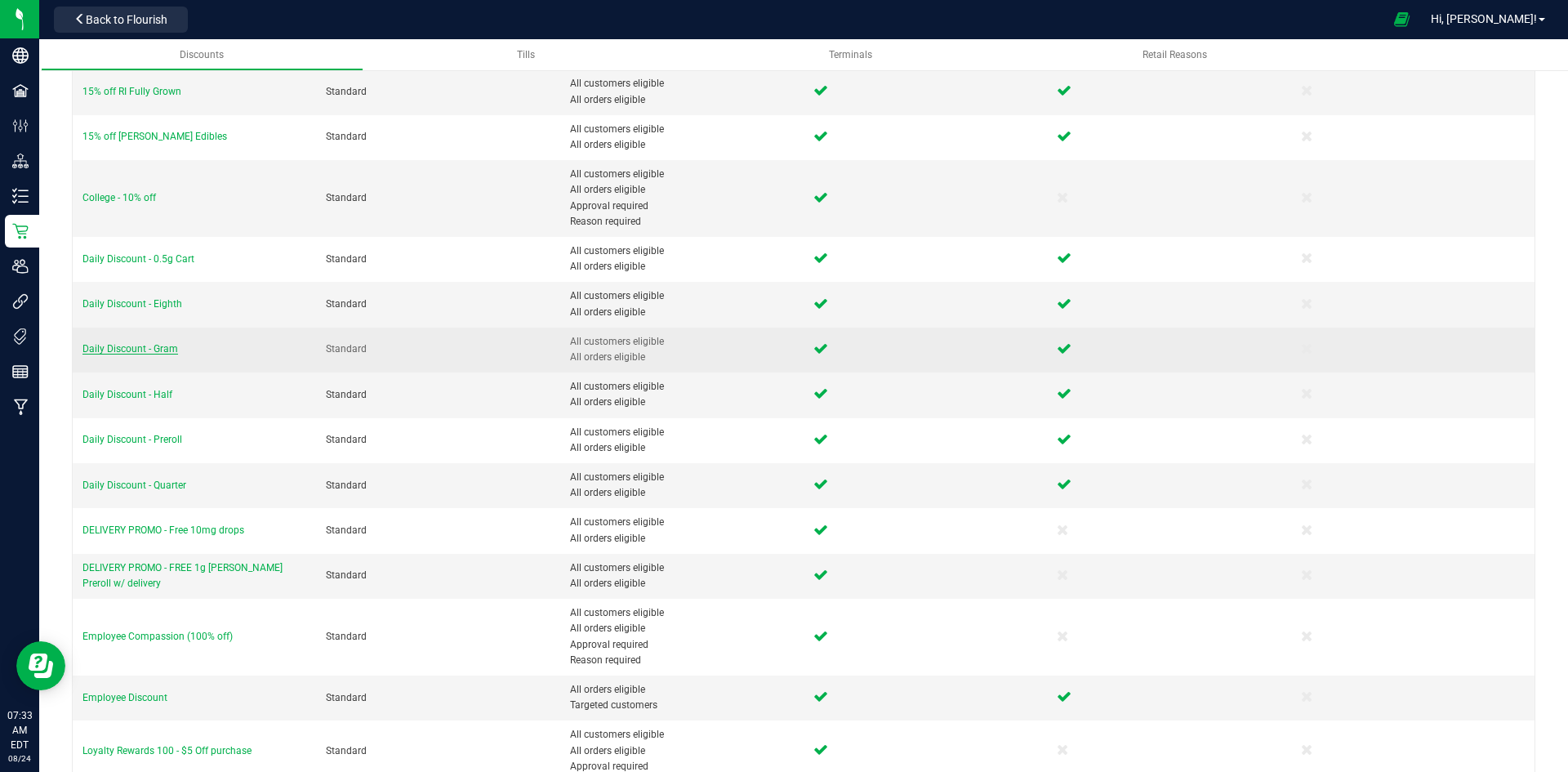
click at [155, 344] on span "Daily Discount - Gram" at bounding box center [130, 348] width 96 height 11
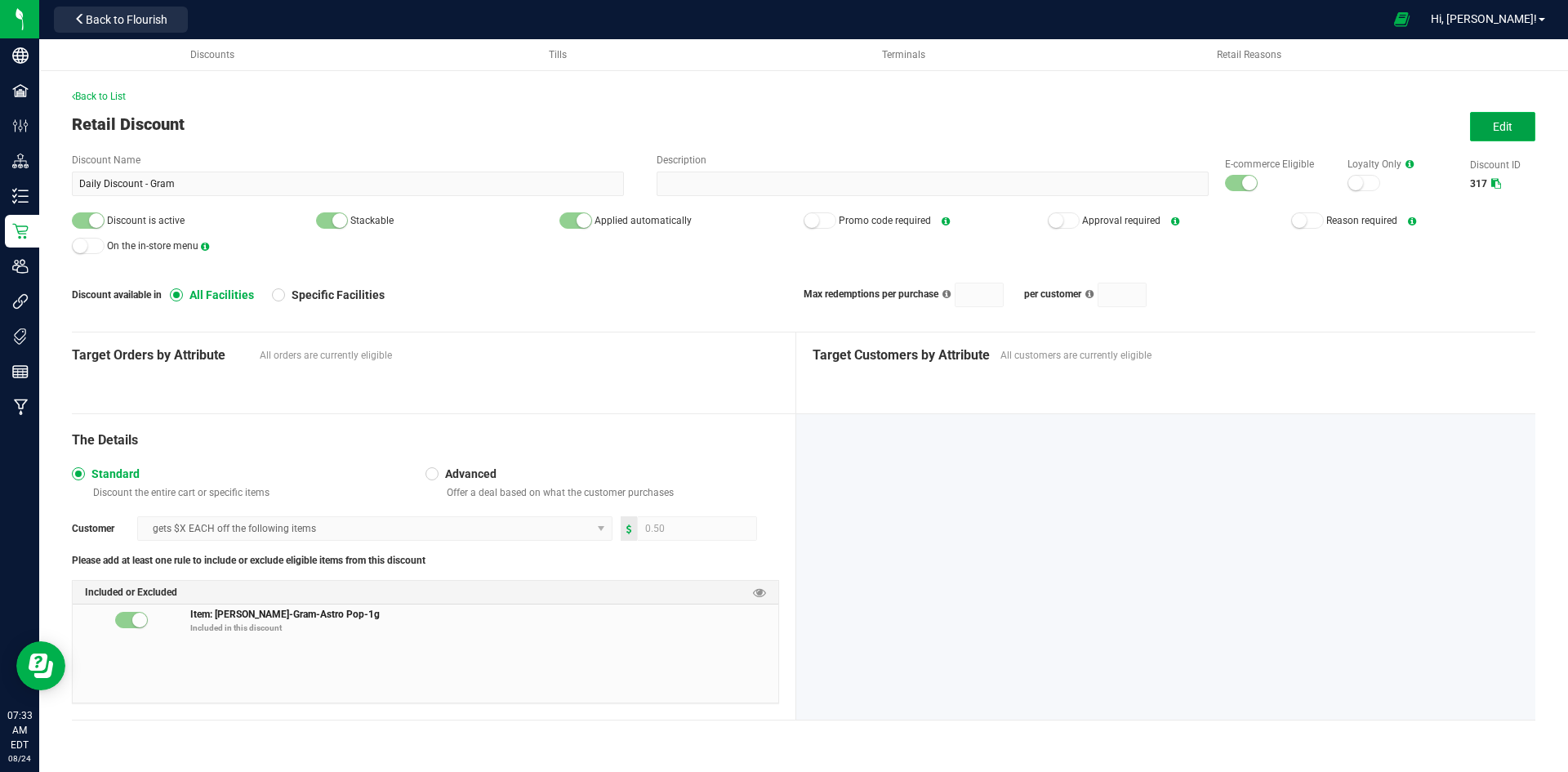
click at [1526, 126] on button "Edit" at bounding box center [1502, 126] width 65 height 30
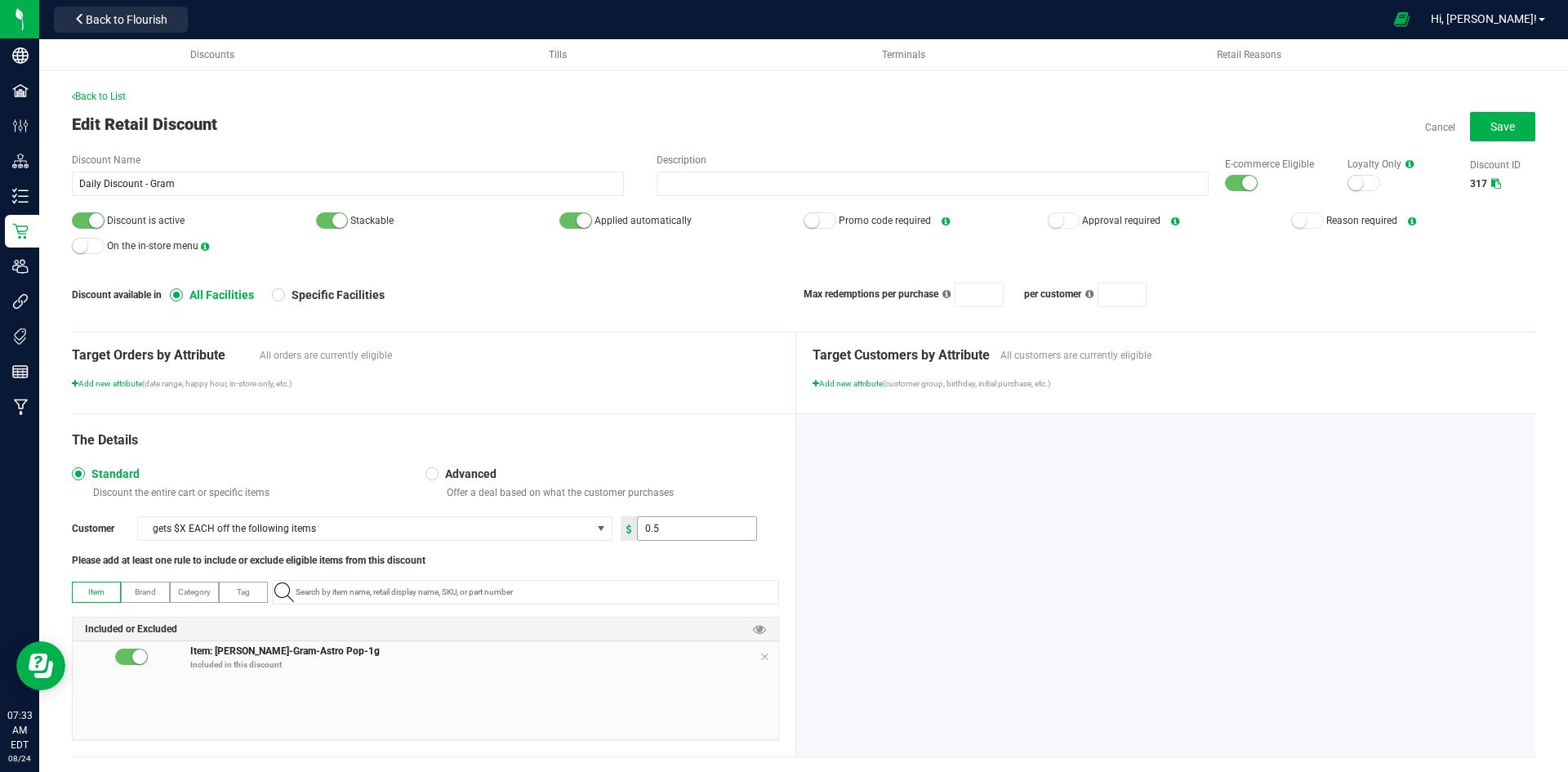
click at [655, 535] on input "0.5" at bounding box center [697, 528] width 119 height 23
type input "1.00"
click at [1505, 131] on button "Save" at bounding box center [1502, 126] width 65 height 30
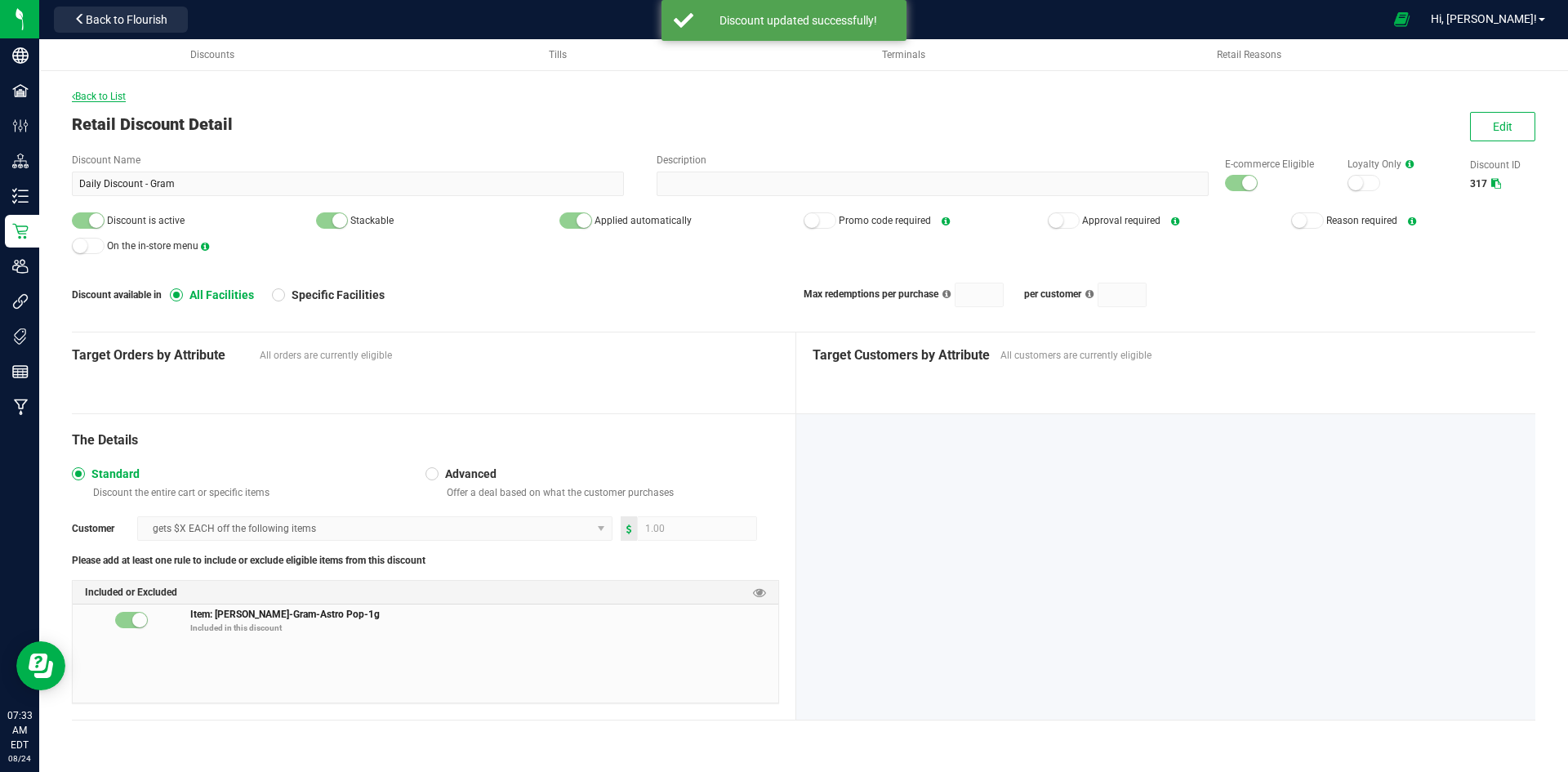
click at [120, 97] on span "Back to List" at bounding box center [99, 96] width 54 height 11
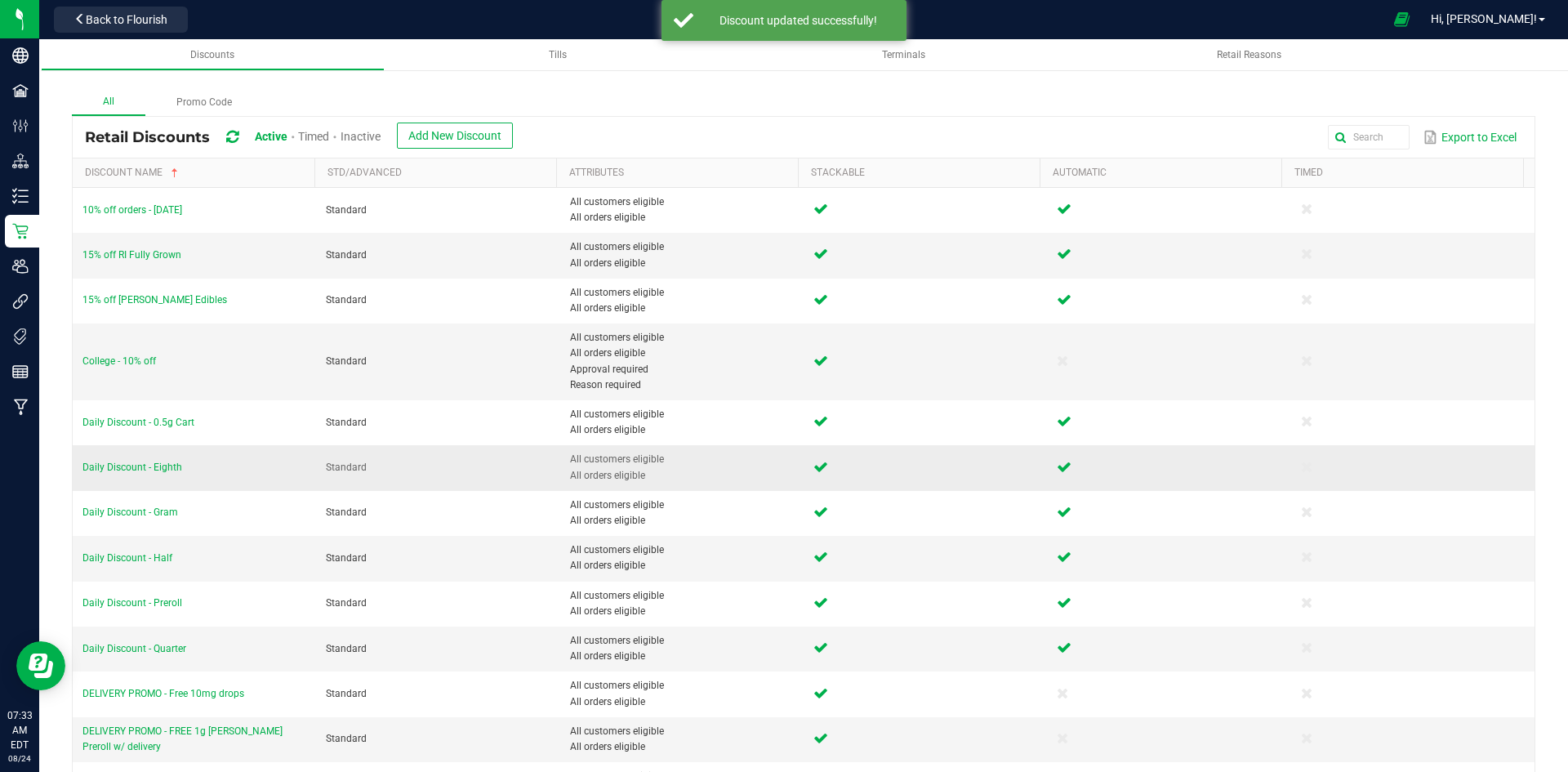
scroll to position [81, 0]
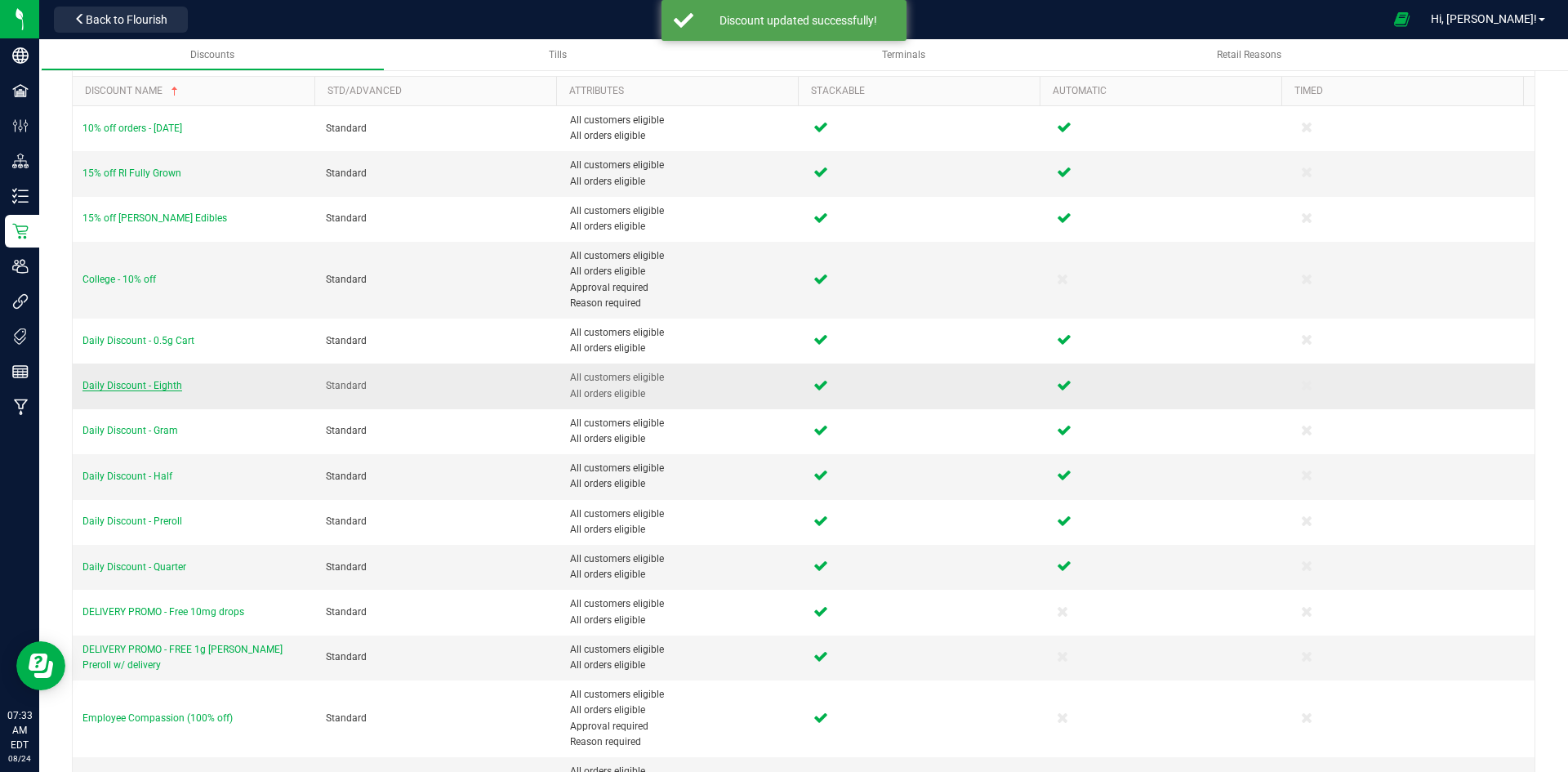
click at [165, 385] on span "Daily Discount - Eighth" at bounding box center [131, 385] width 99 height 11
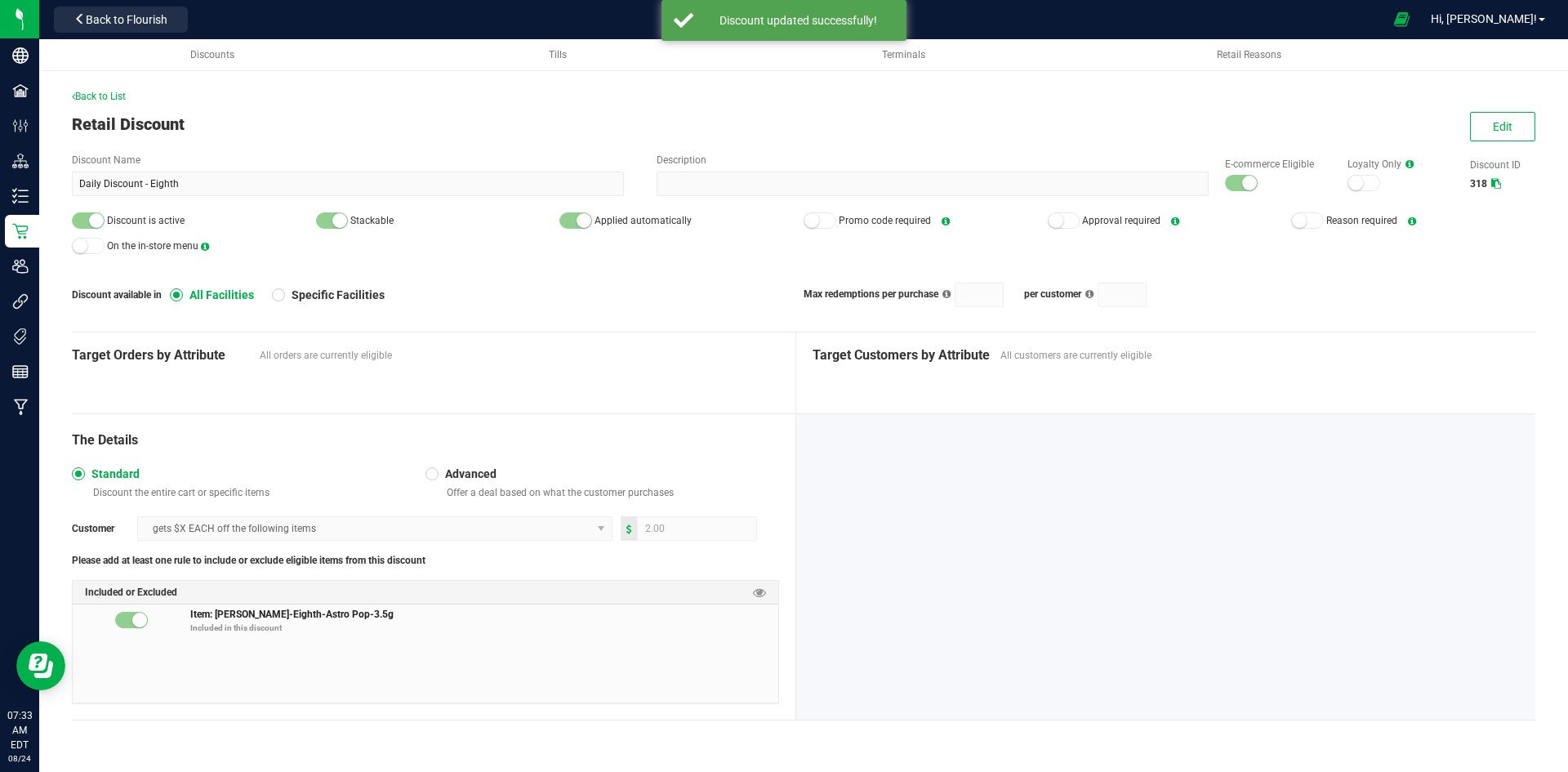
click at [1462, 132] on div "Edit" at bounding box center [1495, 126] width 80 height 30
click at [1474, 126] on button "Edit" at bounding box center [1502, 126] width 65 height 30
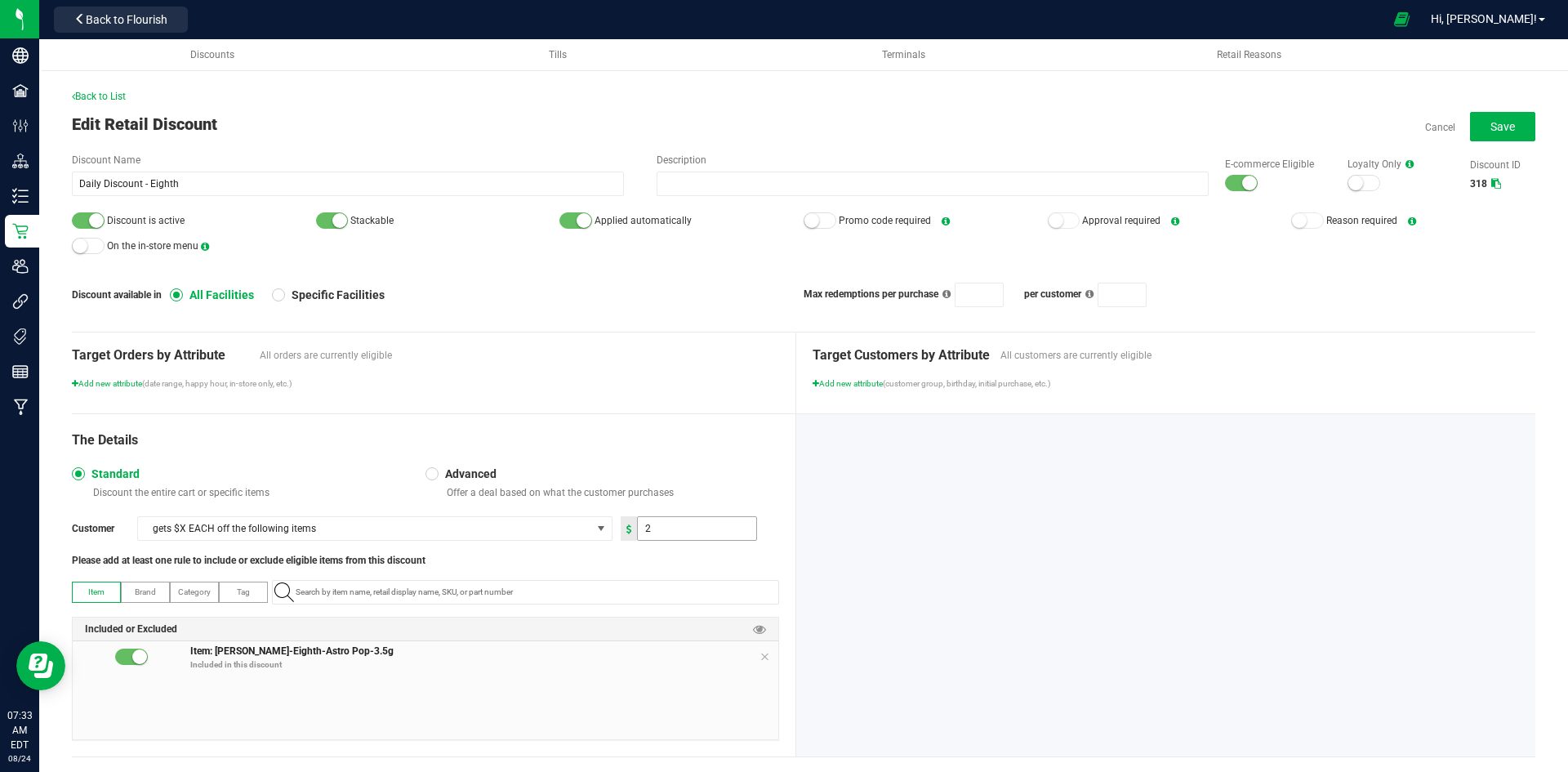
click at [660, 532] on input "2" at bounding box center [697, 528] width 119 height 23
type input "4.00"
click at [953, 484] on div at bounding box center [1166, 585] width 739 height 342
click at [1511, 126] on button "Save" at bounding box center [1502, 126] width 65 height 30
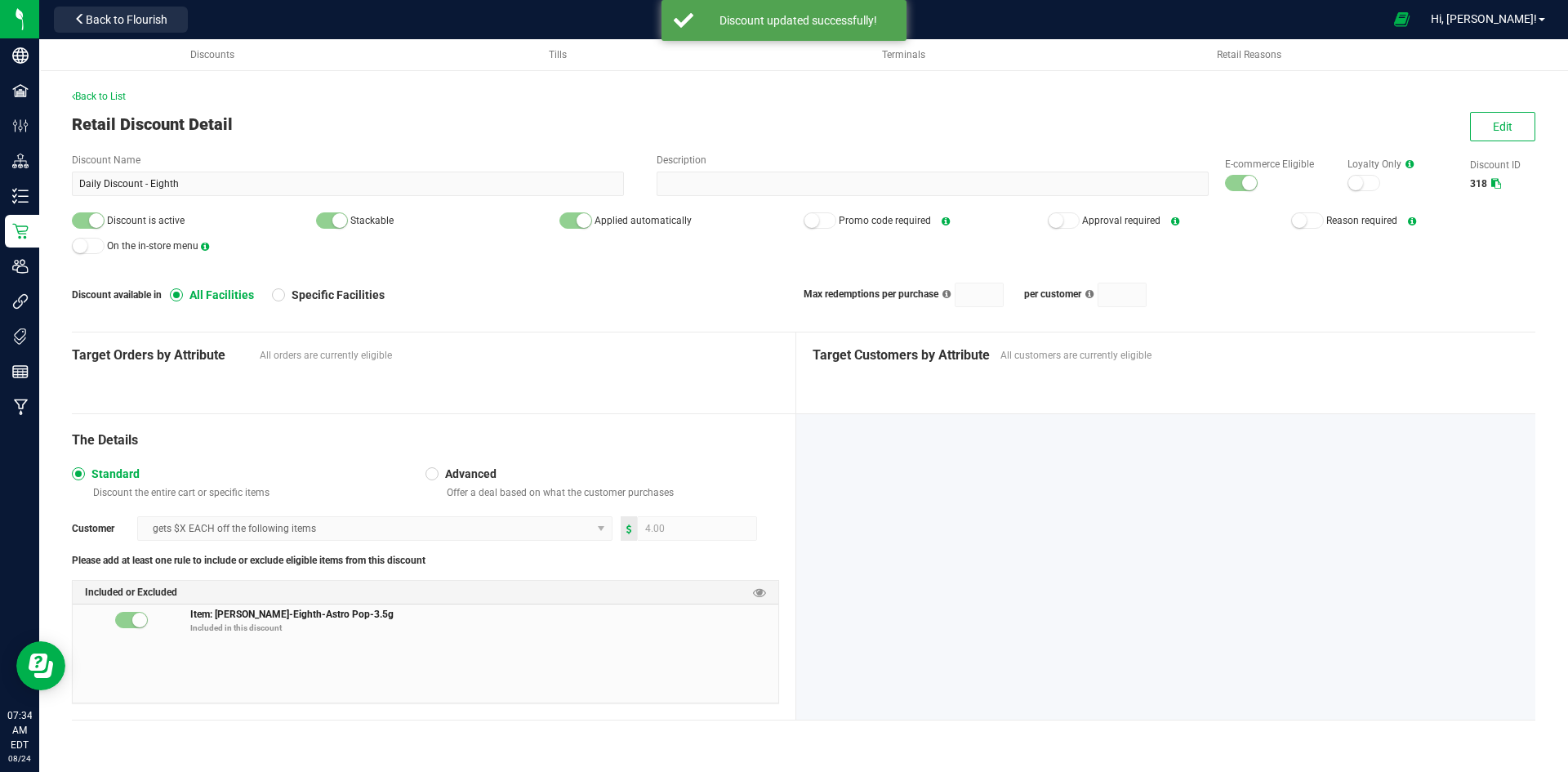
click at [86, 84] on div "Back to List Retail Discount Detail Edit Discount Name Daily Discount - Eighth …" at bounding box center [803, 400] width 1528 height 721
click at [92, 98] on span "Back to List" at bounding box center [99, 96] width 54 height 11
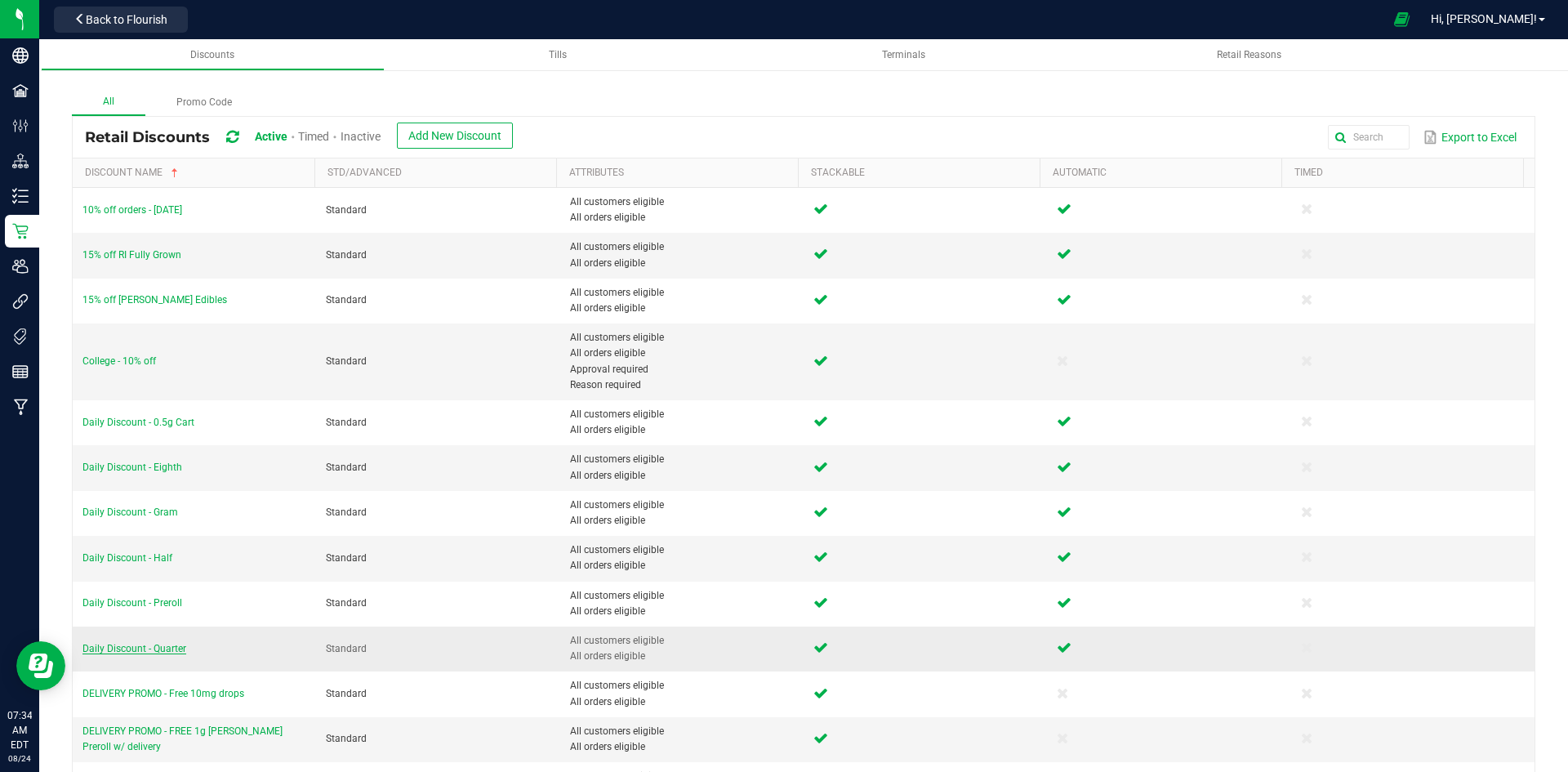
click at [148, 646] on span "Daily Discount - Quarter" at bounding box center [134, 648] width 103 height 11
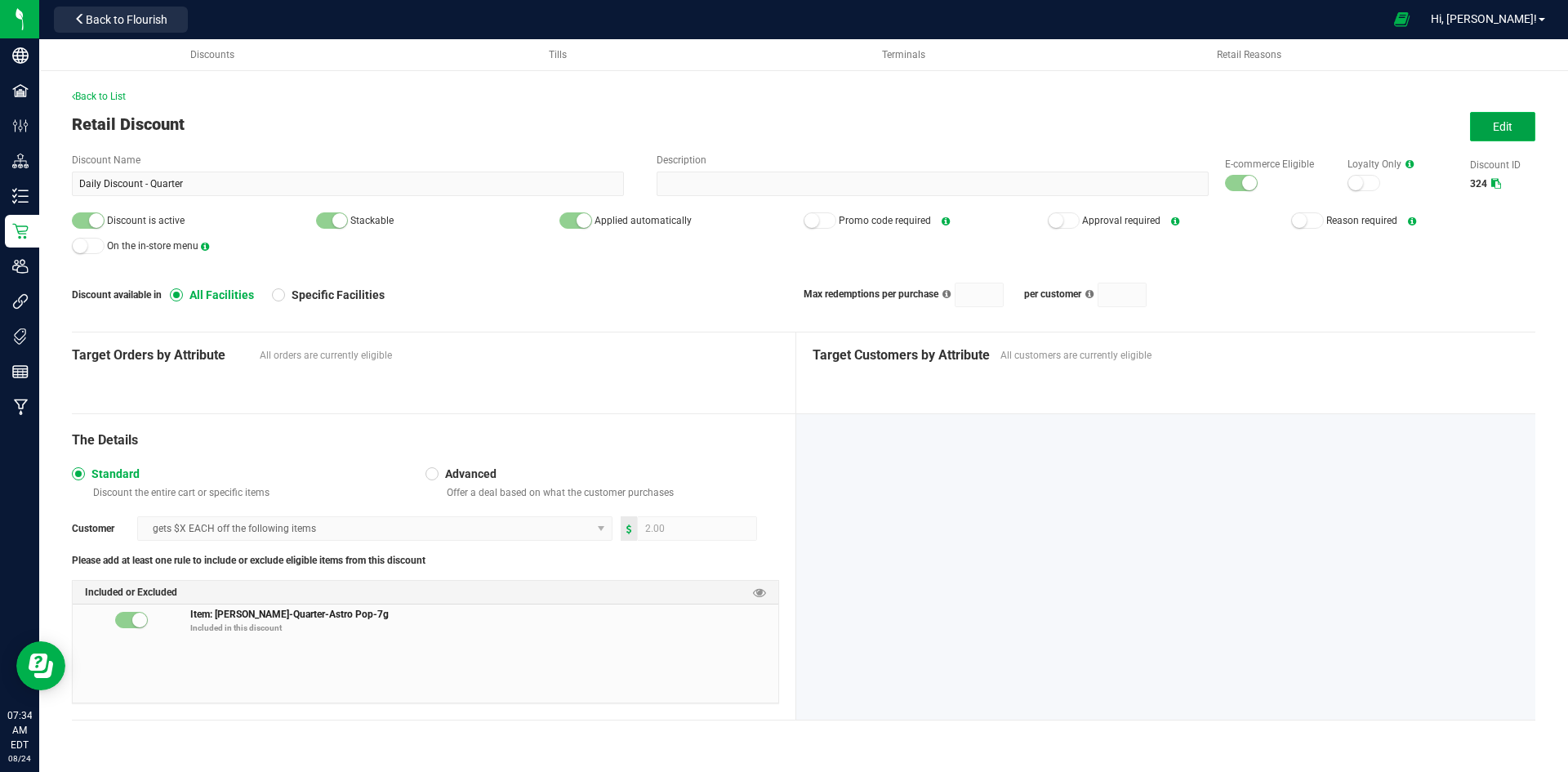
click at [1517, 126] on button "Edit" at bounding box center [1502, 126] width 65 height 30
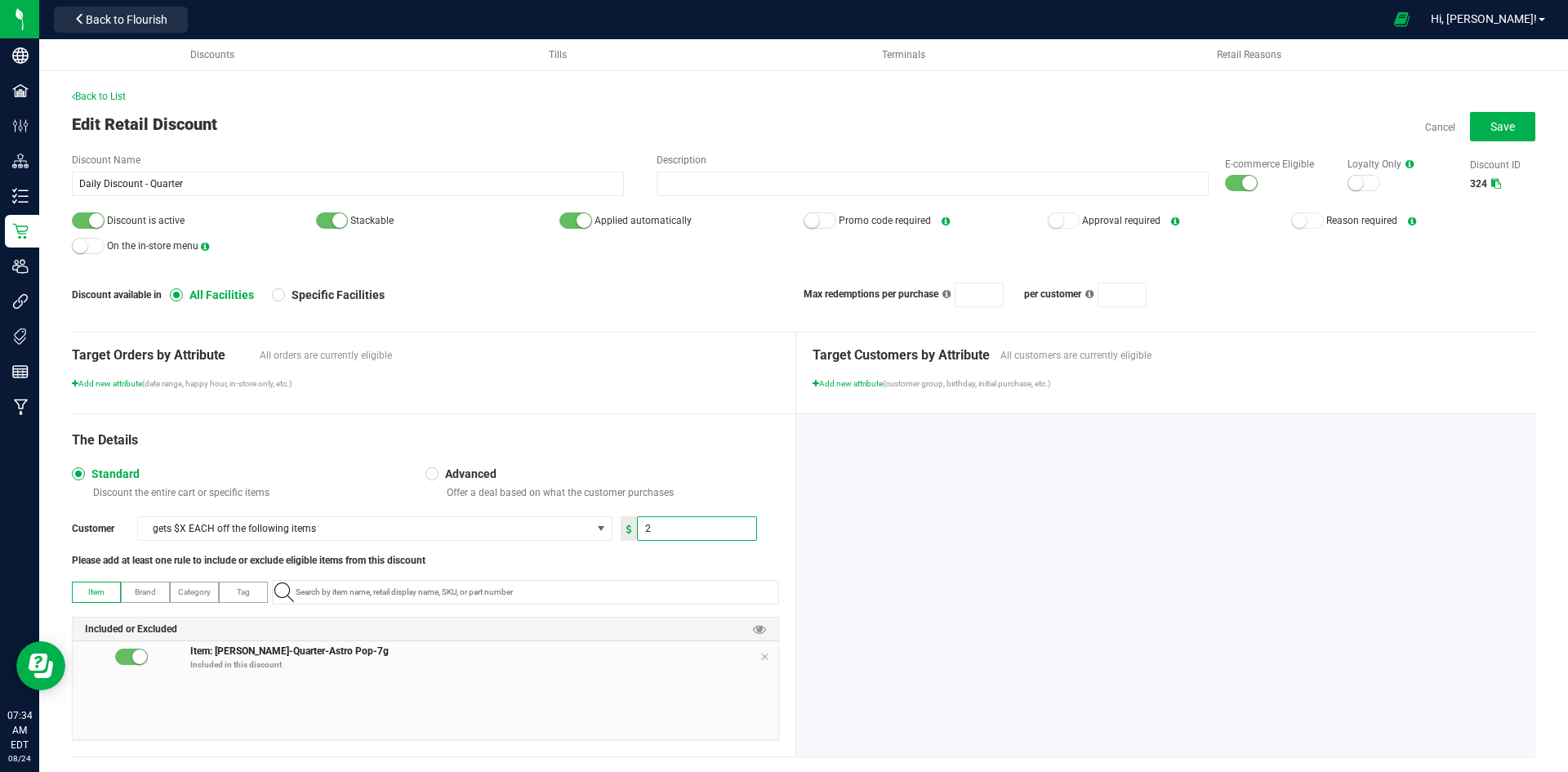
click at [655, 528] on input "2" at bounding box center [697, 528] width 119 height 23
type input "7.00"
click at [1495, 119] on button "Save" at bounding box center [1502, 126] width 65 height 30
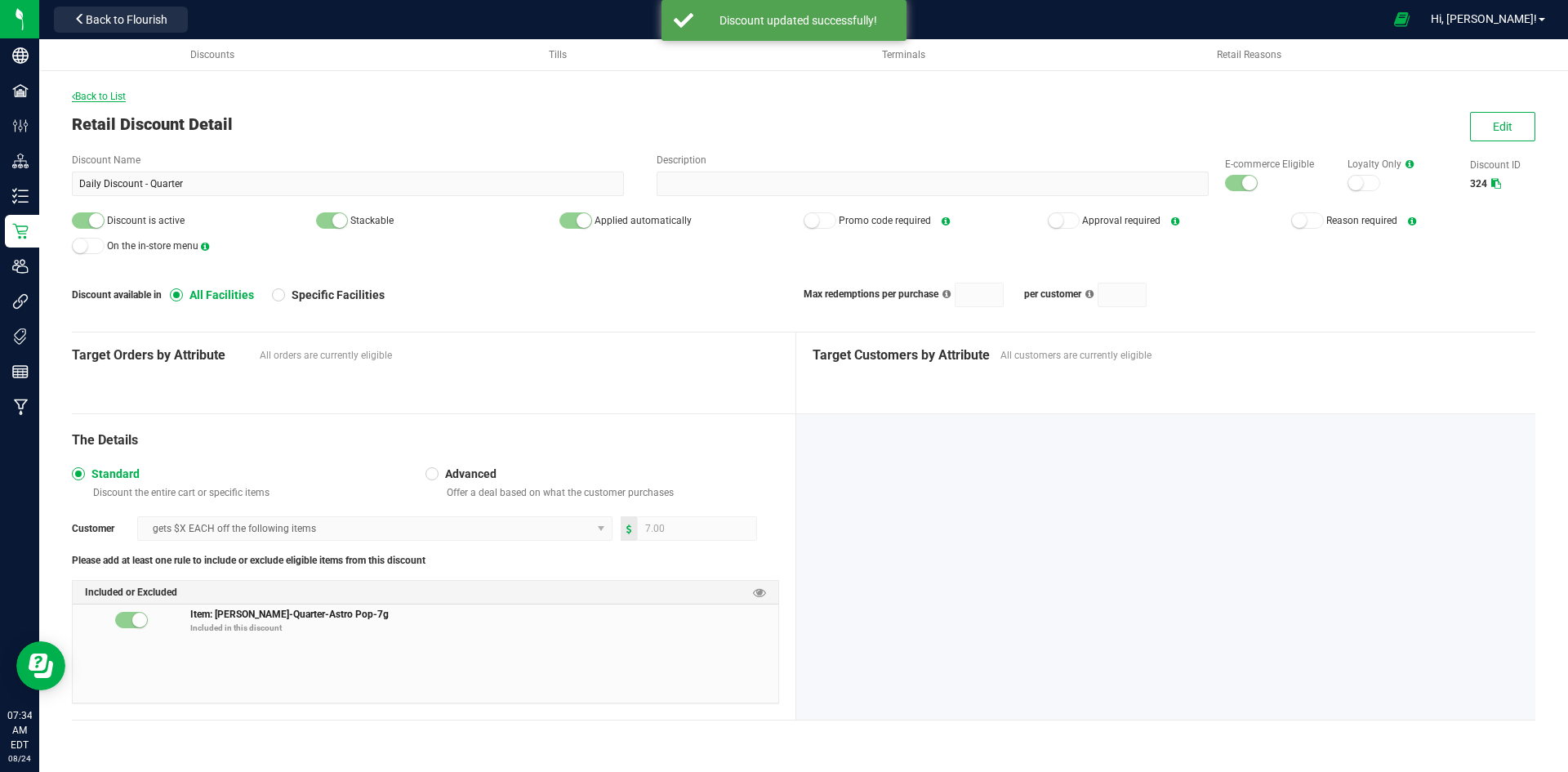
click at [108, 97] on span "Back to List" at bounding box center [99, 96] width 54 height 11
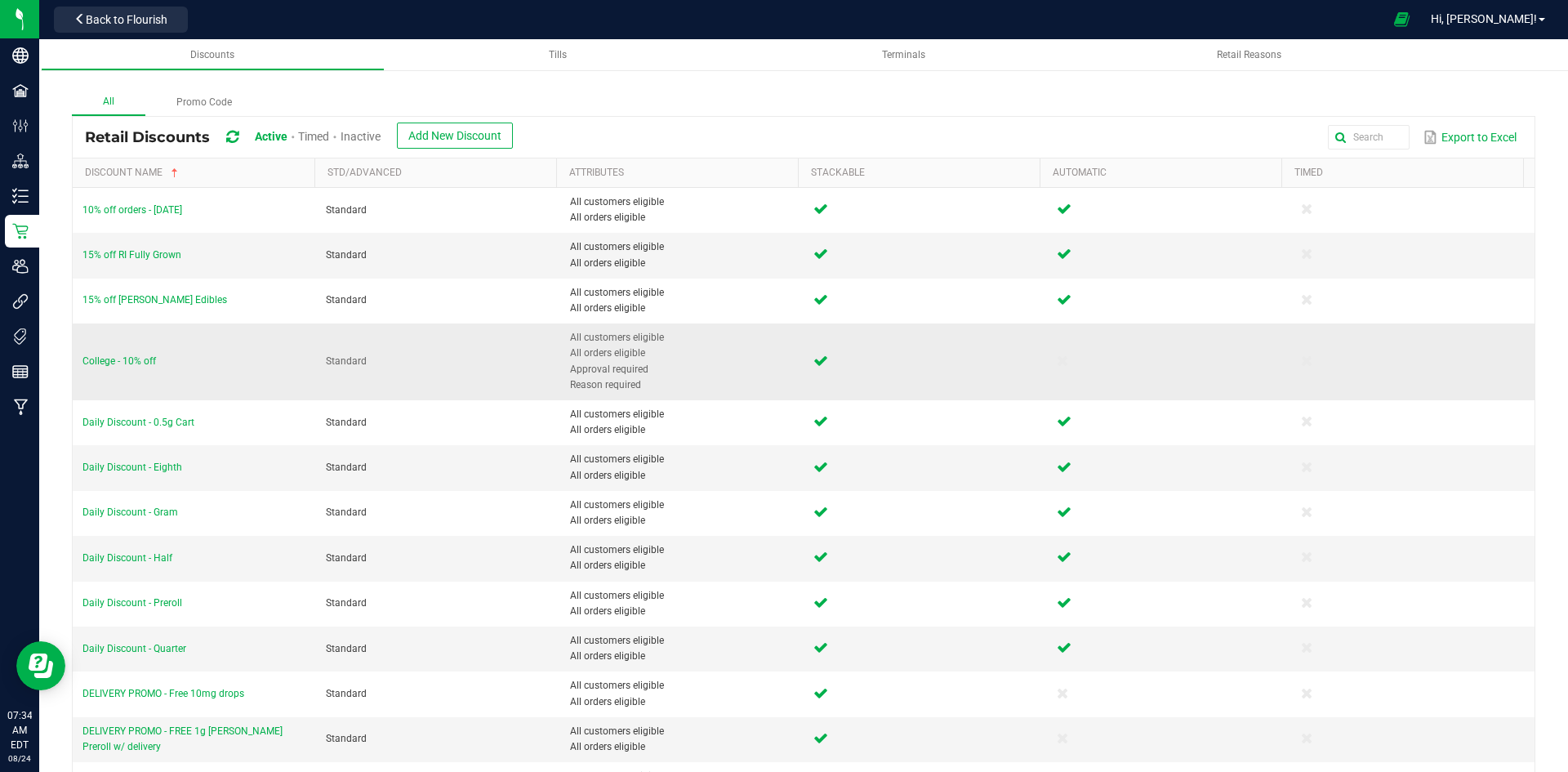
scroll to position [81, 0]
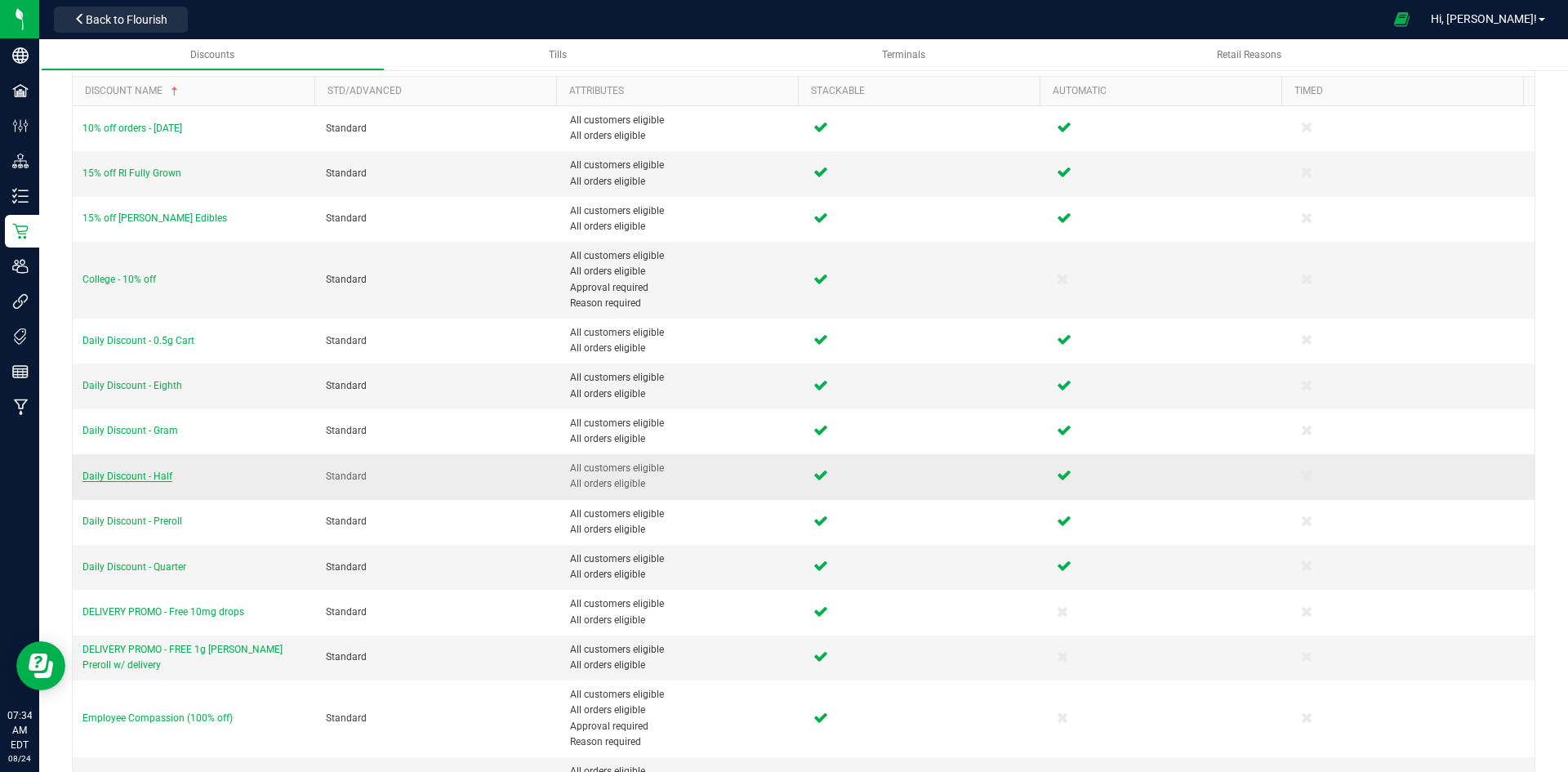
click at [137, 478] on span "Daily Discount - Half" at bounding box center [127, 476] width 90 height 11
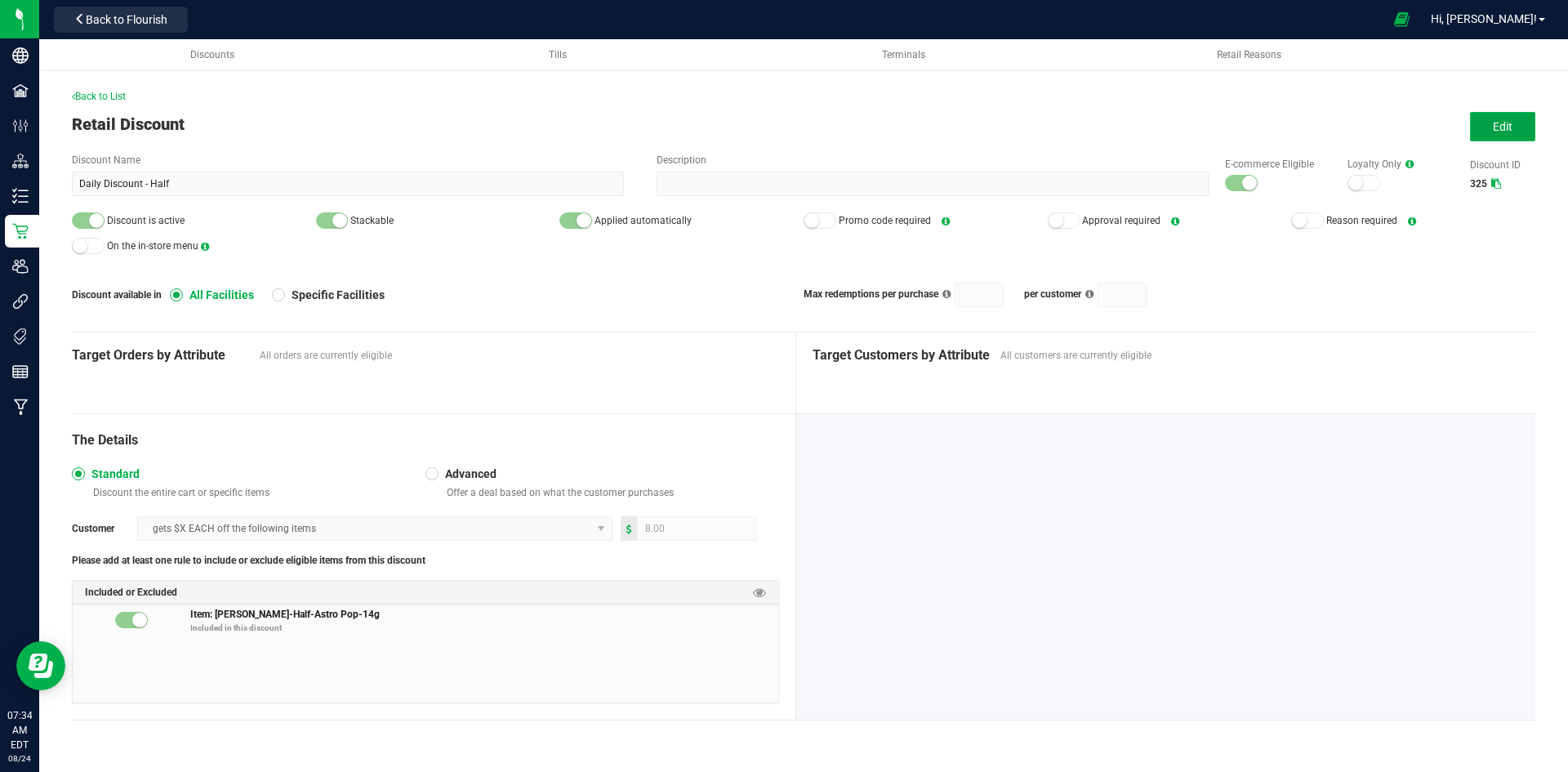
click at [1504, 126] on span "Edit" at bounding box center [1502, 126] width 20 height 13
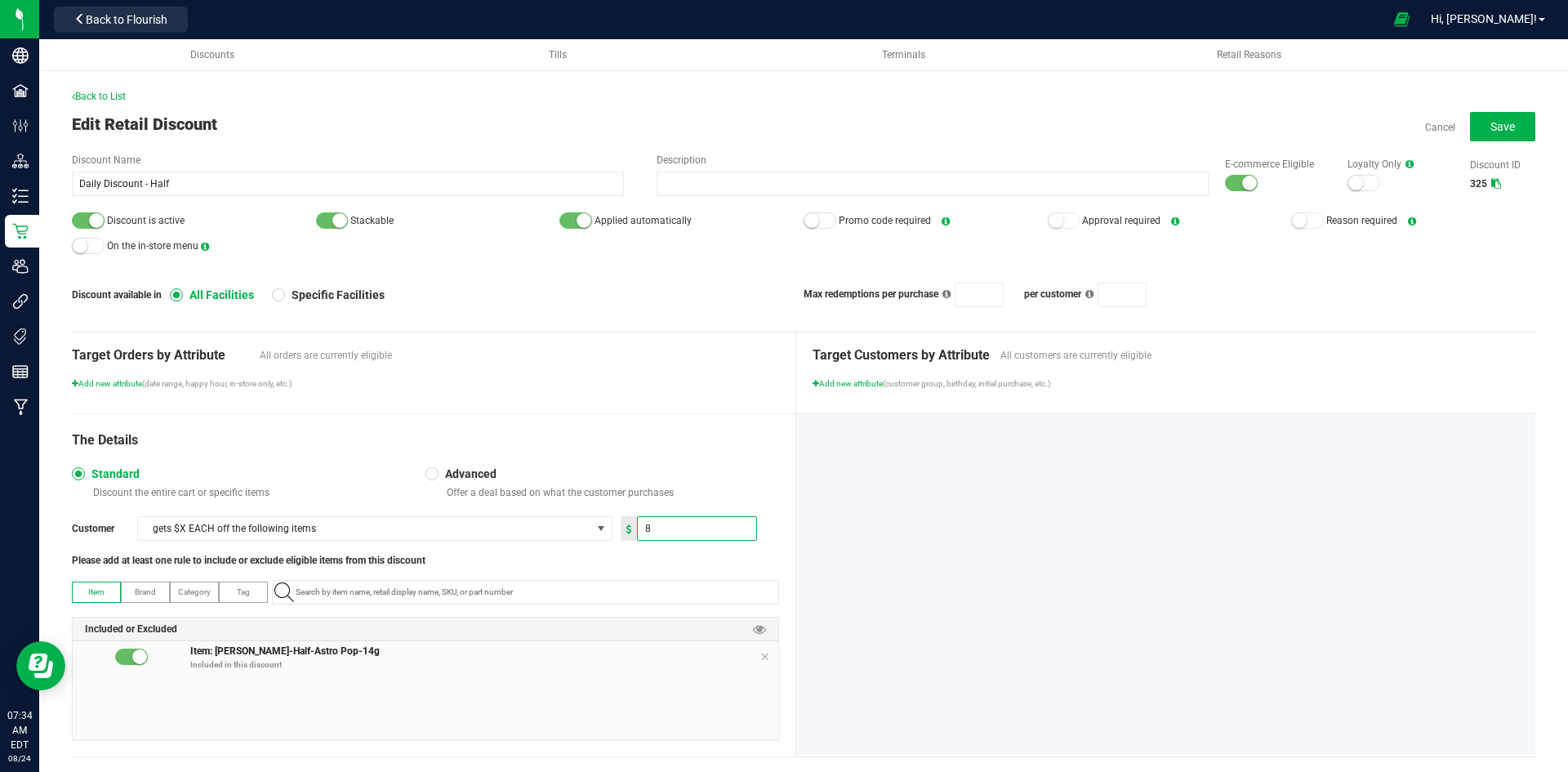
click at [641, 530] on input "8" at bounding box center [697, 528] width 119 height 23
type input "4"
type input "18.00"
click at [1482, 112] on button "Save" at bounding box center [1502, 126] width 65 height 30
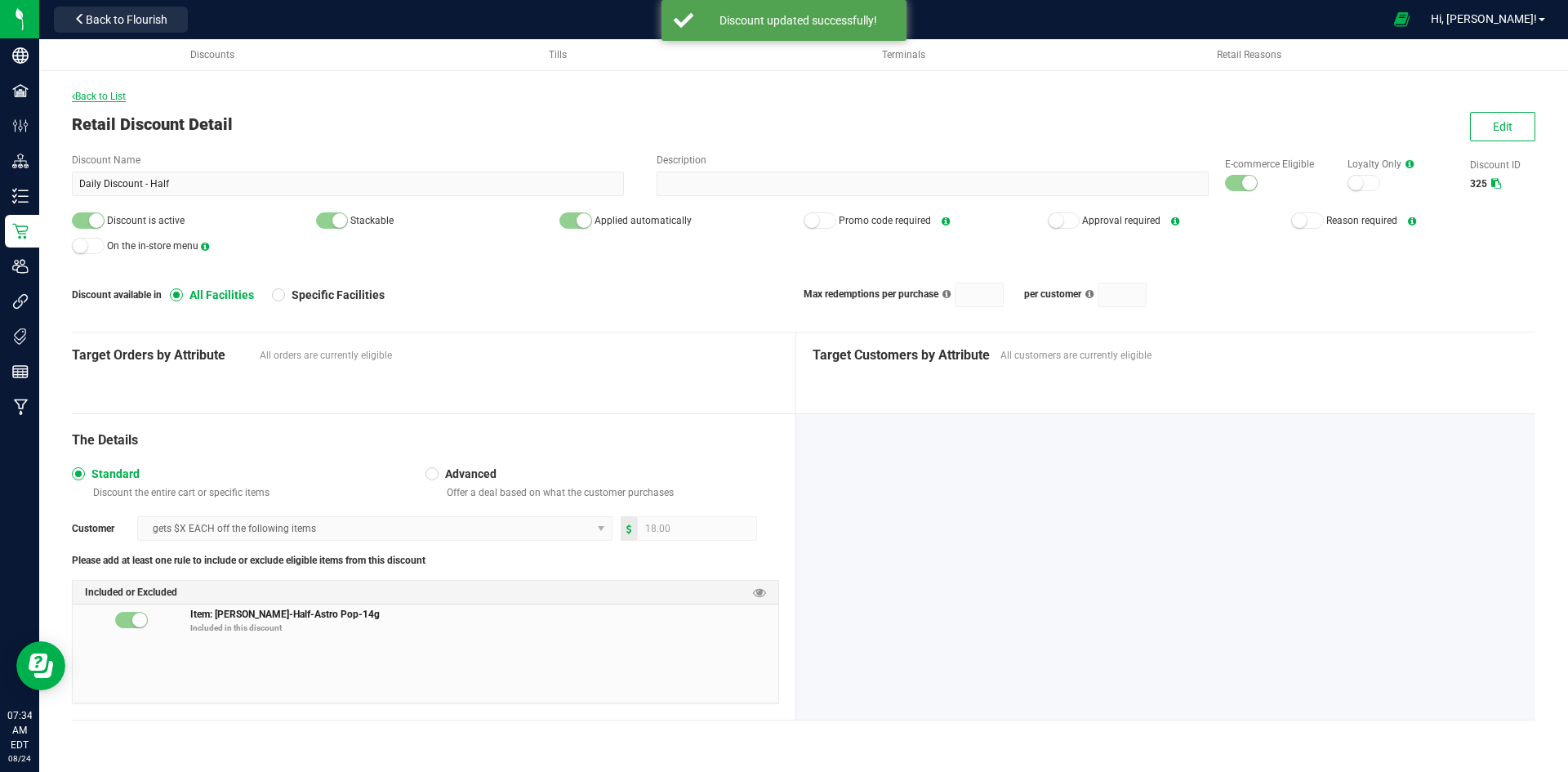
click at [122, 92] on span "Back to List" at bounding box center [99, 96] width 54 height 11
